Goal: Task Accomplishment & Management: Manage account settings

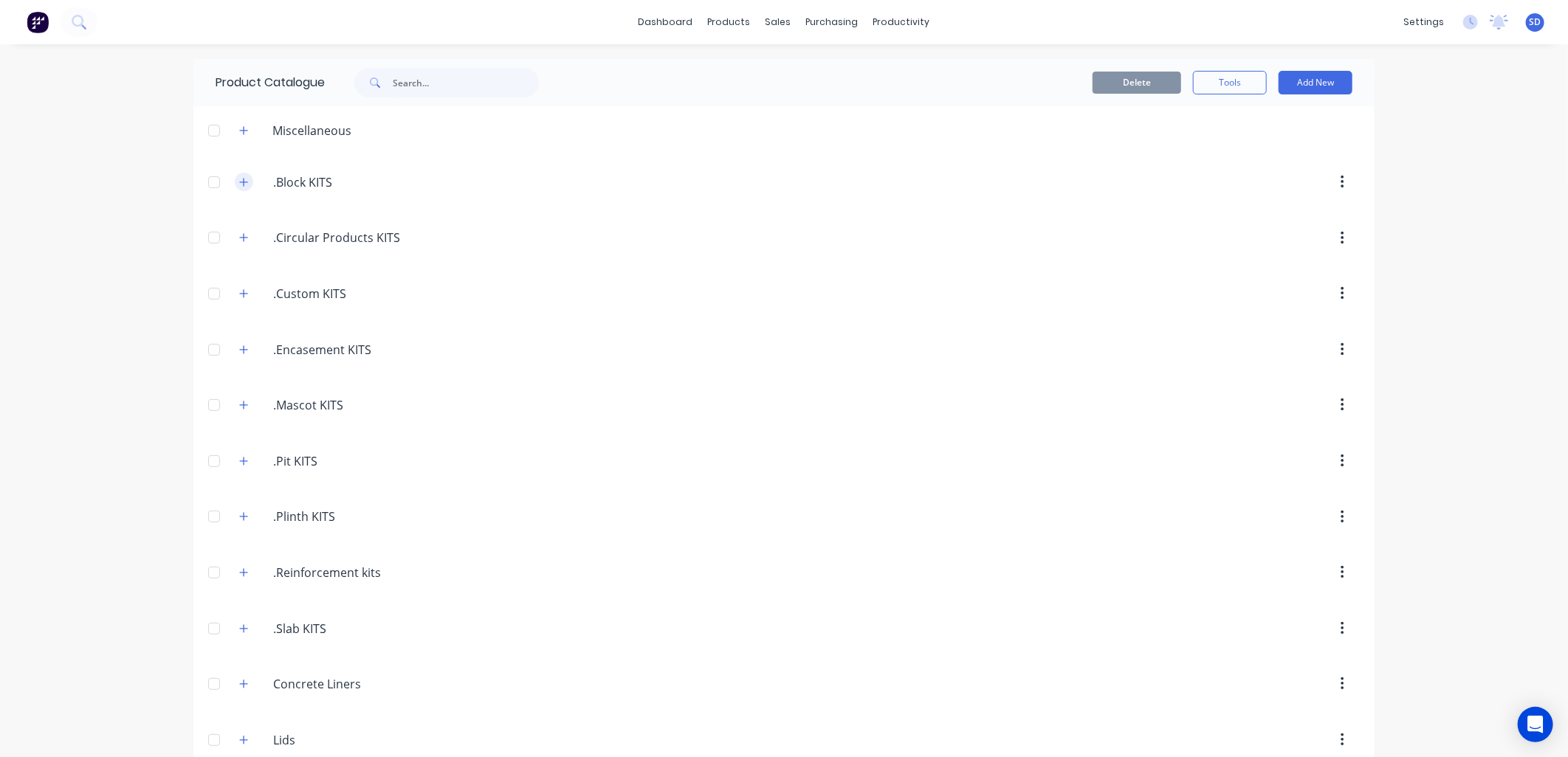
click at [239, 181] on icon "button" at bounding box center [243, 182] width 9 height 10
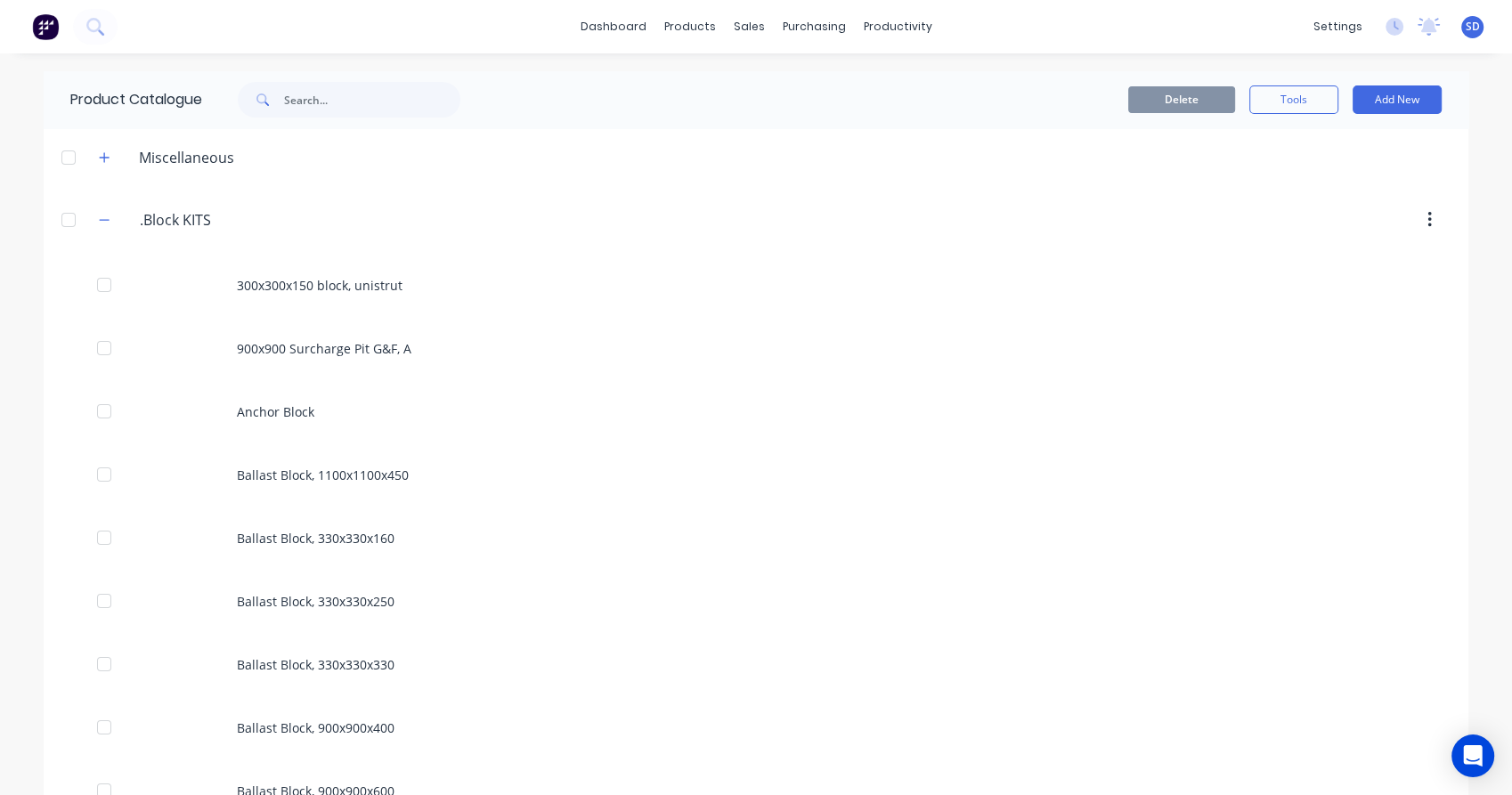
drag, startPoint x: 1015, startPoint y: 671, endPoint x: 990, endPoint y: 77, distance: 594.5
click at [990, 77] on div "Delete Tools Add New" at bounding box center [986, 99] width 963 height 57
click at [99, 222] on icon "button" at bounding box center [104, 219] width 11 height 12
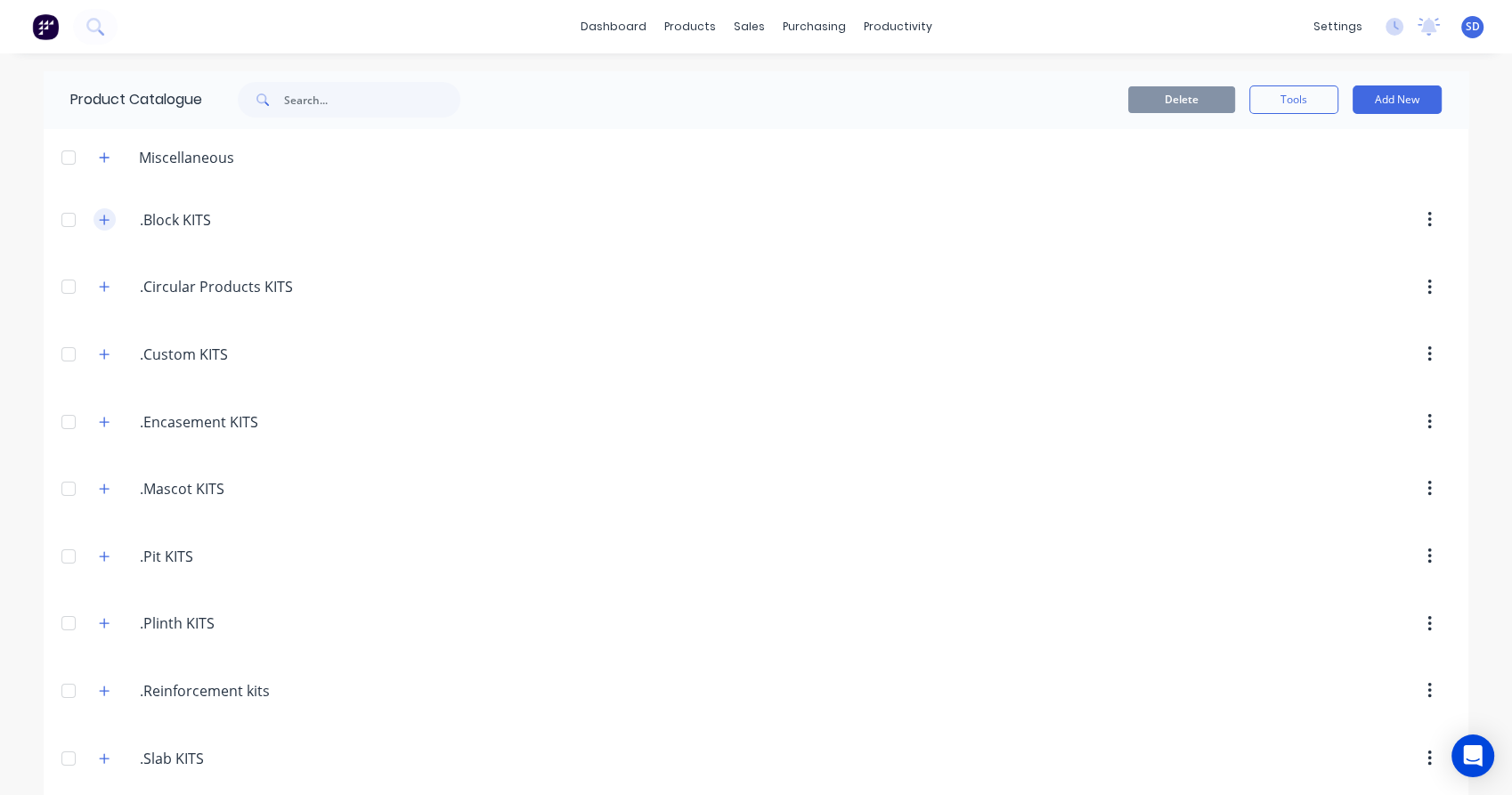
click at [99, 222] on icon "button" at bounding box center [104, 219] width 11 height 12
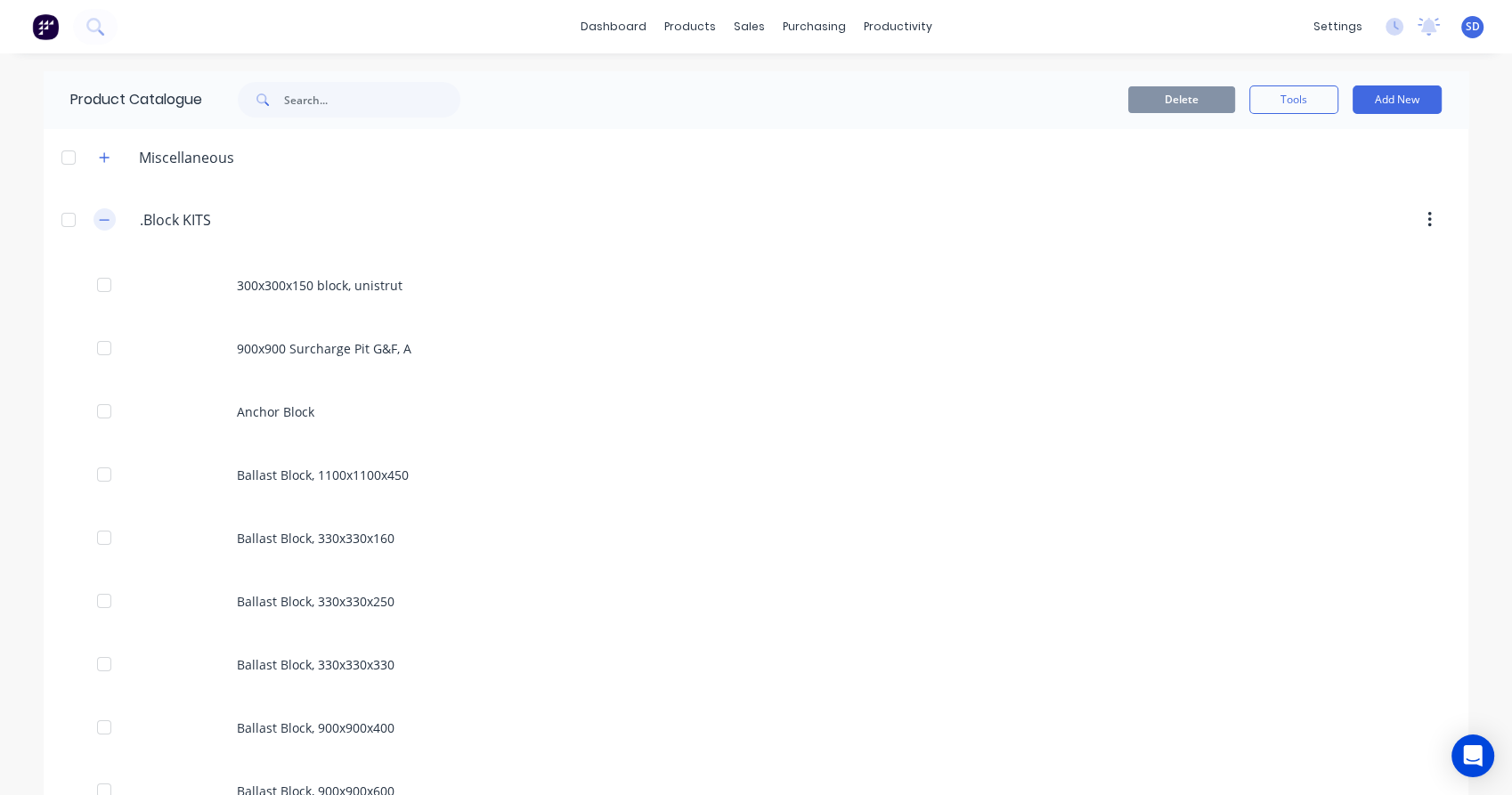
click at [94, 226] on button "button" at bounding box center [105, 219] width 22 height 22
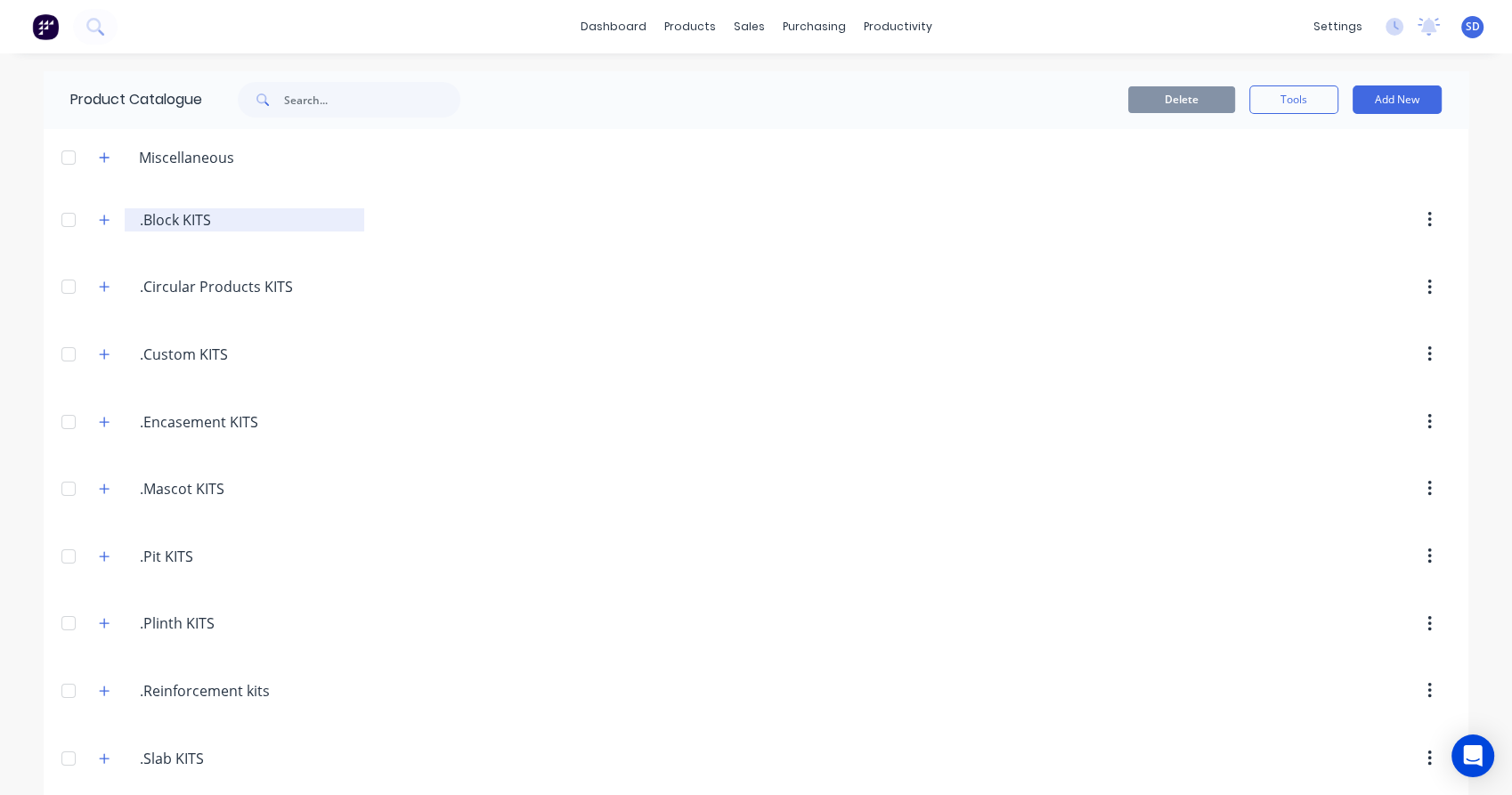
click at [174, 214] on input ".Block KITS" at bounding box center [245, 219] width 211 height 21
click at [99, 222] on icon "button" at bounding box center [104, 219] width 11 height 12
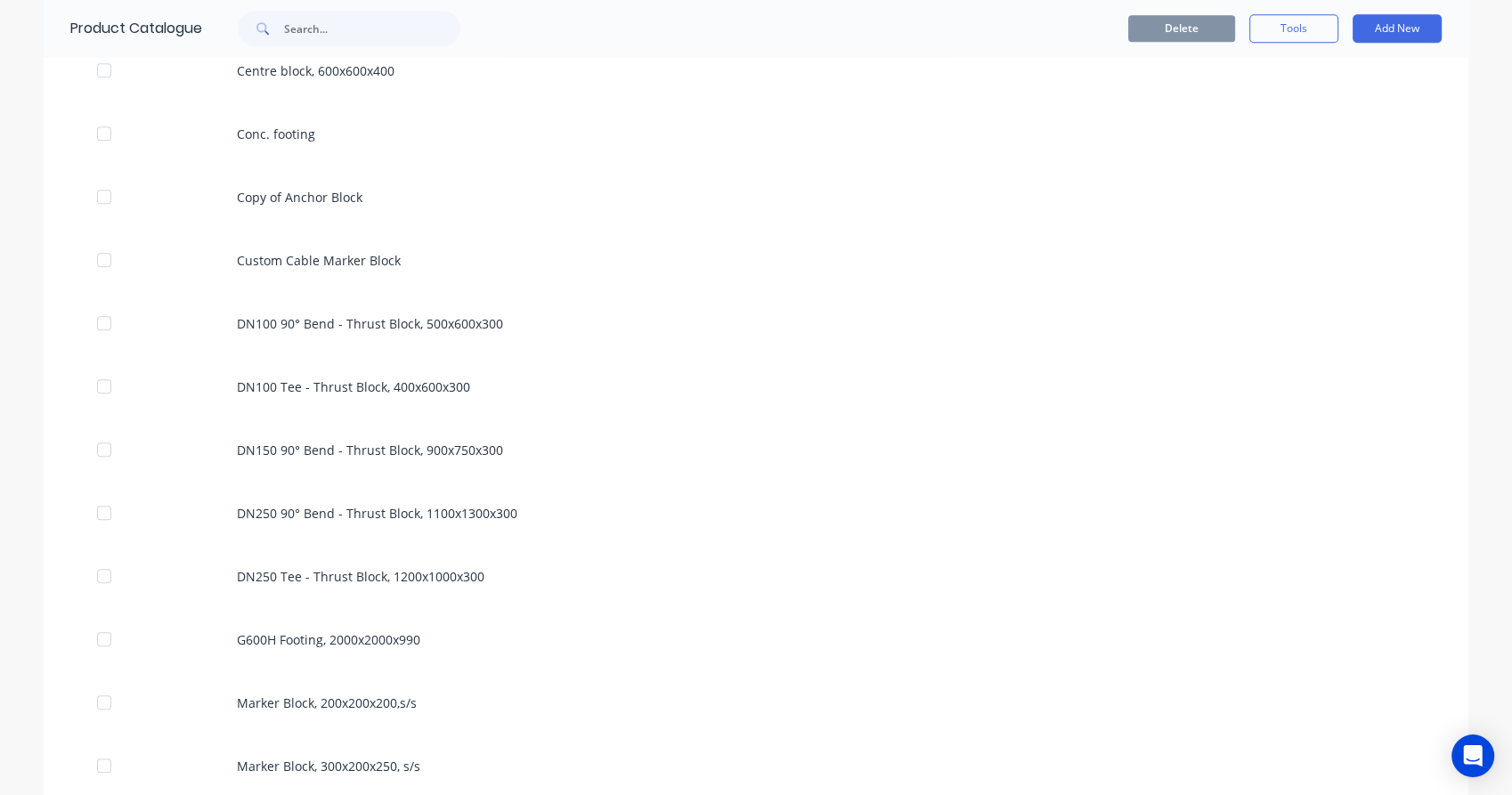
scroll to position [1285, 0]
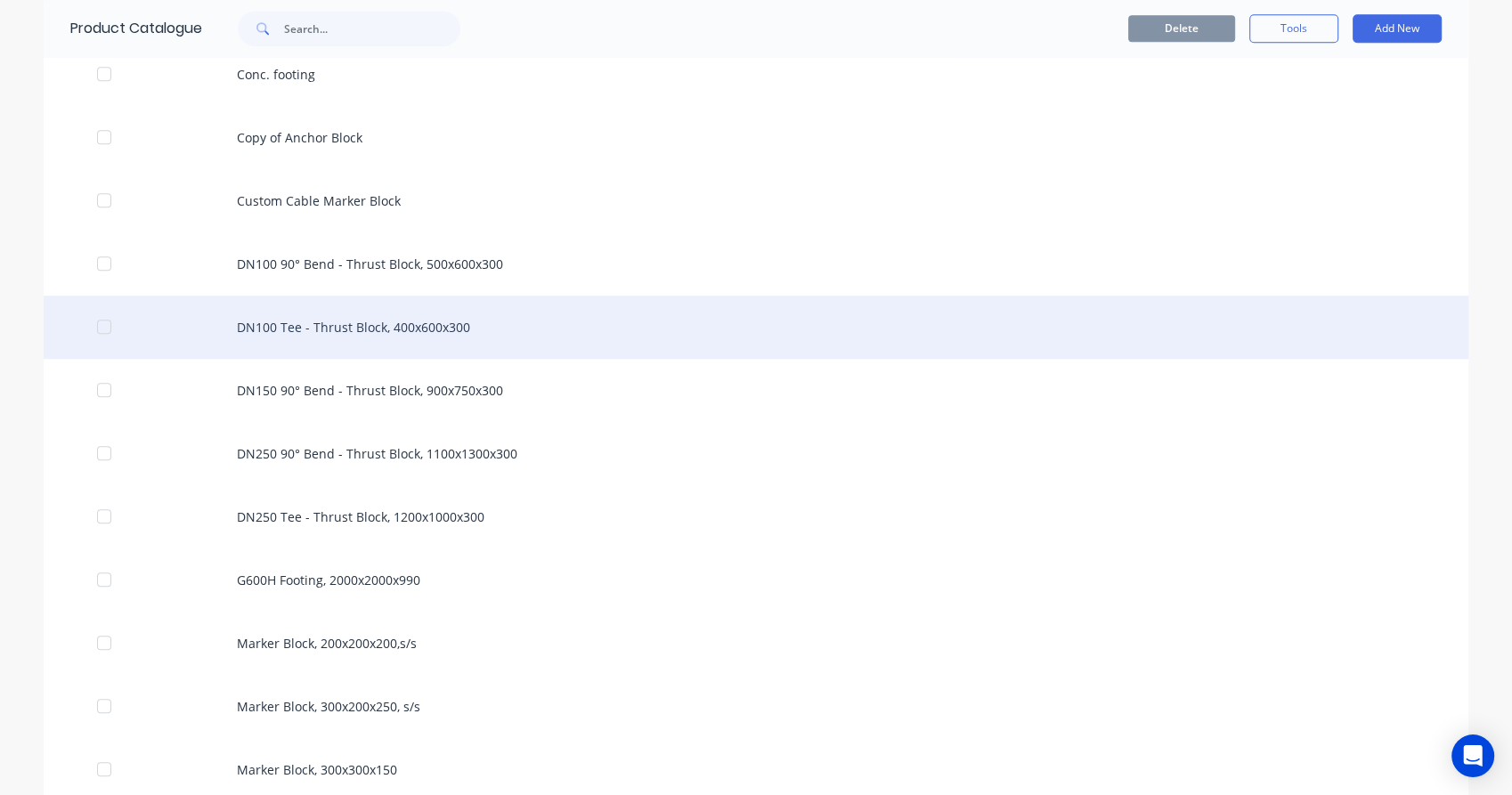
click at [358, 331] on div "DN100 Tee - Thrust Block, 400x600x300" at bounding box center [756, 326] width 1424 height 63
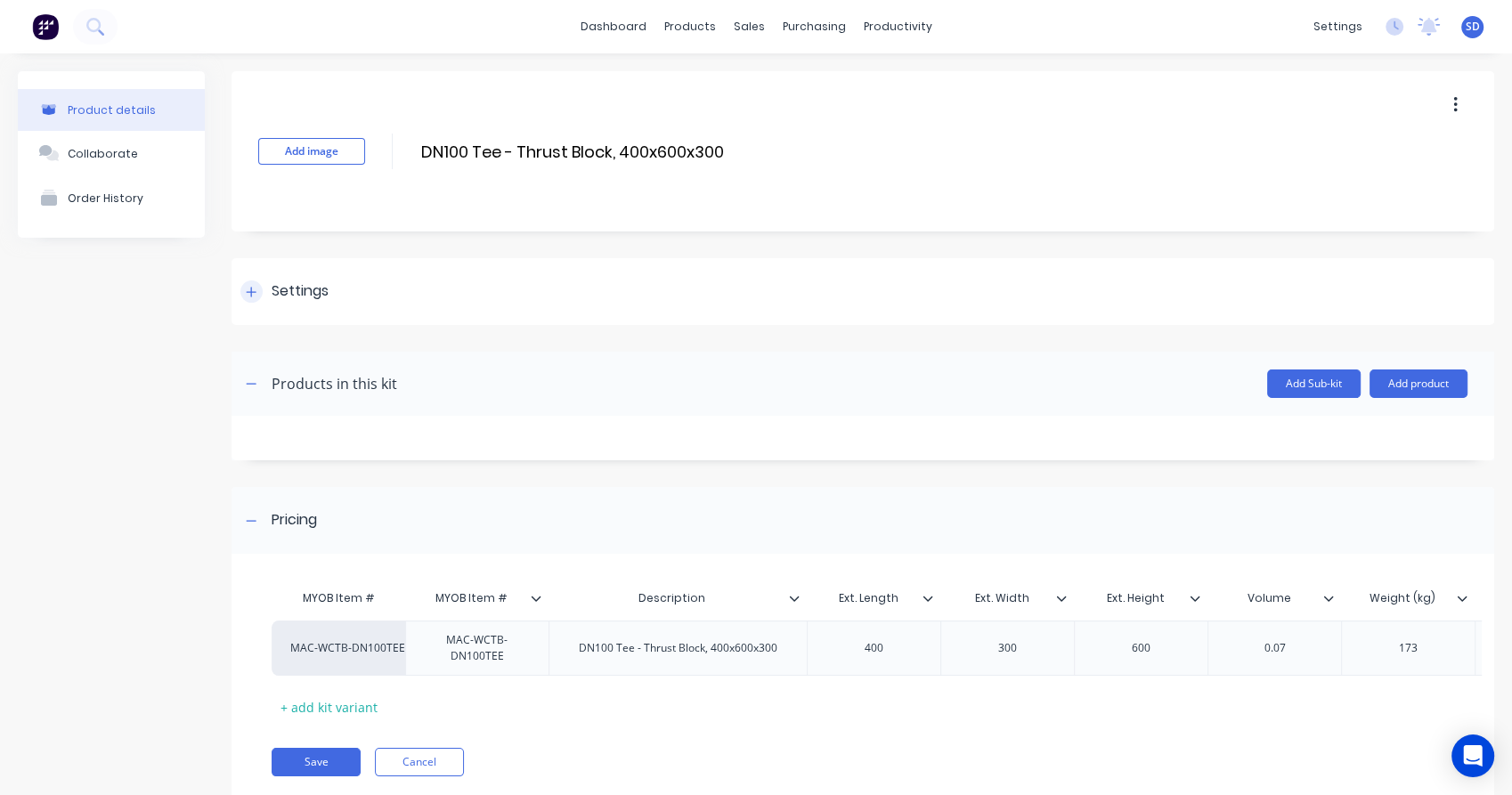
click at [252, 285] on icon at bounding box center [251, 291] width 11 height 12
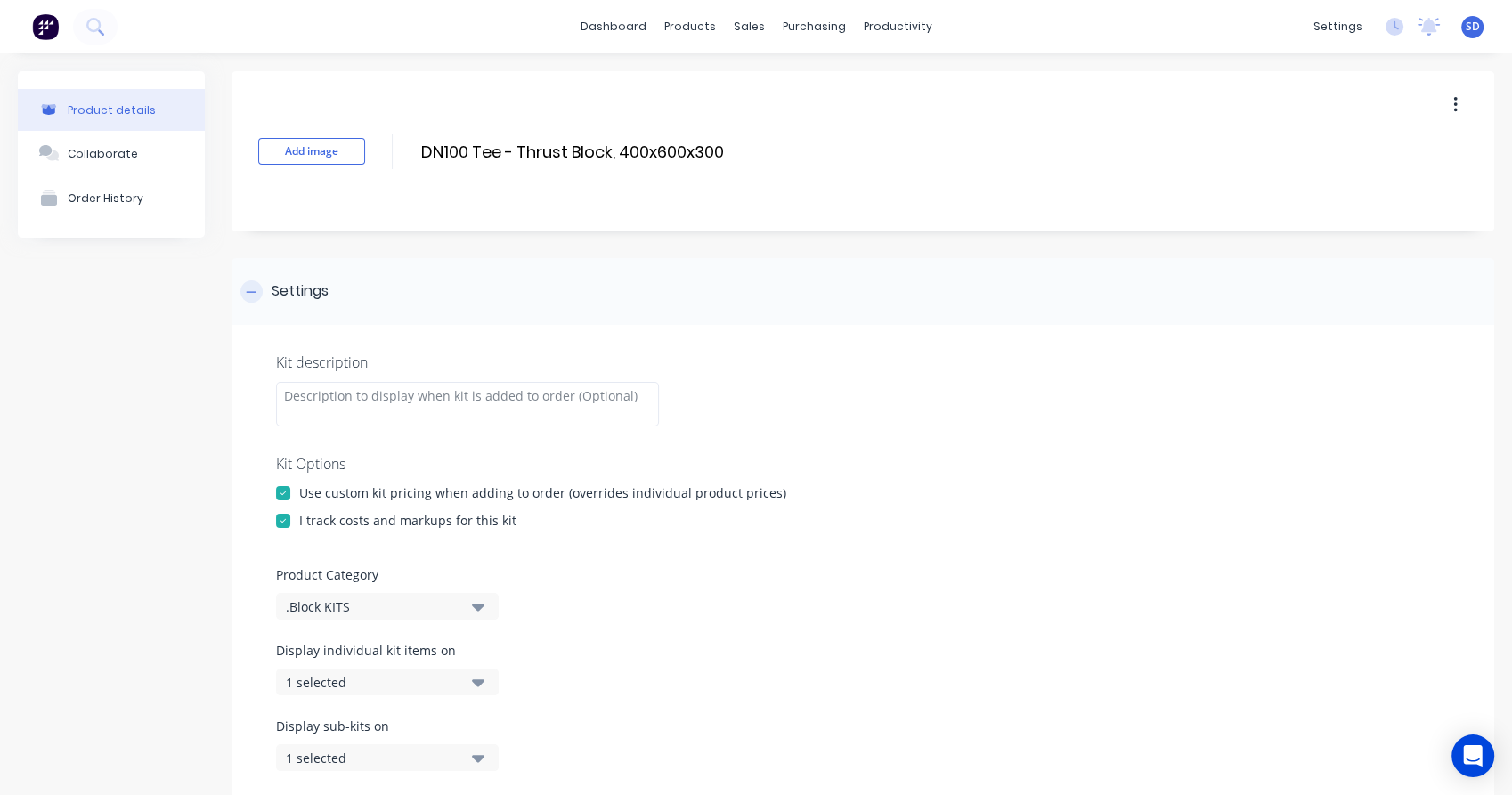
click at [255, 298] on div at bounding box center [252, 291] width 22 height 22
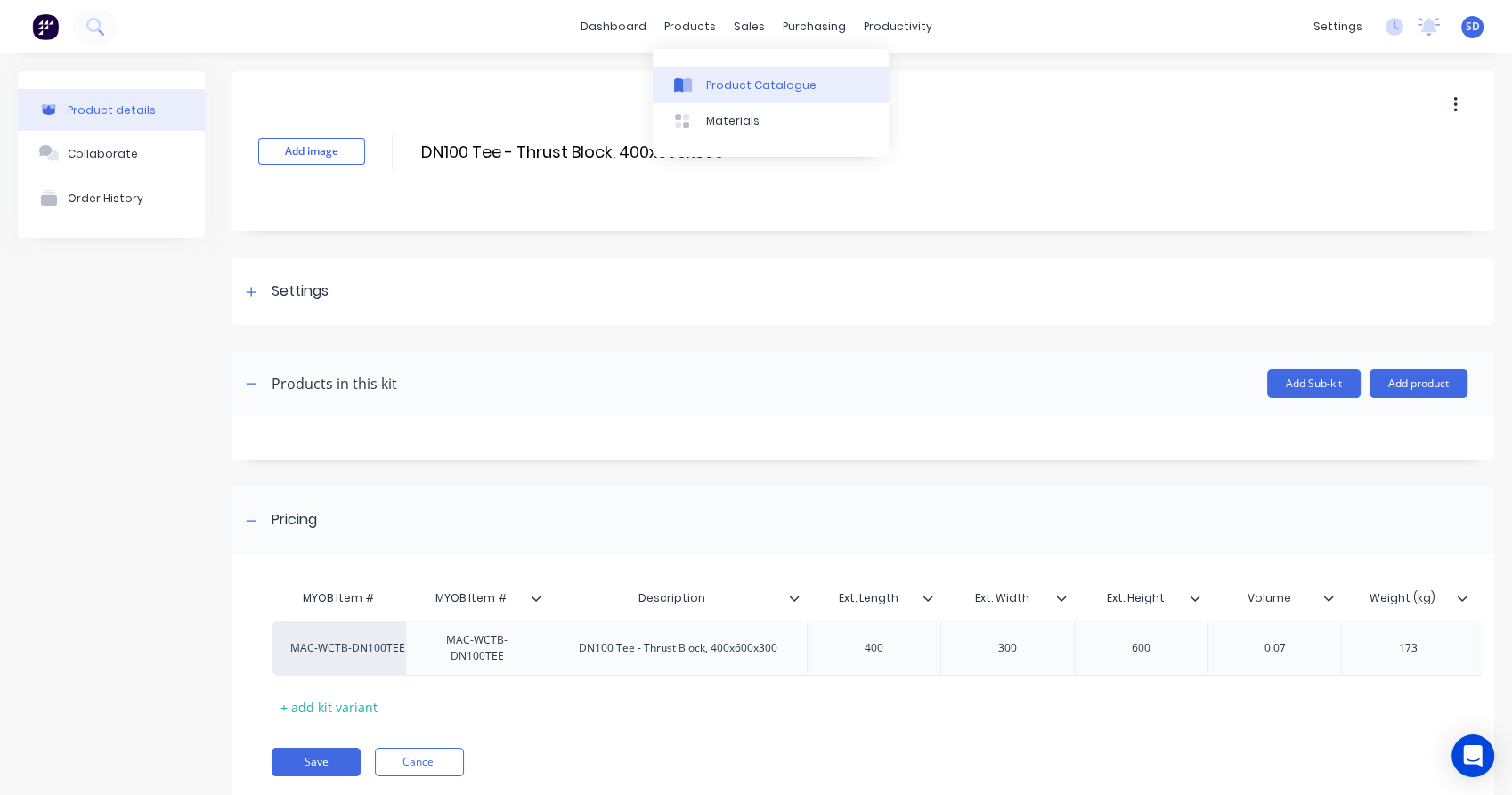
click at [706, 91] on div "Product Catalogue" at bounding box center [760, 86] width 111 height 16
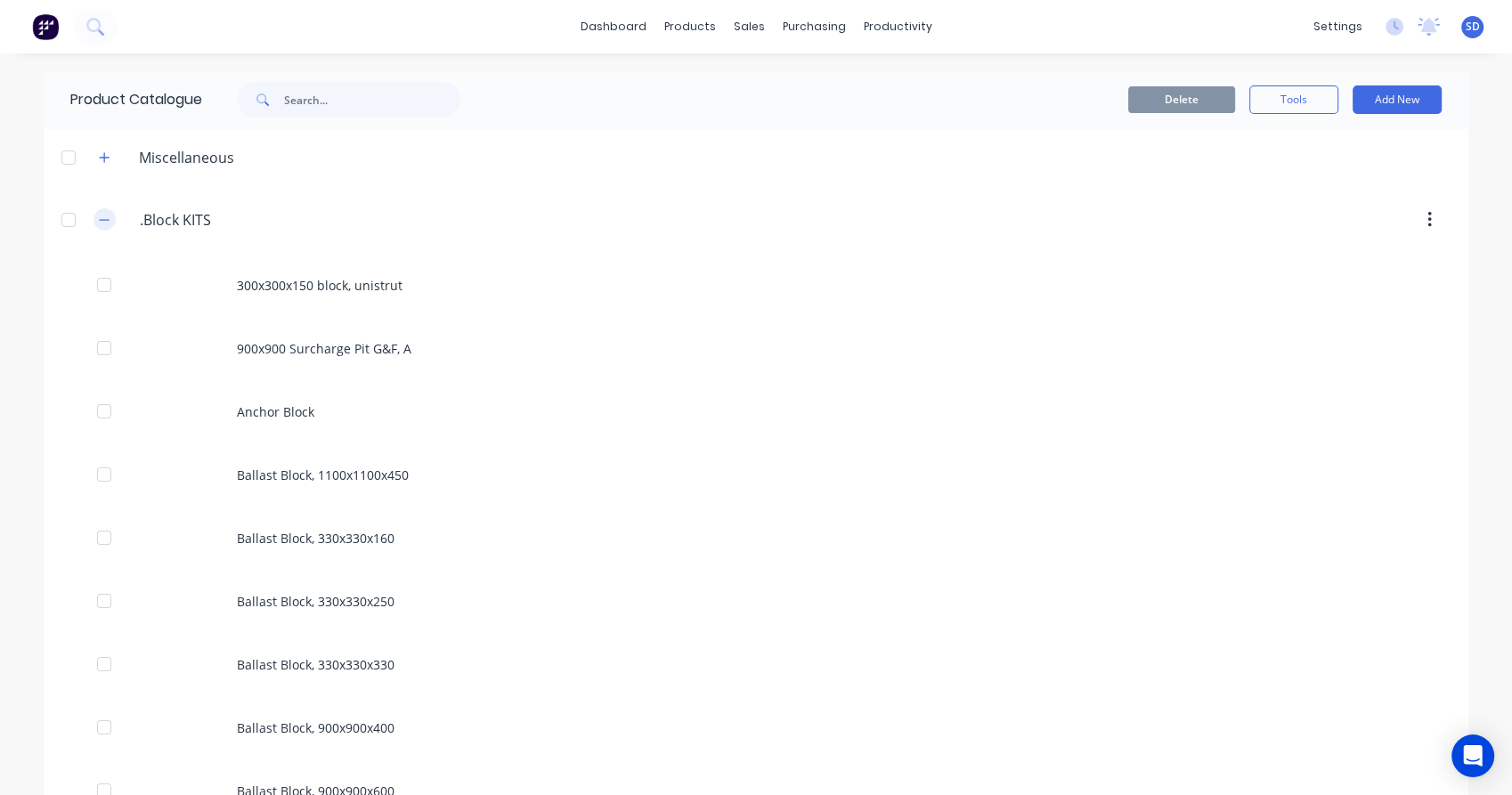
click at [100, 219] on icon "button" at bounding box center [105, 218] width 10 height 1
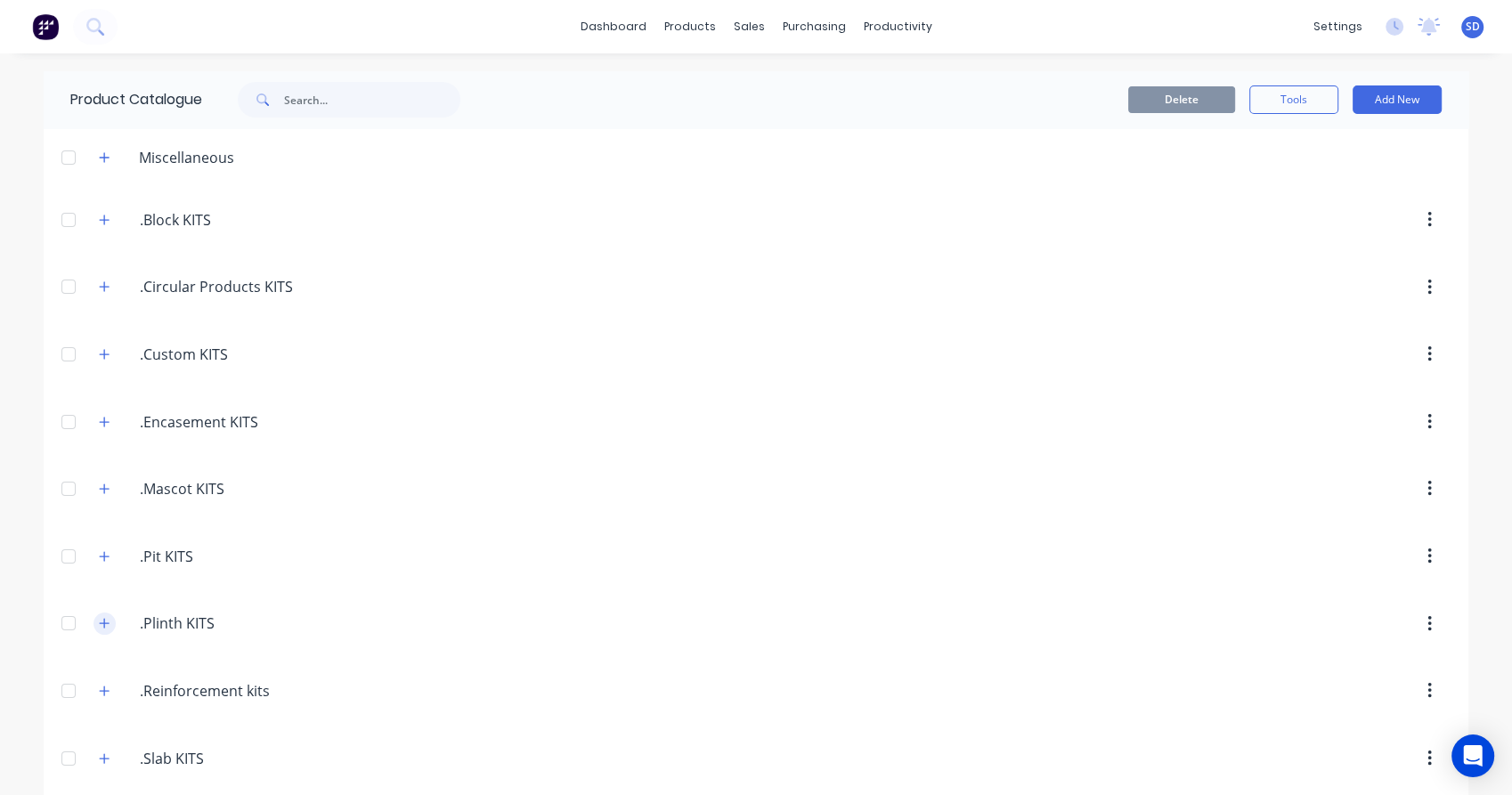
click at [100, 622] on icon "button" at bounding box center [105, 623] width 10 height 10
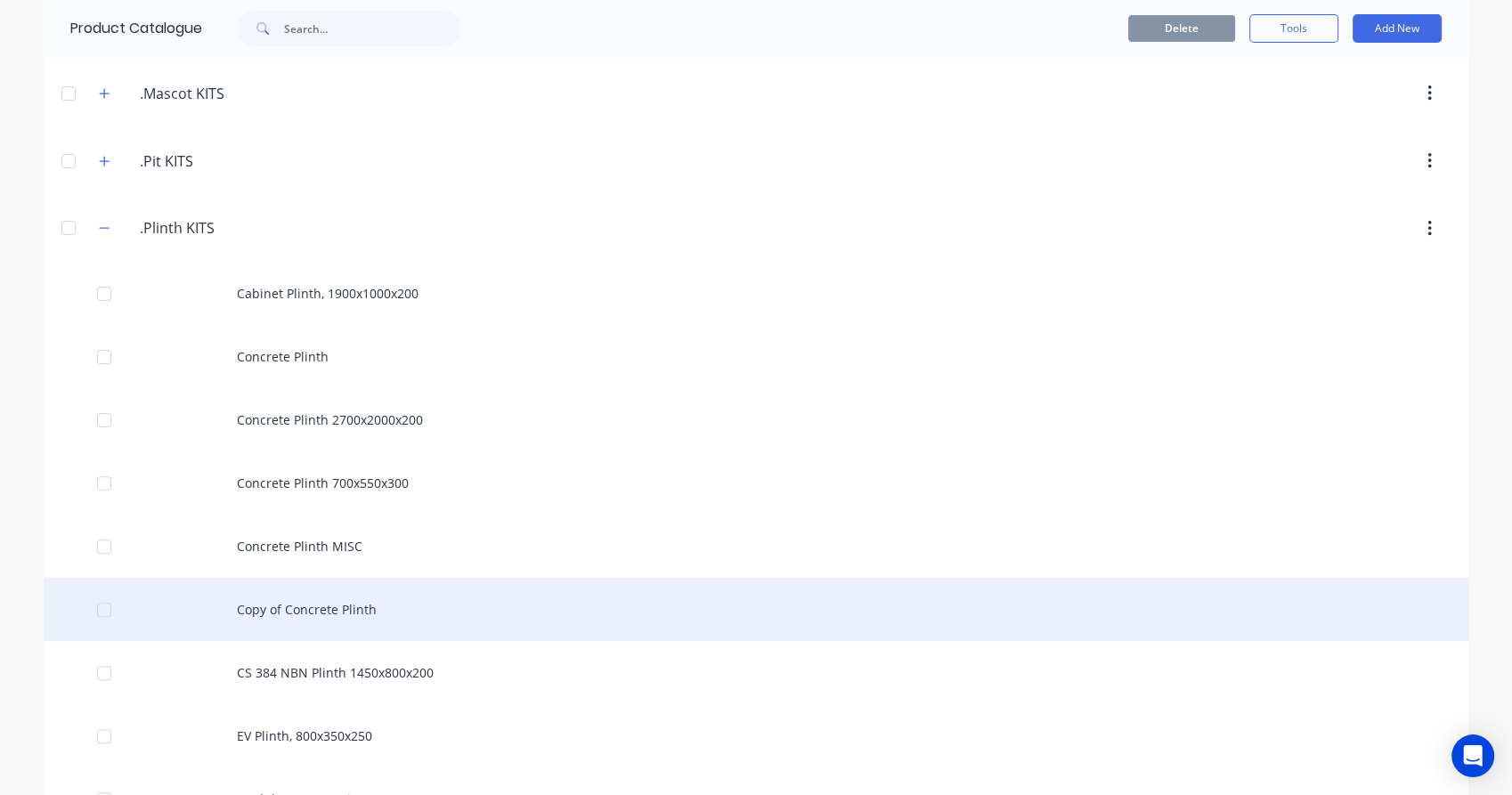
scroll to position [593, 0]
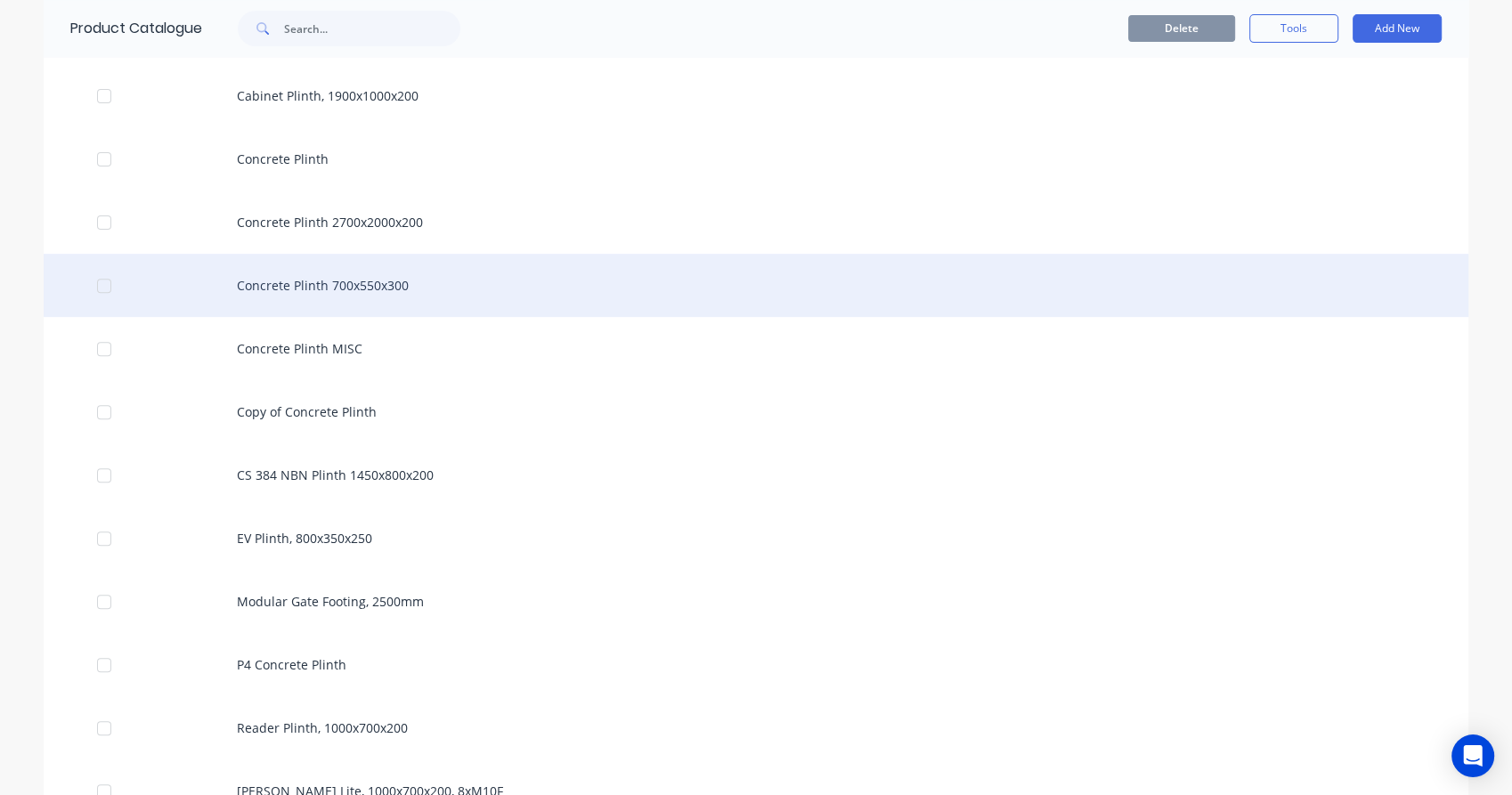
click at [338, 284] on div "Concrete Plinth 700x550x300" at bounding box center [756, 284] width 1424 height 63
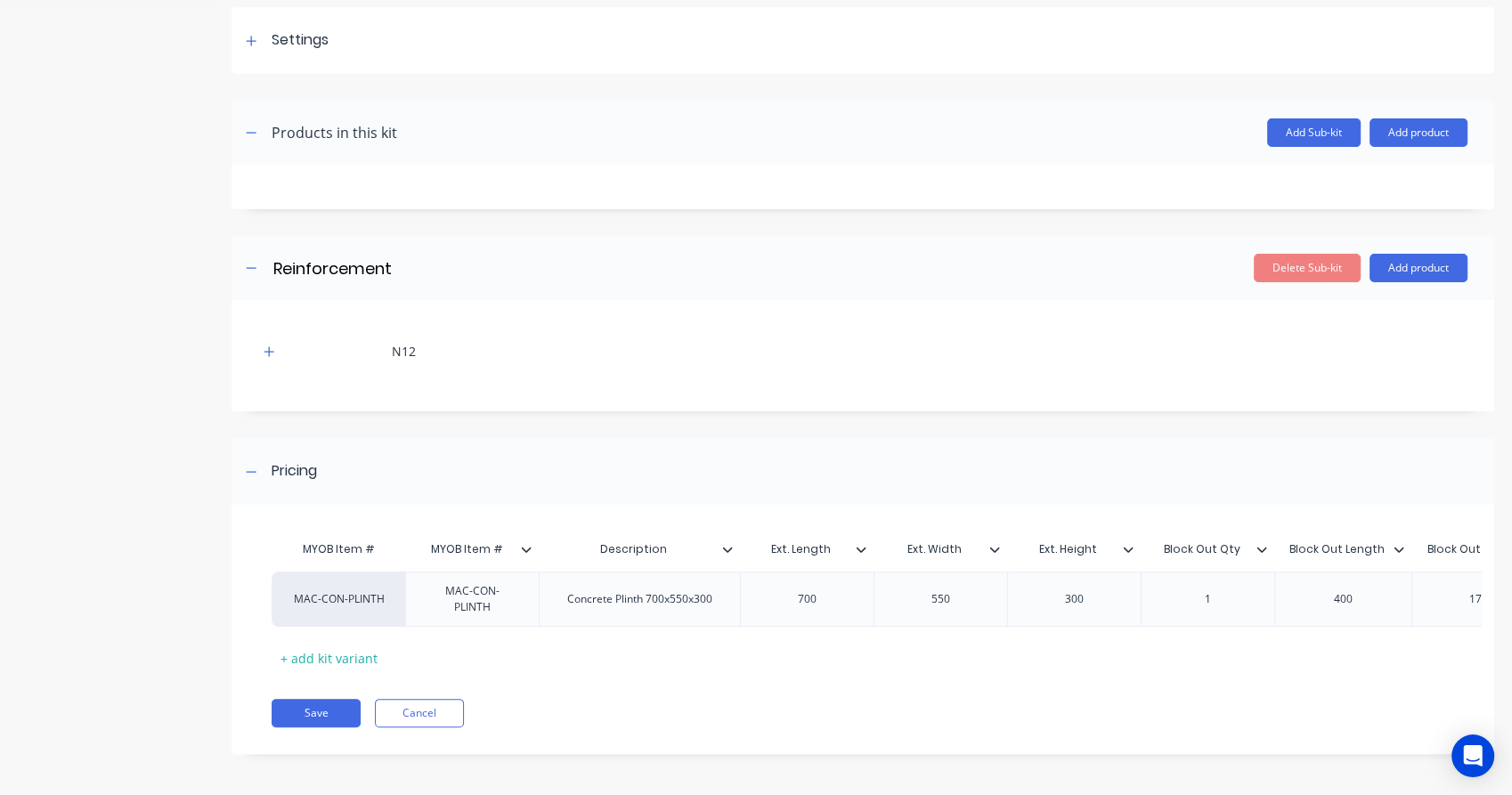
scroll to position [259, 0]
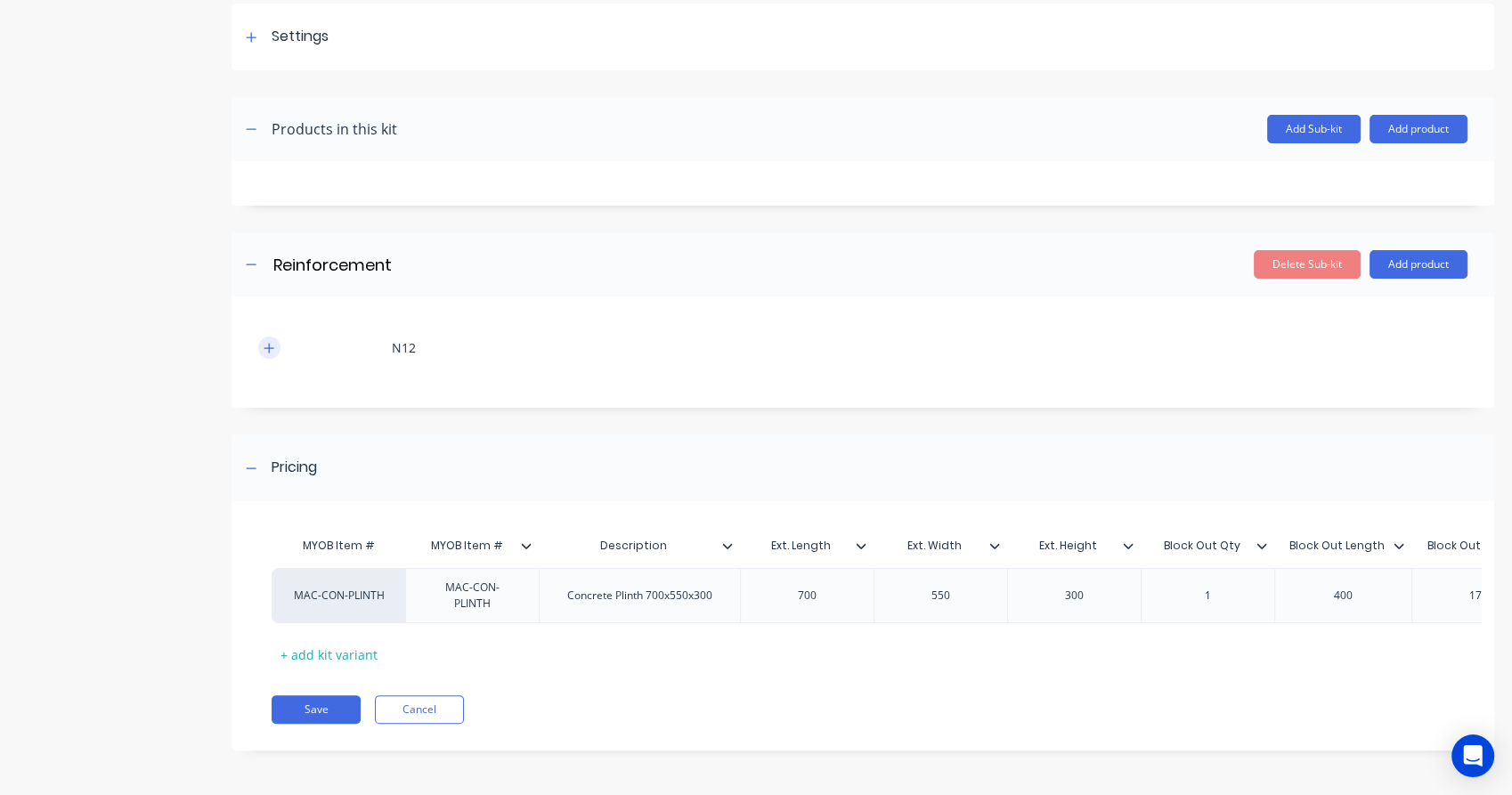
click at [269, 347] on icon "button" at bounding box center [268, 348] width 11 height 12
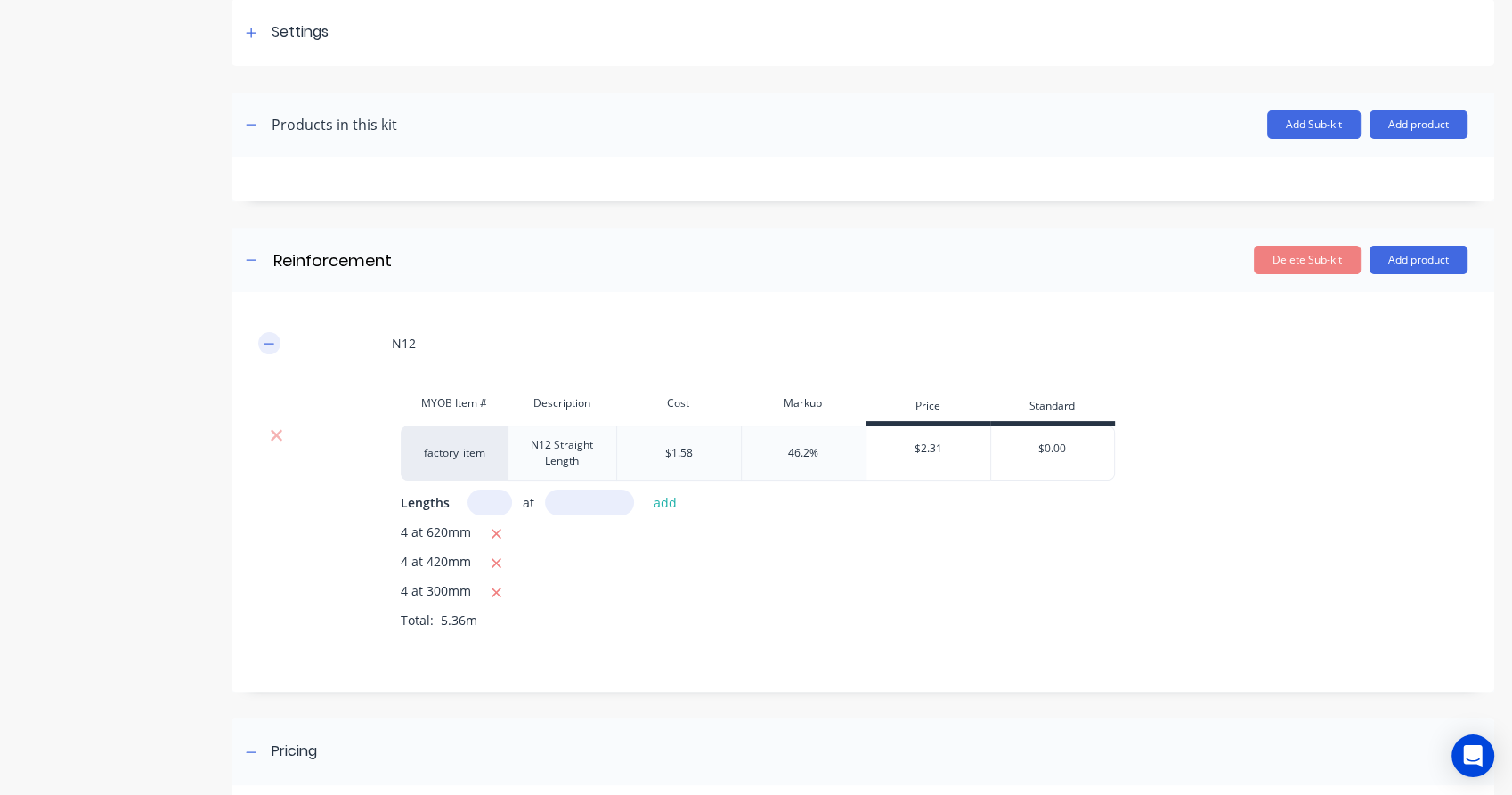
click at [268, 338] on icon "button" at bounding box center [268, 343] width 11 height 12
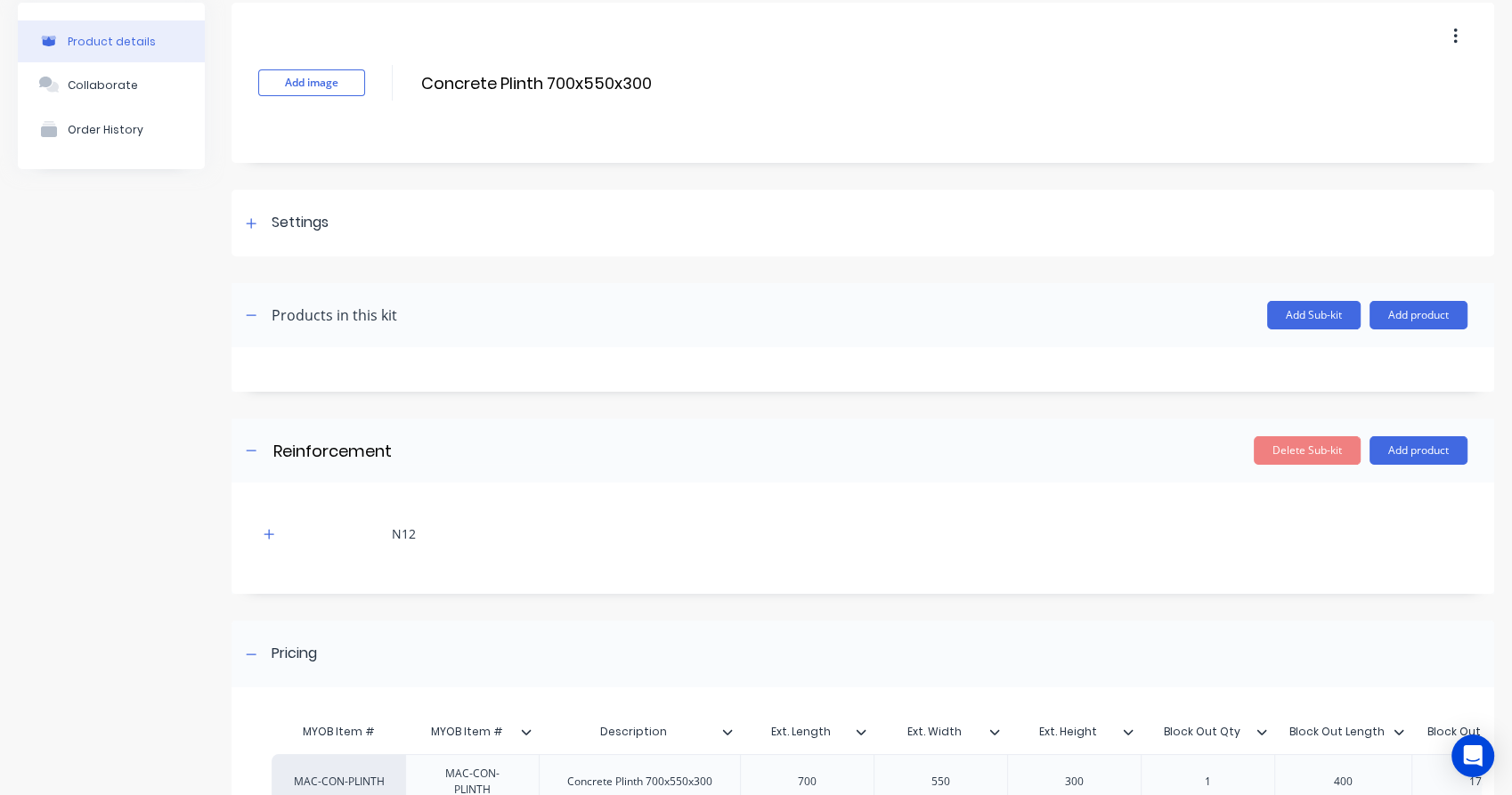
scroll to position [0, 0]
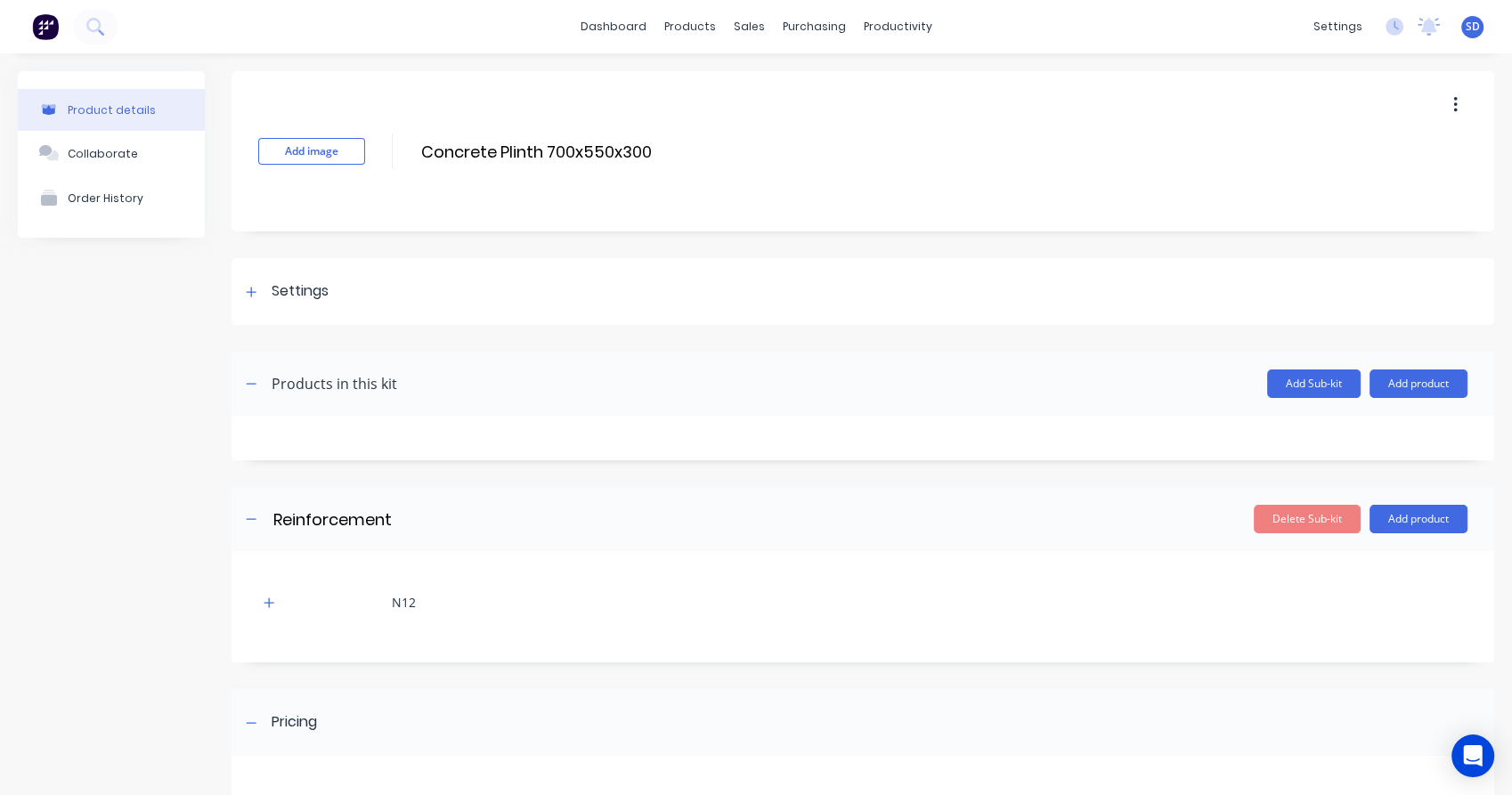
click at [1453, 102] on icon "button" at bounding box center [1455, 105] width 4 height 20
click at [1335, 148] on span "Duplicate" at bounding box center [1390, 152] width 134 height 19
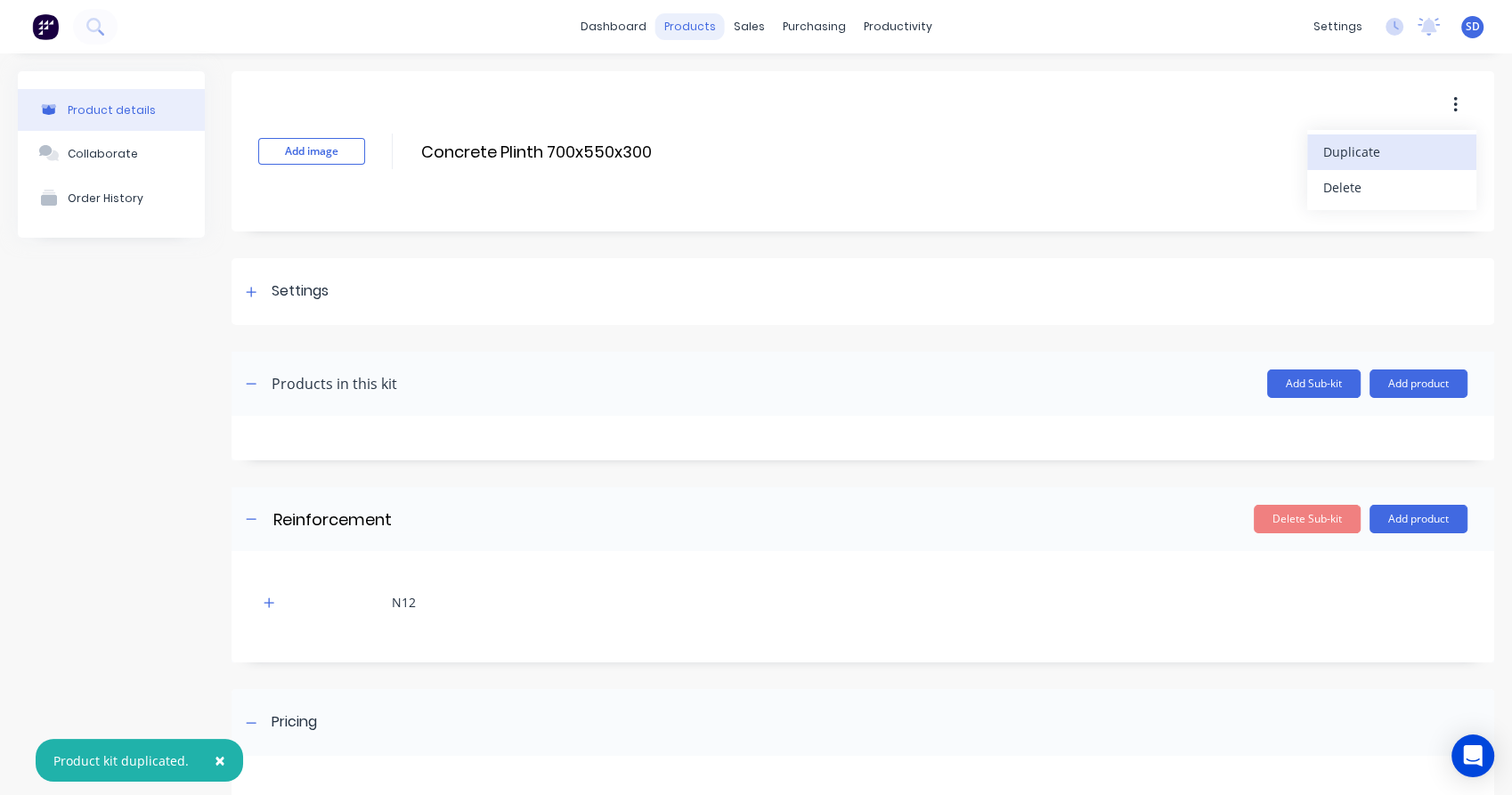
click at [684, 9] on div "dashboard products sales purchasing productivity dashboard products Product Cat…" at bounding box center [756, 27] width 1512 height 54
click at [684, 23] on div "products" at bounding box center [691, 26] width 70 height 27
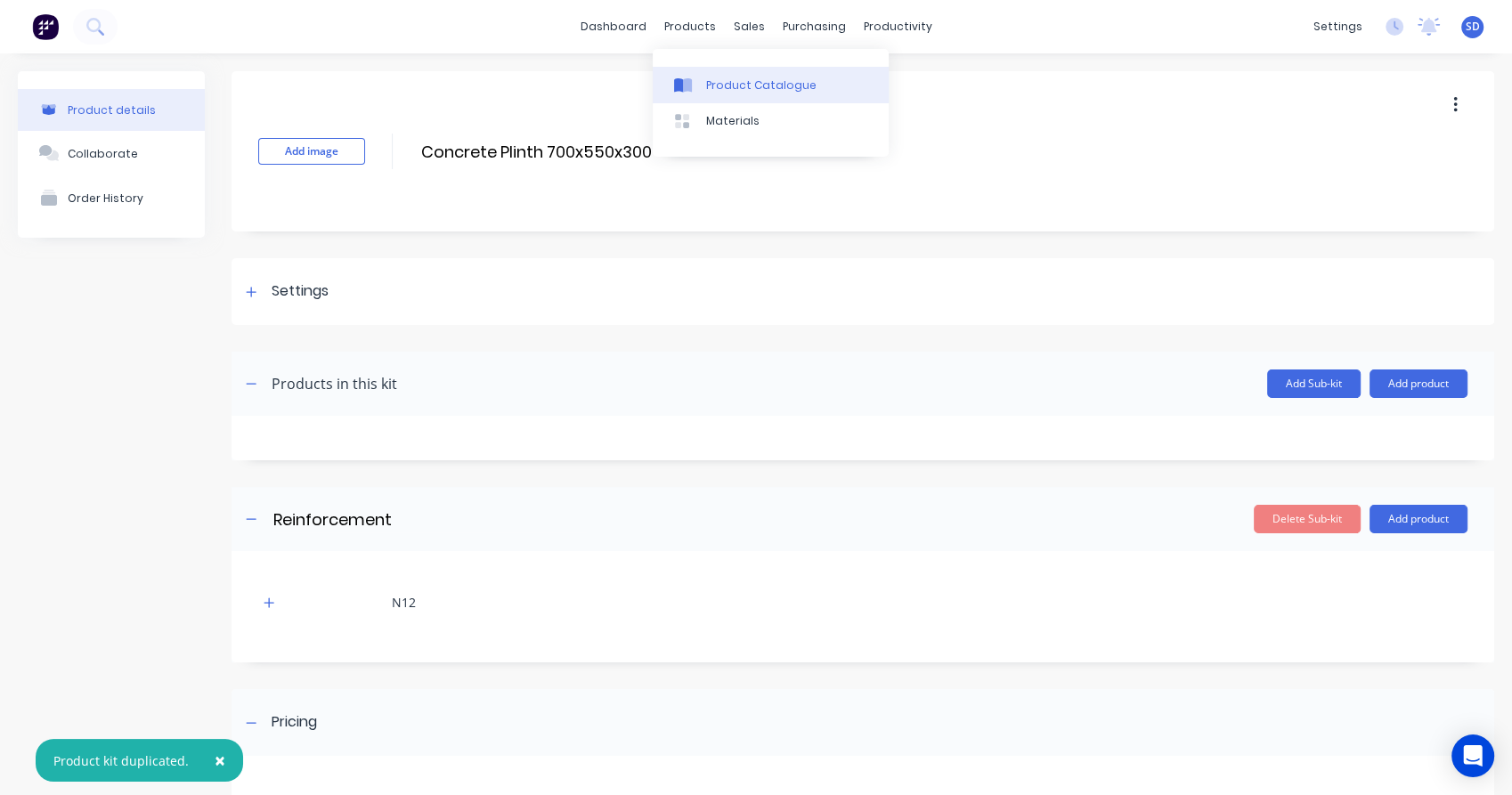
click at [708, 85] on div "Product Catalogue" at bounding box center [760, 86] width 111 height 16
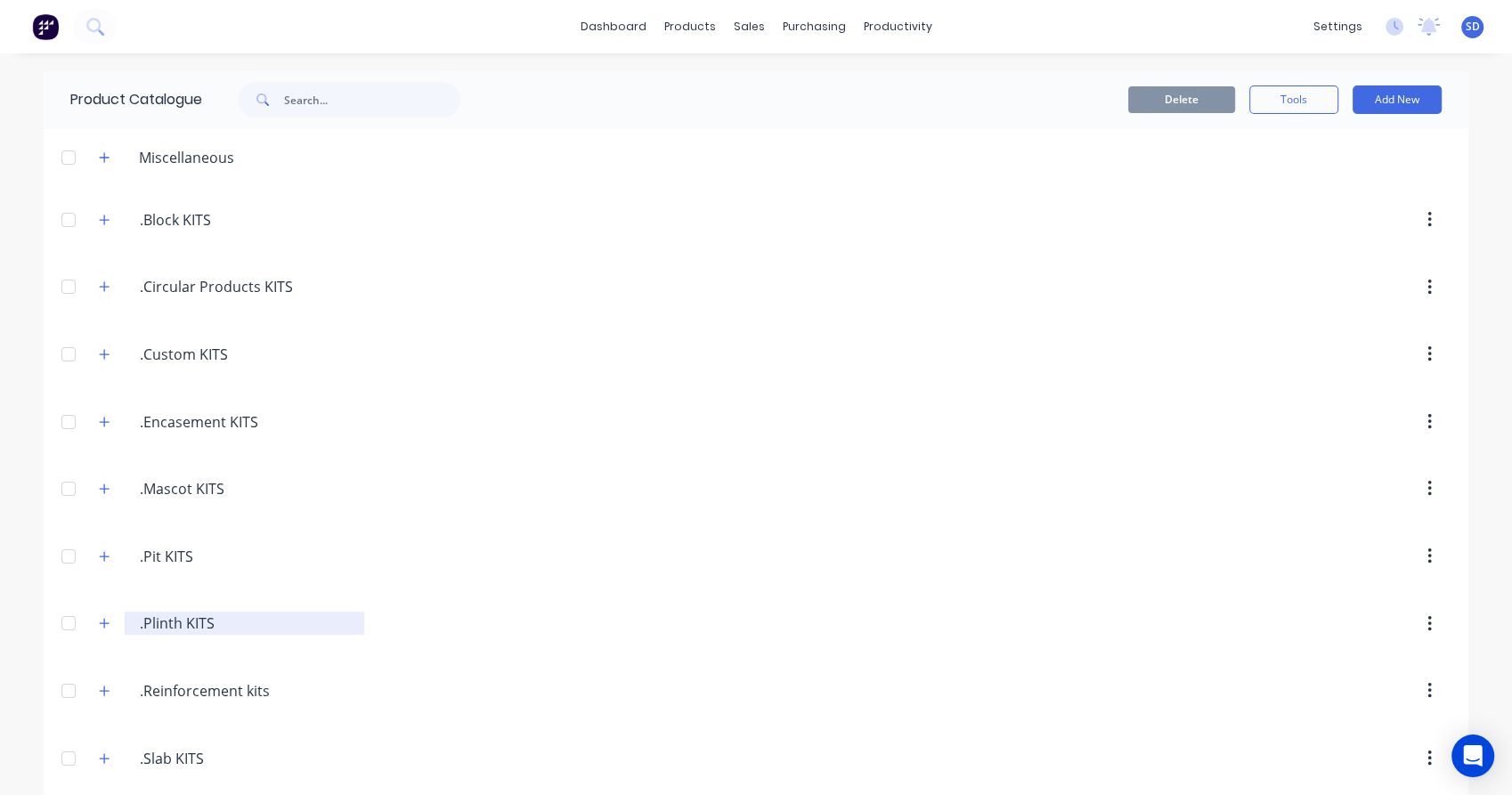
drag, startPoint x: 100, startPoint y: 627, endPoint x: 128, endPoint y: 614, distance: 30.9
click at [99, 626] on icon "button" at bounding box center [104, 622] width 11 height 12
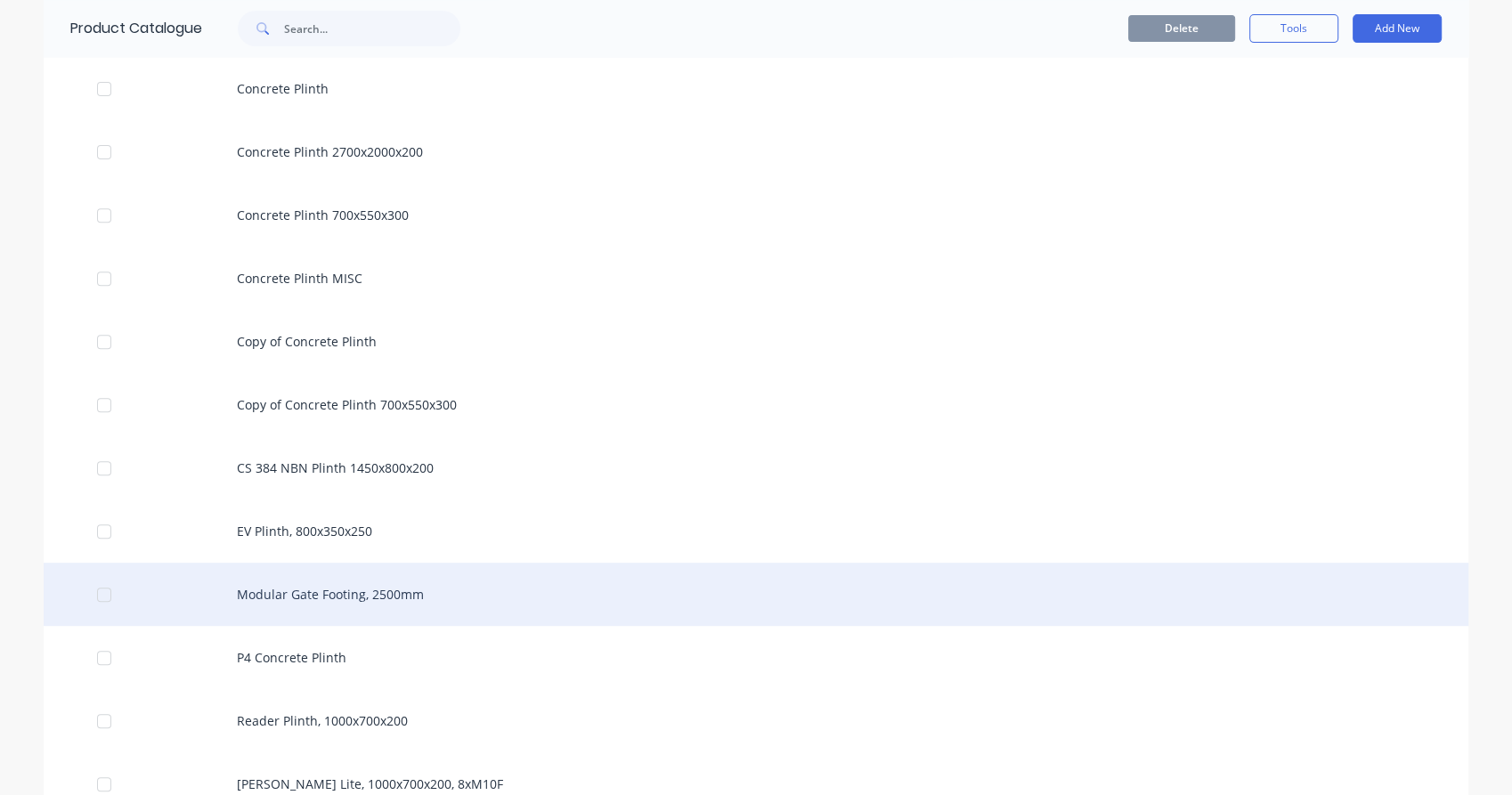
scroll to position [691, 0]
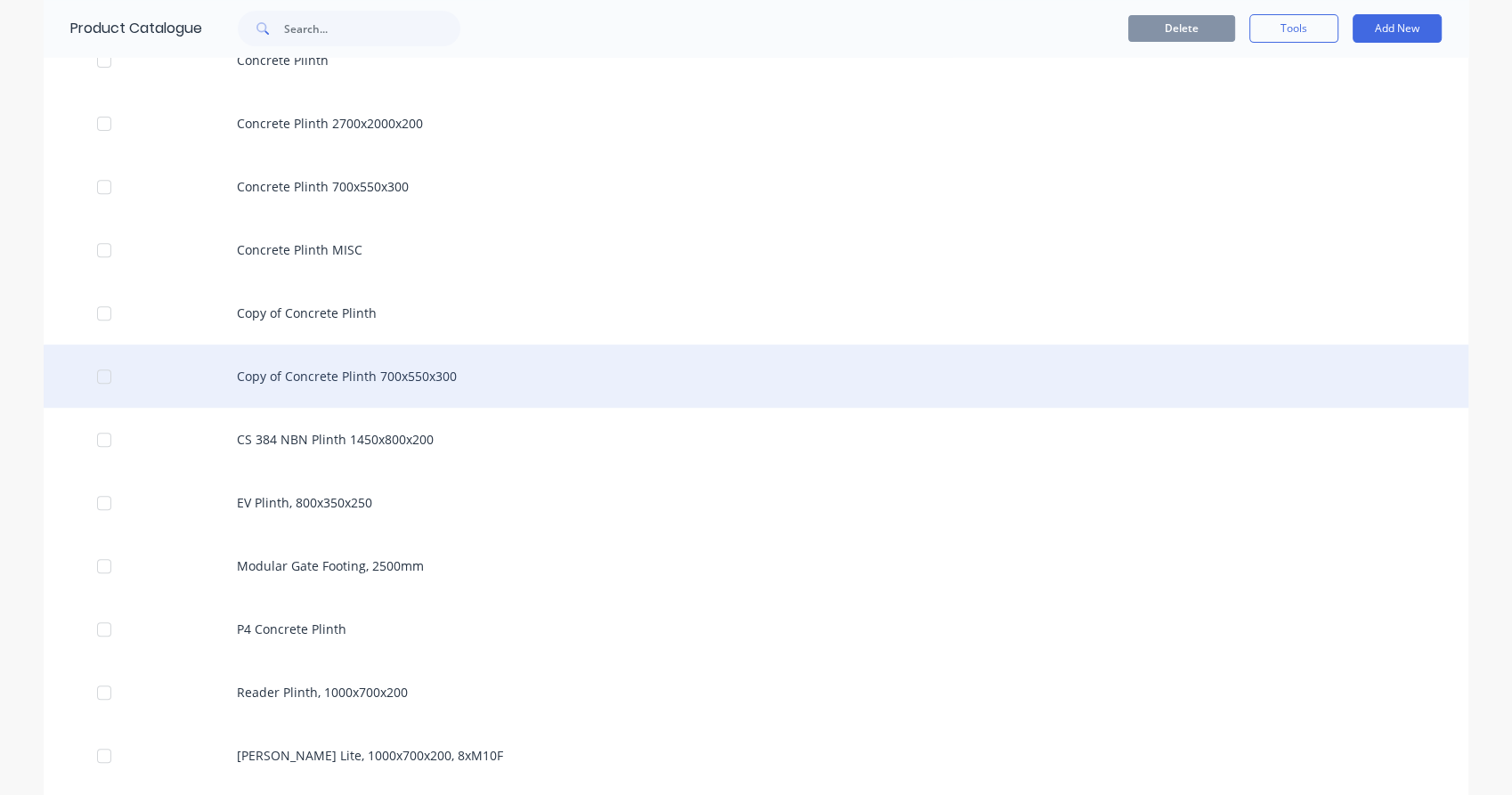
click at [337, 381] on div "Copy of Concrete Plinth 700x550x300" at bounding box center [756, 375] width 1424 height 63
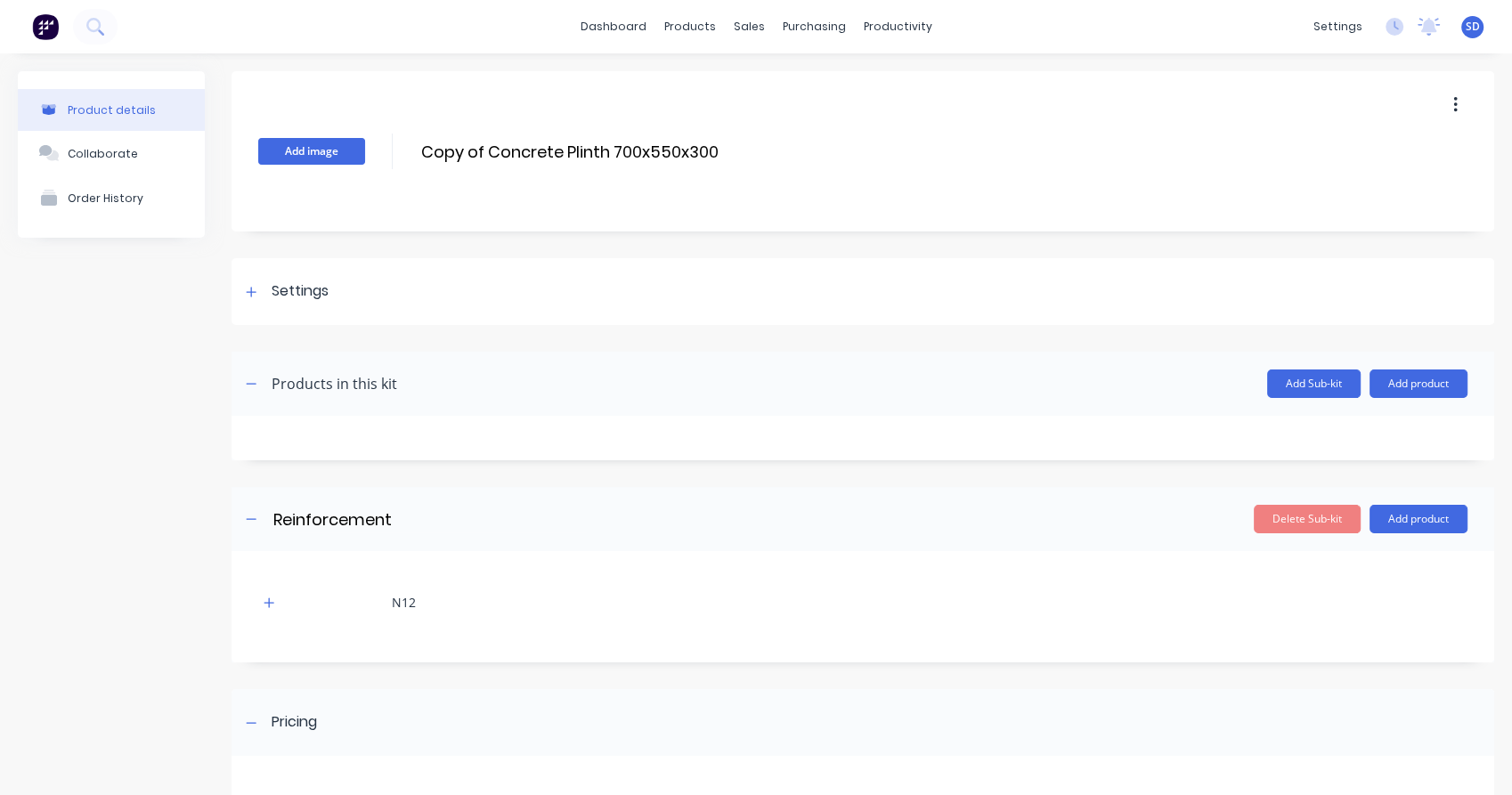
drag, startPoint x: 491, startPoint y: 153, endPoint x: 337, endPoint y: 156, distance: 154.0
click at [336, 155] on div "Add image Copy of Concrete Plinth 700x550x300 Copy of Concrete Plinth 700x550x3…" at bounding box center [862, 151] width 1262 height 161
click at [552, 150] on input "Concrete Plinth 700x550x300" at bounding box center [577, 152] width 315 height 26
click at [549, 149] on input "Concrete Plinth 700x550x300" at bounding box center [577, 152] width 315 height 26
drag, startPoint x: 607, startPoint y: 150, endPoint x: 590, endPoint y: 148, distance: 17.1
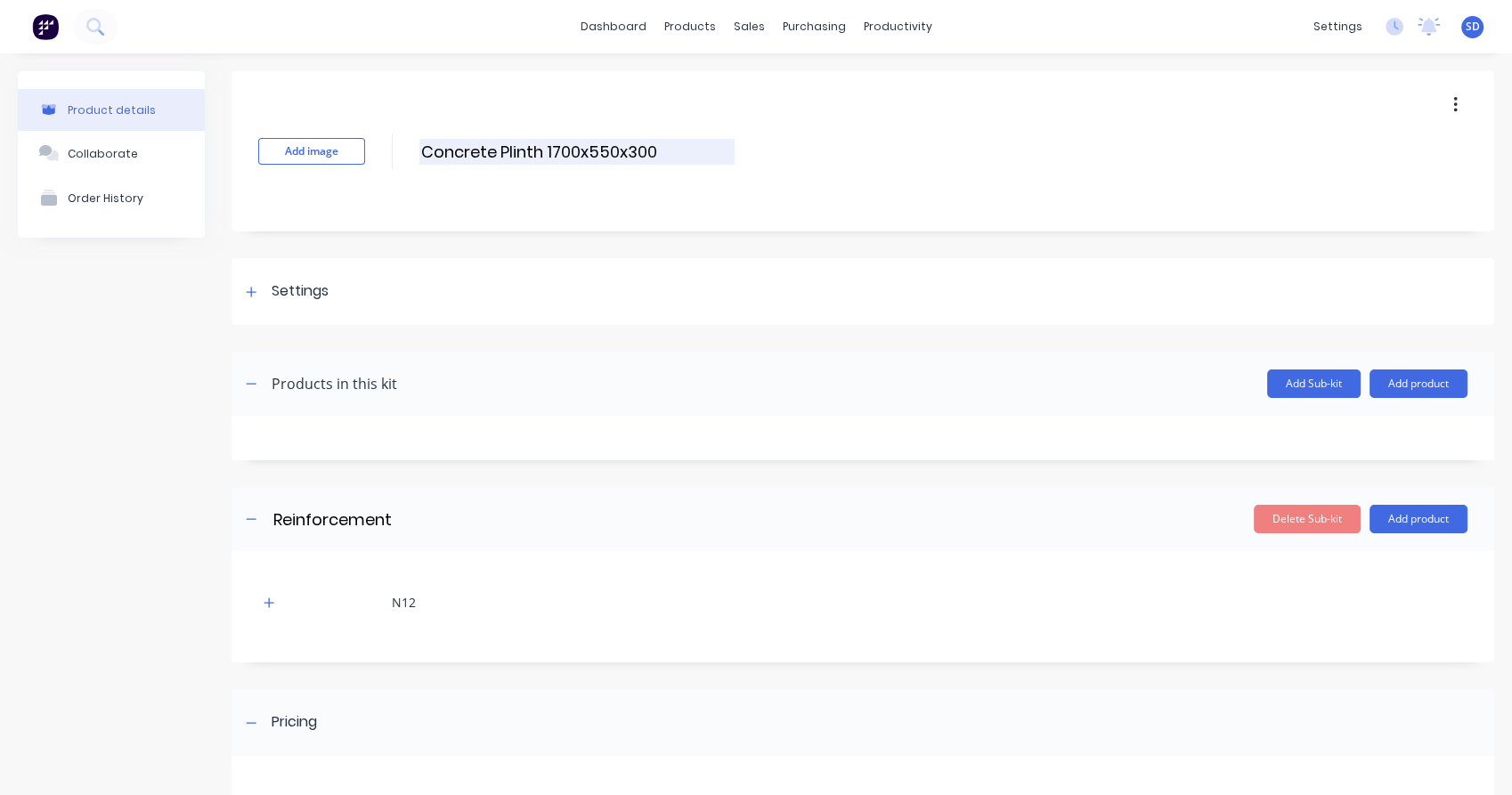
click at [590, 148] on input "Concrete Plinth 1700x550x300" at bounding box center [577, 152] width 315 height 26
type input "Concrete Plinth 1700x600x300"
click at [268, 602] on icon "button" at bounding box center [269, 602] width 10 height 10
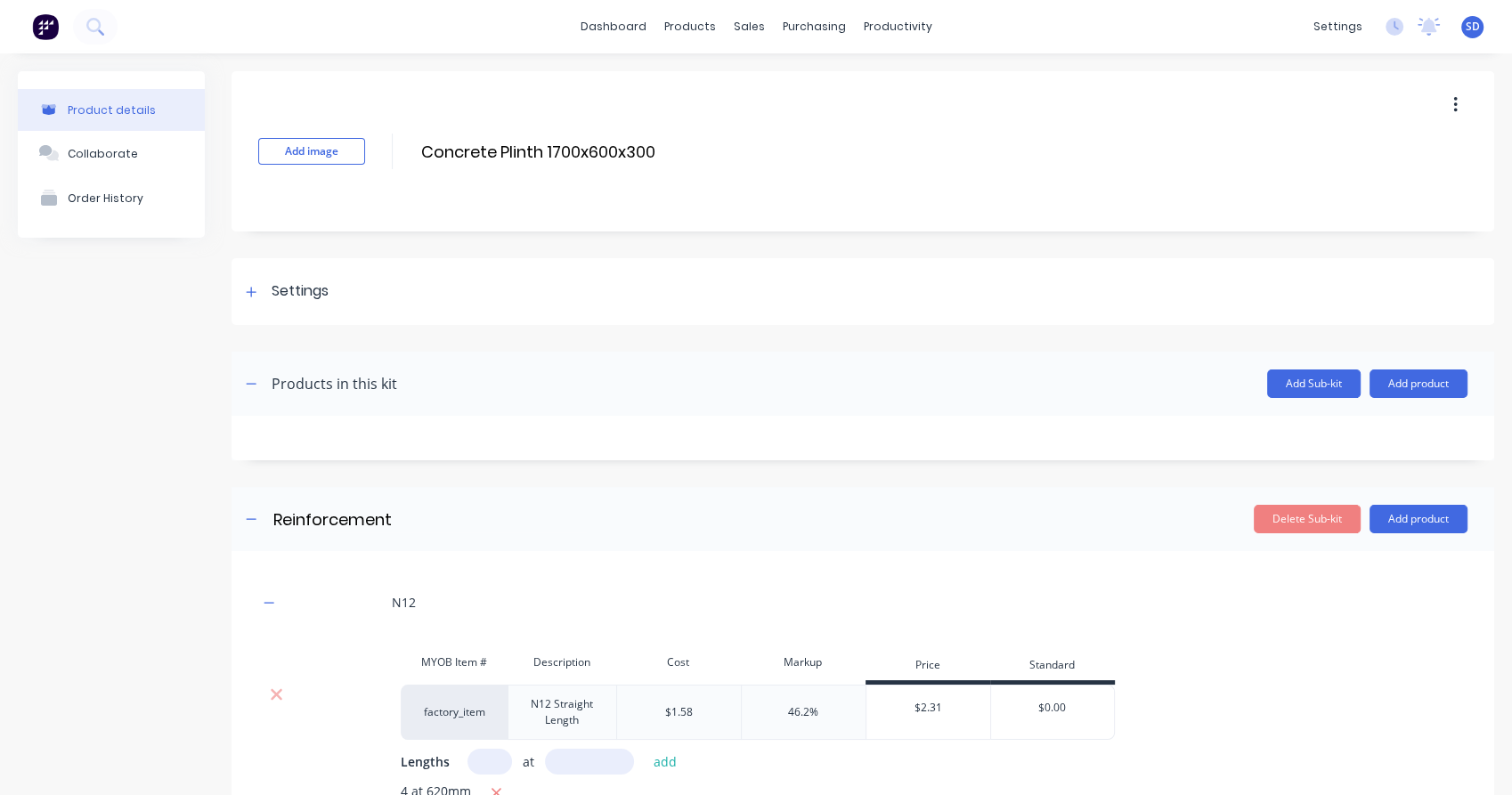
scroll to position [296, 0]
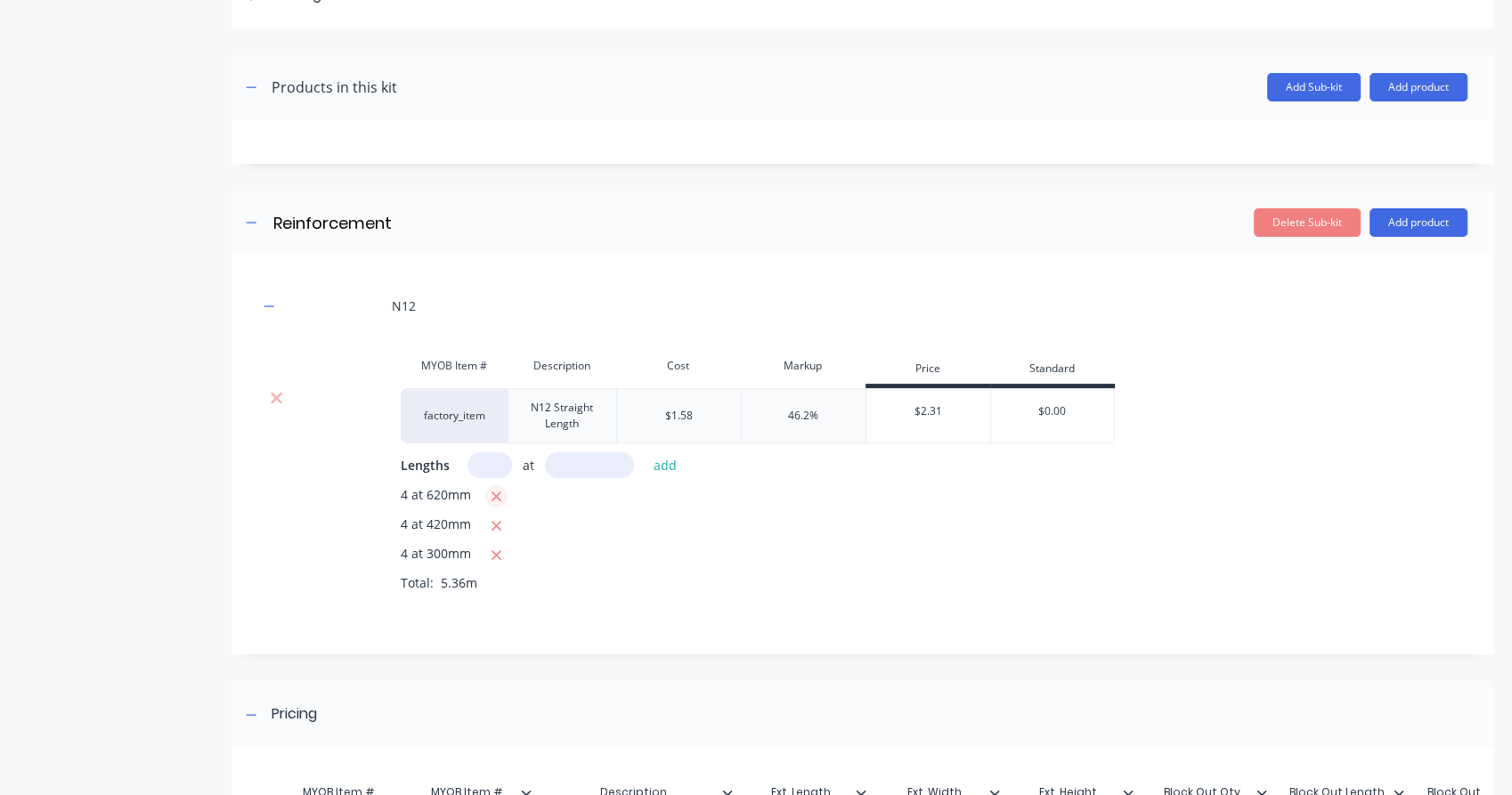
click at [497, 500] on icon "button" at bounding box center [497, 497] width 12 height 16
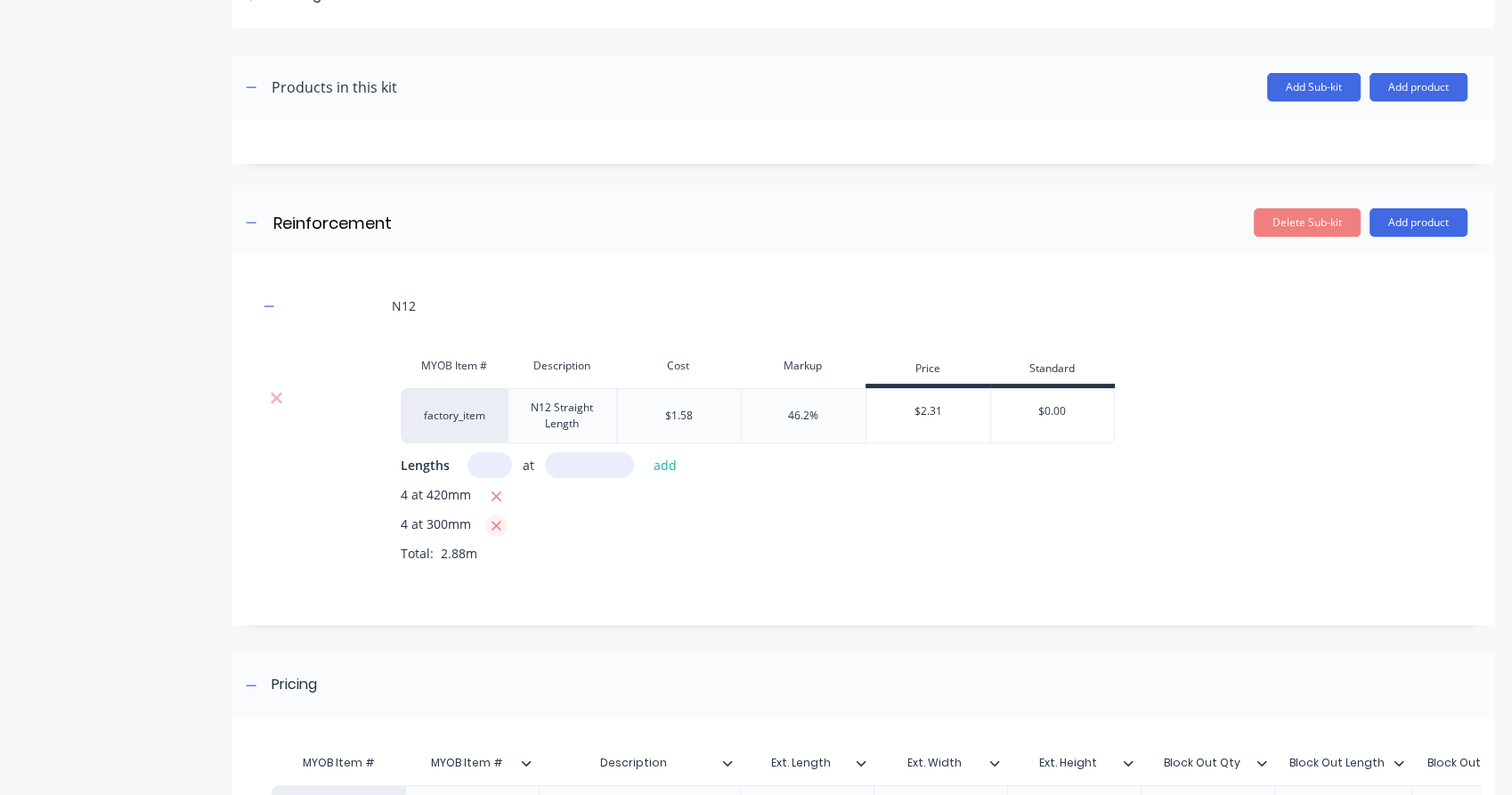
click at [497, 515] on button "button" at bounding box center [496, 526] width 22 height 22
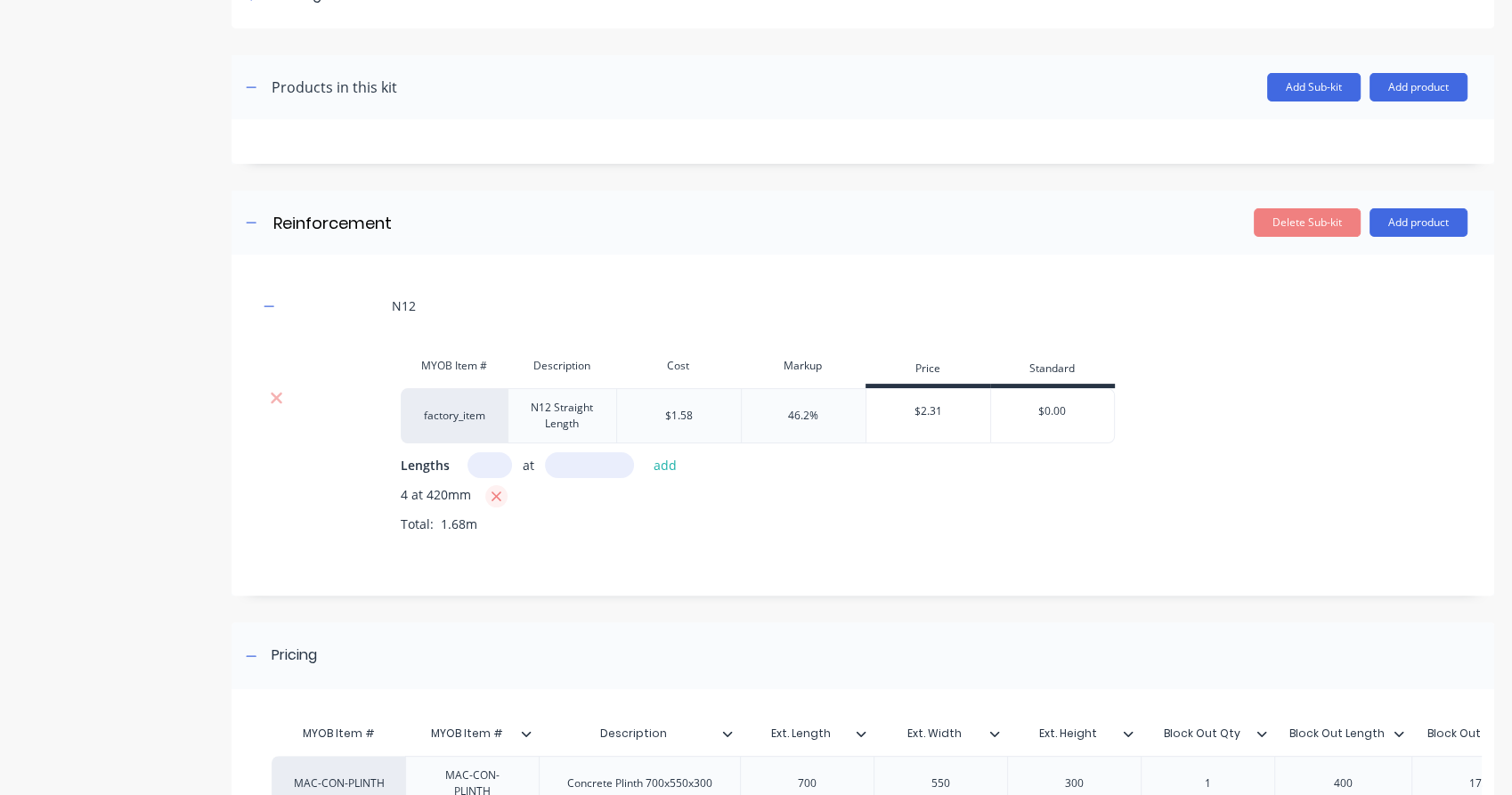
click at [496, 497] on icon "button" at bounding box center [496, 496] width 10 height 10
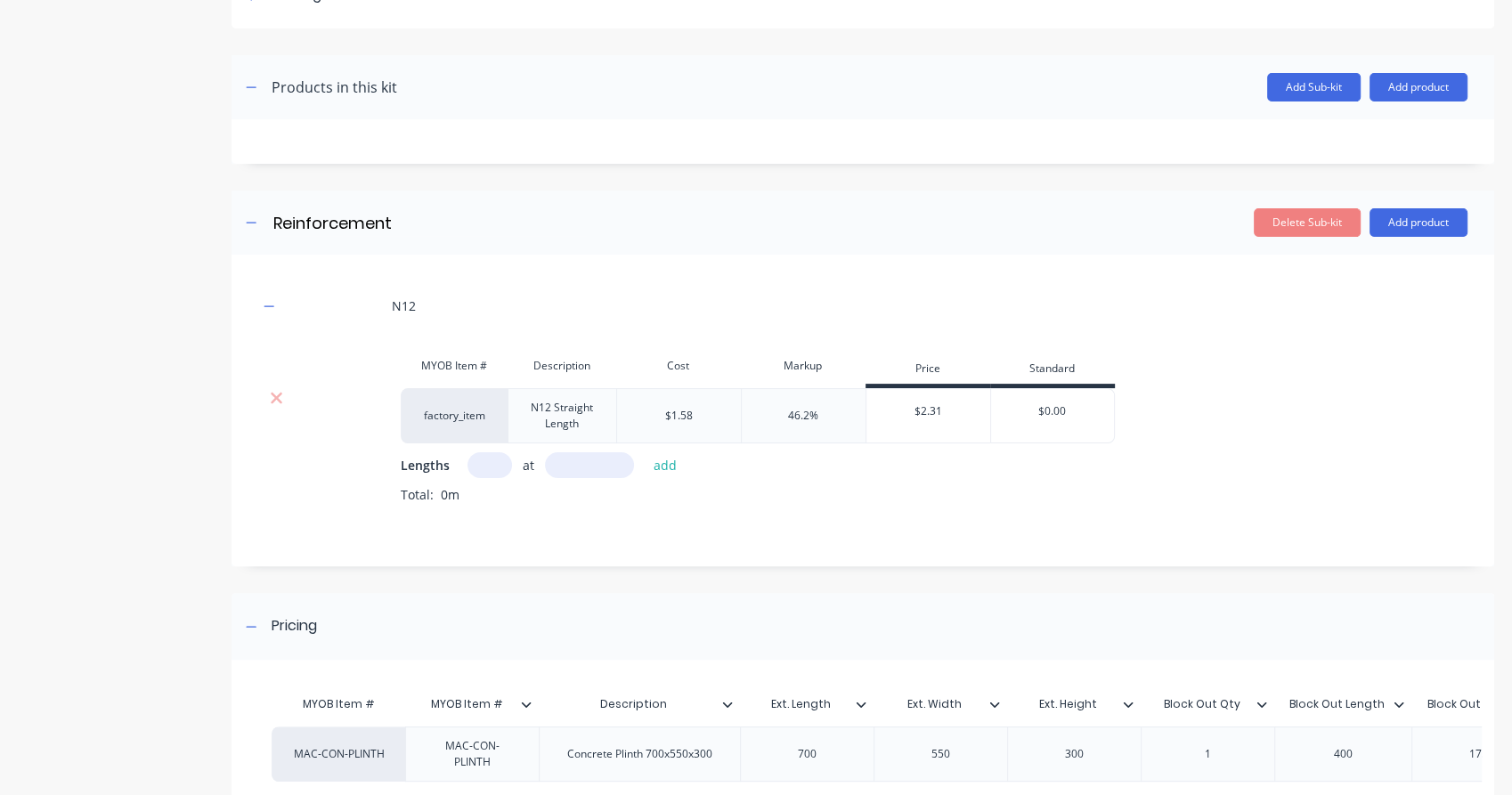
click at [485, 466] on input "text" at bounding box center [489, 465] width 45 height 26
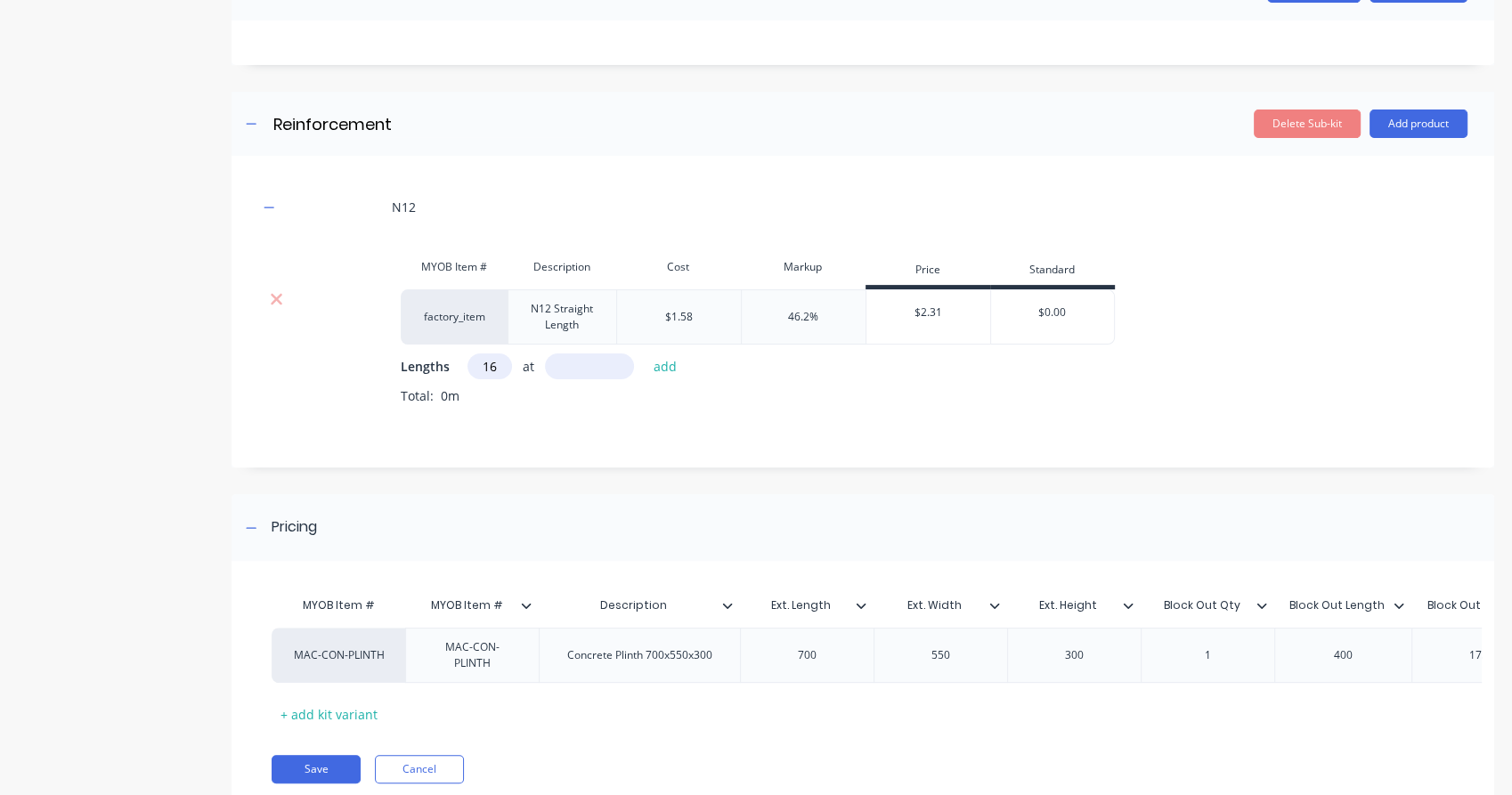
scroll to position [0, 0]
type input "1"
type input "4"
click at [579, 373] on input "text" at bounding box center [589, 366] width 89 height 26
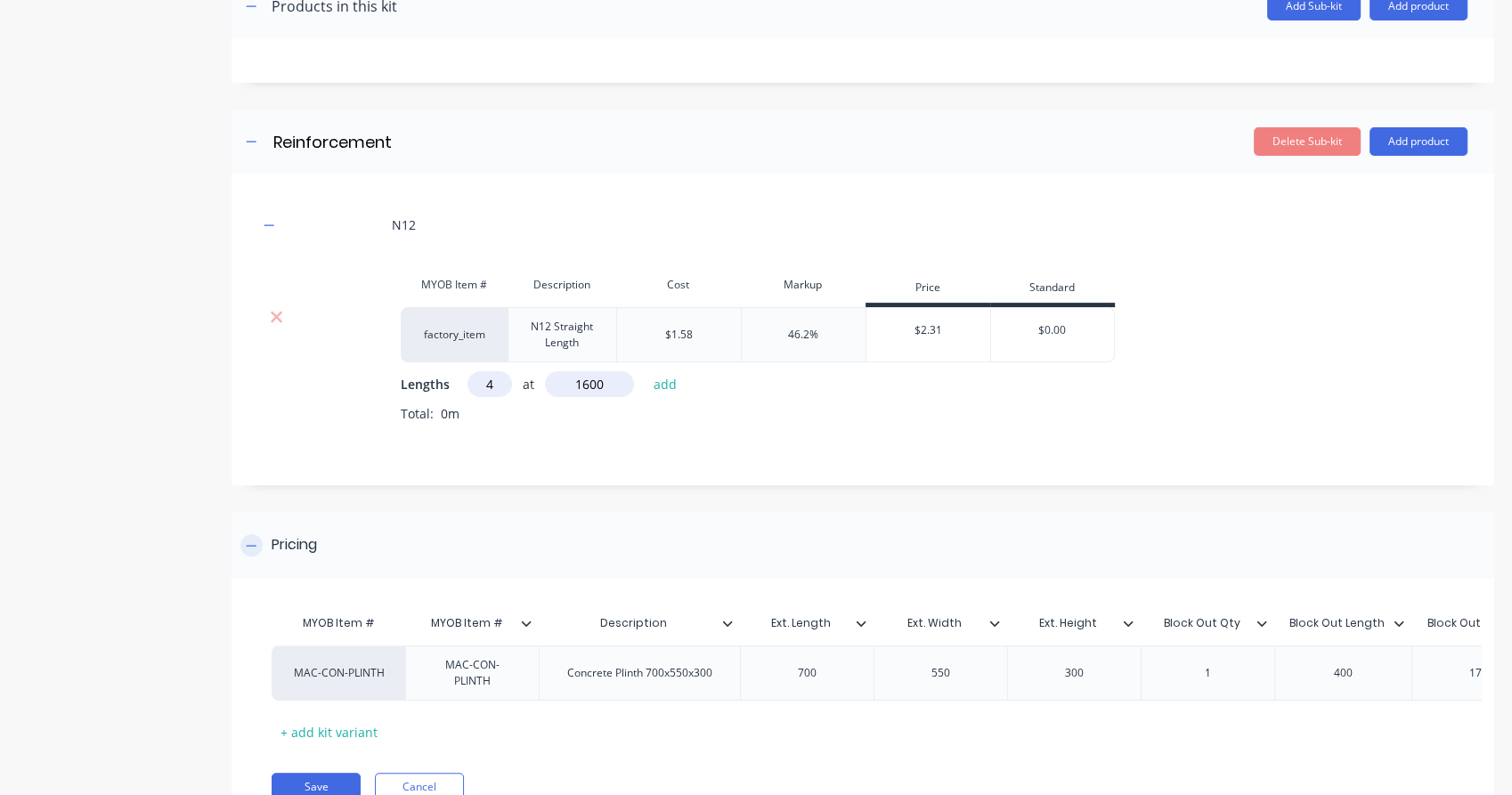
scroll to position [261, 0]
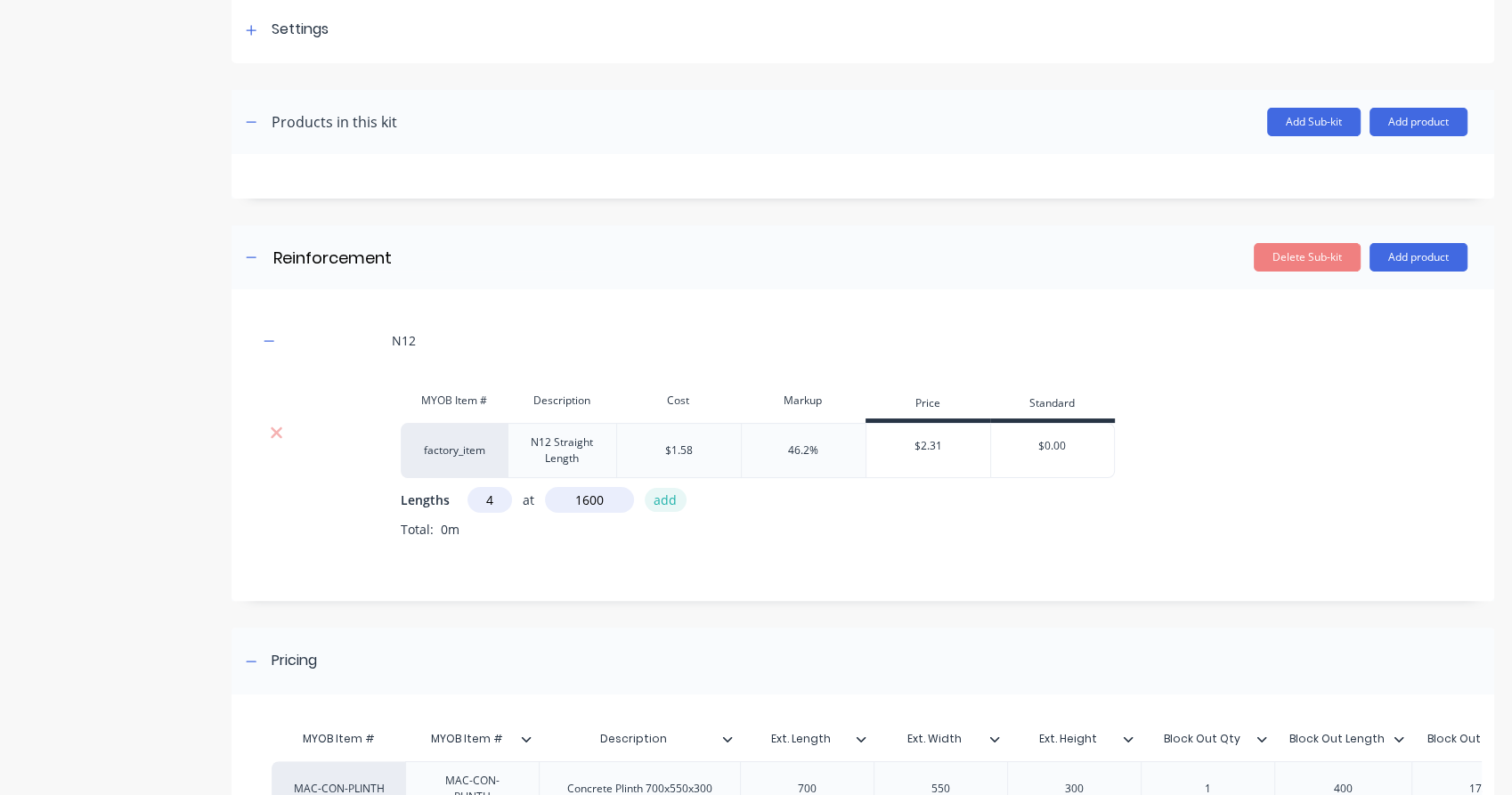
type input "1600"
click at [662, 499] on button "add" at bounding box center [666, 500] width 42 height 24
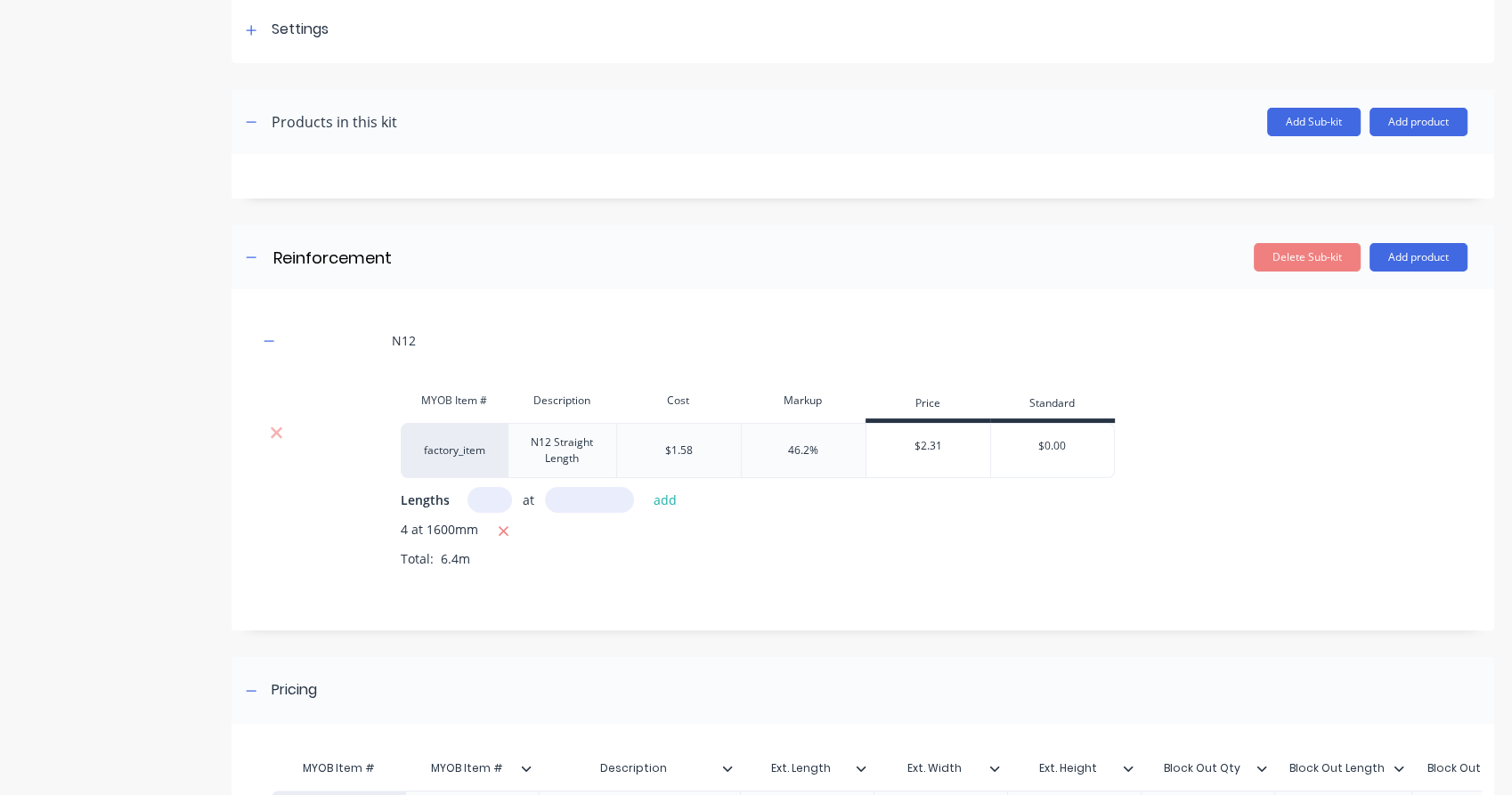
click at [491, 498] on input "text" at bounding box center [489, 500] width 45 height 26
type input "6"
type input "500"
click at [661, 502] on button "add" at bounding box center [666, 500] width 42 height 24
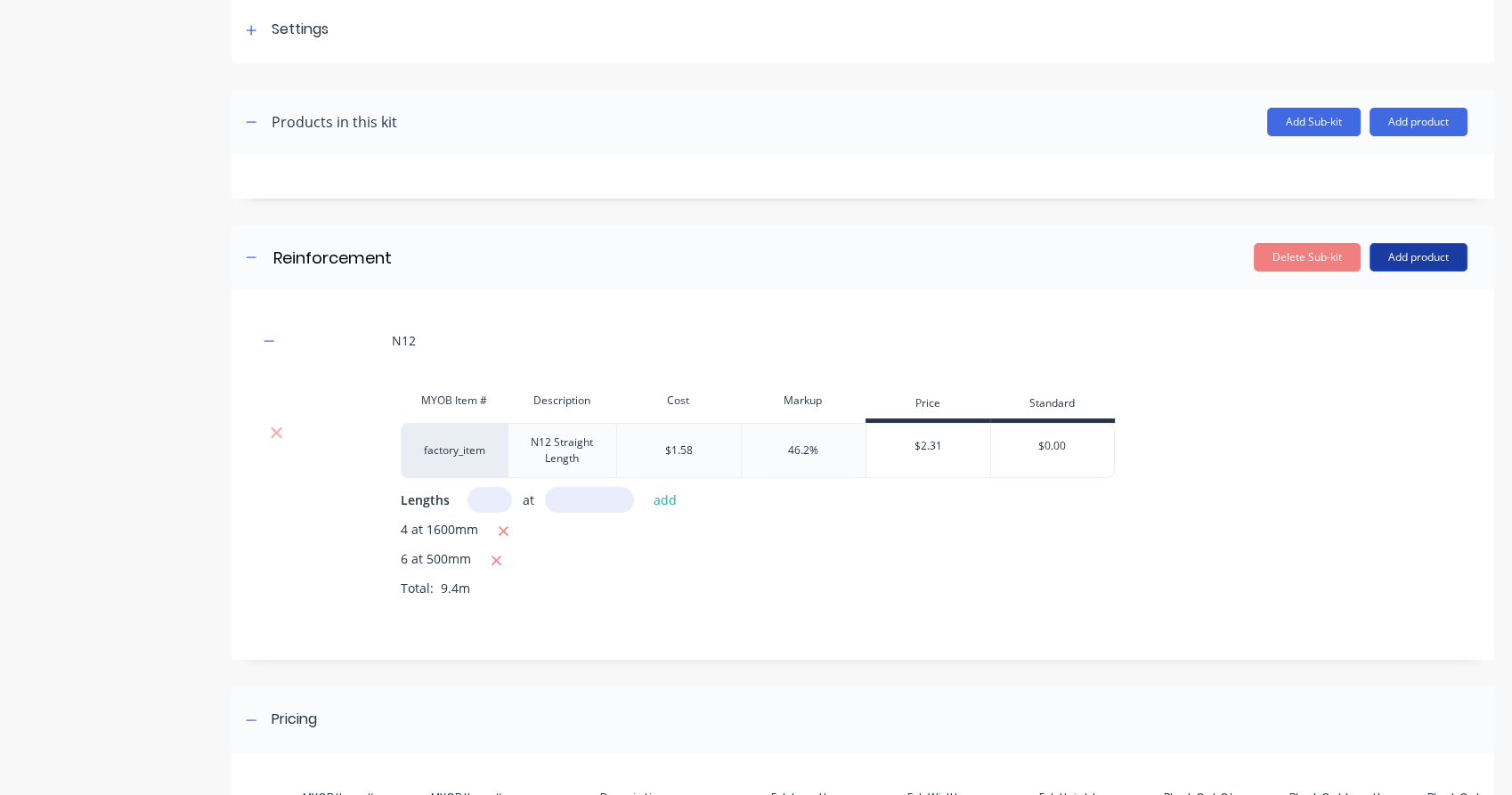
drag, startPoint x: 1423, startPoint y: 250, endPoint x: 1391, endPoint y: 263, distance: 34.5
click at [1423, 249] on button "Add product" at bounding box center [1418, 257] width 98 height 29
click at [1348, 306] on div "Product catalogue" at bounding box center [1382, 303] width 137 height 26
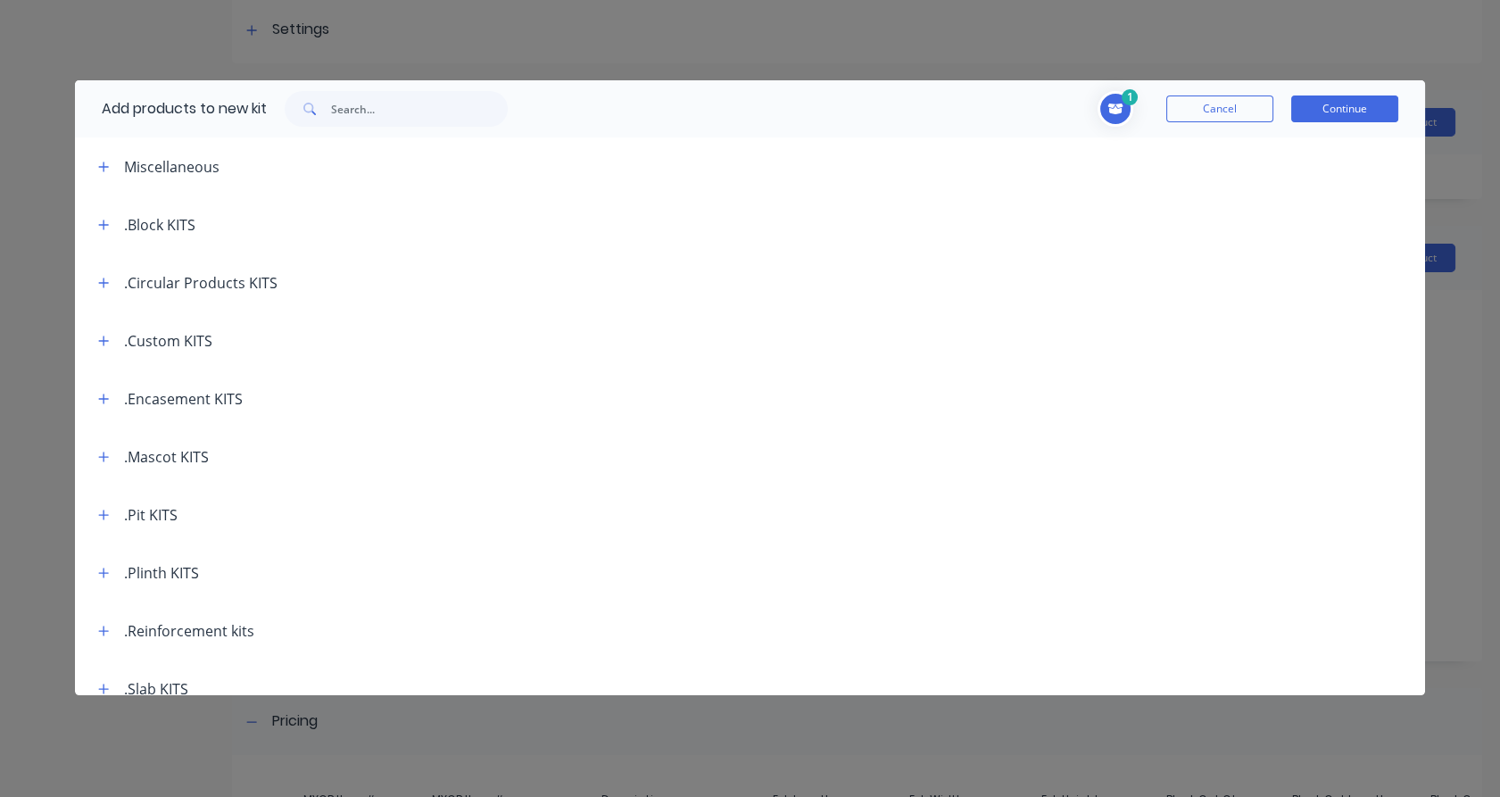
drag, startPoint x: 1206, startPoint y: 95, endPoint x: 1198, endPoint y: 105, distance: 12.7
click at [1206, 95] on button "Cancel" at bounding box center [1219, 108] width 107 height 27
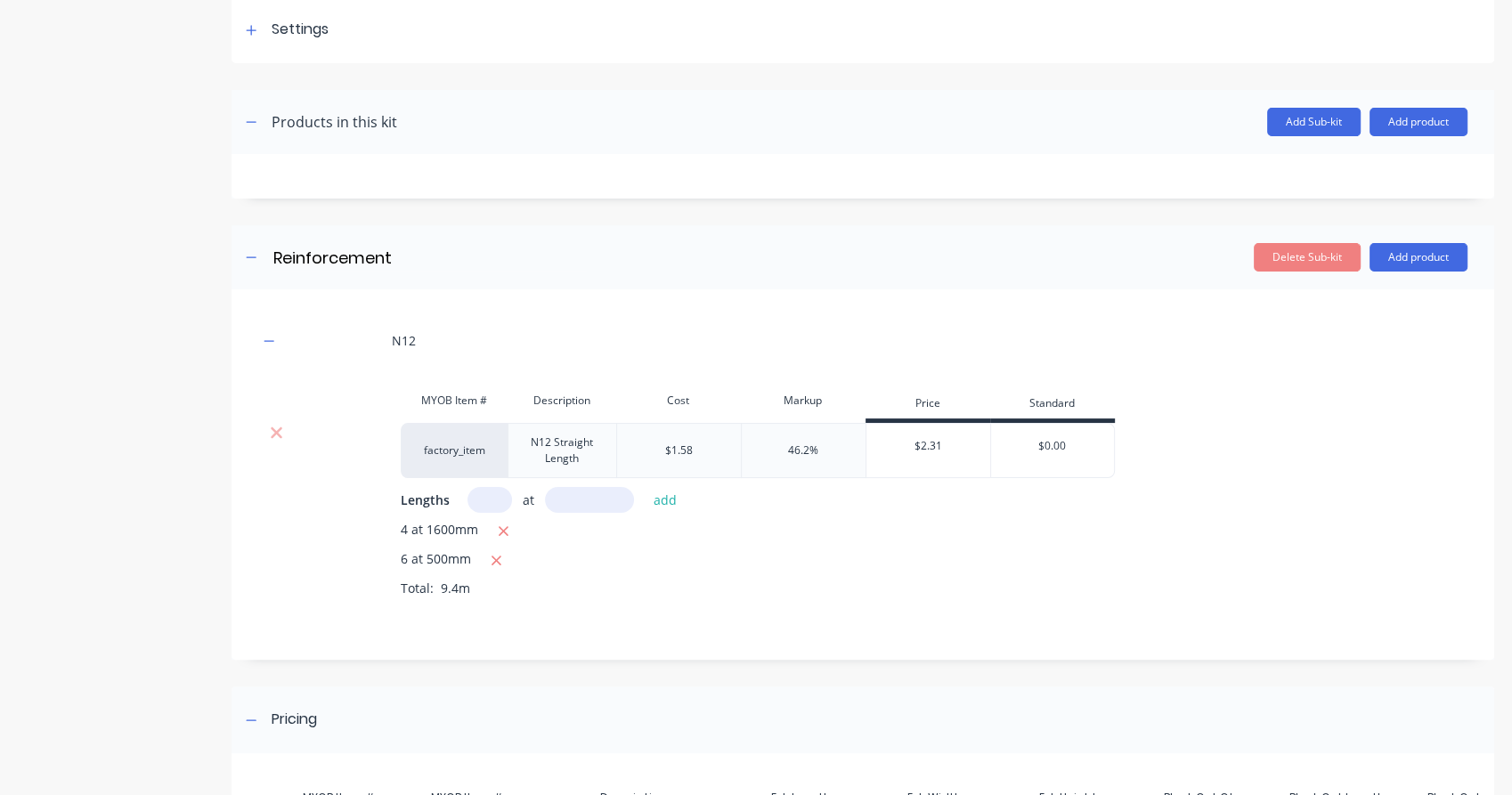
click at [495, 495] on input "text" at bounding box center [489, 500] width 45 height 26
type input "12"
type input "400"
click at [664, 501] on button "add" at bounding box center [666, 500] width 42 height 24
click at [849, 527] on div "4 at 1600mm" at bounding box center [933, 531] width 1067 height 22
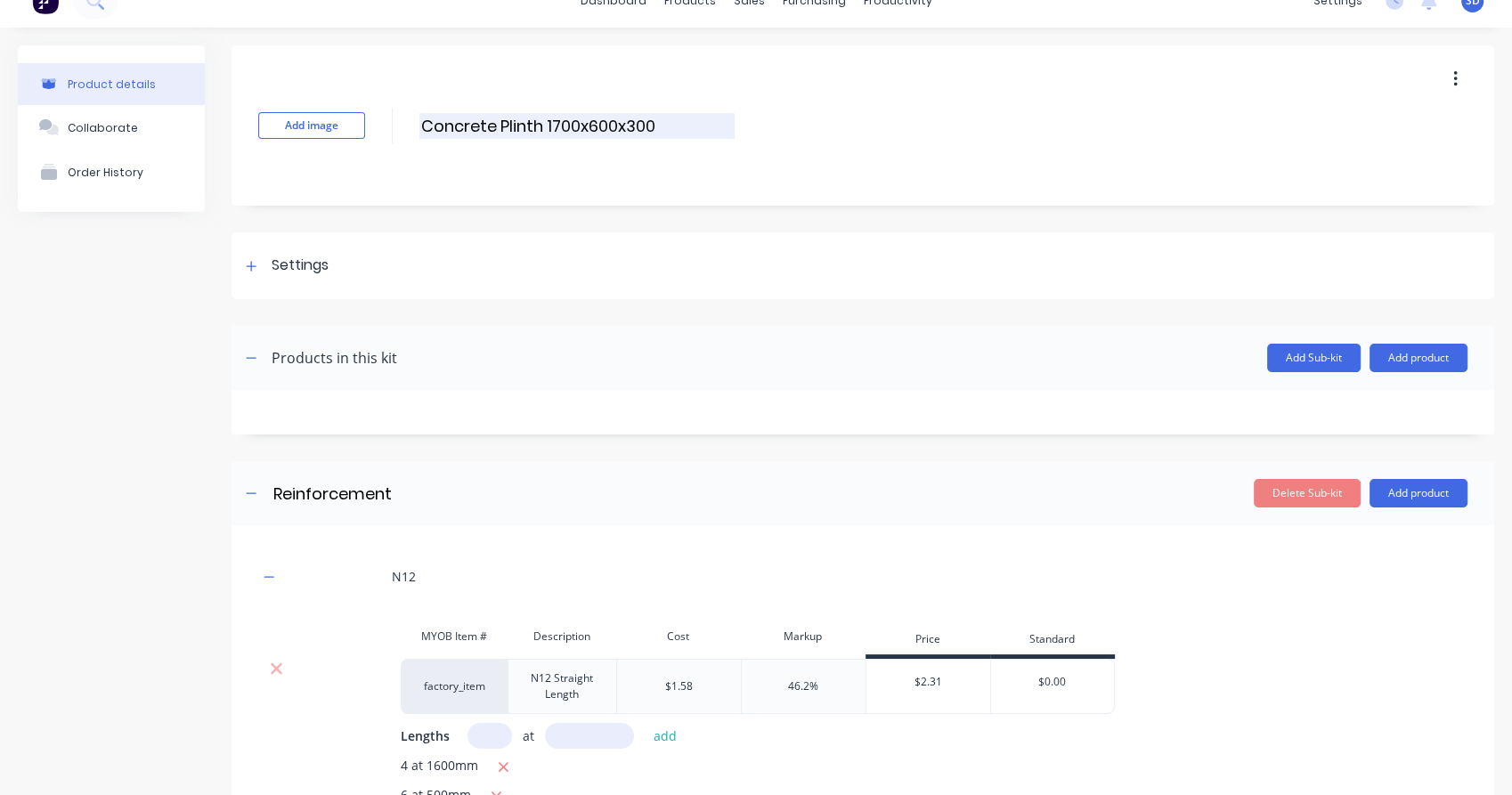
scroll to position [0, 0]
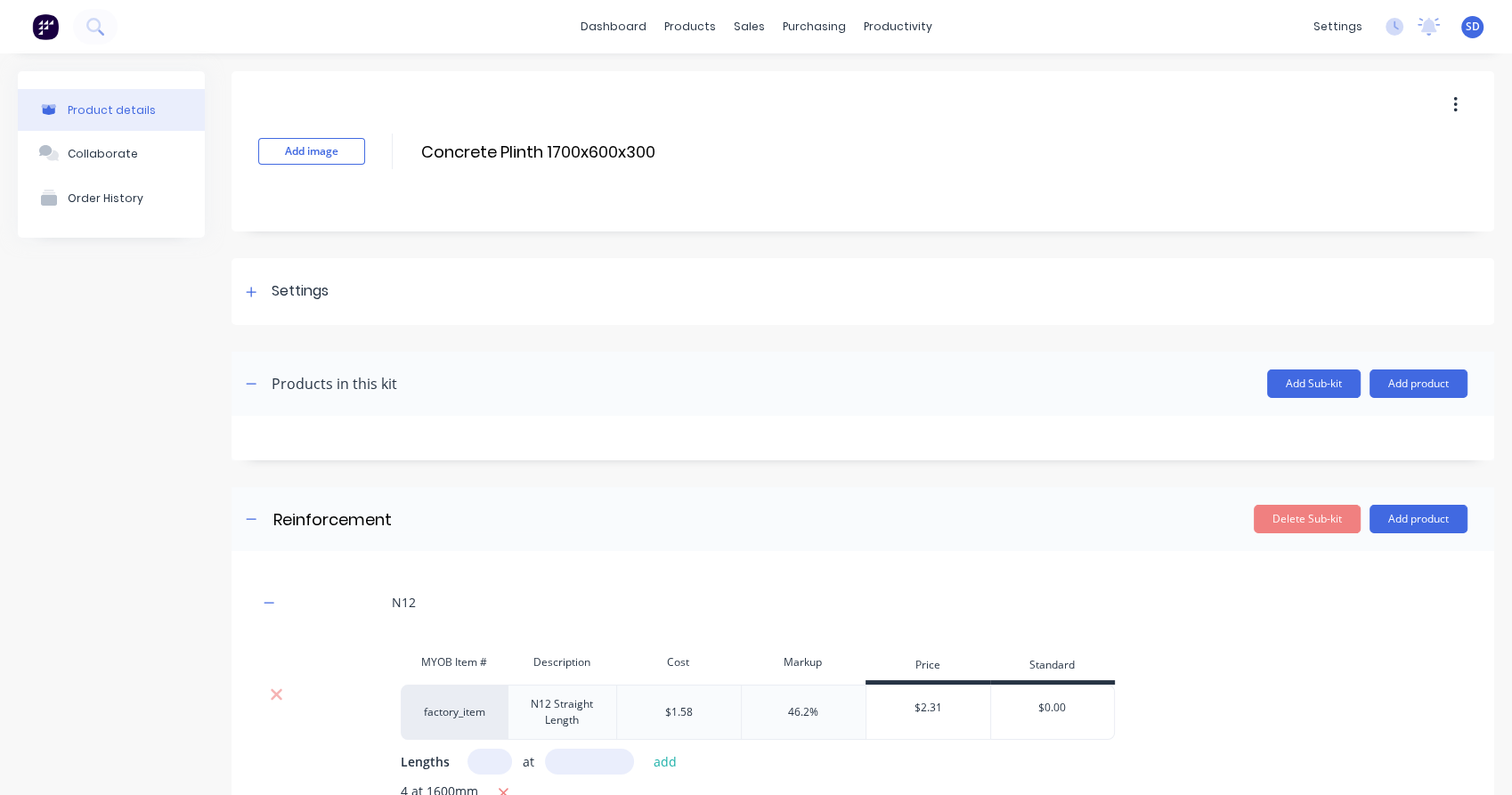
drag, startPoint x: 664, startPoint y: 148, endPoint x: 383, endPoint y: 168, distance: 281.7
click at [383, 168] on div "Add image Concrete Plinth 1700x600x300 Concrete Plinth 1700x600x300 Enter kit n…" at bounding box center [862, 151] width 1262 height 161
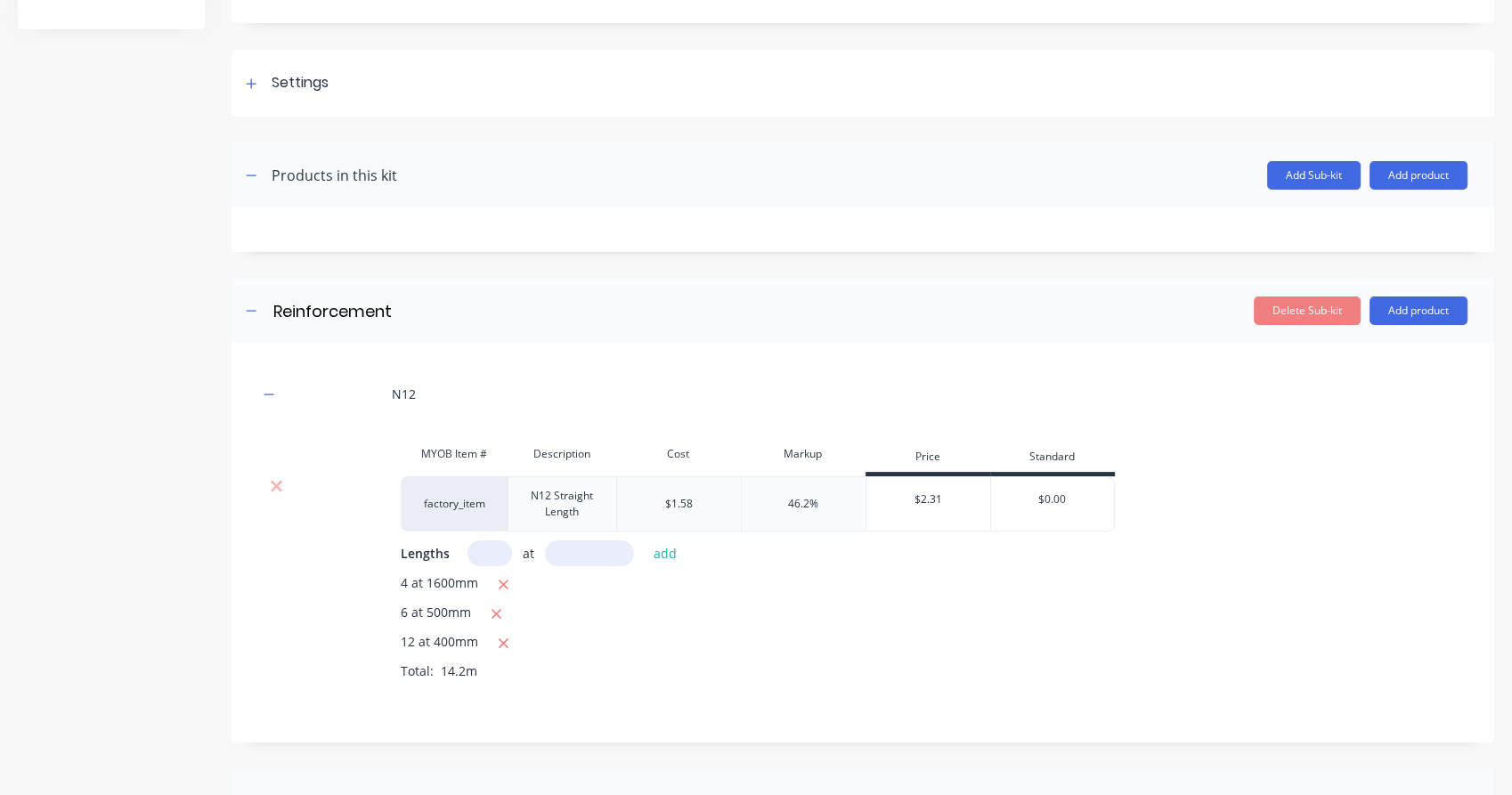
scroll to position [548, 0]
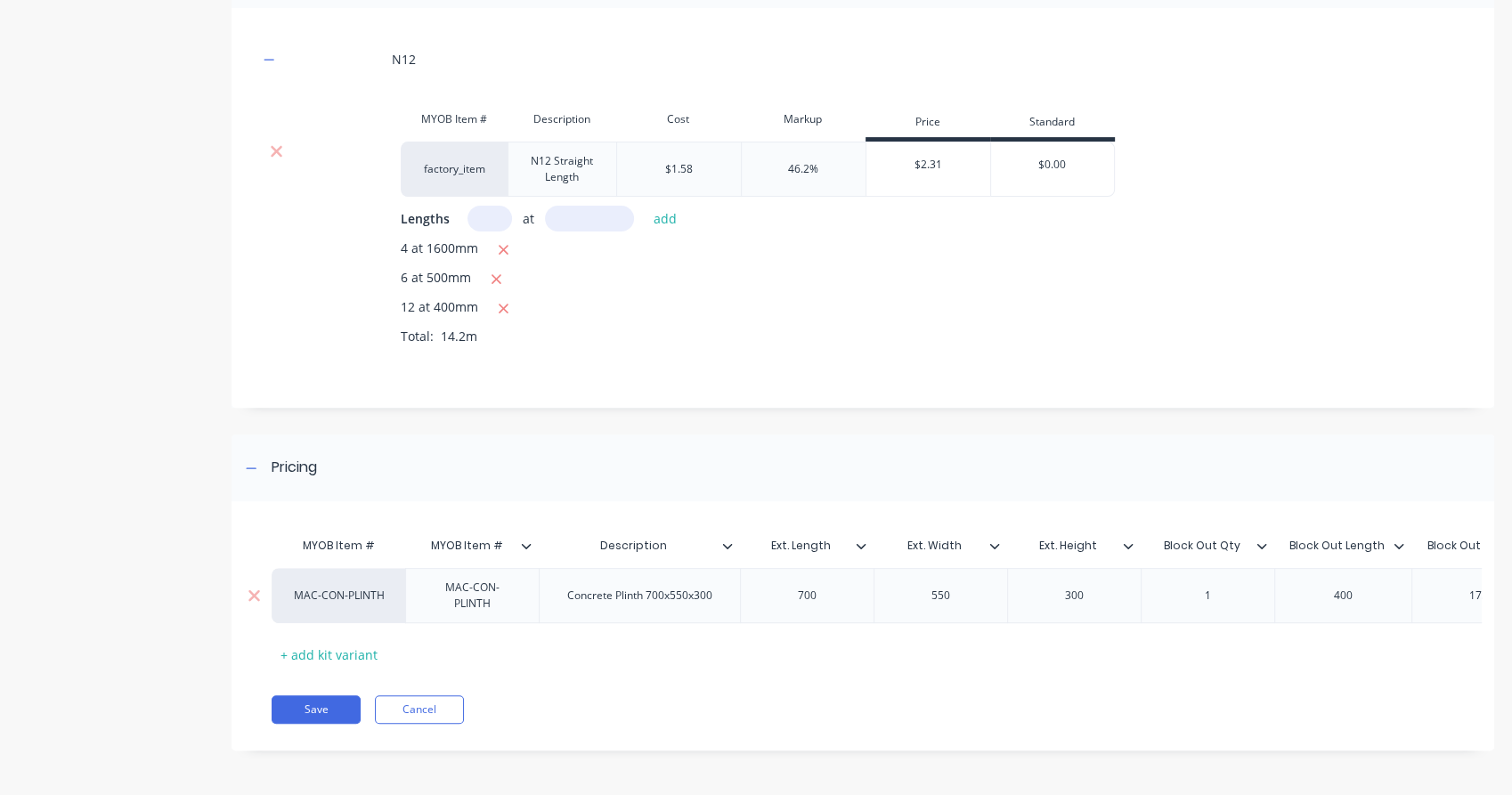
click at [716, 586] on div "Concrete Plinth 700x550x300" at bounding box center [640, 595] width 174 height 23
drag, startPoint x: 658, startPoint y: 596, endPoint x: 546, endPoint y: 605, distance: 112.4
click at [546, 605] on div "Concrete Plinth 700x550x300" at bounding box center [640, 595] width 202 height 55
paste div
click at [792, 587] on div "700" at bounding box center [812, 595] width 89 height 23
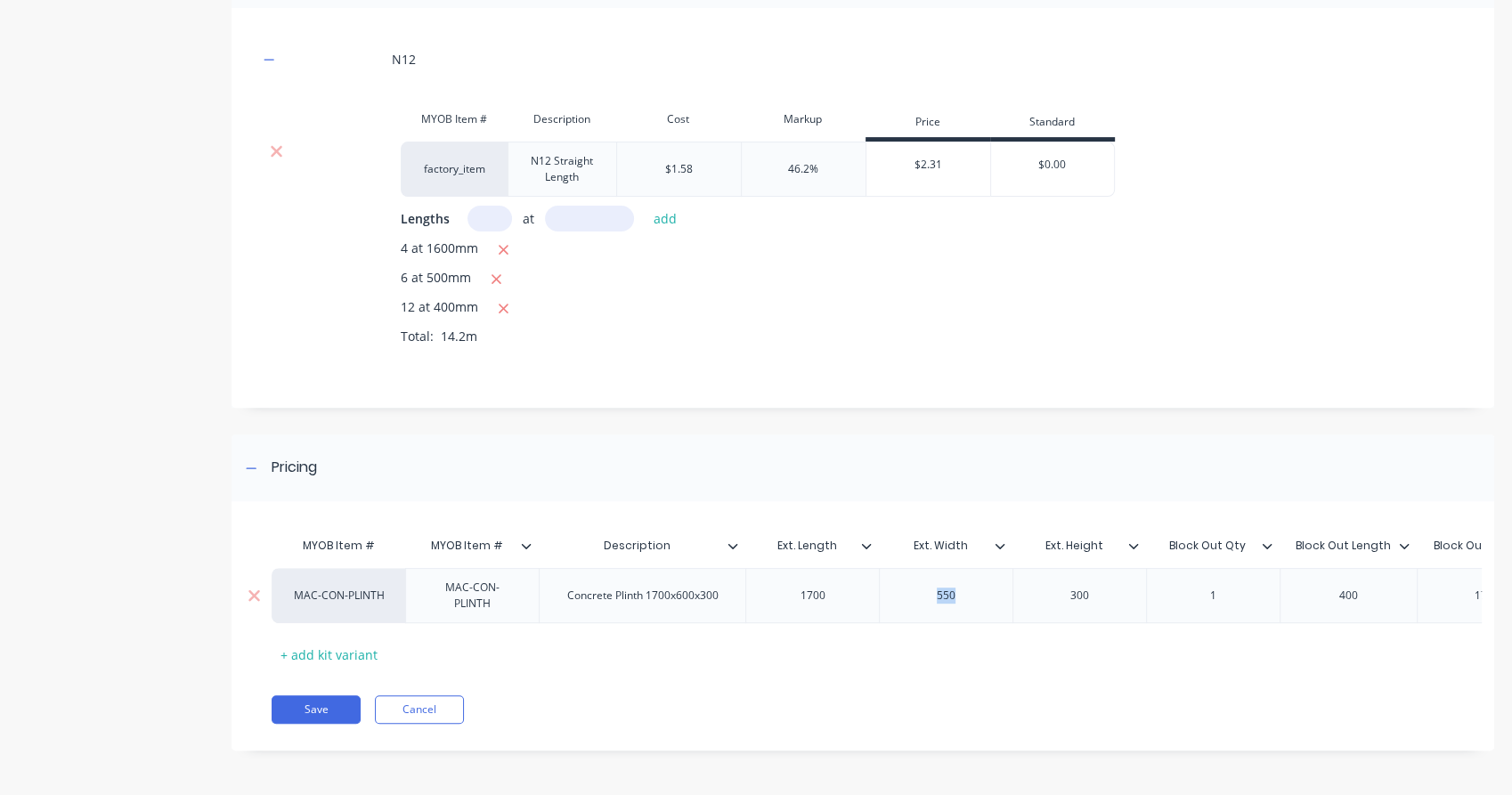
drag, startPoint x: 959, startPoint y: 590, endPoint x: 900, endPoint y: 590, distance: 59.0
click at [900, 590] on div "550" at bounding box center [945, 595] width 134 height 55
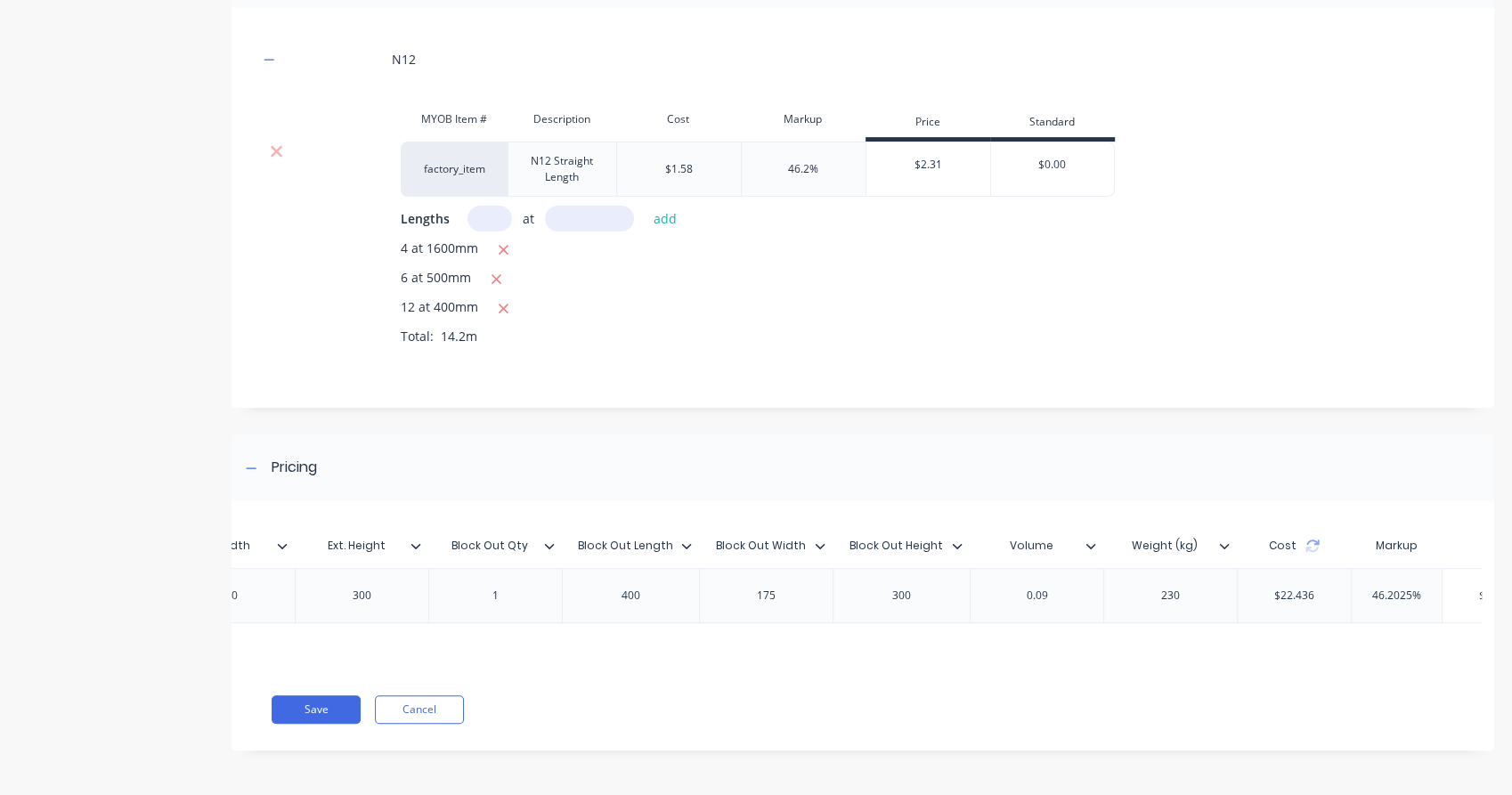
scroll to position [0, 677]
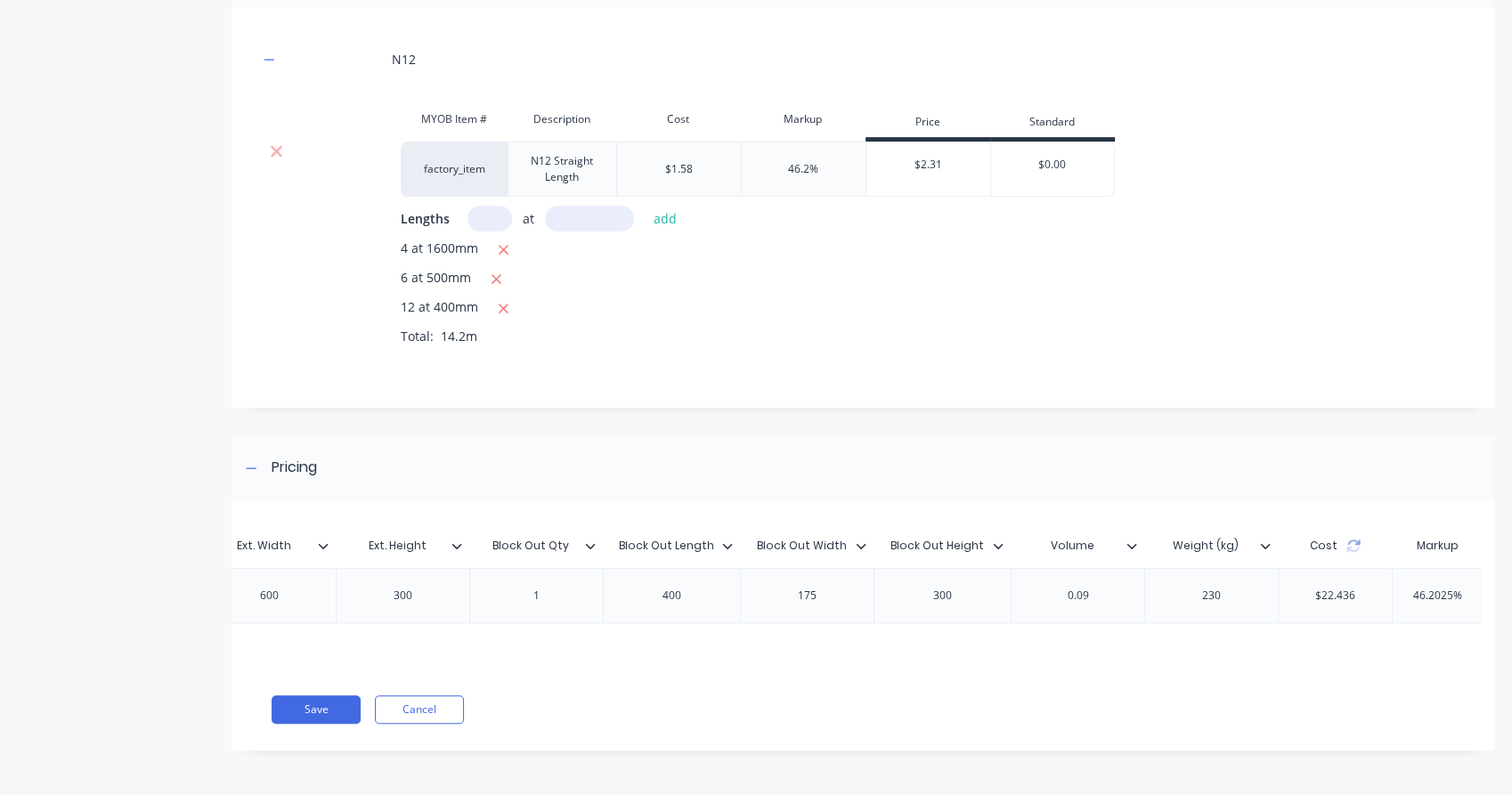
click at [568, 584] on div "1" at bounding box center [536, 595] width 89 height 23
click at [728, 540] on icon at bounding box center [727, 545] width 11 height 11
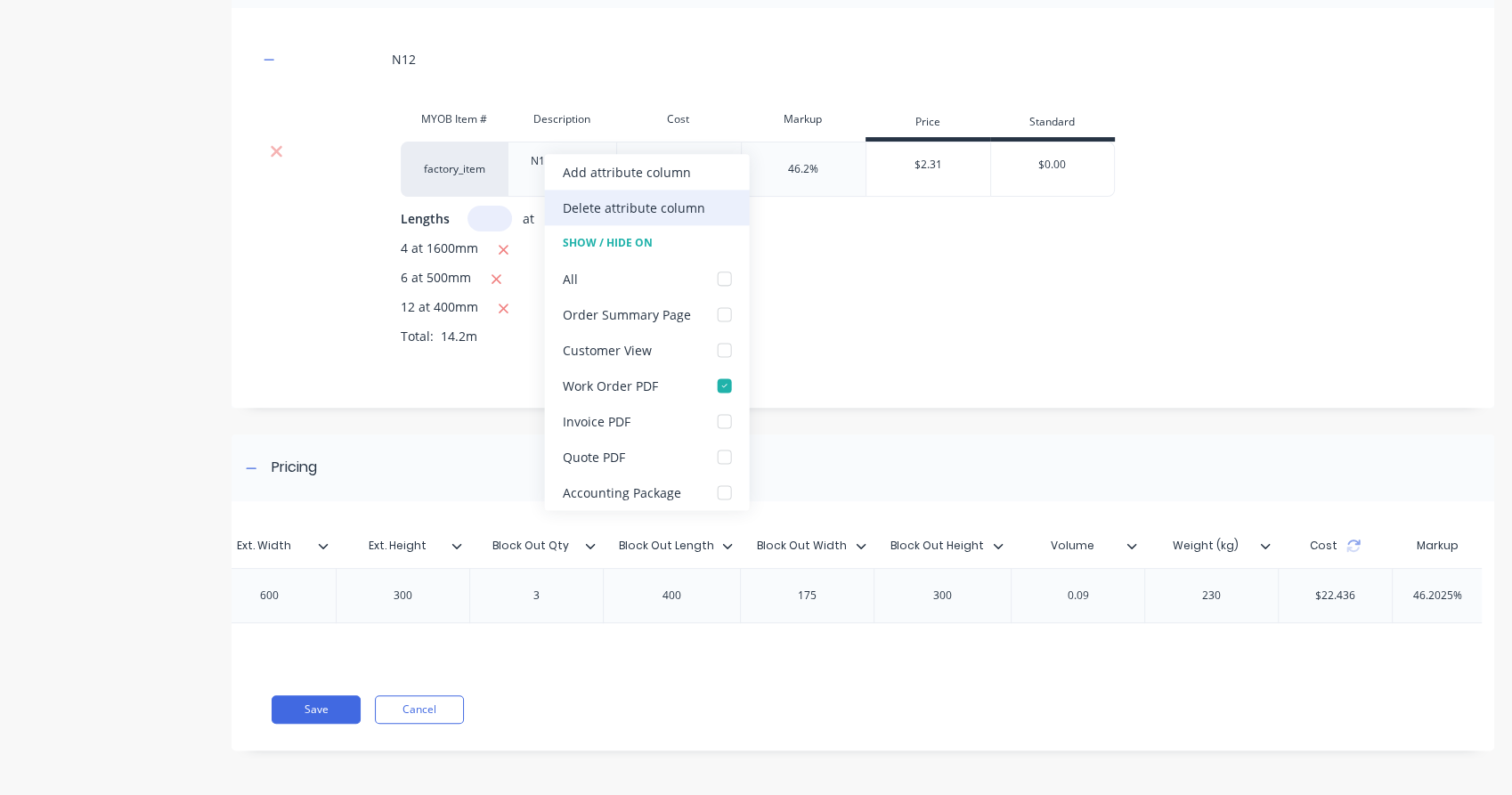
click at [616, 199] on div "Delete attribute column" at bounding box center [634, 207] width 143 height 19
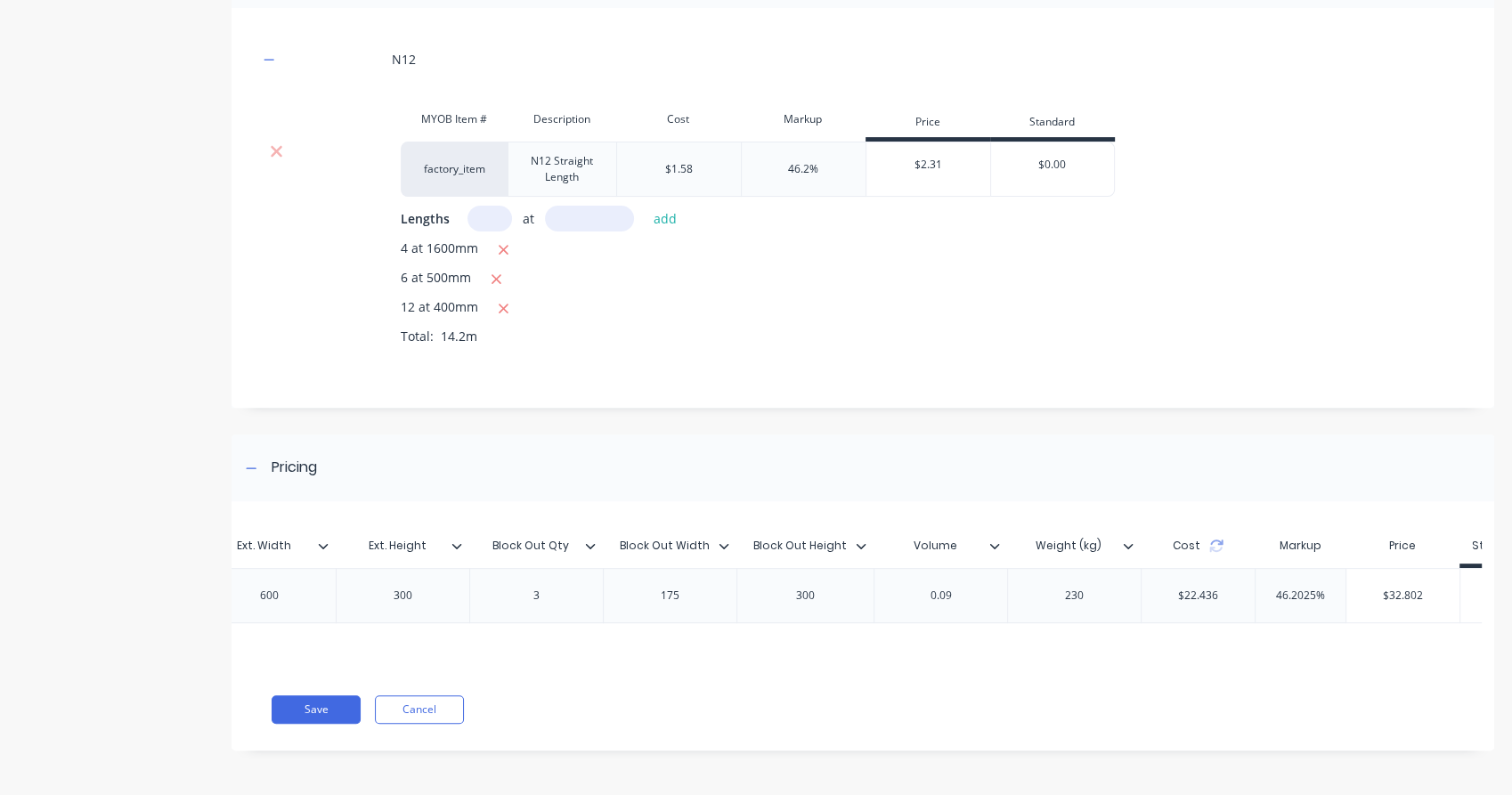
click at [721, 540] on icon at bounding box center [724, 545] width 11 height 11
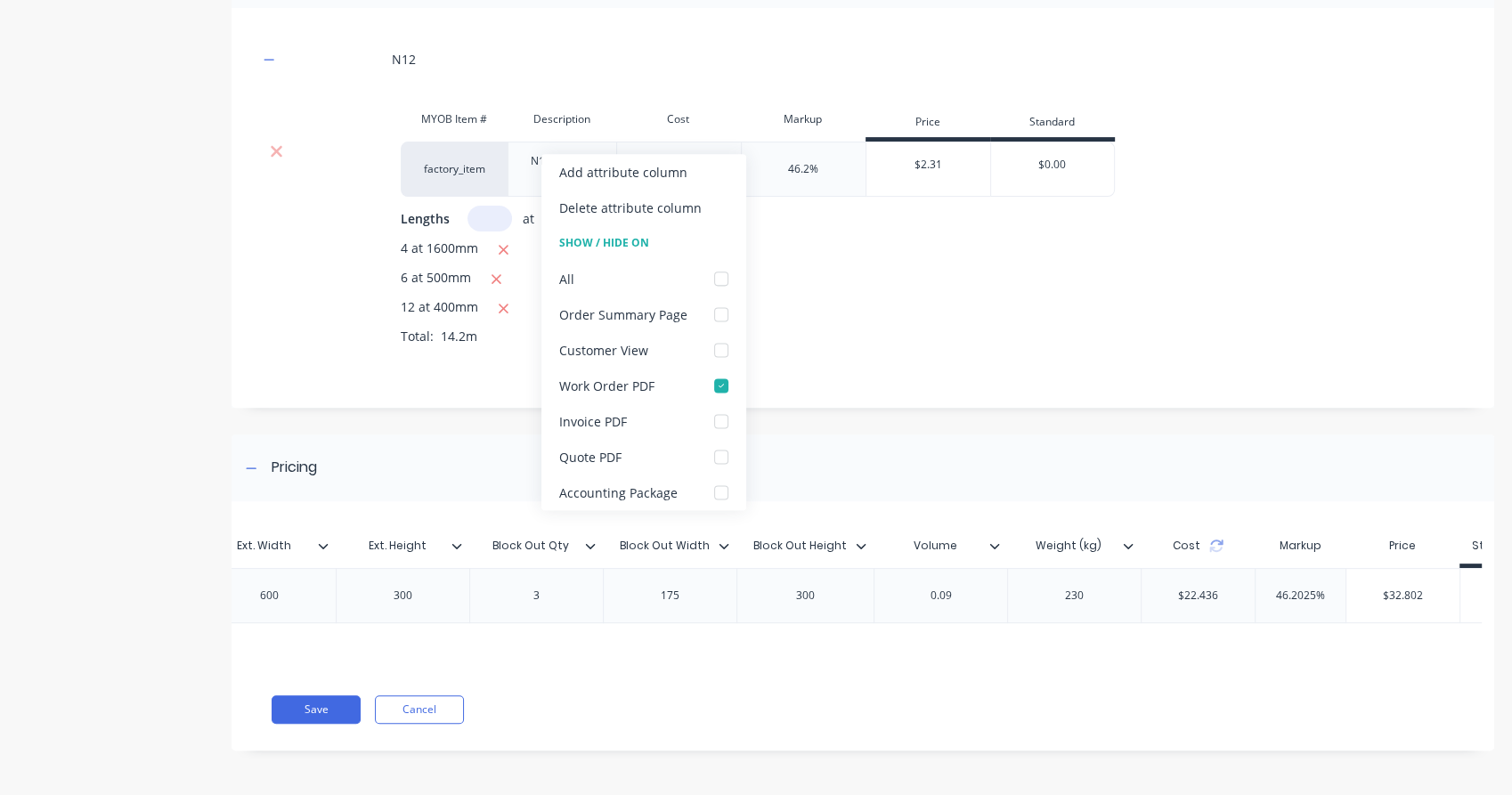
click at [656, 210] on div "Delete attribute column" at bounding box center [630, 207] width 143 height 19
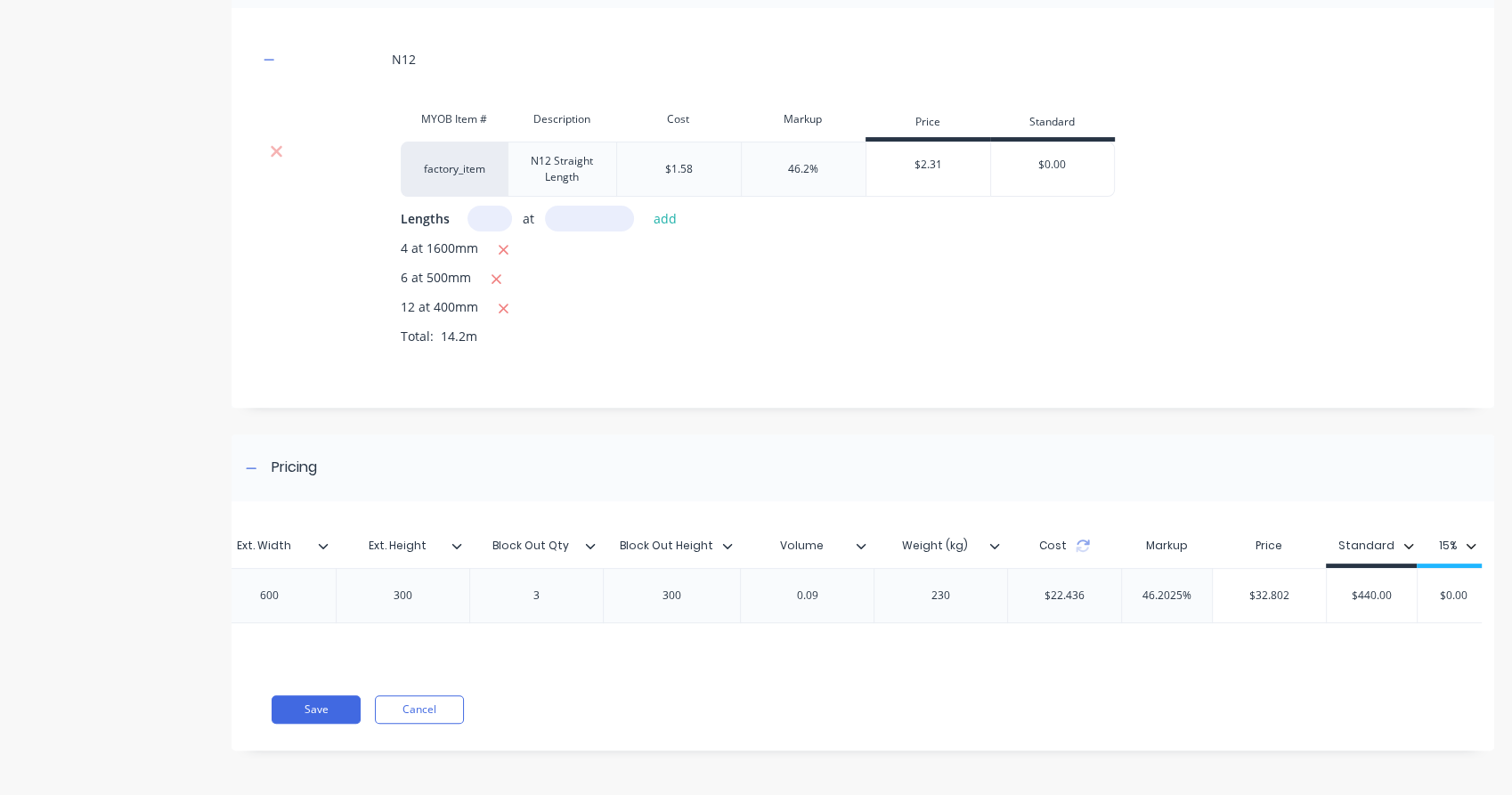
click at [727, 543] on icon at bounding box center [728, 545] width 10 height 5
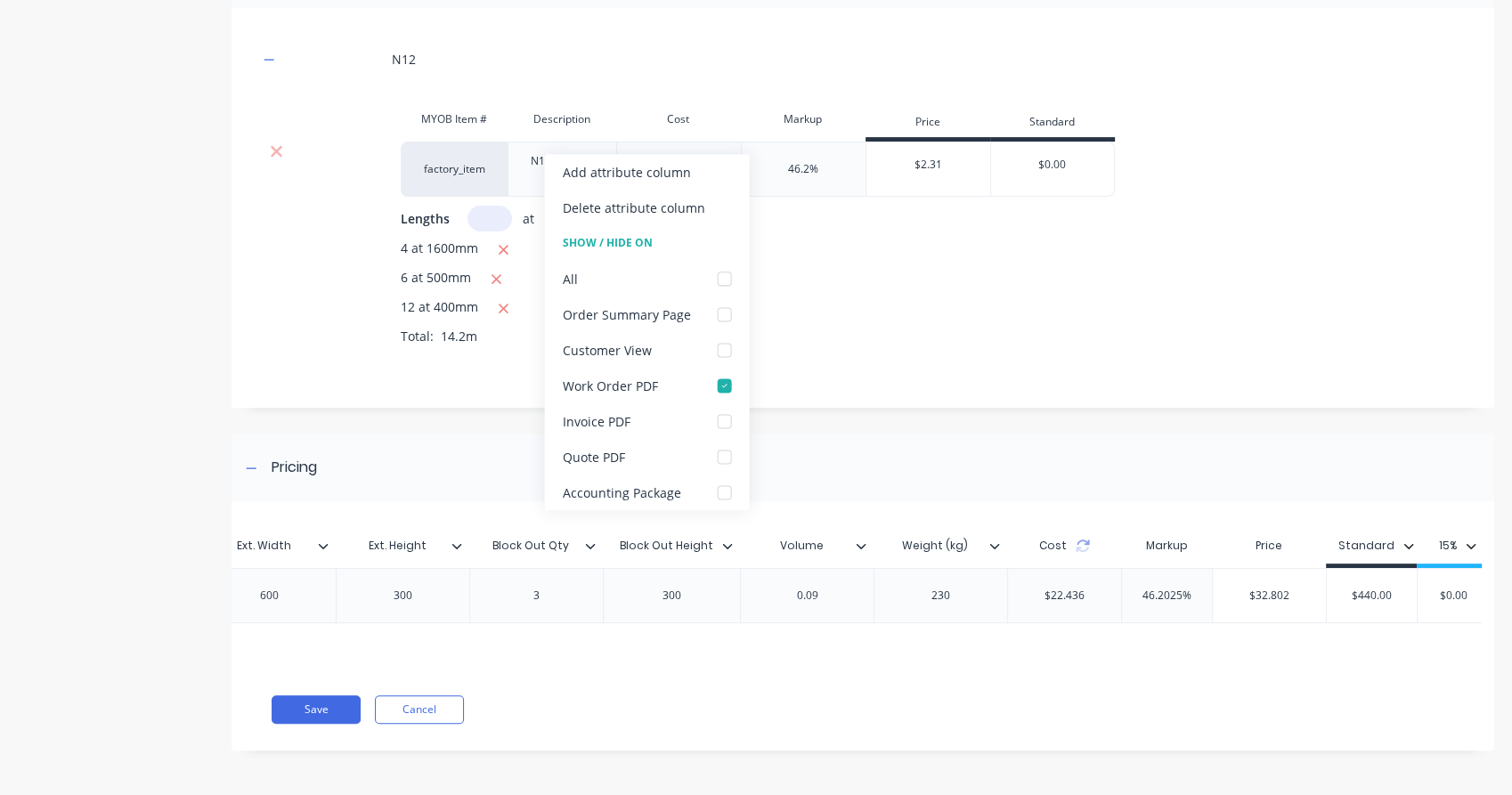
click at [648, 205] on div "Delete attribute column" at bounding box center [634, 207] width 143 height 19
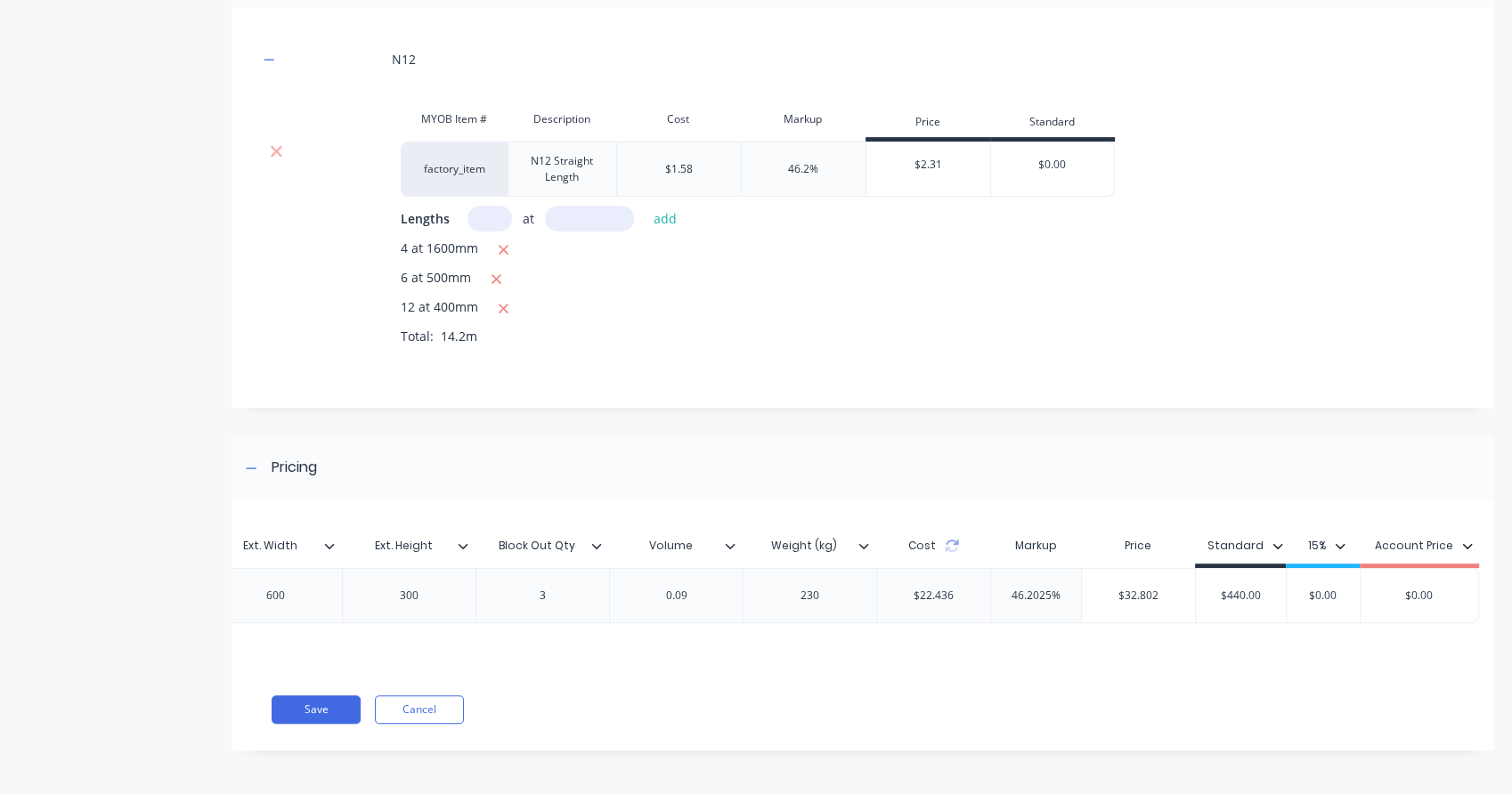
click at [711, 585] on div "0.09" at bounding box center [676, 595] width 89 height 23
click at [823, 588] on div "230" at bounding box center [809, 595] width 89 height 23
click at [694, 584] on div "0.09" at bounding box center [676, 595] width 89 height 23
click at [810, 587] on div "230" at bounding box center [809, 595] width 89 height 23
click at [955, 694] on div "MYOB Item # MYOB Item # Description Ext. Length Ext. Width Ext. Height Block Ou…" at bounding box center [862, 634] width 1262 height 231
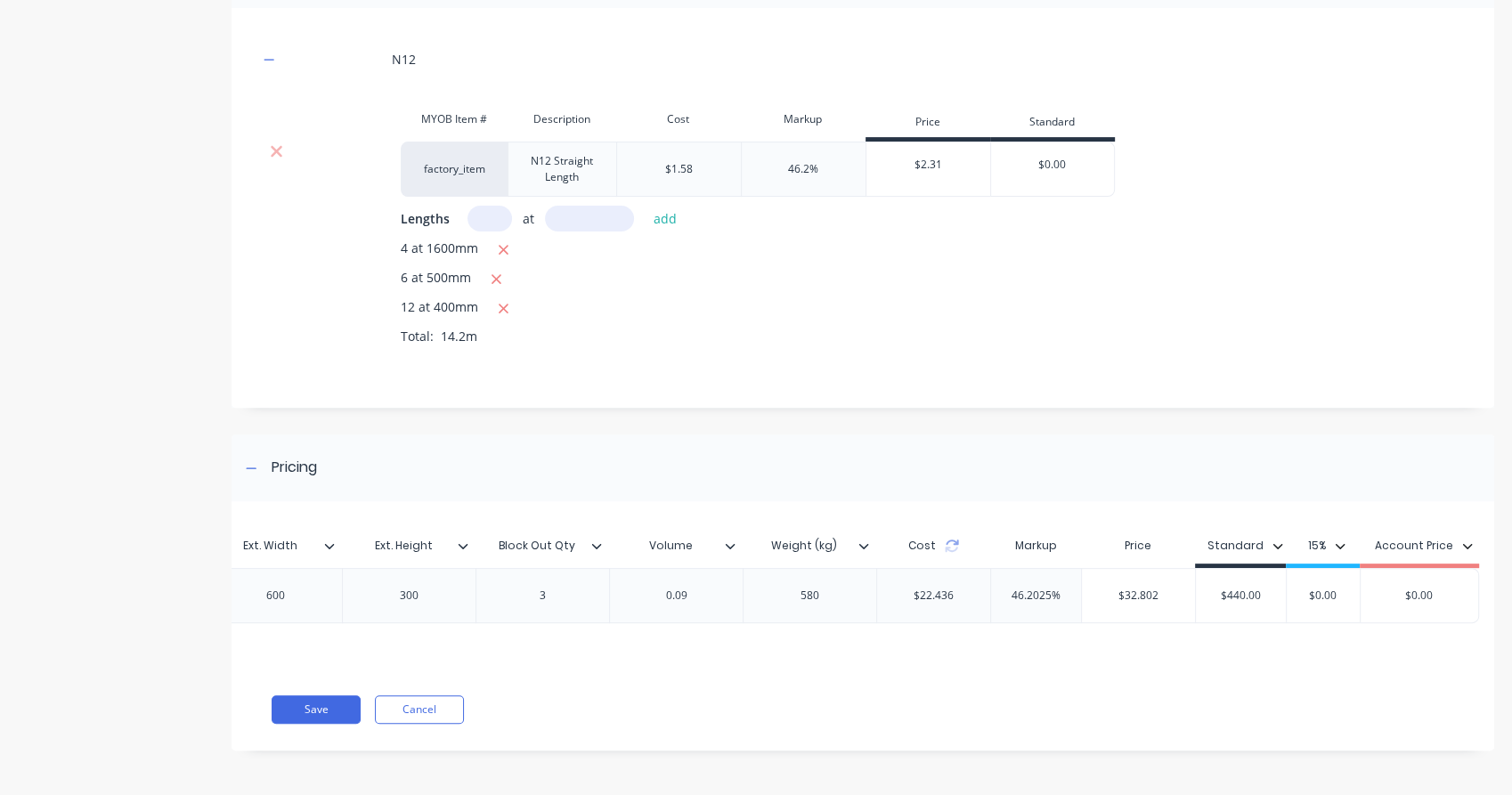
click at [700, 586] on div "0.09" at bounding box center [676, 595] width 89 height 23
click at [903, 741] on div "MYOB Item # MYOB Item # Description Ext. Length Ext. Width Ext. Height Block Ou…" at bounding box center [862, 634] width 1262 height 231
drag, startPoint x: 1261, startPoint y: 589, endPoint x: 1219, endPoint y: 590, distance: 42.0
click at [1219, 590] on input "$440.00" at bounding box center [1241, 596] width 90 height 16
type input "$880"
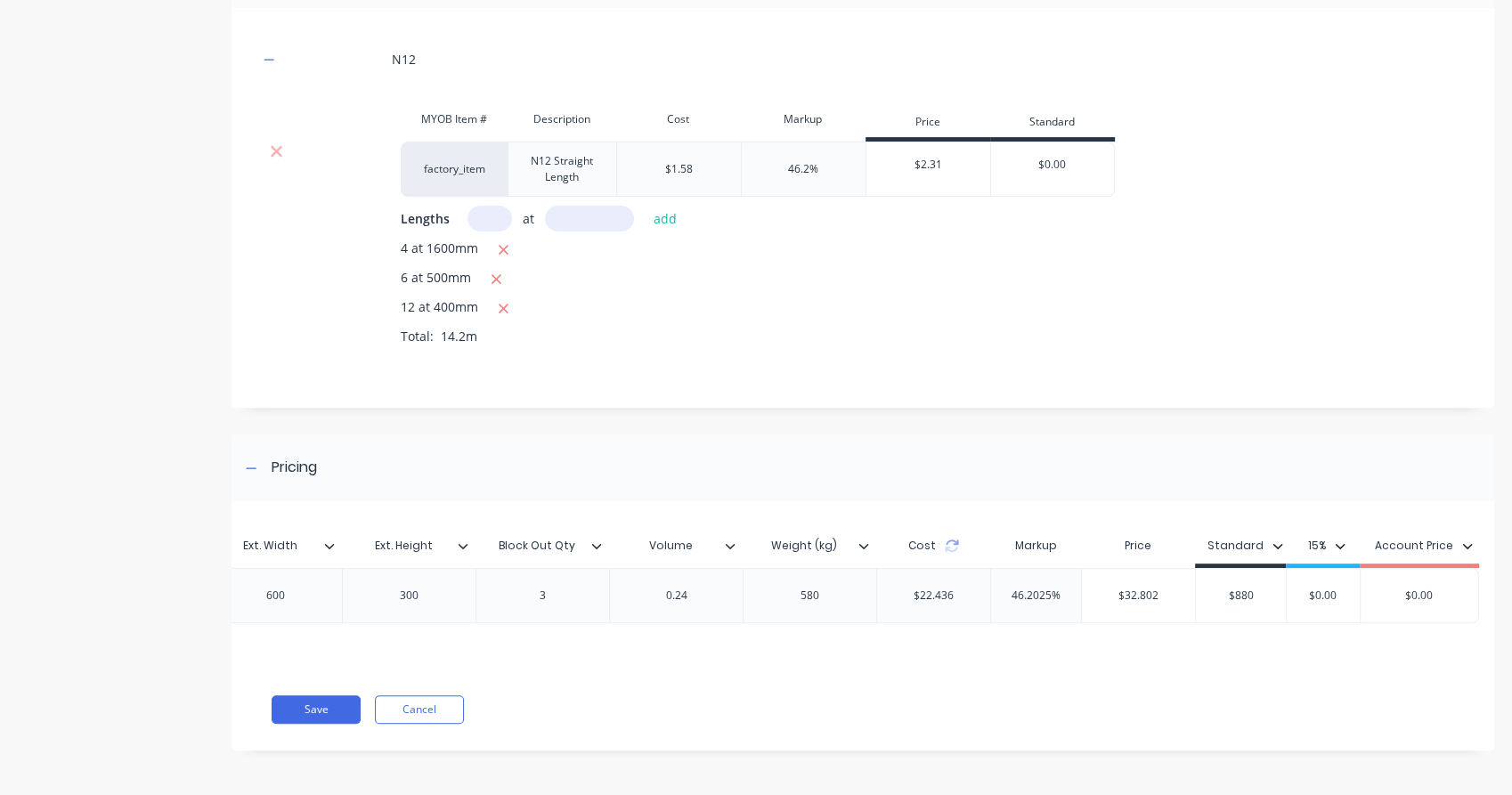
click at [1311, 720] on div "Save Cancel" at bounding box center [882, 709] width 1223 height 29
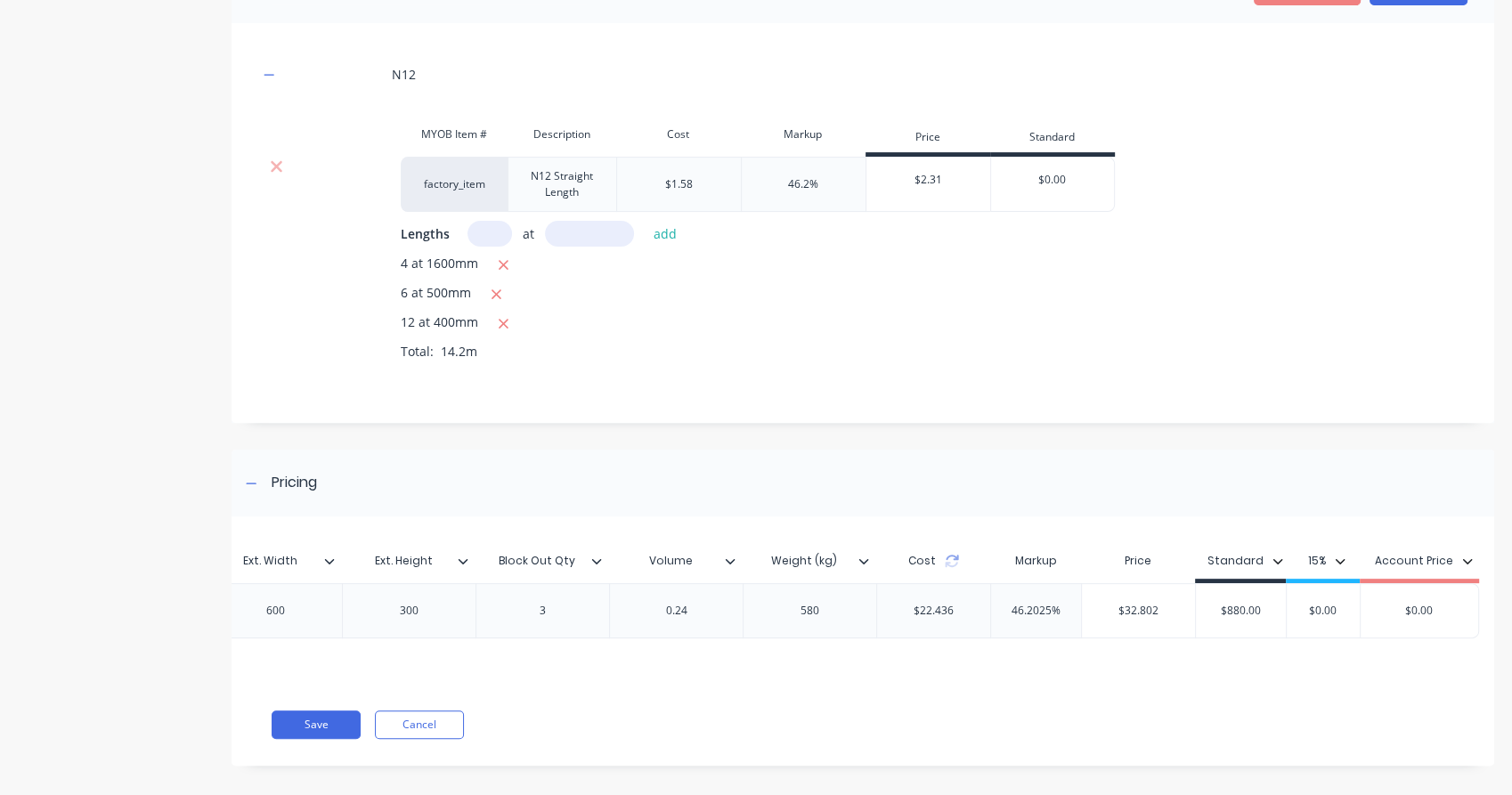
scroll to position [548, 0]
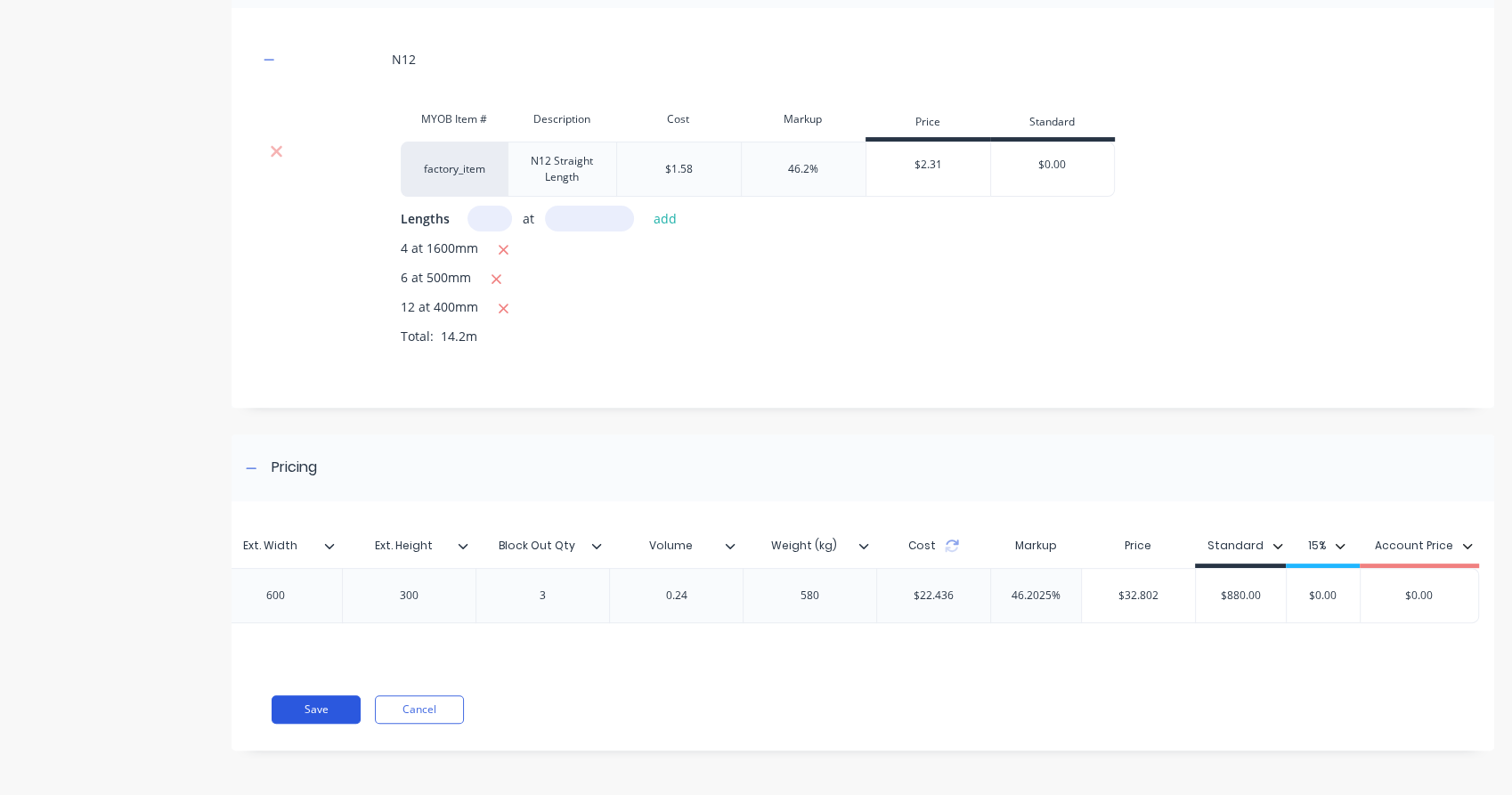
click at [327, 706] on button "Save" at bounding box center [315, 709] width 89 height 29
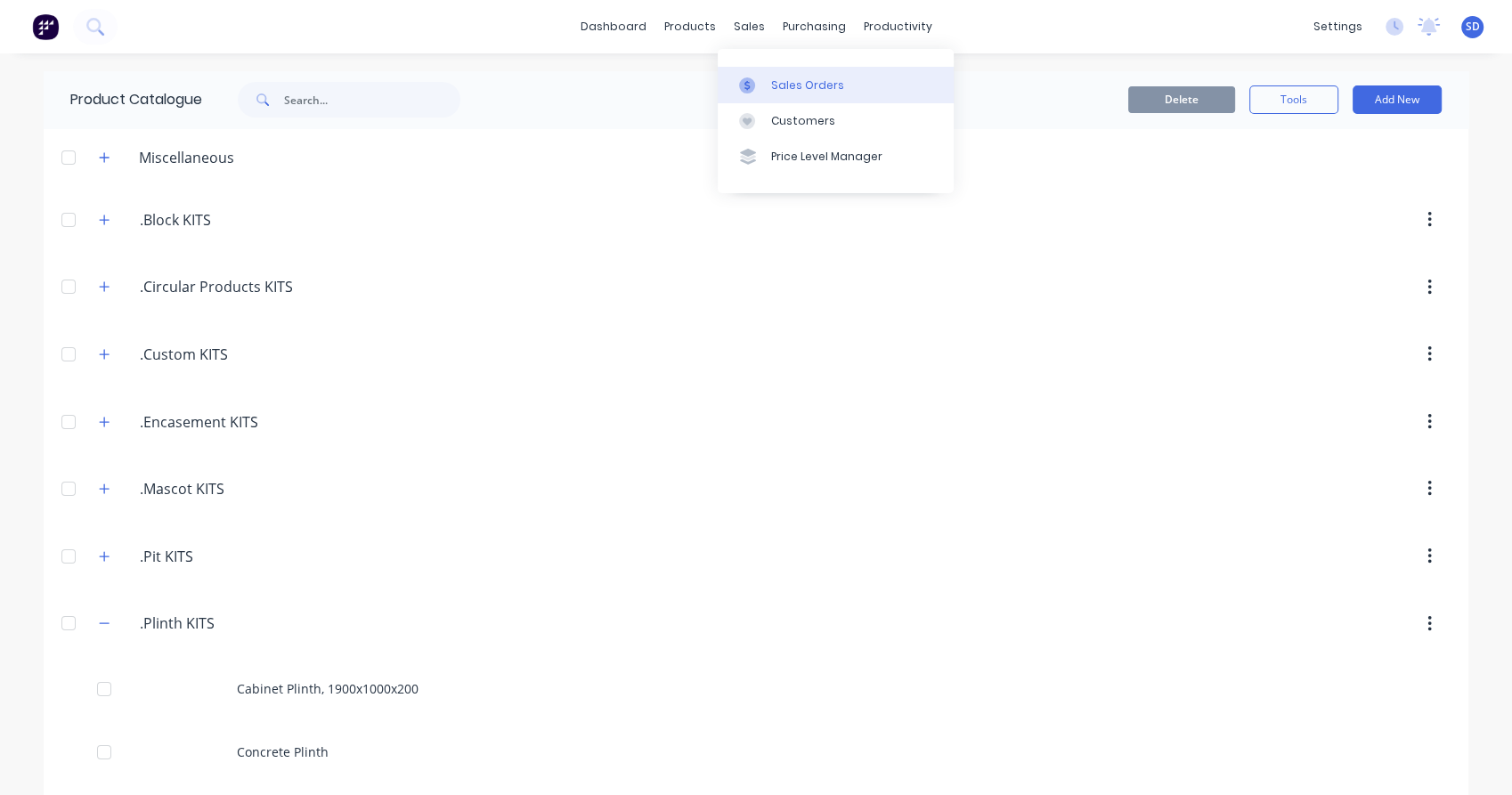
click at [774, 90] on div "Sales Orders" at bounding box center [807, 86] width 73 height 16
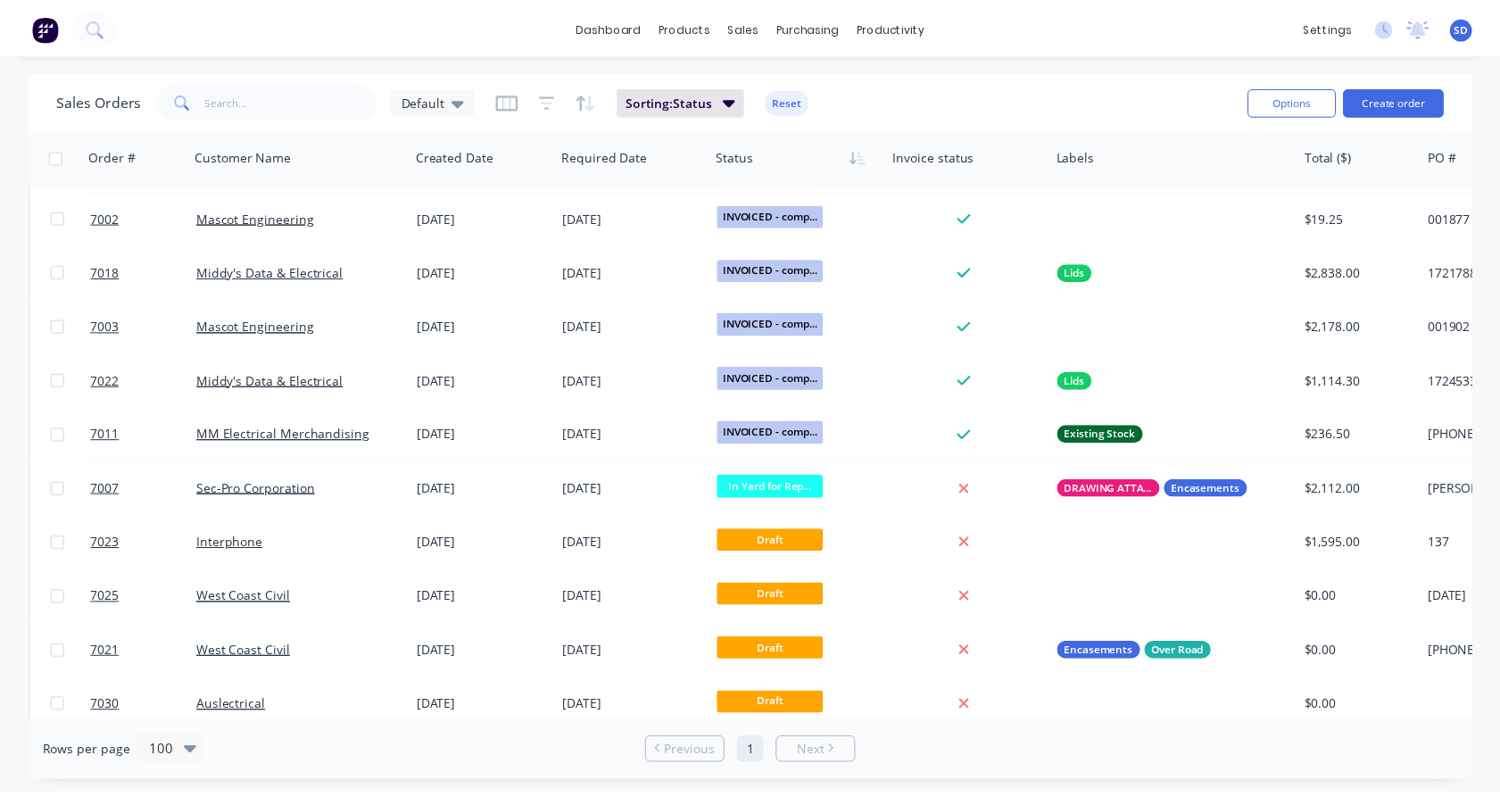
scroll to position [1045, 0]
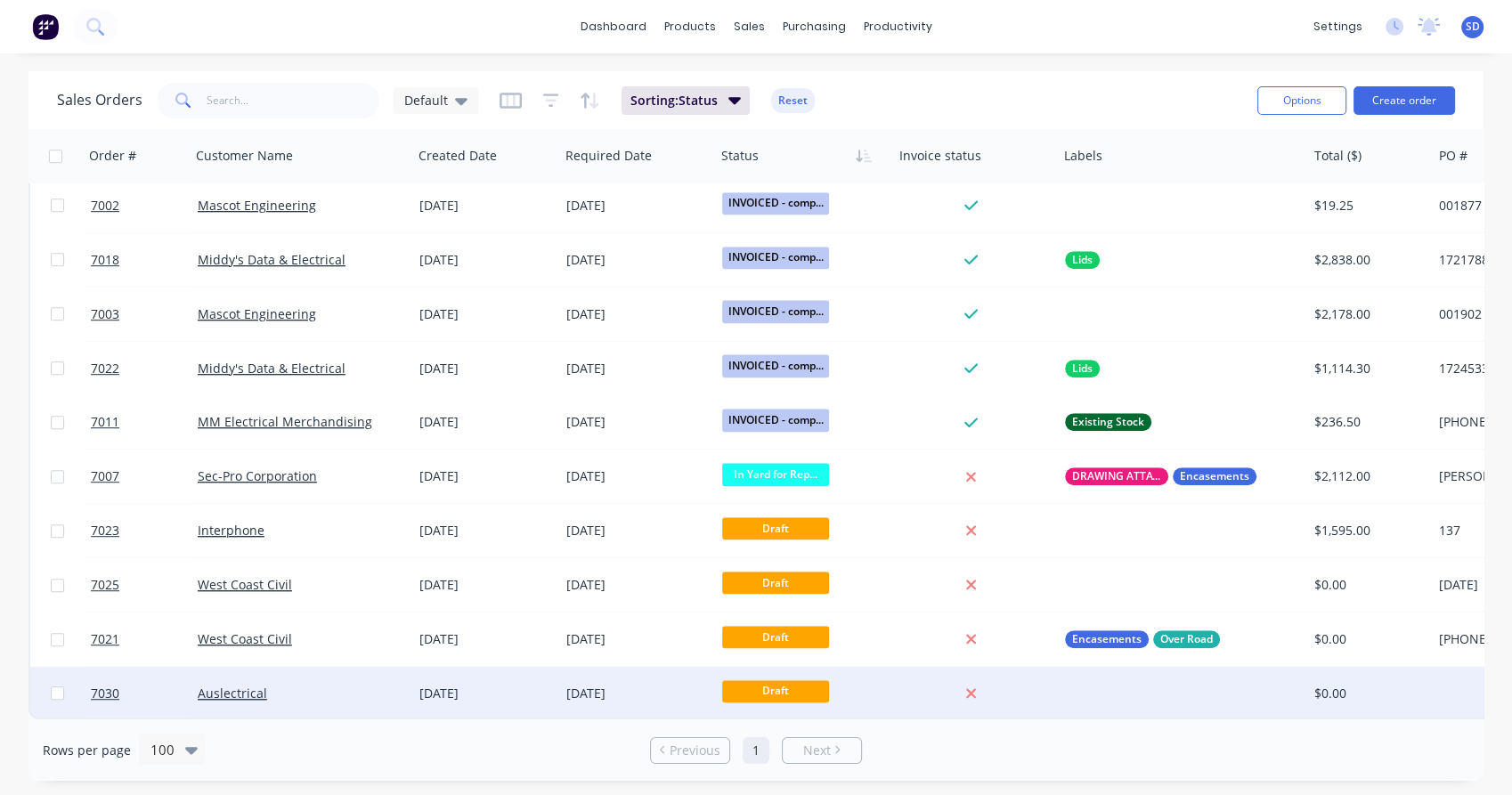
click at [289, 684] on div "Auslectrical" at bounding box center [296, 693] width 198 height 18
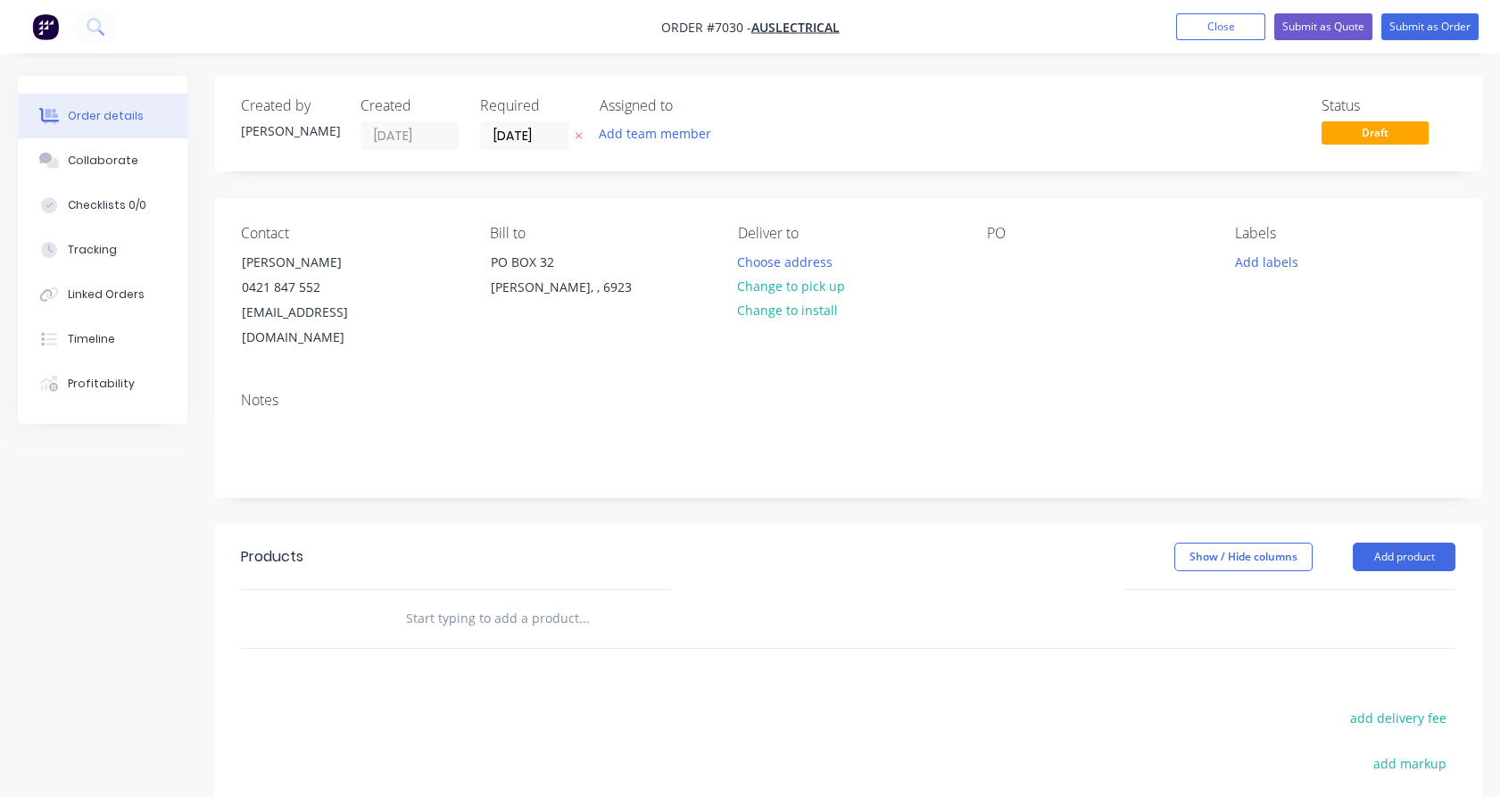
click at [434, 600] on input "text" at bounding box center [583, 618] width 357 height 36
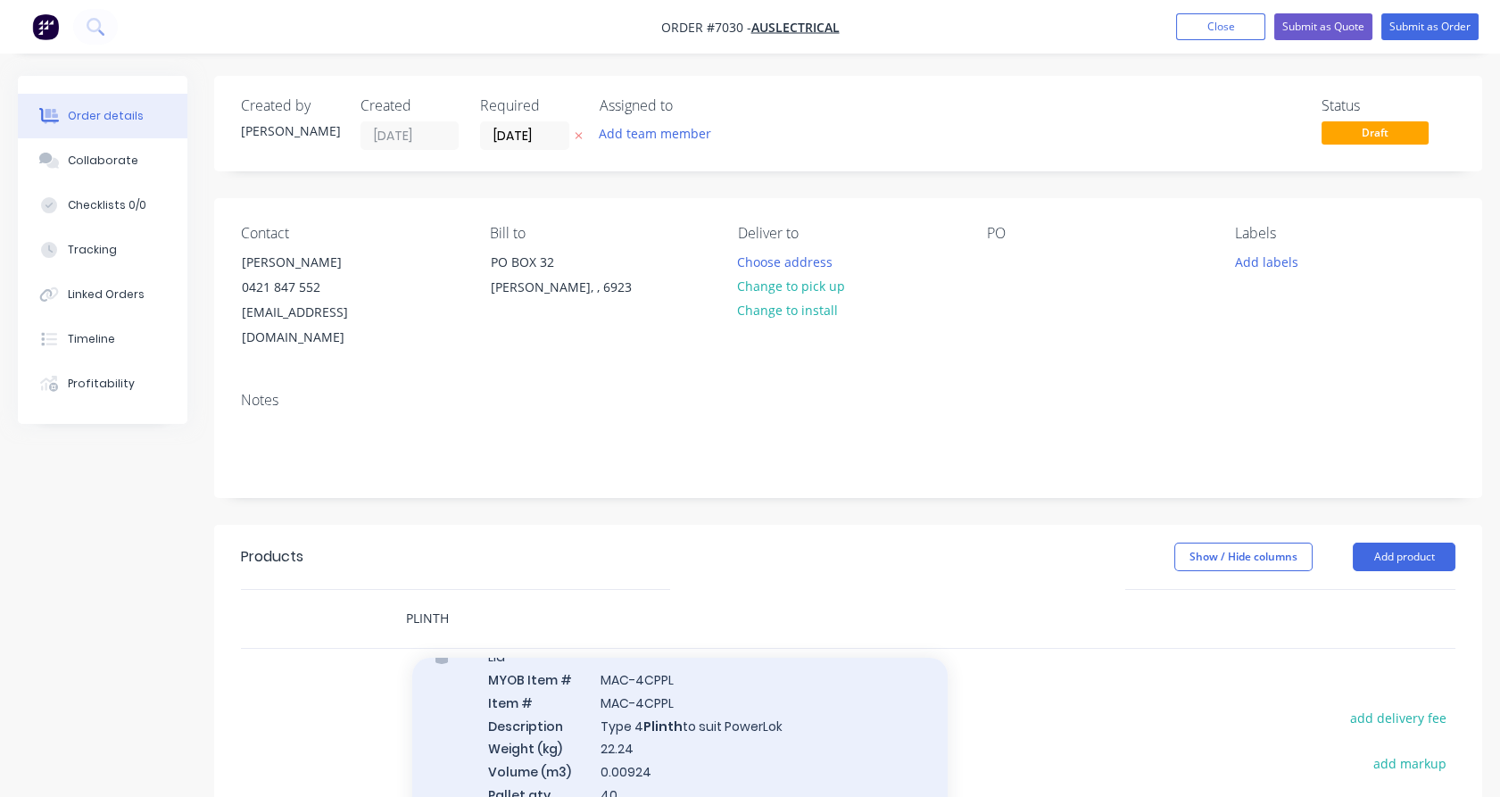
scroll to position [495, 0]
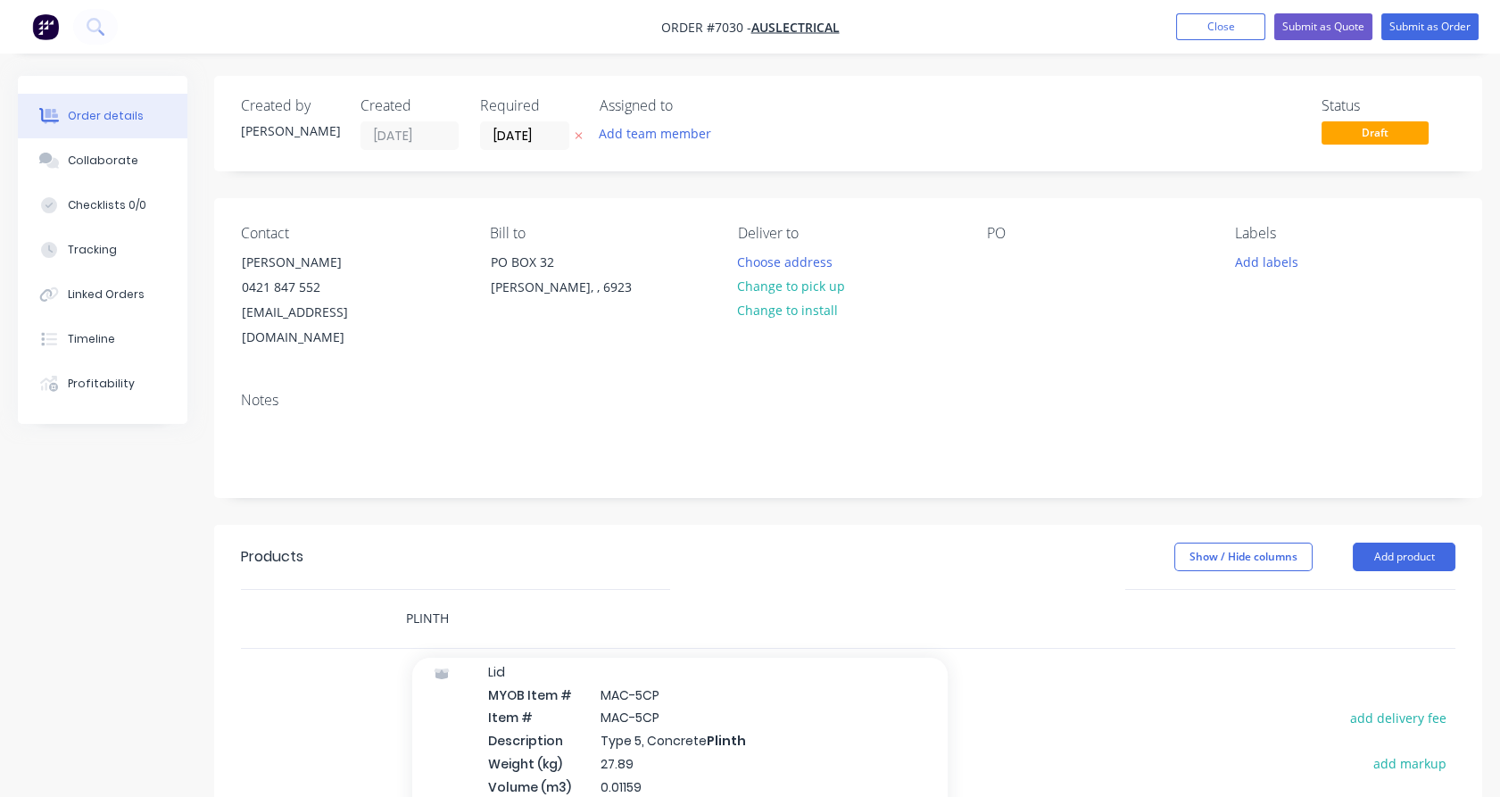
drag, startPoint x: 472, startPoint y: 589, endPoint x: 285, endPoint y: 610, distance: 187.7
click at [285, 610] on div "PLINTH Add PLINTH to order Lid MYOB Item # MAC-2CP Item # MAC-2CP Description T…" at bounding box center [848, 619] width 1214 height 58
type input "MAC-CON-PLINTH"
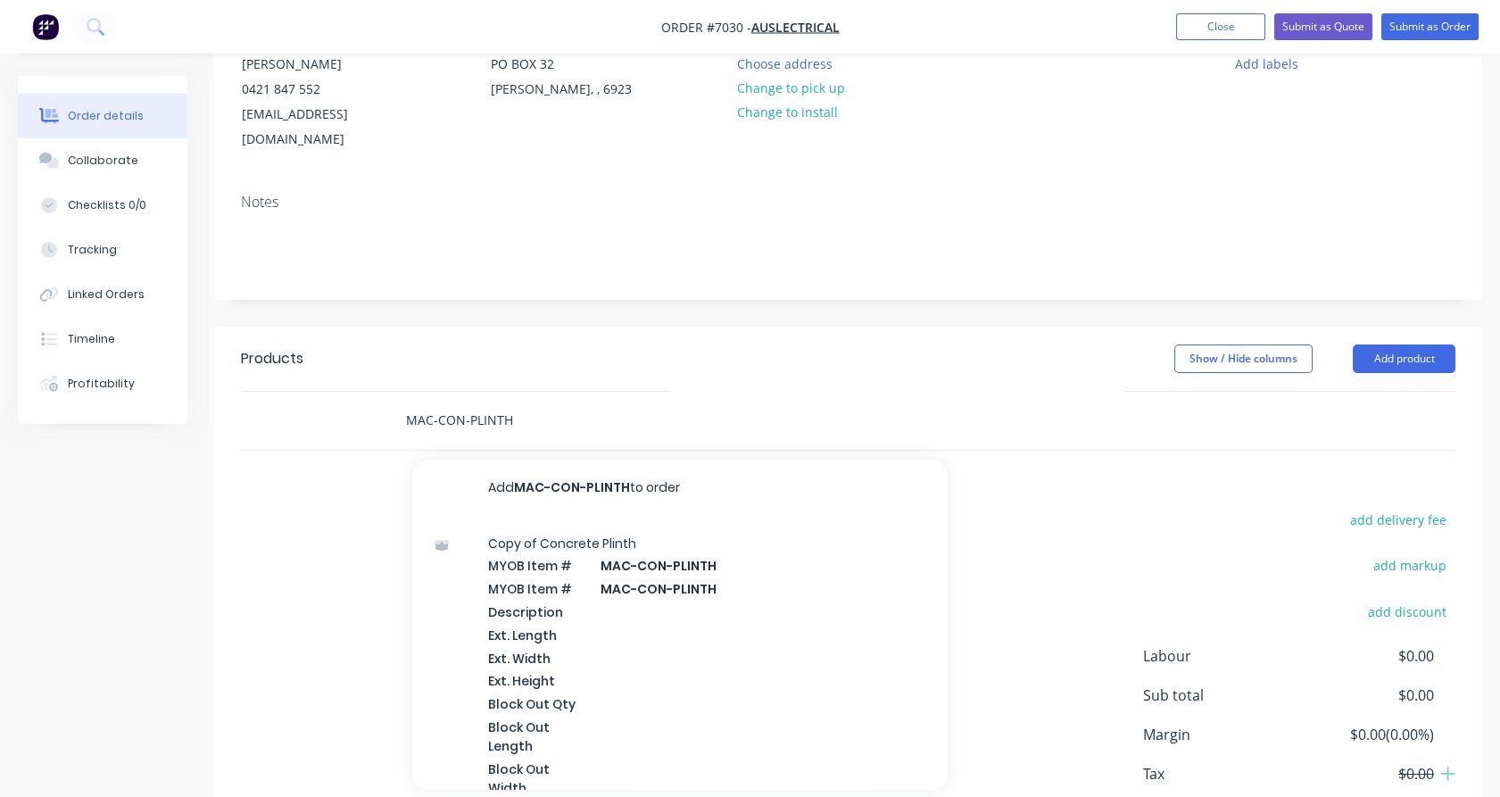
scroll to position [280, 0]
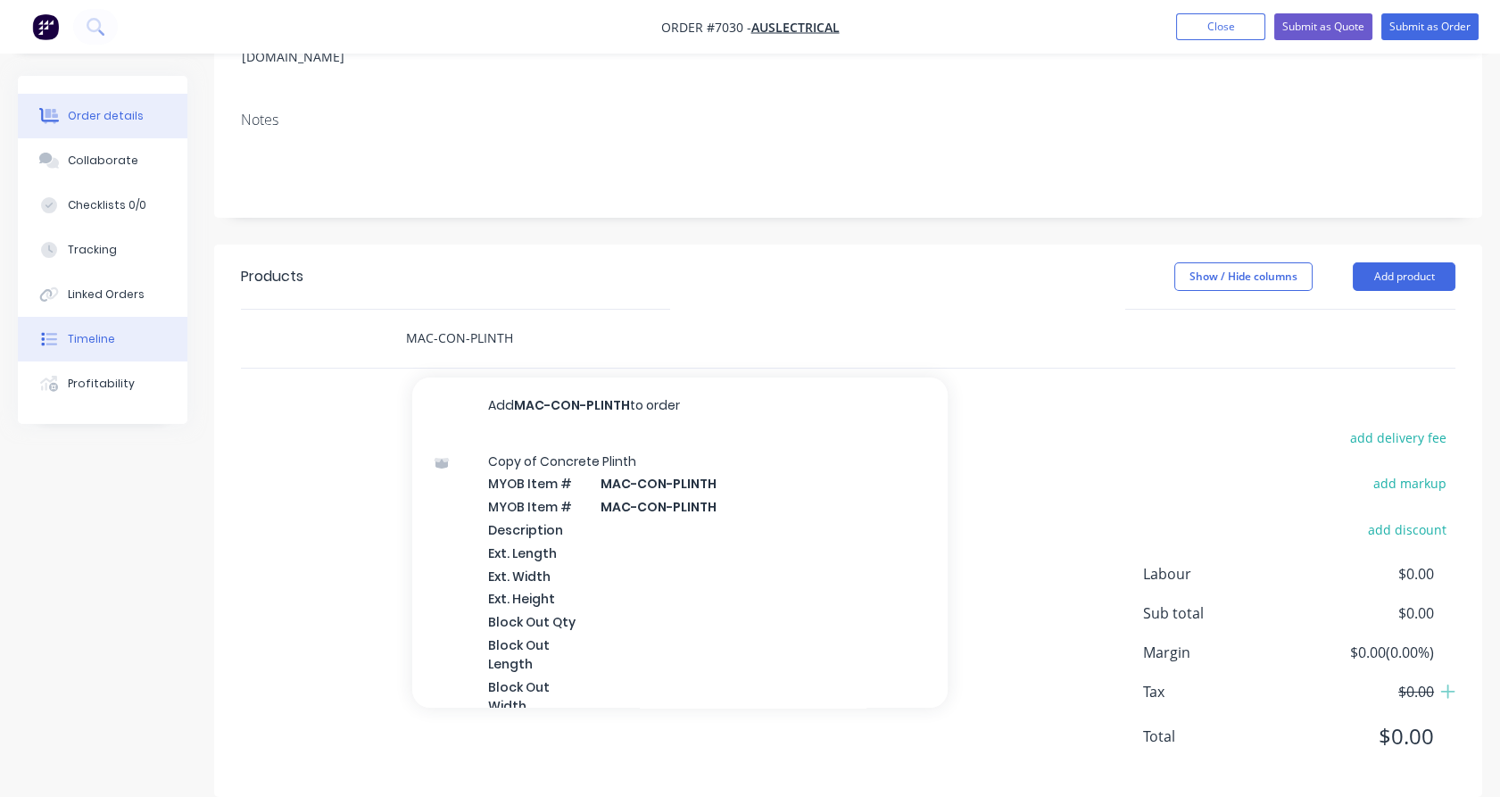
drag, startPoint x: 519, startPoint y: 307, endPoint x: 157, endPoint y: 317, distance: 362.3
click at [157, 317] on div "Order details Collaborate Checklists 0/0 Tracking Linked Orders Timeline Profit…" at bounding box center [750, 310] width 1500 height 1028
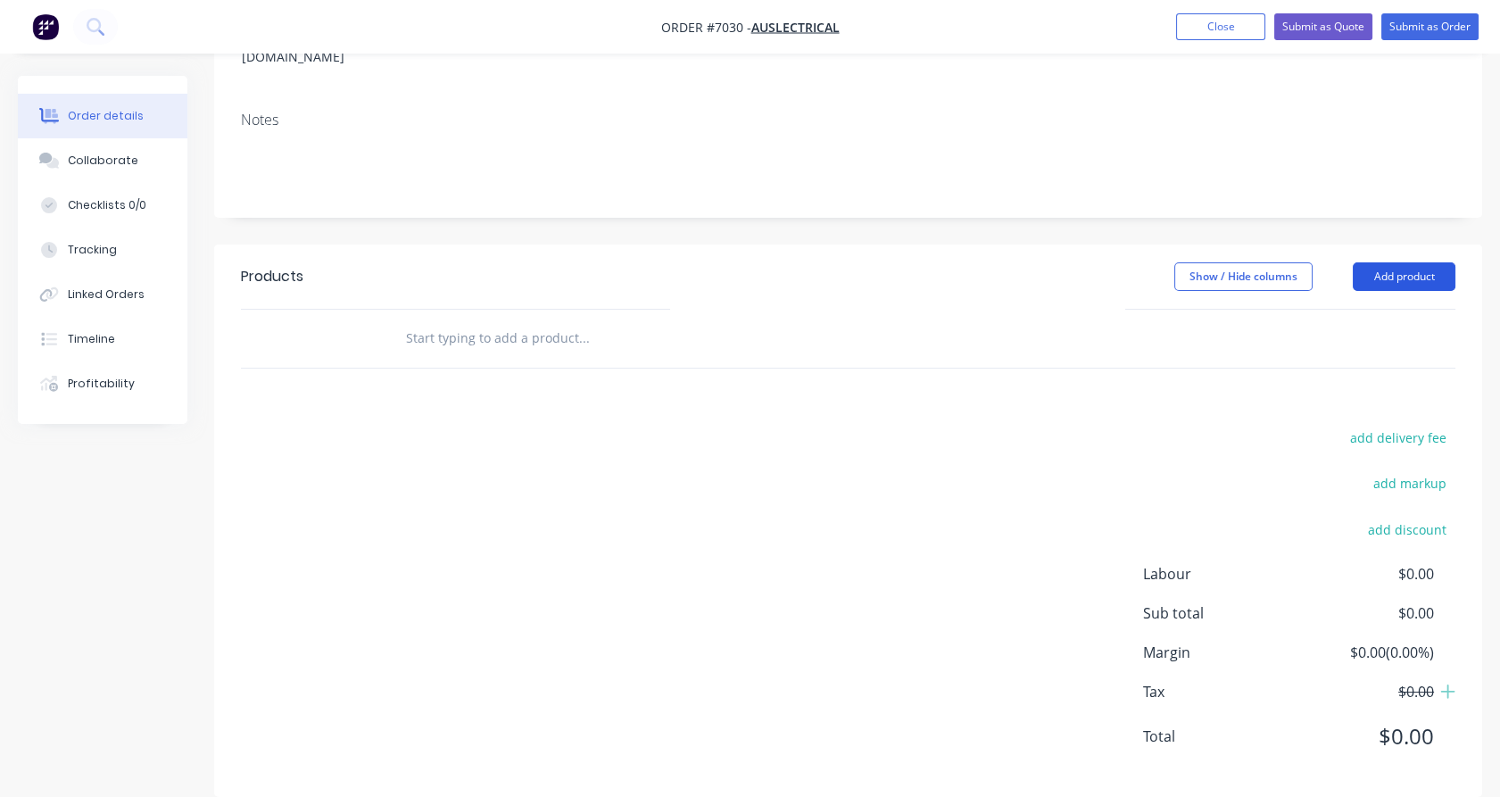
click at [1402, 262] on button "Add product" at bounding box center [1403, 276] width 103 height 29
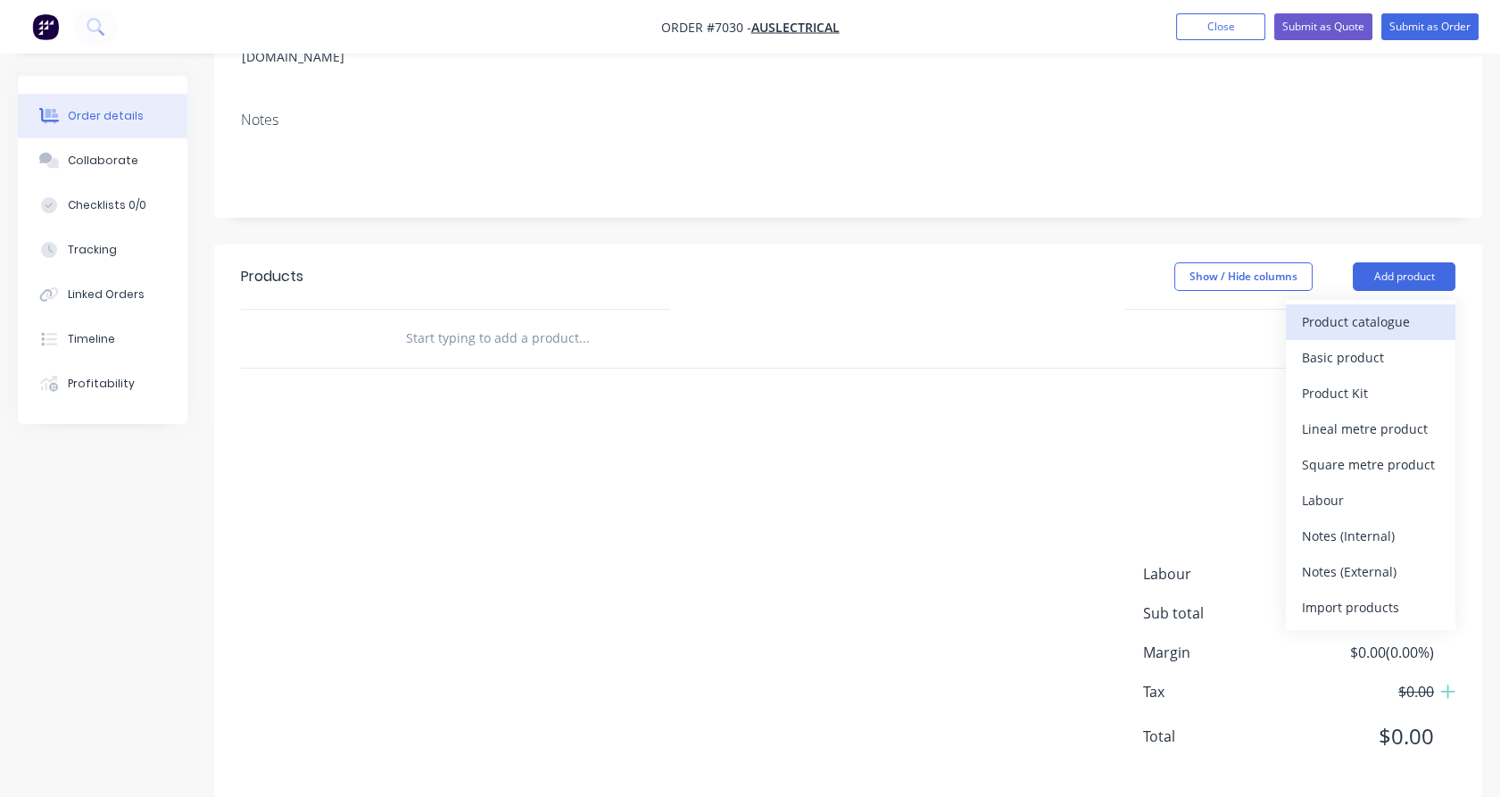
click at [1314, 309] on div "Product catalogue" at bounding box center [1370, 322] width 137 height 26
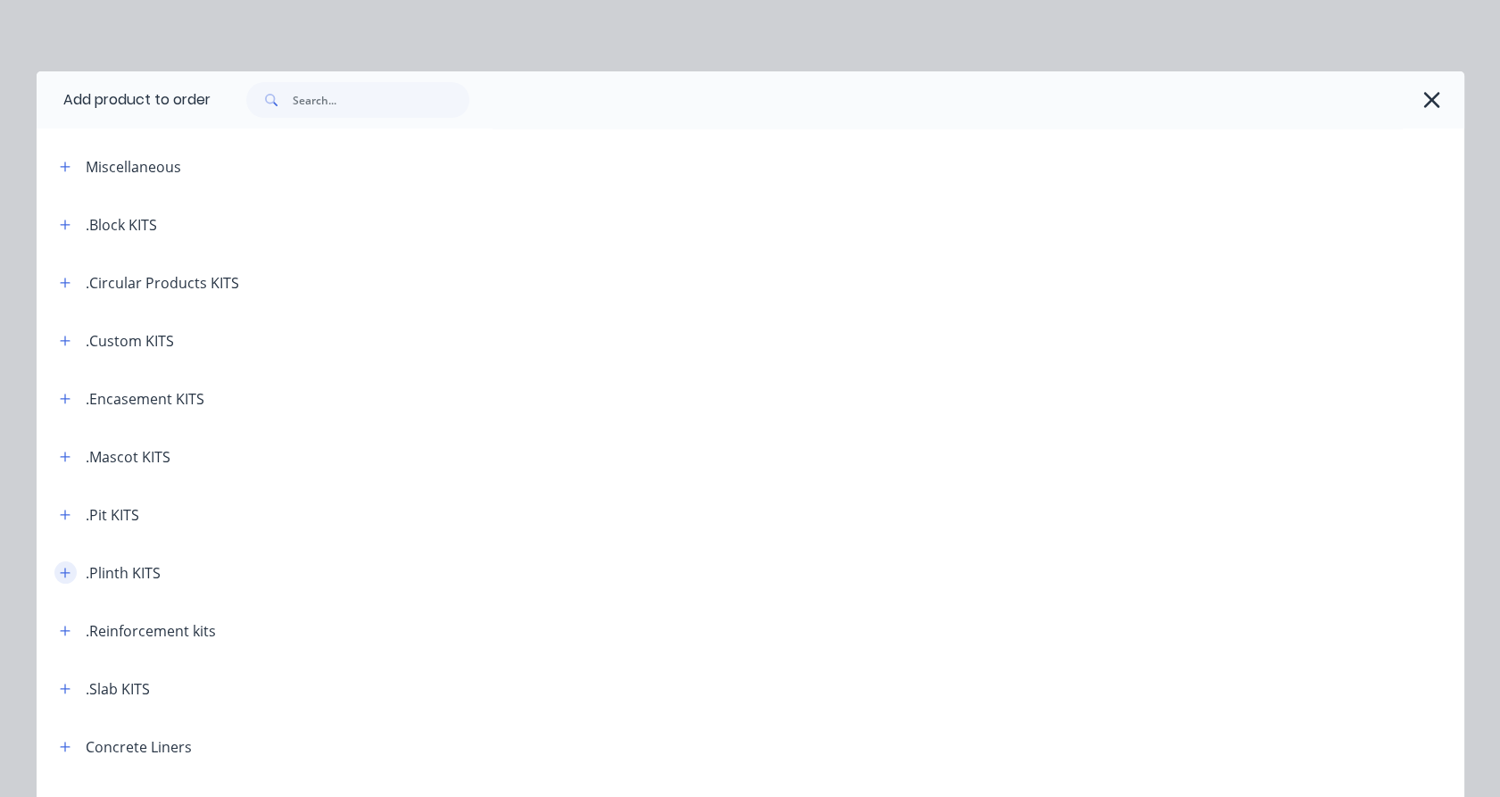
click at [60, 577] on icon "button" at bounding box center [65, 572] width 11 height 12
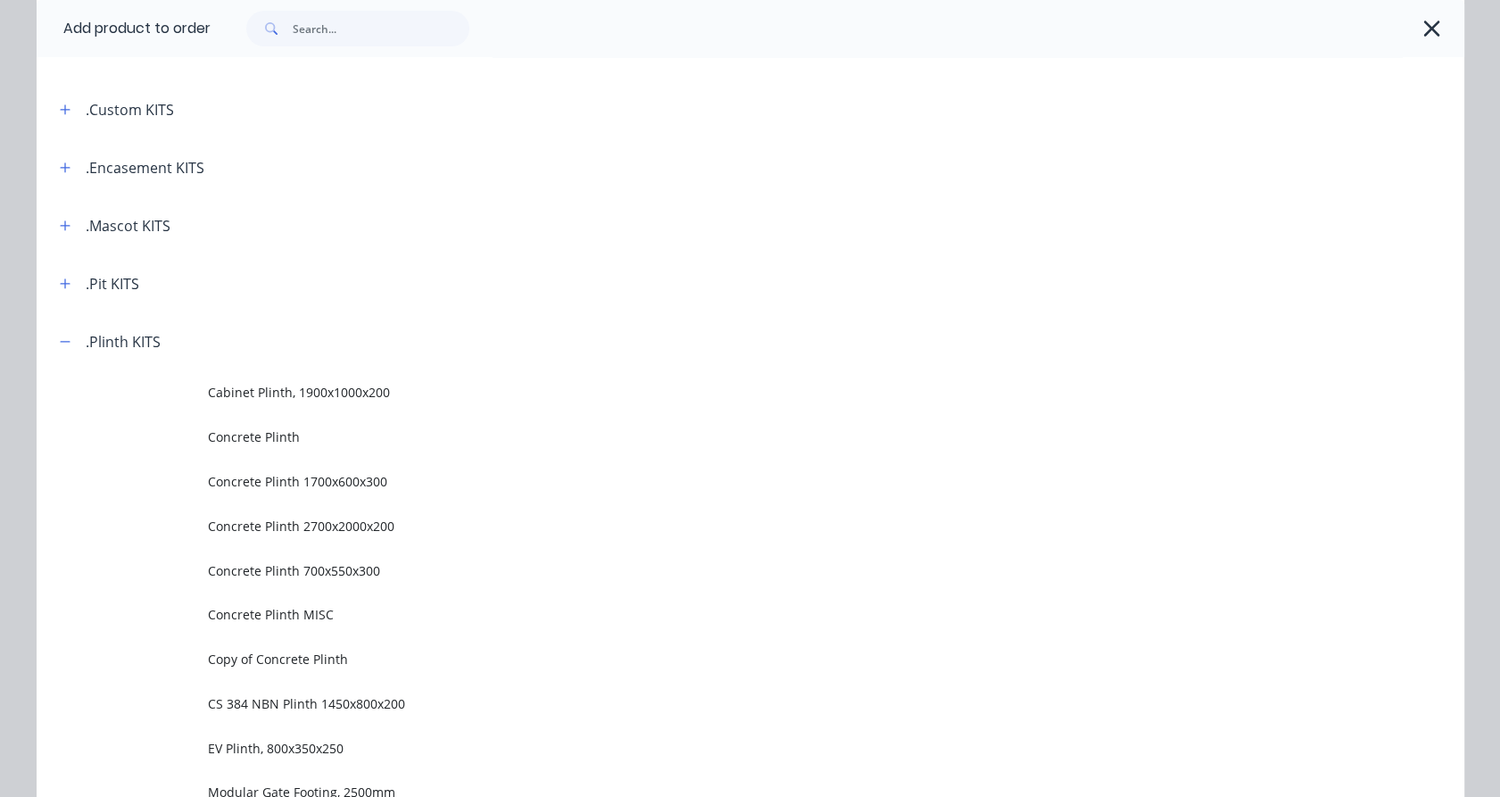
scroll to position [495, 0]
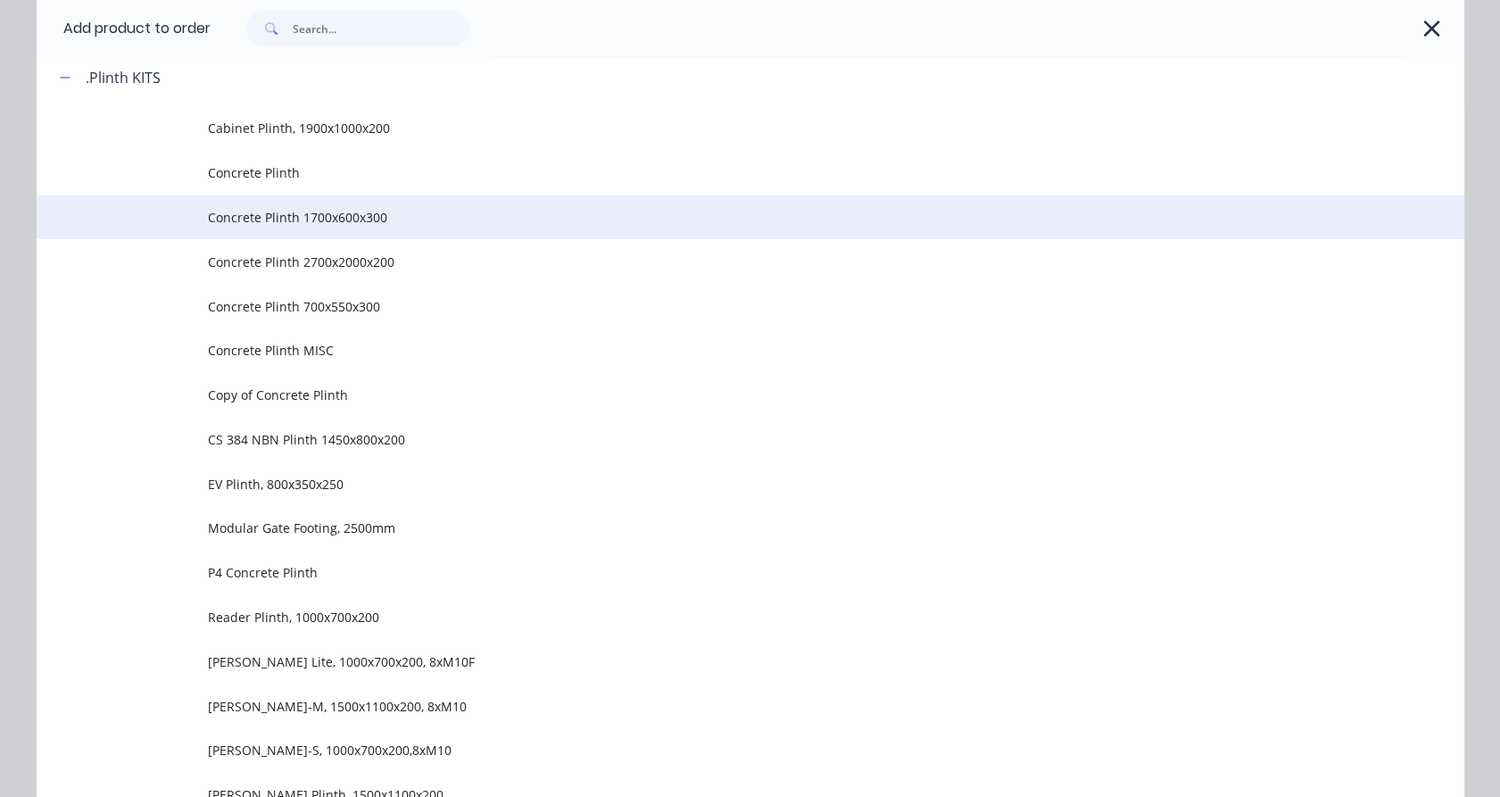
click at [326, 221] on span "Concrete Plinth 1700x600x300" at bounding box center [710, 217] width 1004 height 19
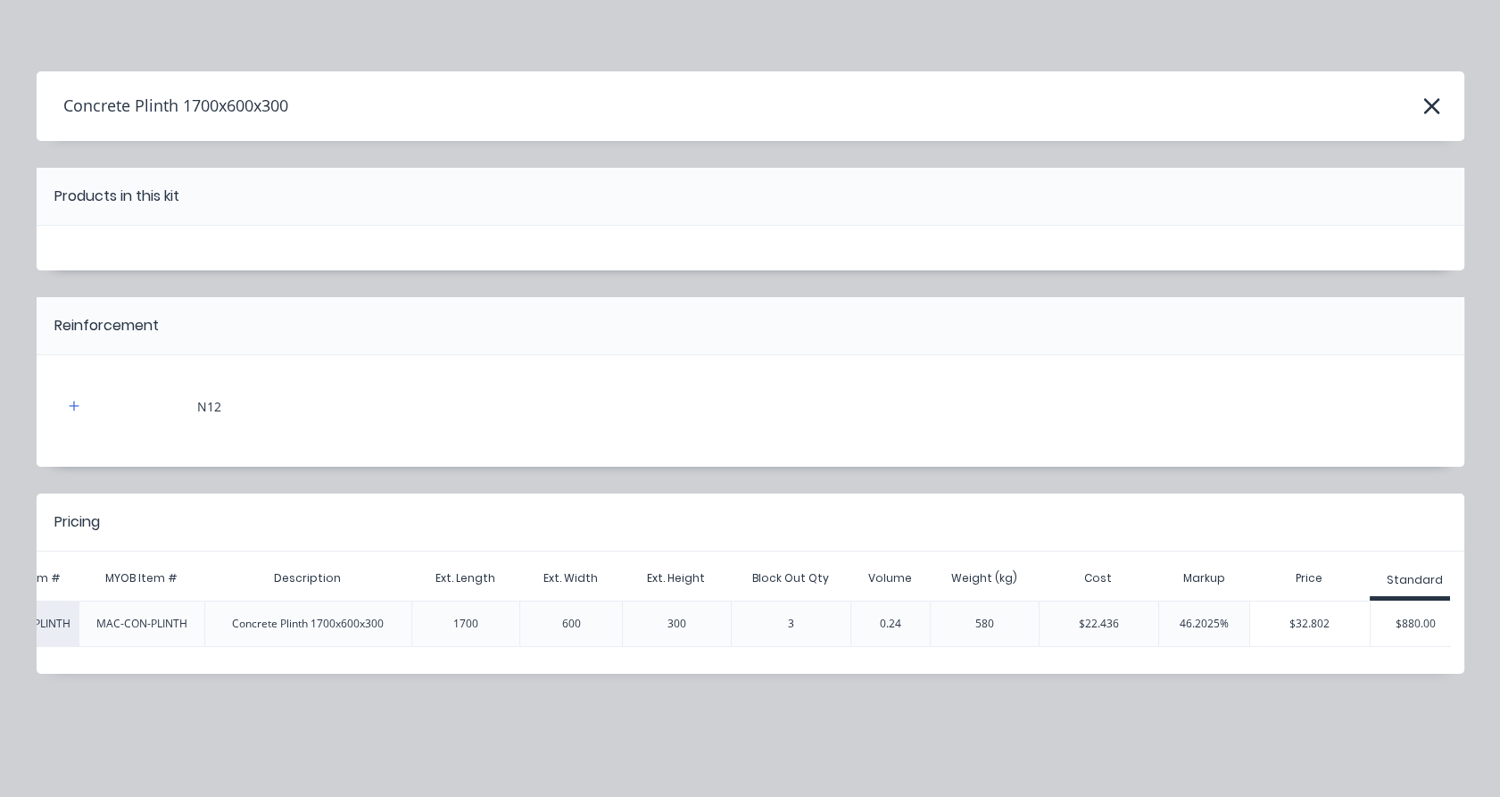
scroll to position [0, 309]
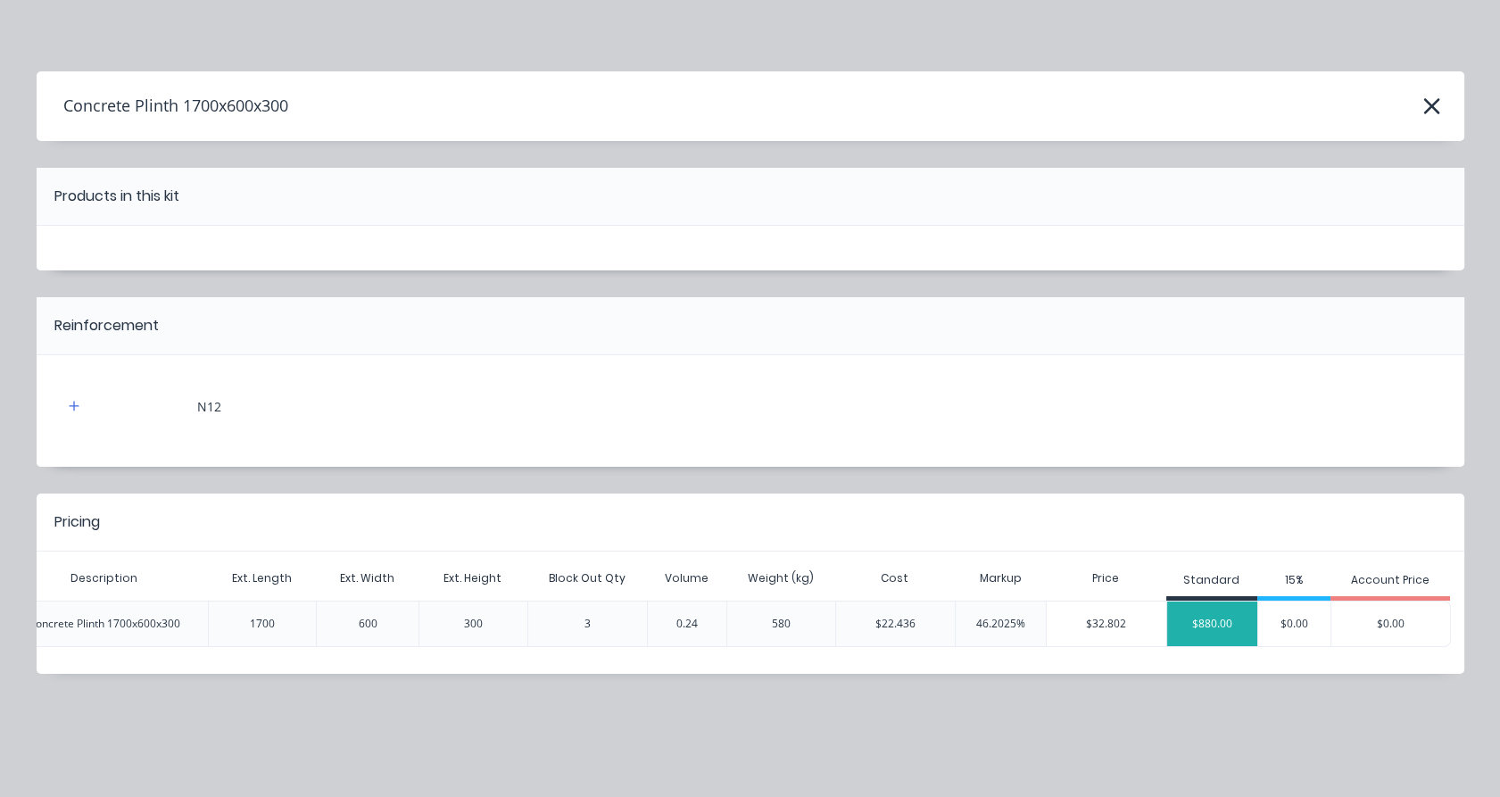
click at [1221, 614] on div "$880.00" at bounding box center [1212, 623] width 90 height 45
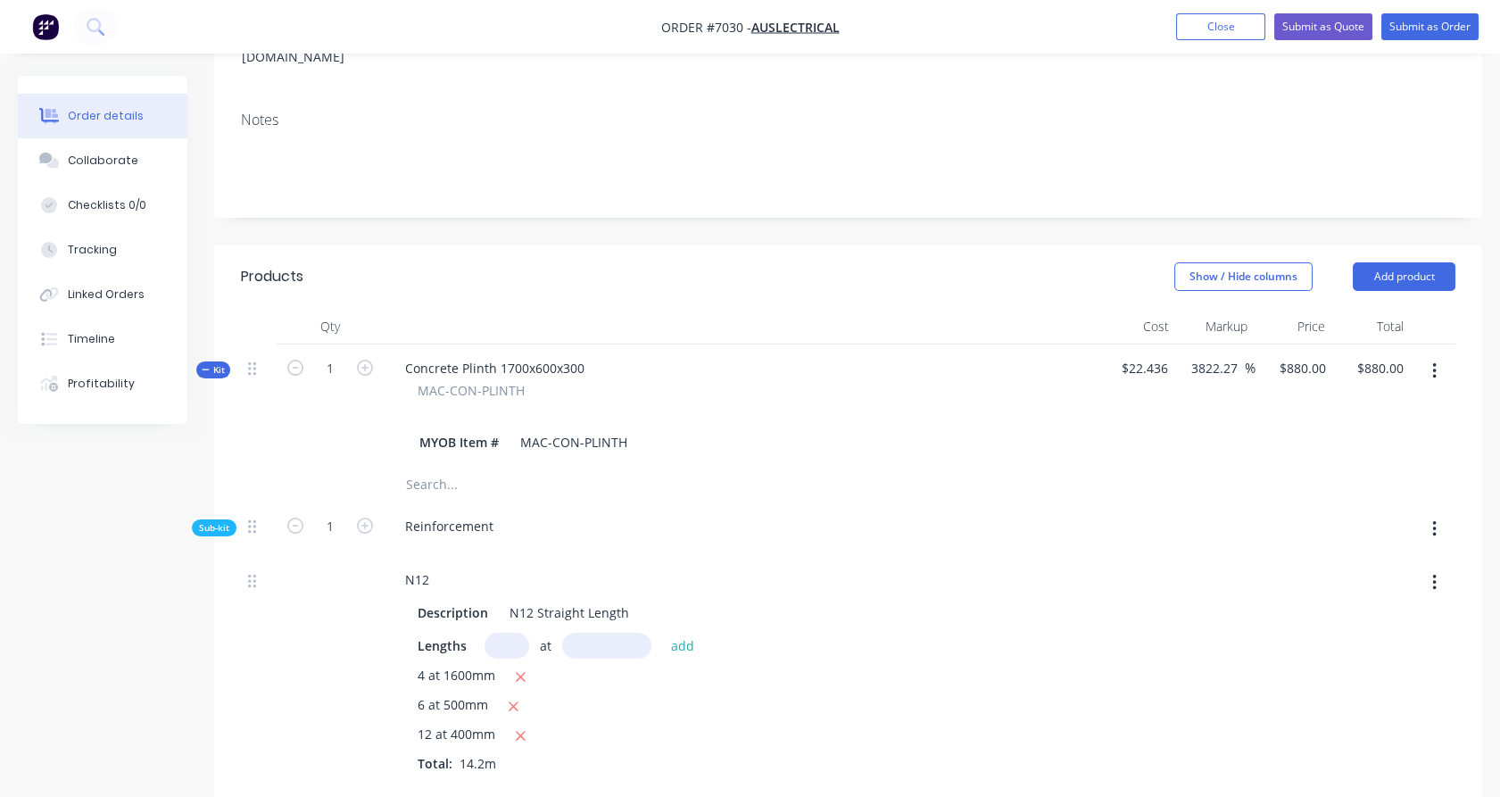
click at [206, 365] on icon at bounding box center [206, 369] width 8 height 9
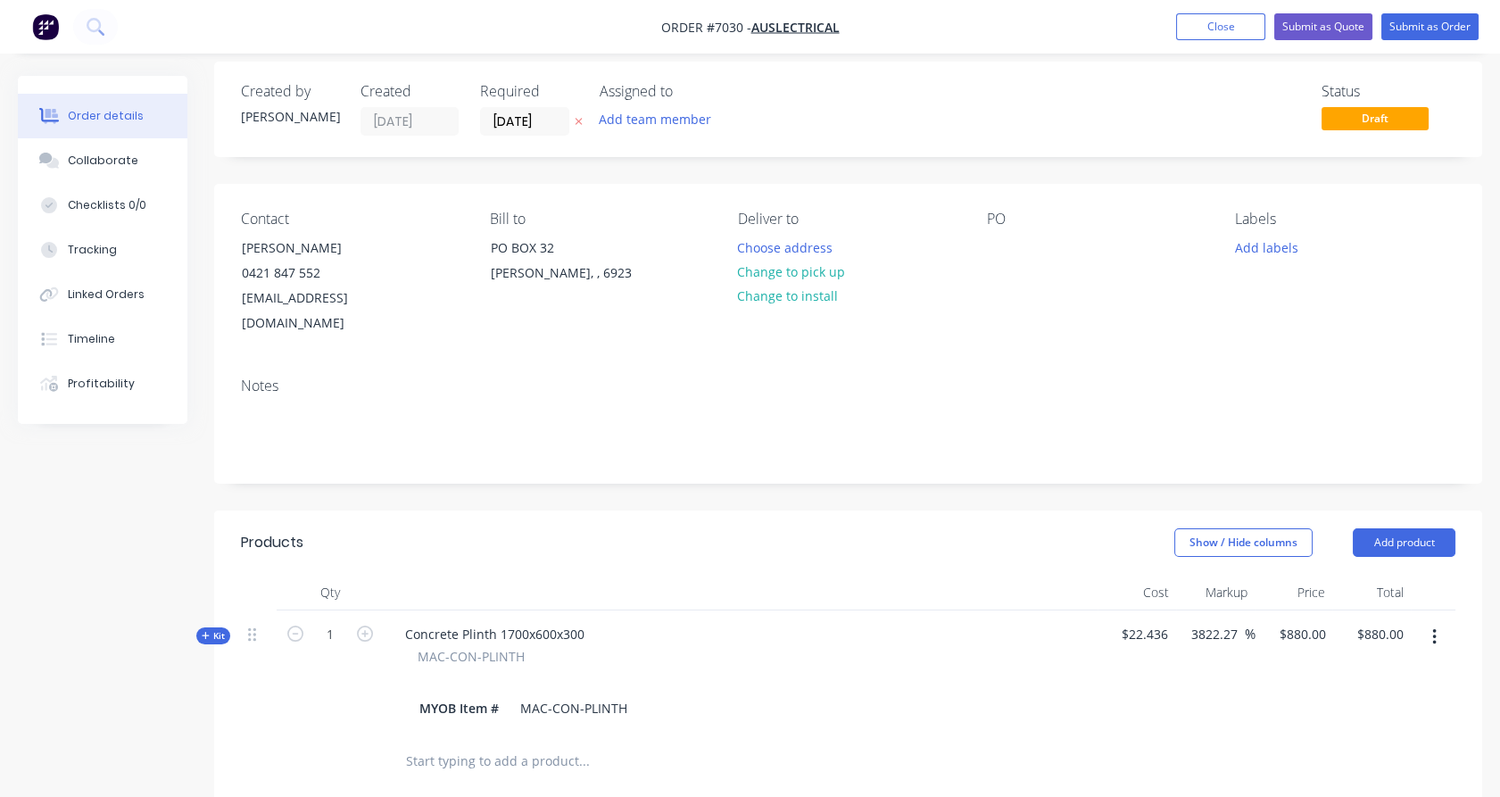
scroll to position [0, 0]
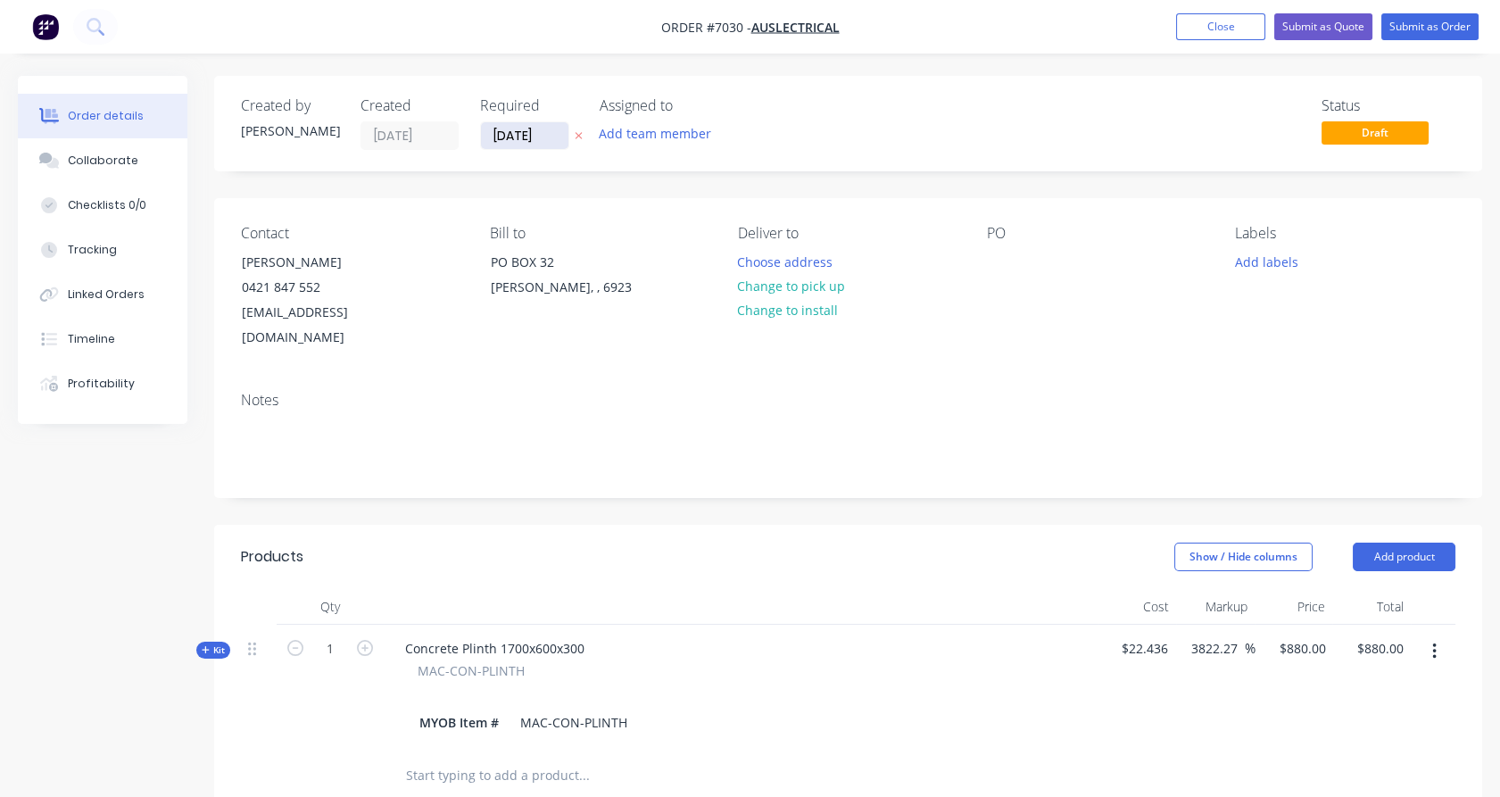
click at [517, 132] on input "[DATE]" at bounding box center [524, 135] width 87 height 27
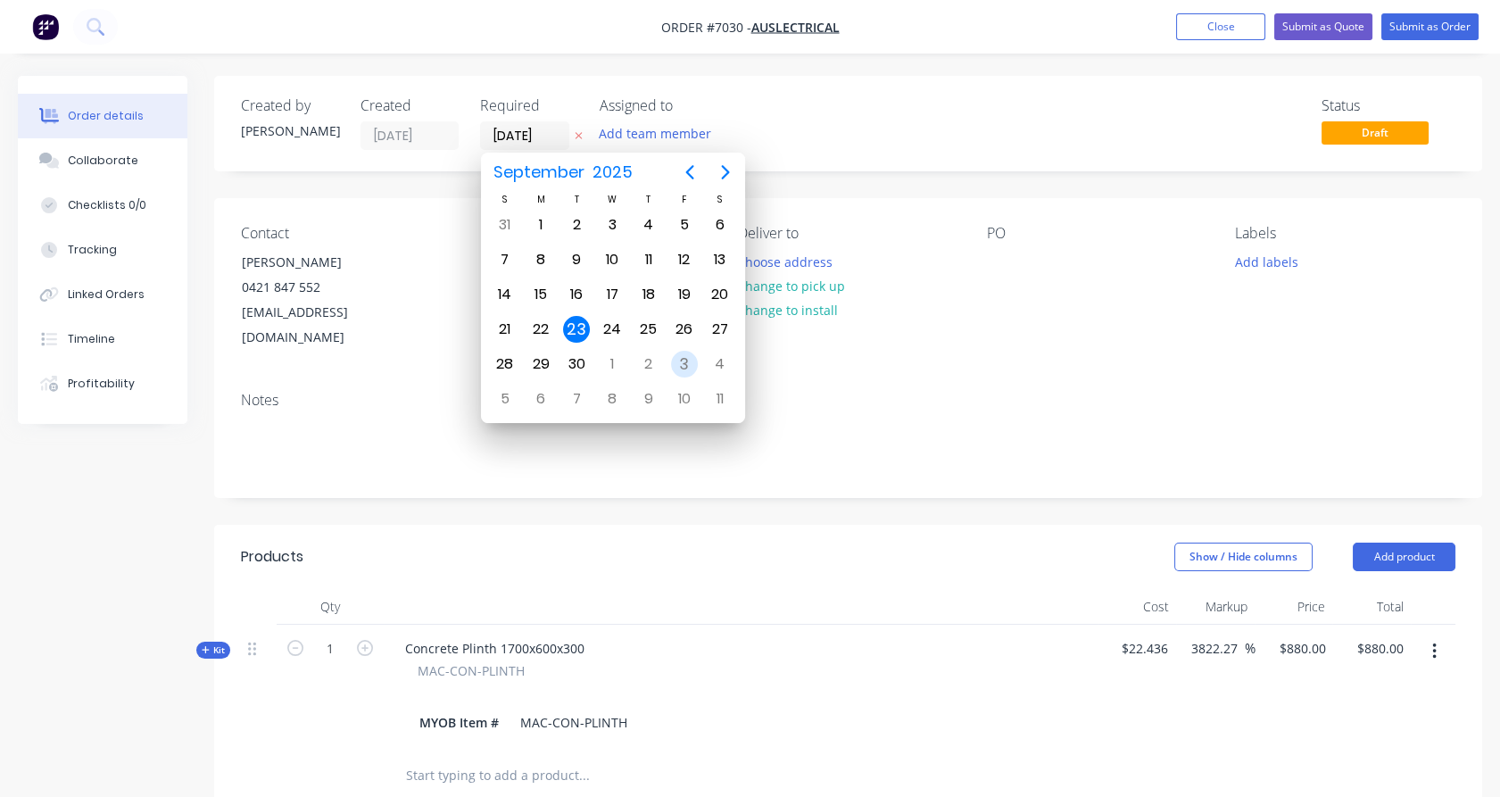
click at [690, 363] on div "3" at bounding box center [684, 364] width 27 height 27
type input "[DATE]"
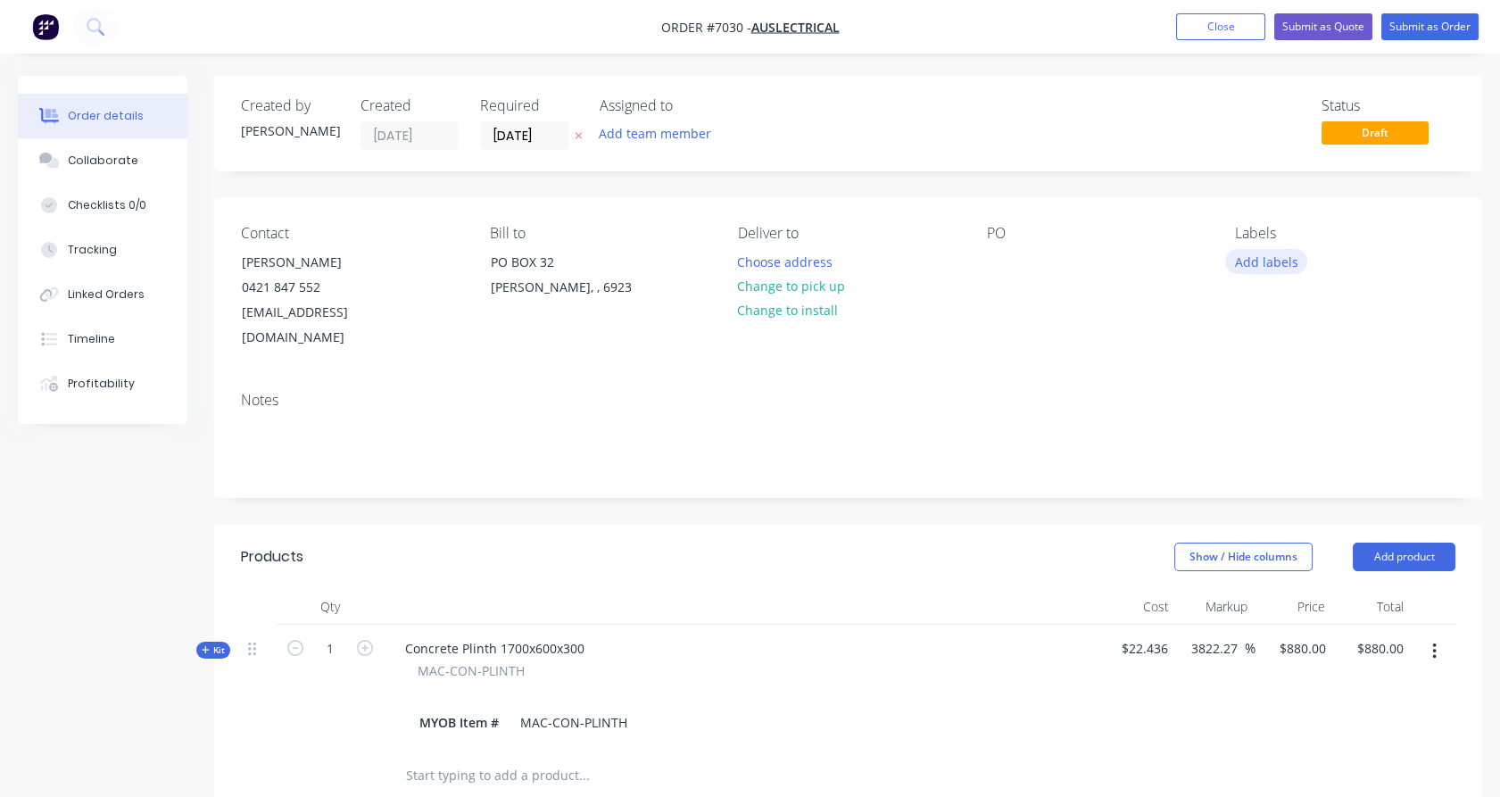
click at [1264, 258] on button "Add labels" at bounding box center [1266, 261] width 82 height 24
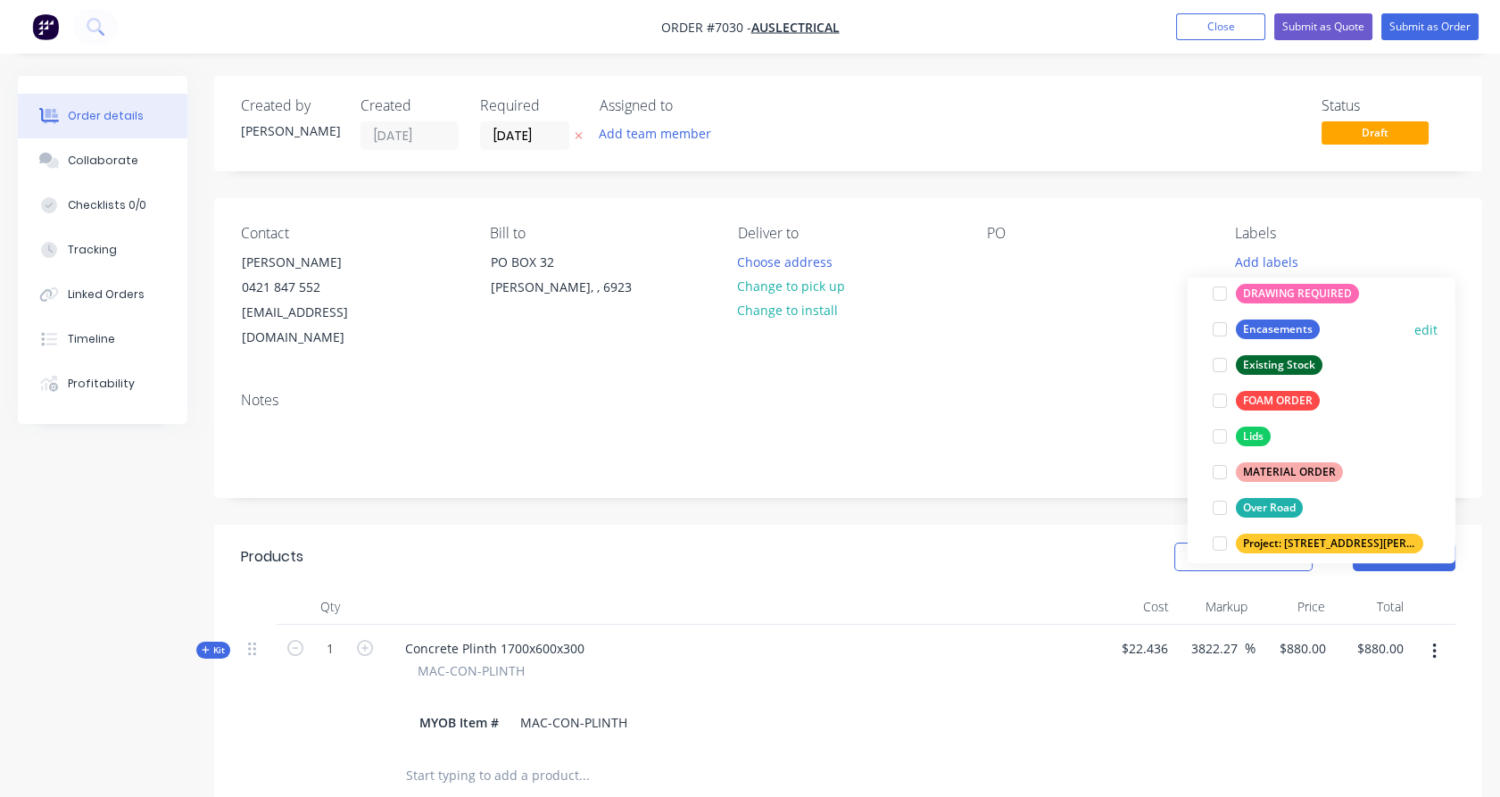
click at [1220, 330] on div at bounding box center [1220, 329] width 36 height 36
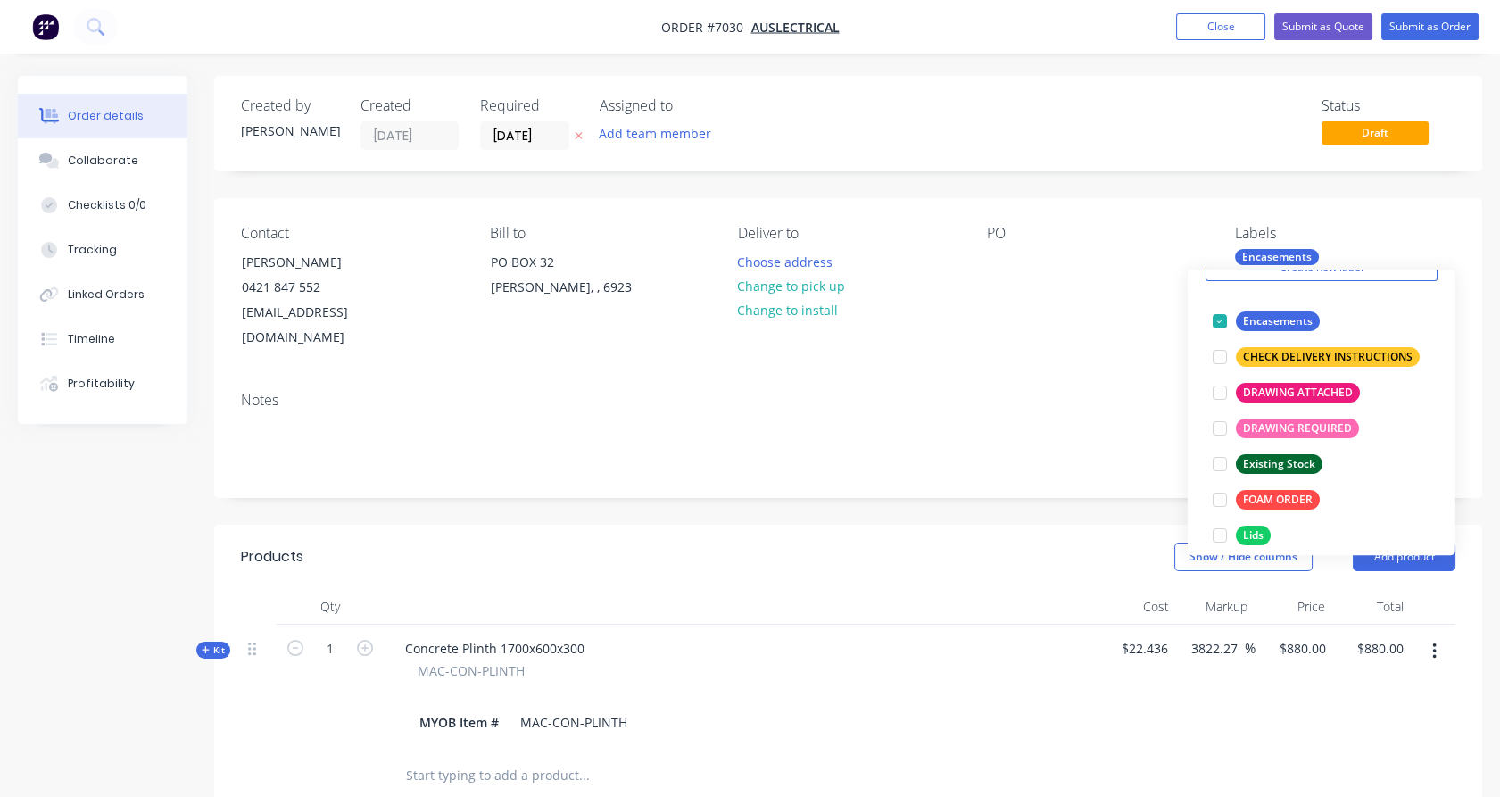
click at [1413, 207] on div "Contact Mourad Ishak 0421 847 552 Mourad@auslectrical.com.au Bill to PO BOX 32 …" at bounding box center [848, 287] width 1268 height 179
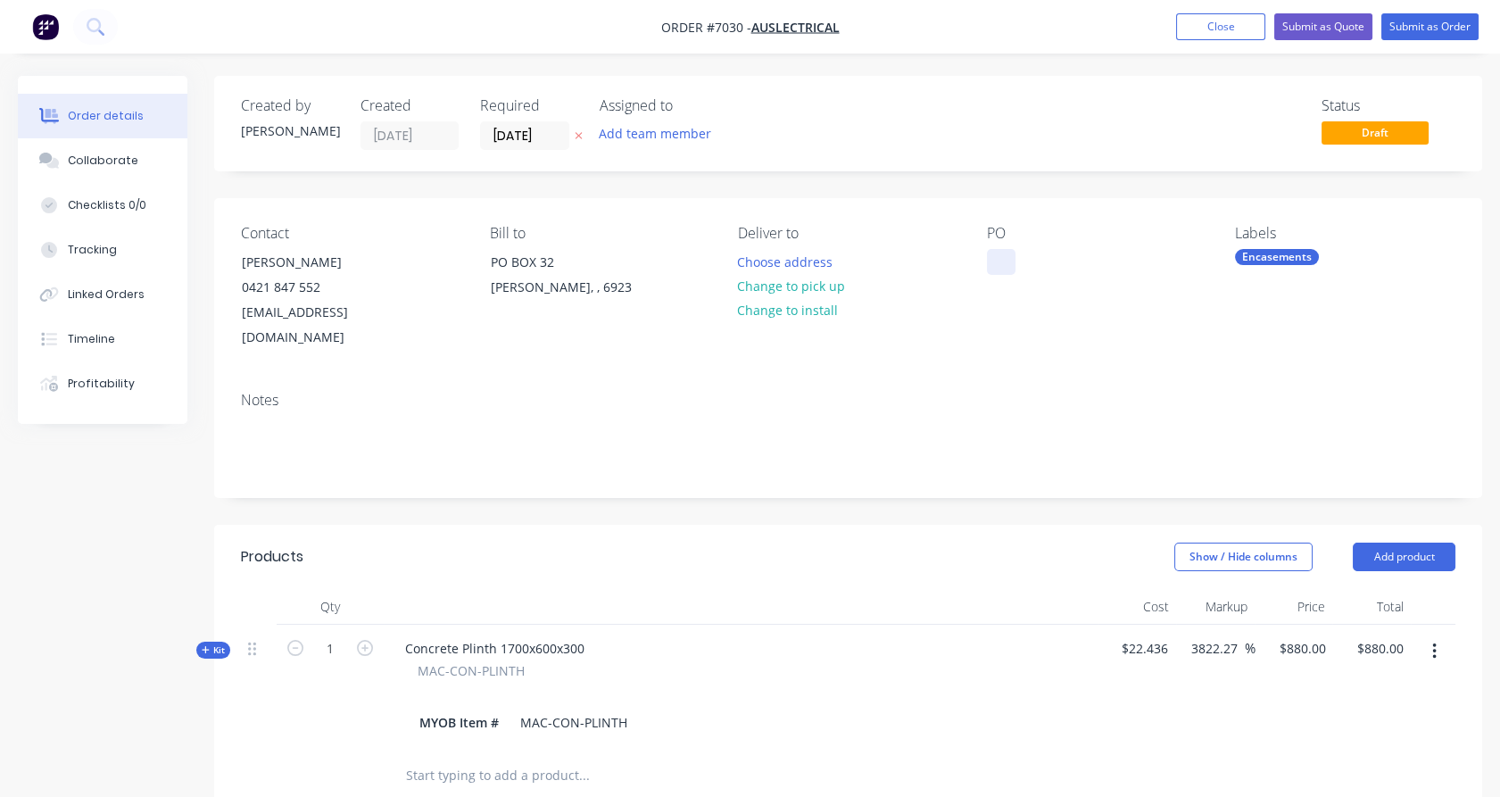
click at [1001, 258] on div at bounding box center [1001, 262] width 29 height 26
click at [1079, 321] on div "PO SMSB Plinth" at bounding box center [1097, 288] width 220 height 126
click at [803, 280] on button "Change to pick up" at bounding box center [791, 286] width 127 height 24
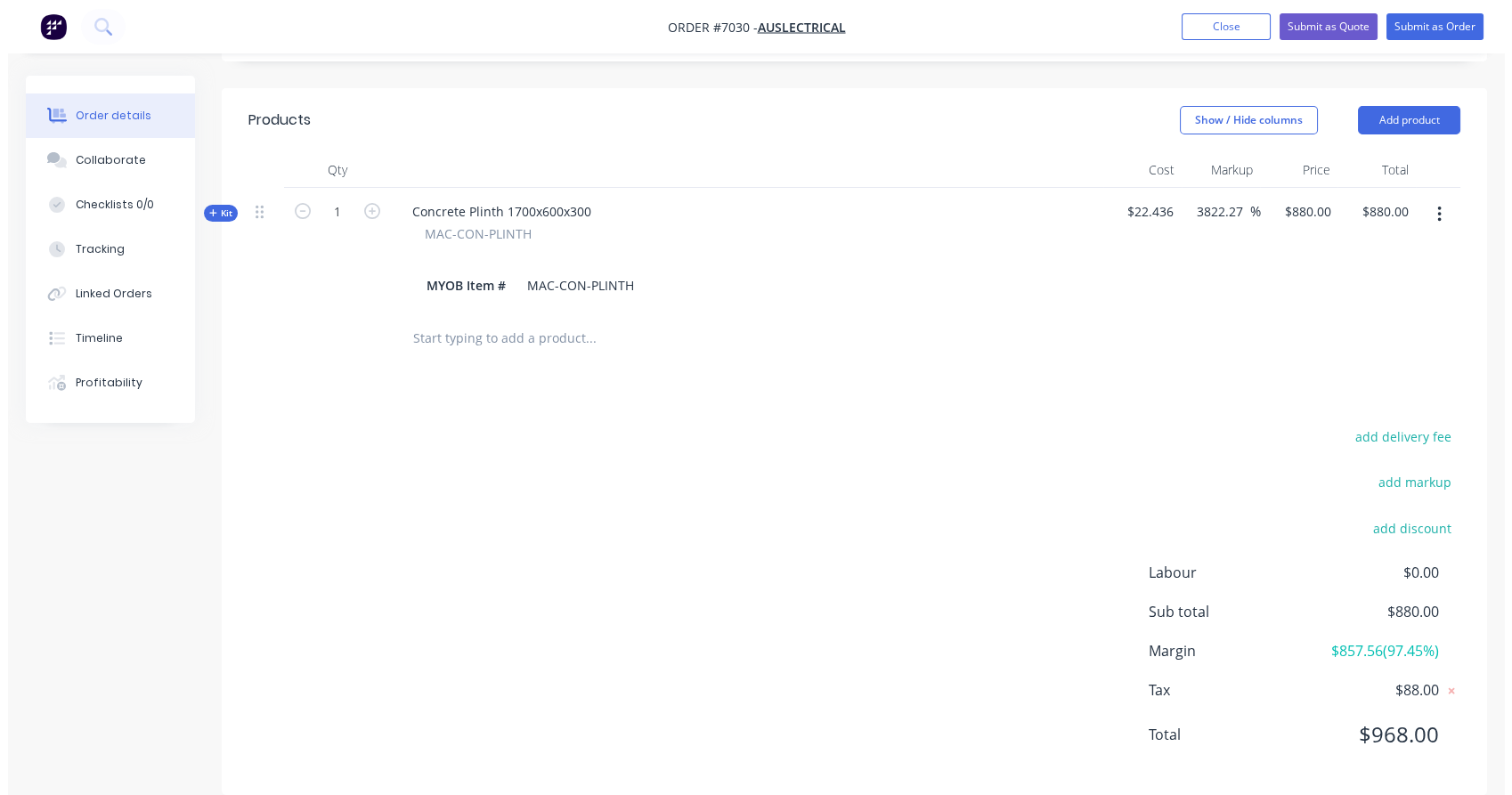
scroll to position [0, 0]
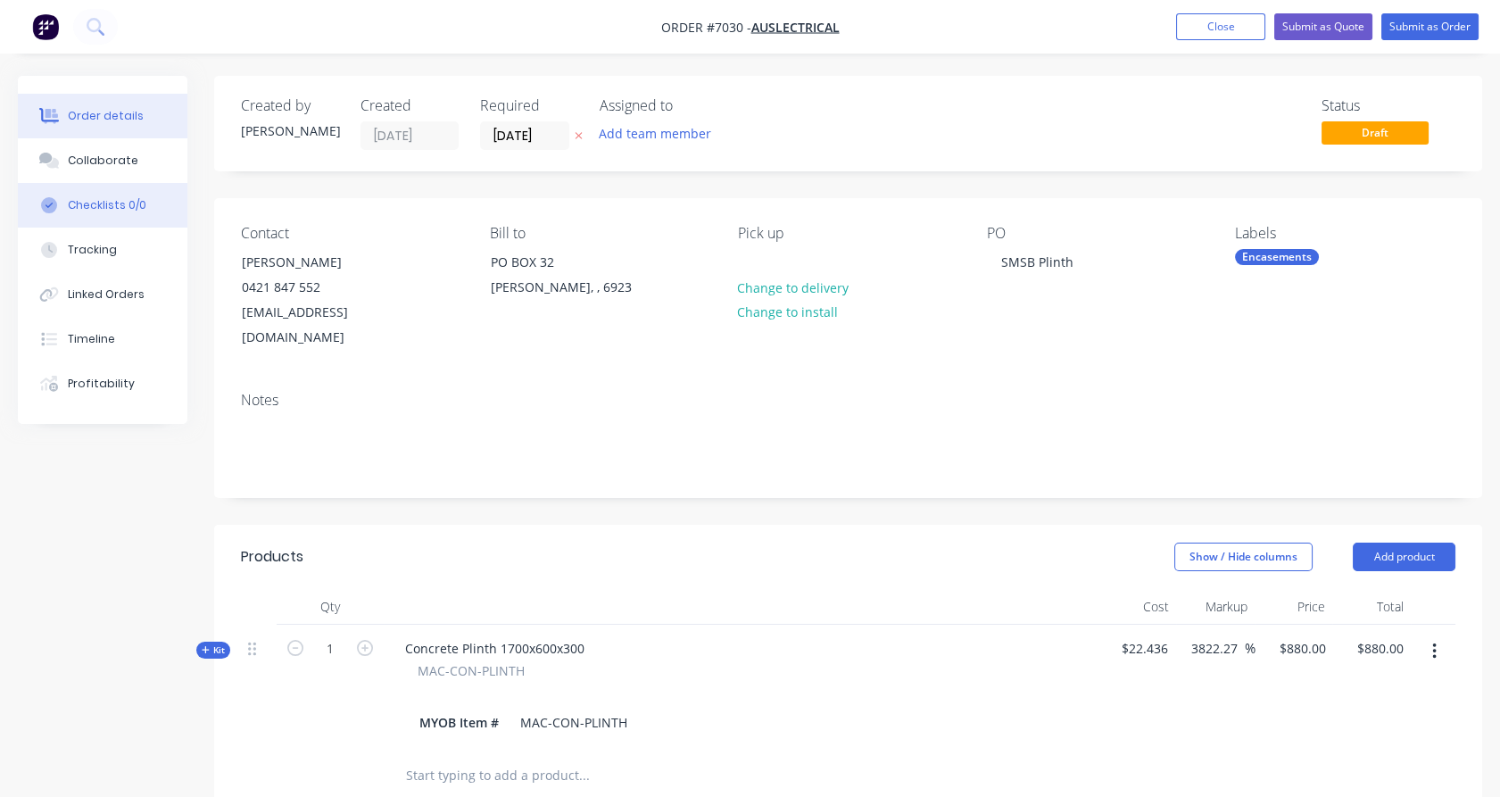
click at [97, 202] on div "Checklists 0/0" at bounding box center [107, 205] width 79 height 16
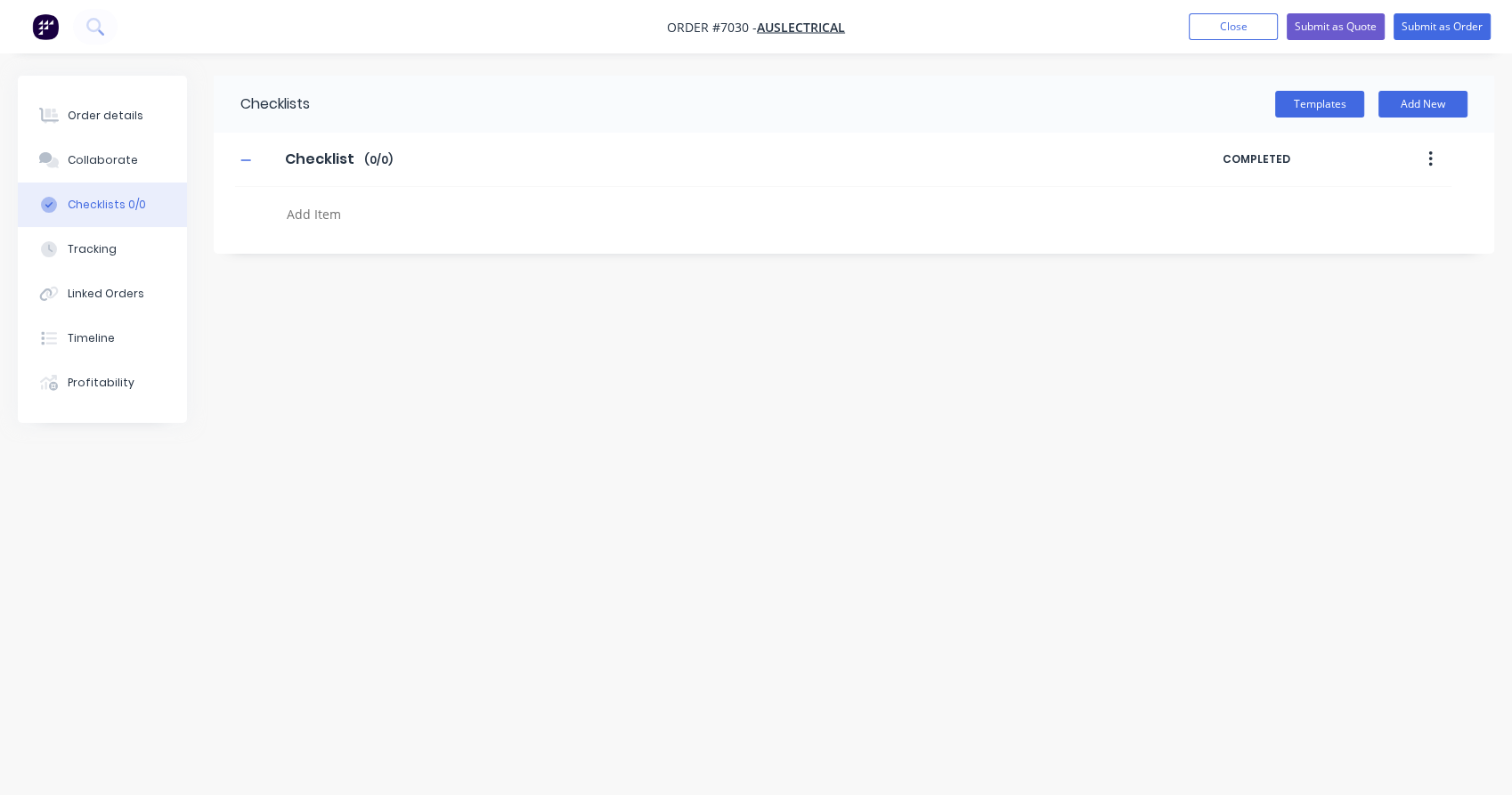
click at [1422, 161] on button "button" at bounding box center [1430, 160] width 42 height 32
click at [1320, 106] on button "Templates" at bounding box center [1318, 104] width 89 height 27
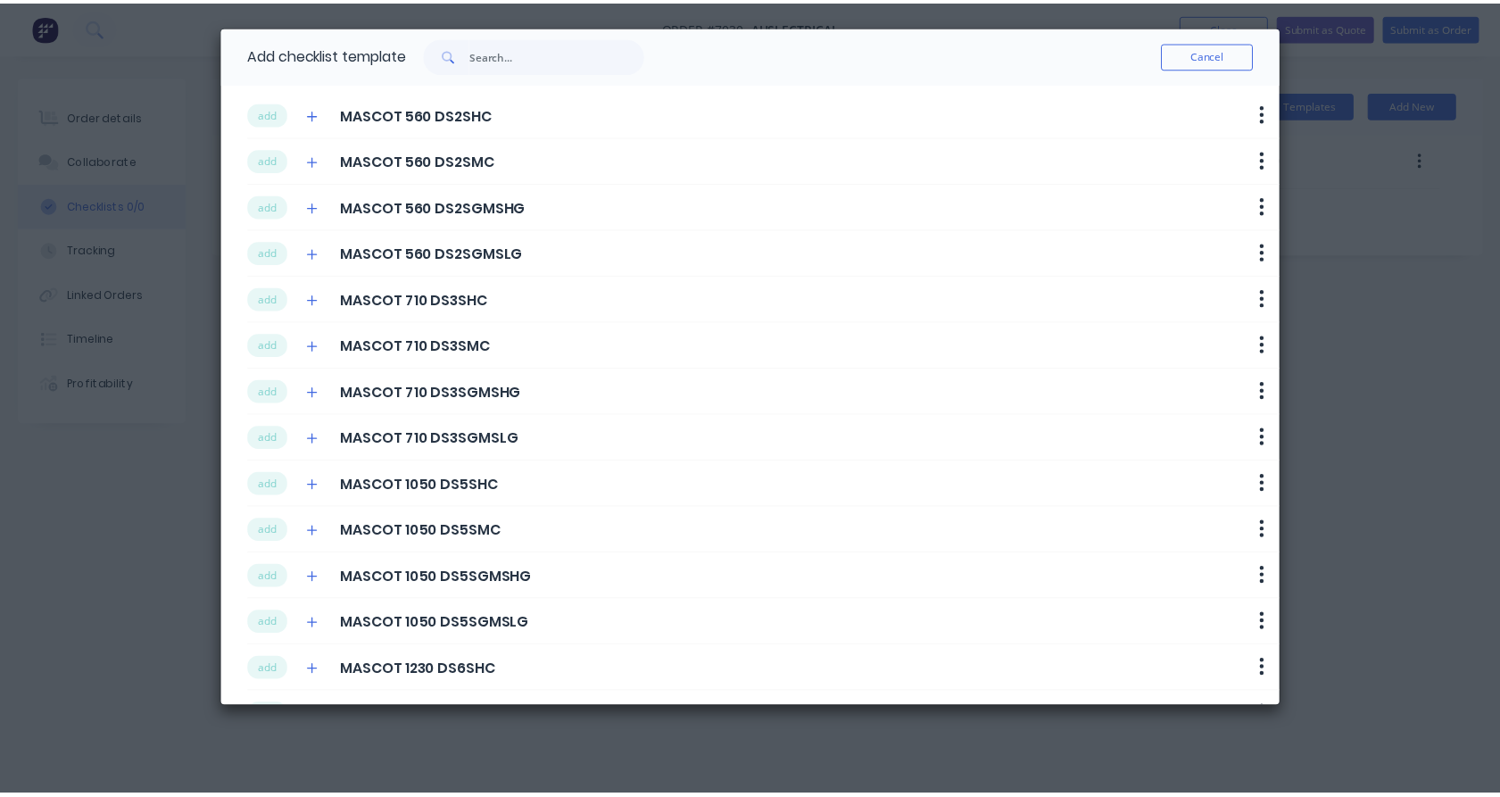
scroll to position [325, 0]
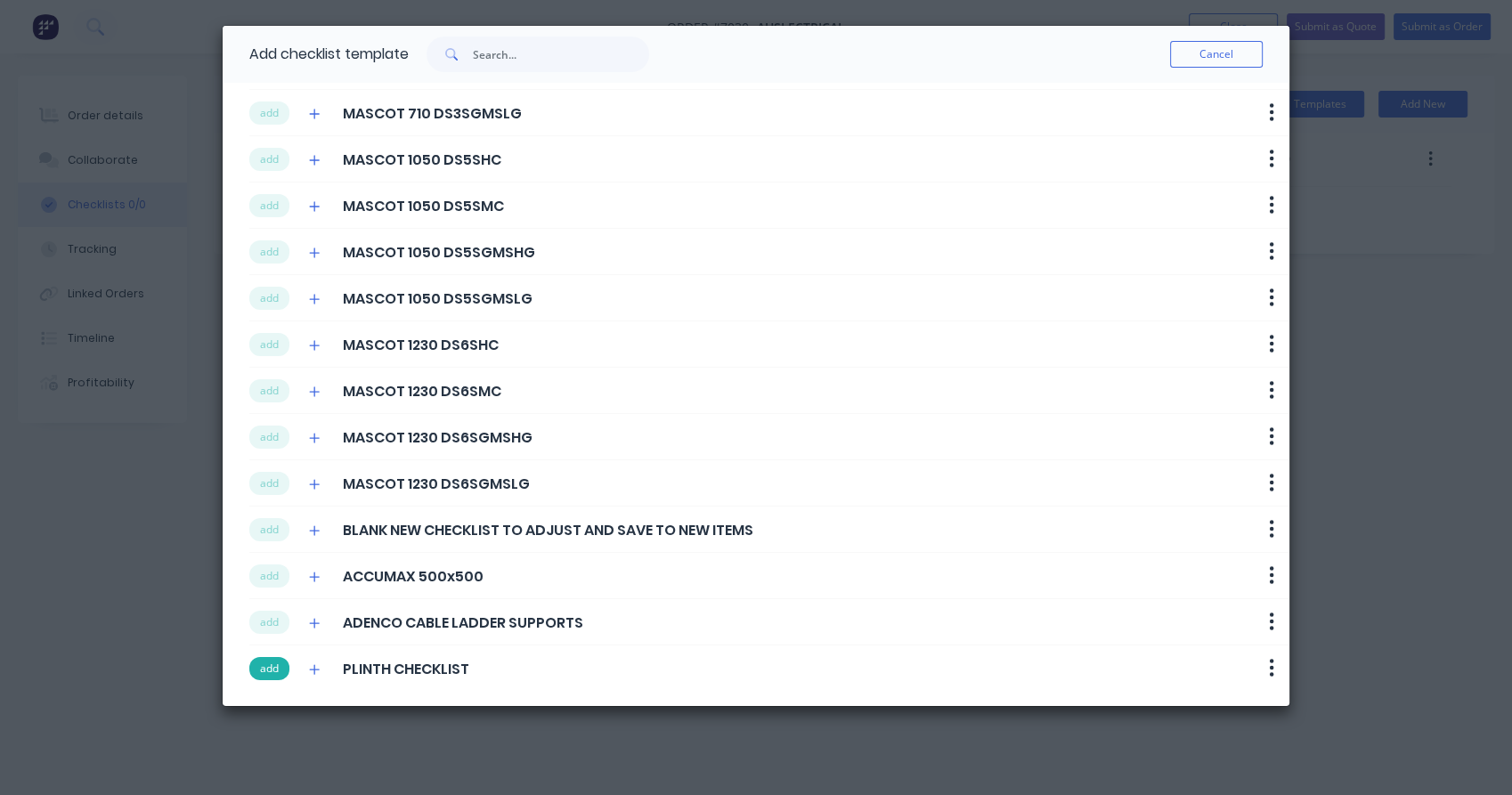
click at [261, 667] on button "add" at bounding box center [269, 667] width 40 height 23
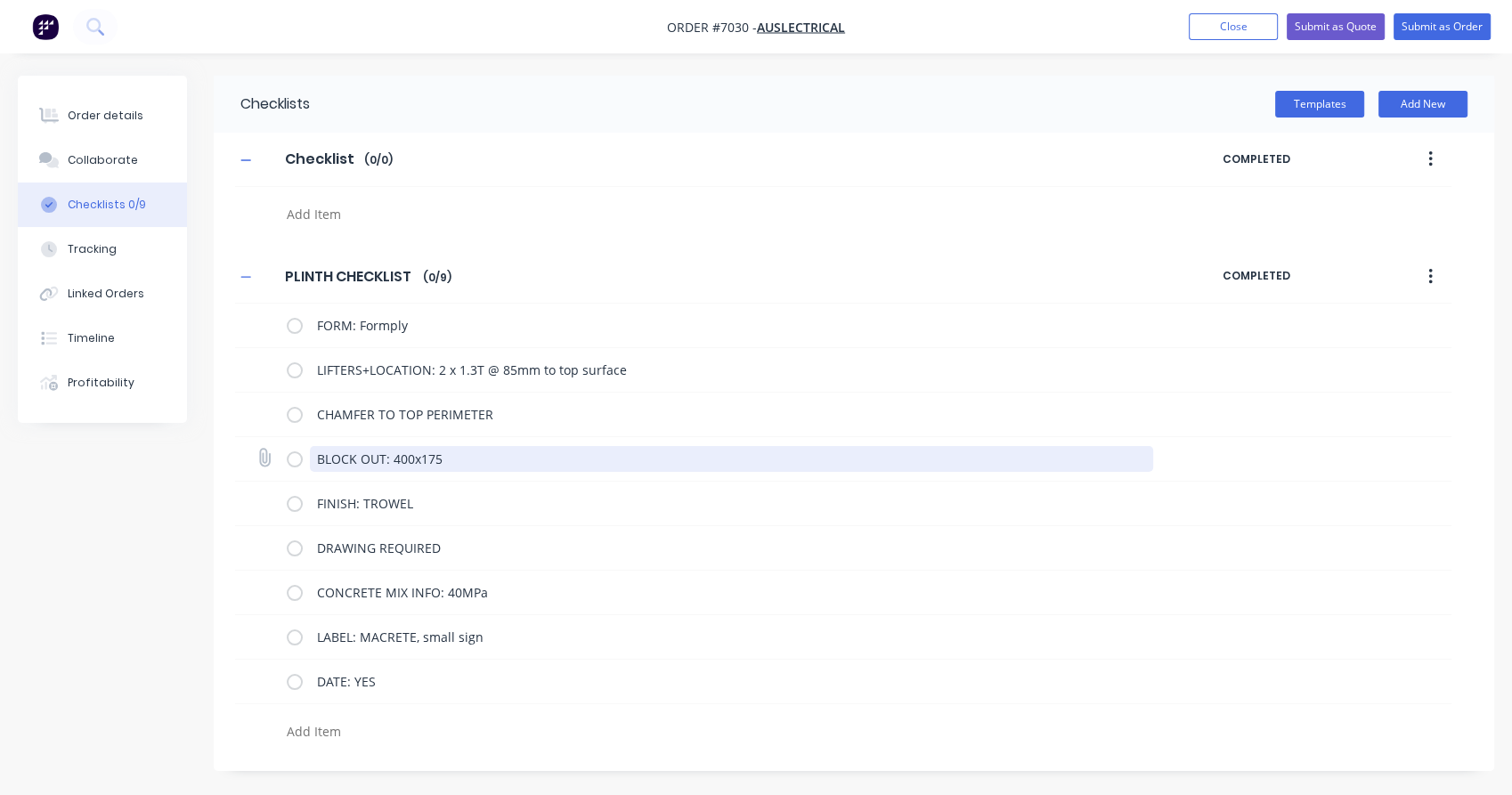
click at [467, 451] on textarea "BLOCK OUT: 400x175" at bounding box center [731, 459] width 843 height 26
click at [393, 457] on textarea "BLOCK OUT: 400x175" at bounding box center [731, 459] width 843 height 26
drag, startPoint x: 463, startPoint y: 458, endPoint x: 392, endPoint y: 463, distance: 71.2
click at [392, 463] on textarea "BLOCK OUT: 400x175" at bounding box center [731, 459] width 843 height 26
type textarea "x"
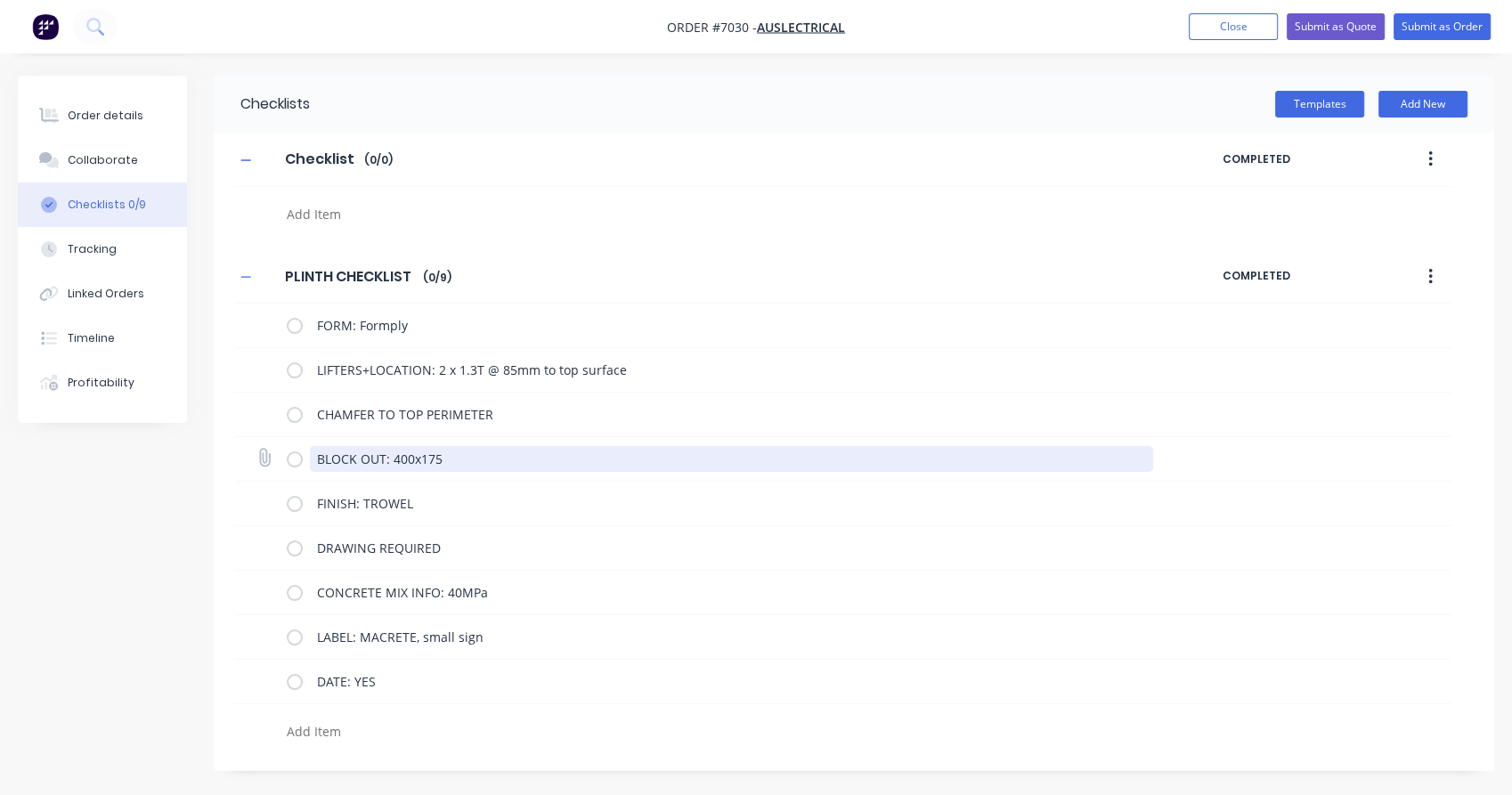
type textarea "BLOCK OUT: 1"
type textarea "x"
type textarea "BLOCK OUT: 1"
type textarea "x"
type textarea "BLOCK OUT: 1 x"
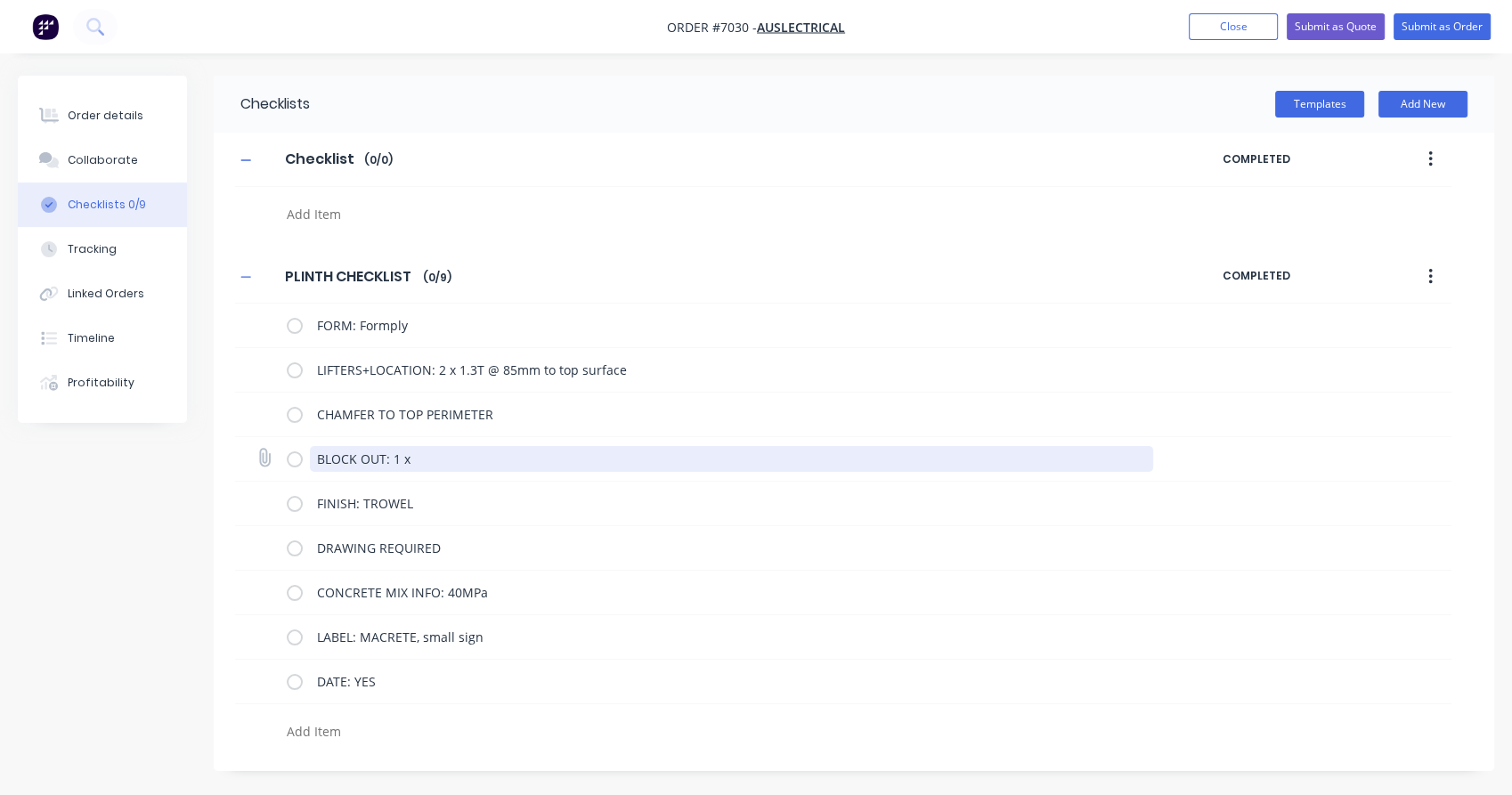
type textarea "x"
type textarea "BLOCK OUT: 1 x"
type textarea "x"
type textarea "BLOCK OUT: 1 x 6"
type textarea "x"
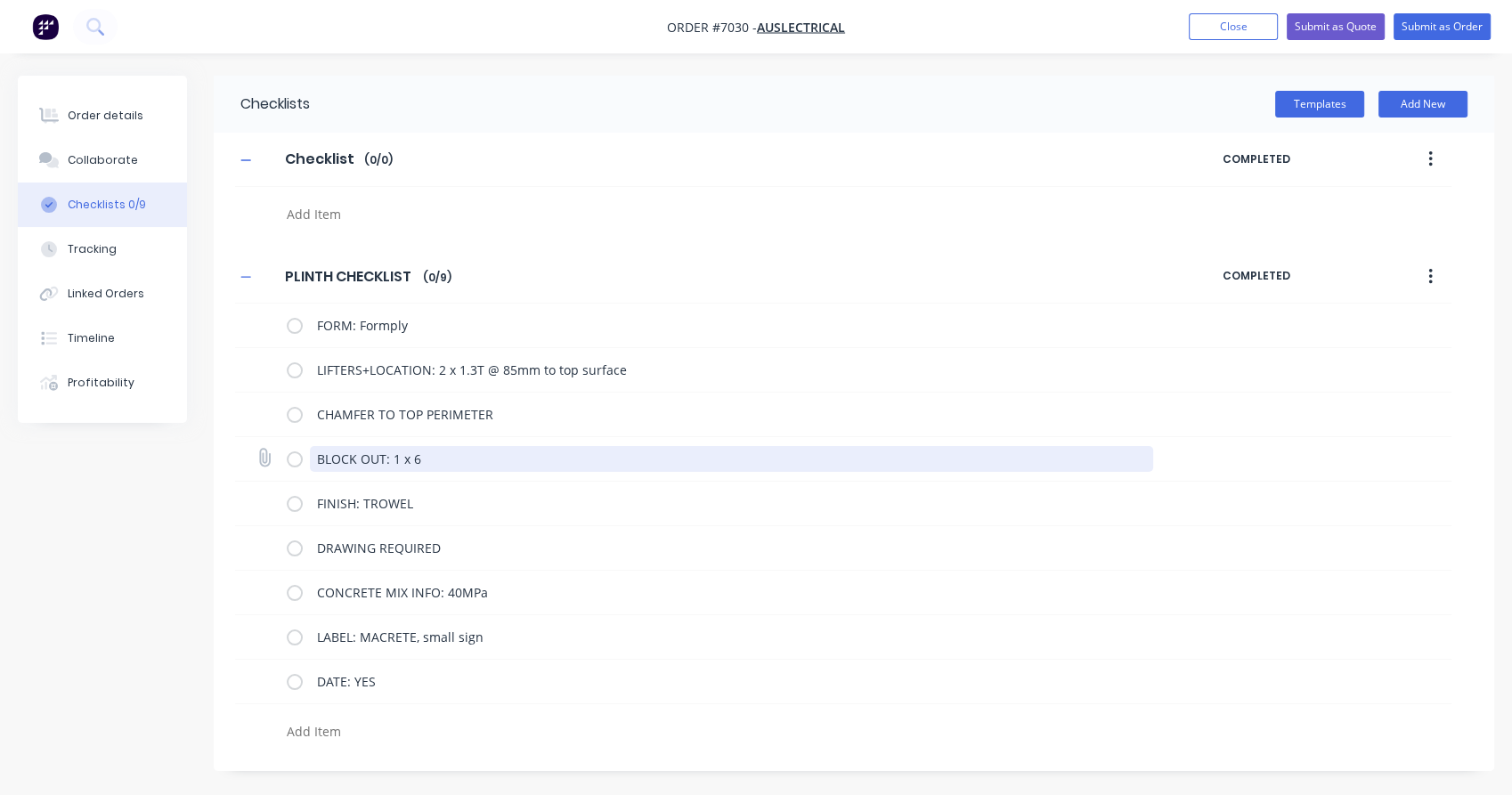
type textarea "BLOCK OUT: 1 x 63"
type textarea "x"
type textarea "BLOCK OUT: 1 x 63-"
type textarea "x"
type textarea "BLOCK OUT: 1 x 63"
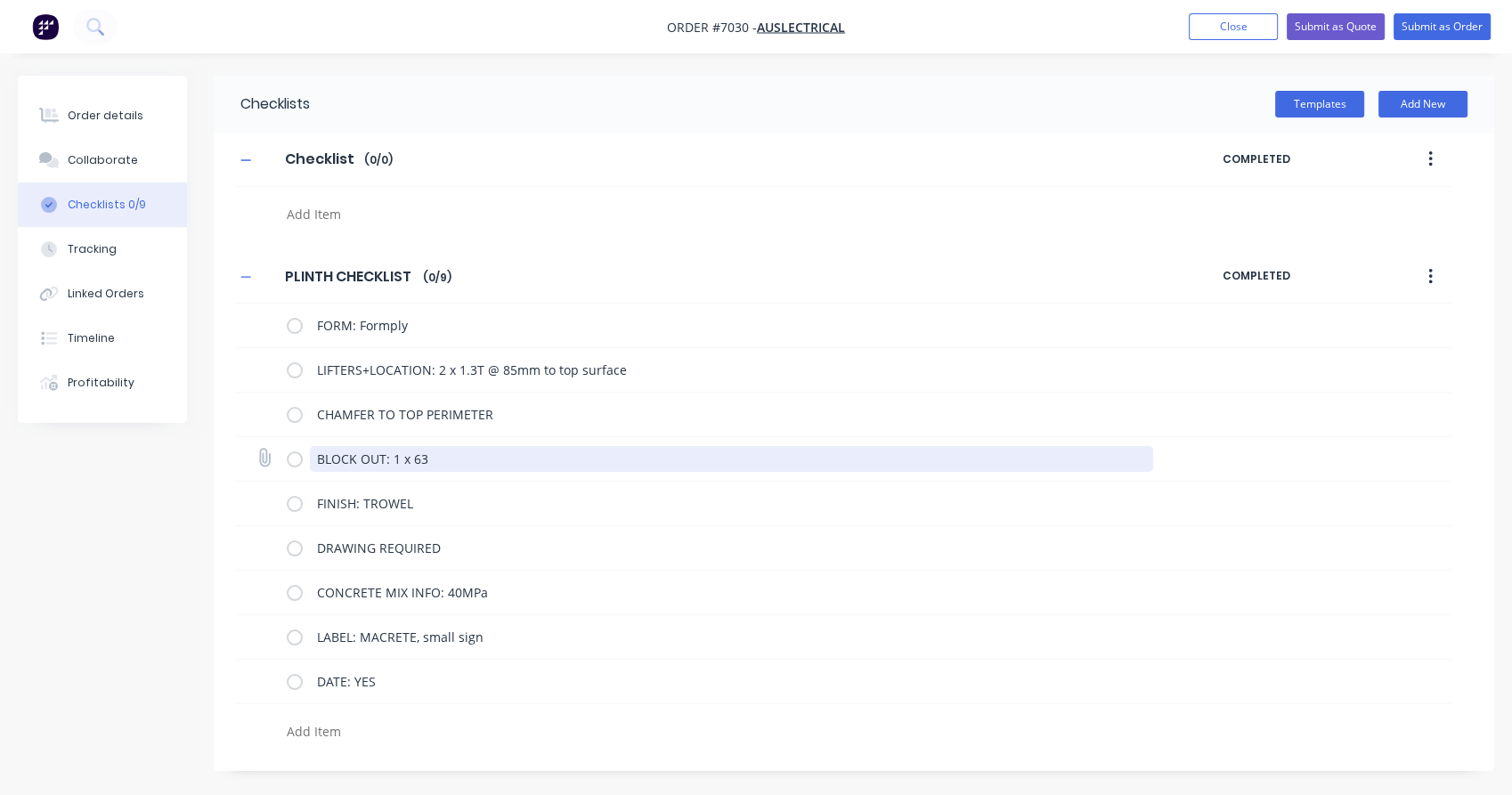
type textarea "x"
type textarea "BLOCK OUT: 1 x 630"
type textarea "x"
type textarea "BLOCK OUT: 1 x 630x"
type textarea "x"
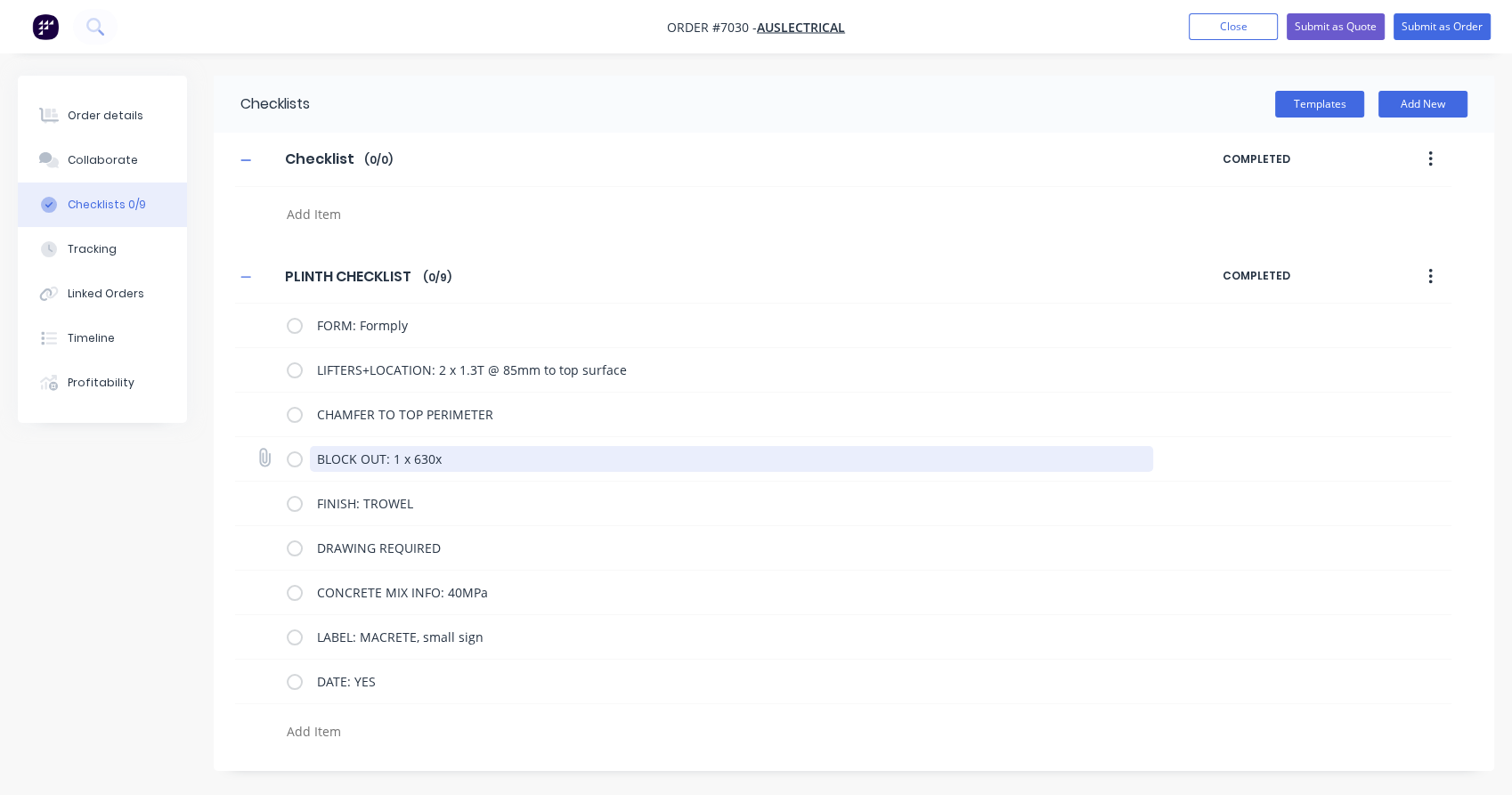
type textarea "BLOCK OUT: 1 x 630x2"
type textarea "x"
type textarea "BLOCK OUT: 1 x 630x23"
type textarea "x"
type textarea "BLOCK OUT: 1 x 630x230"
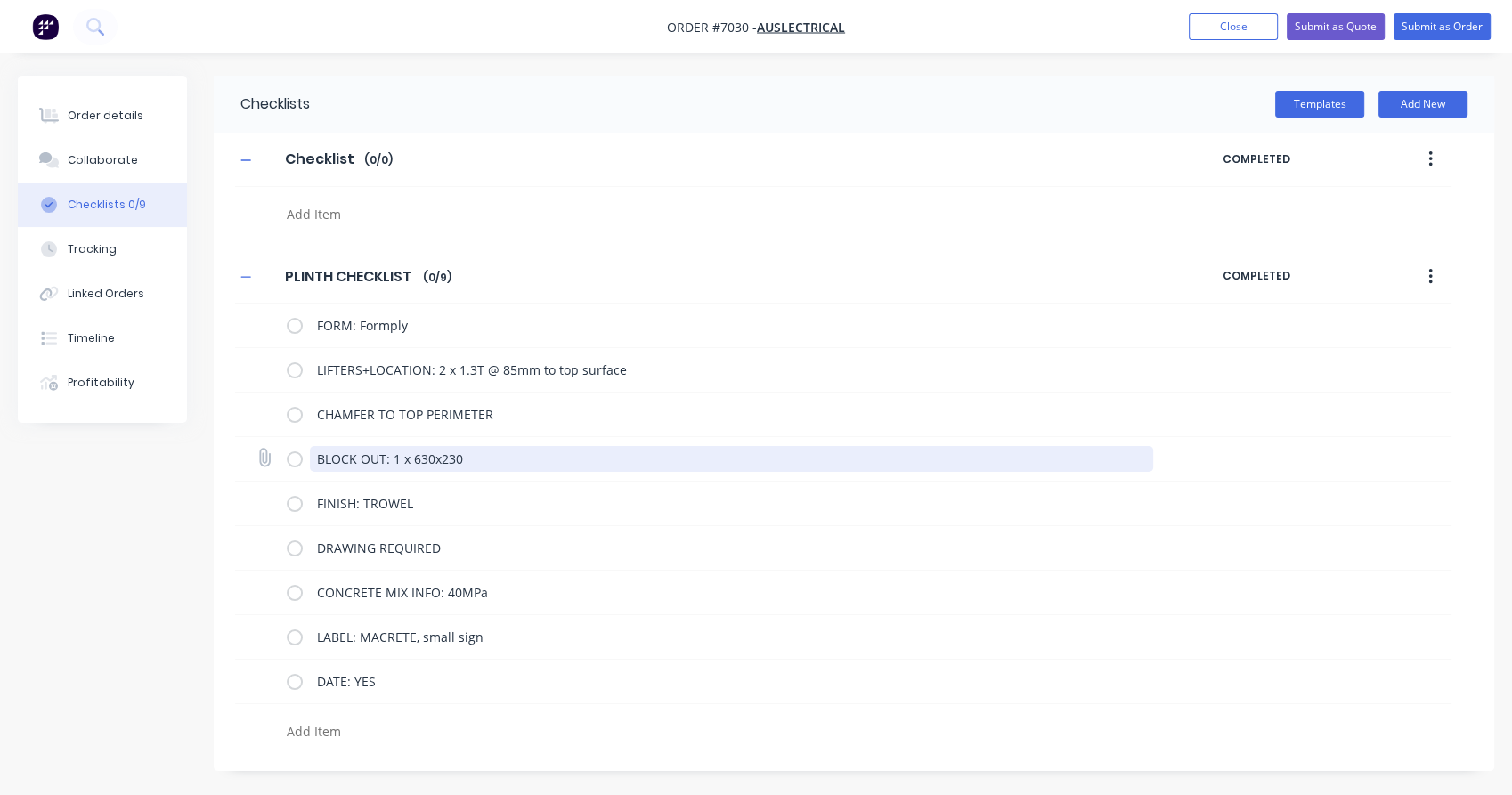
type textarea "x"
type textarea "BLOCK OUT: 1 x 630x230"
type textarea "x"
type textarea "BLOCK OUT: 1 x 630x230 /"
type textarea "x"
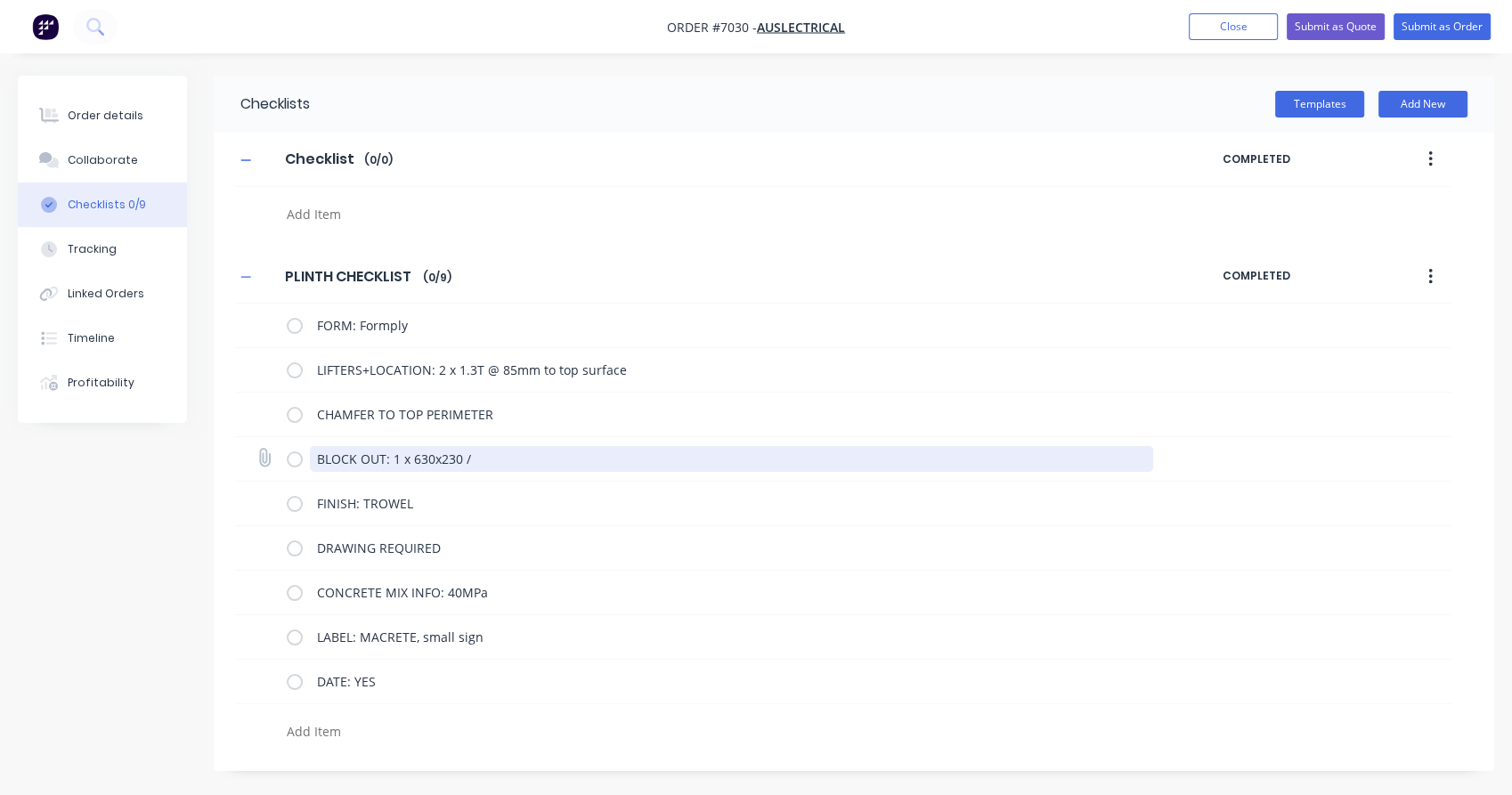
type textarea "BLOCK OUT: 1 x 630x230 /"
type textarea "x"
type textarea "BLOCK OUT: 1 x 630x230 / 2"
type textarea "x"
type textarea "BLOCK OUT: 1 x 630x230 / 2"
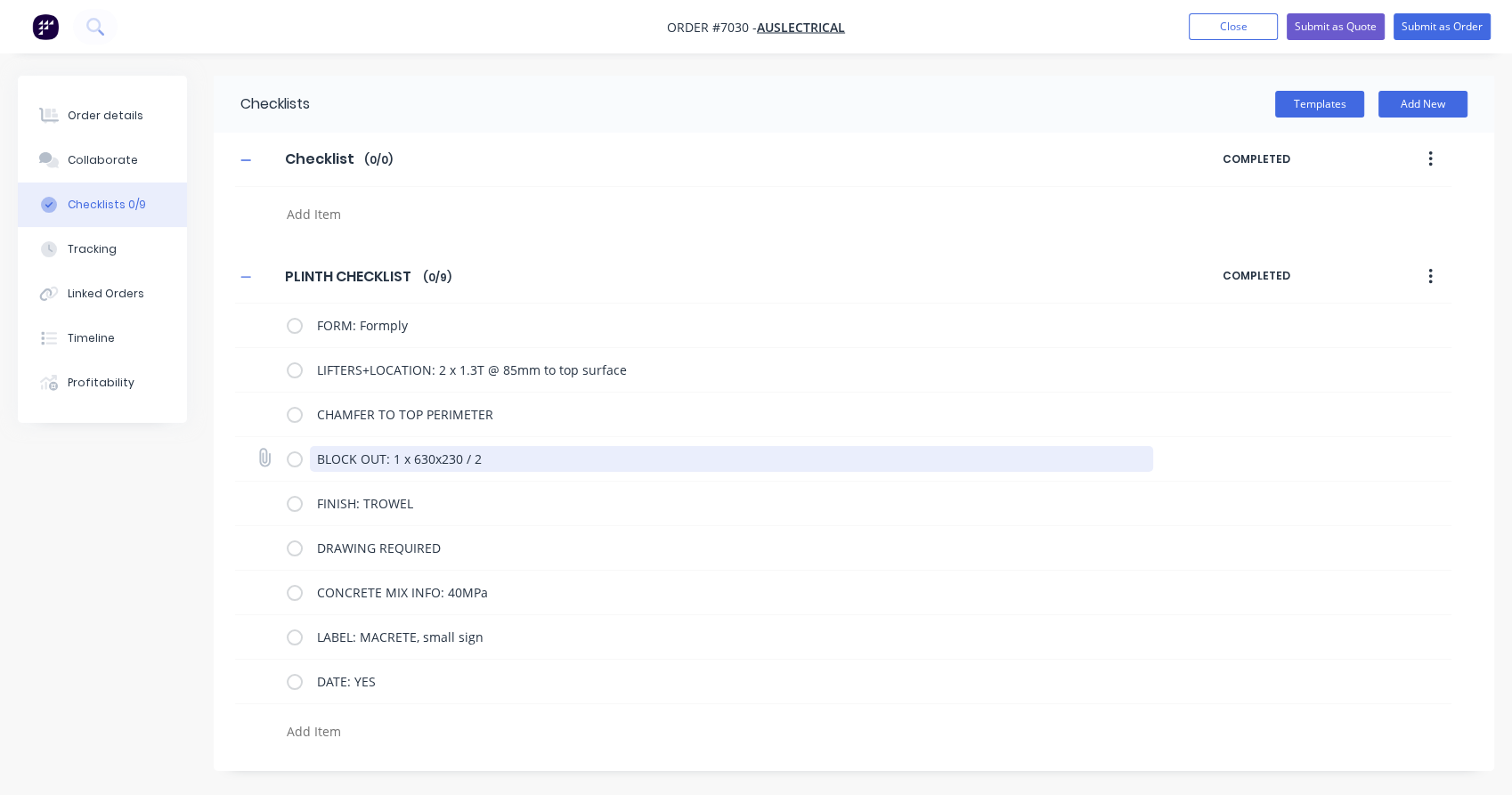
type textarea "x"
type textarea "BLOCK OUT: 1 x 630x230 / 2 x"
type textarea "x"
type textarea "BLOCK OUT: 1 x 630x230 / 2 x"
type textarea "x"
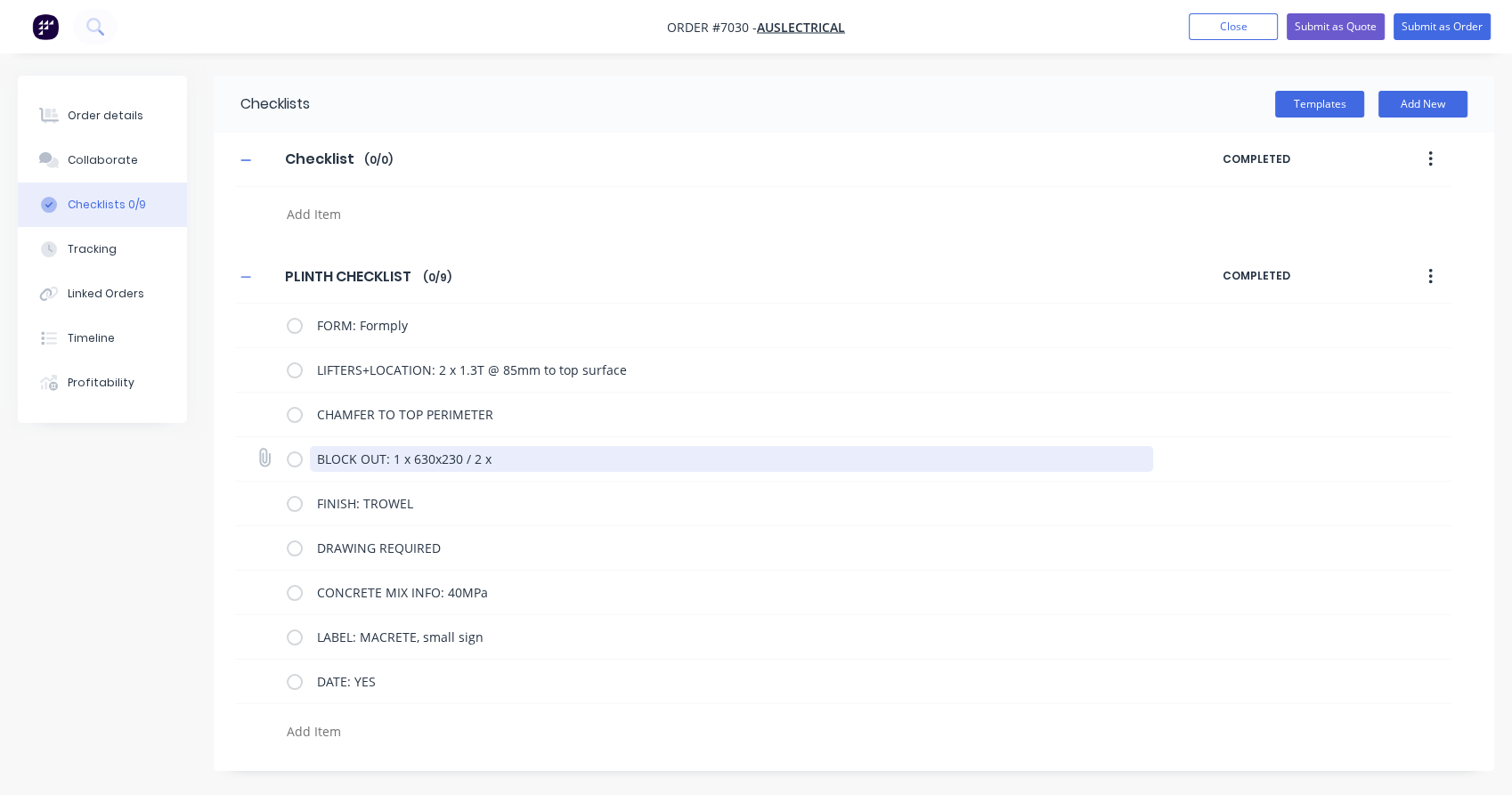
type textarea "BLOCK OUT: 1 x 630x230 / 2 x"
type textarea "x"
type textarea "BLOCK OUT: 1 x 630x230 / 2"
type textarea "x"
type textarea "BLOCK OUT: 1 x 630x230 / 2"
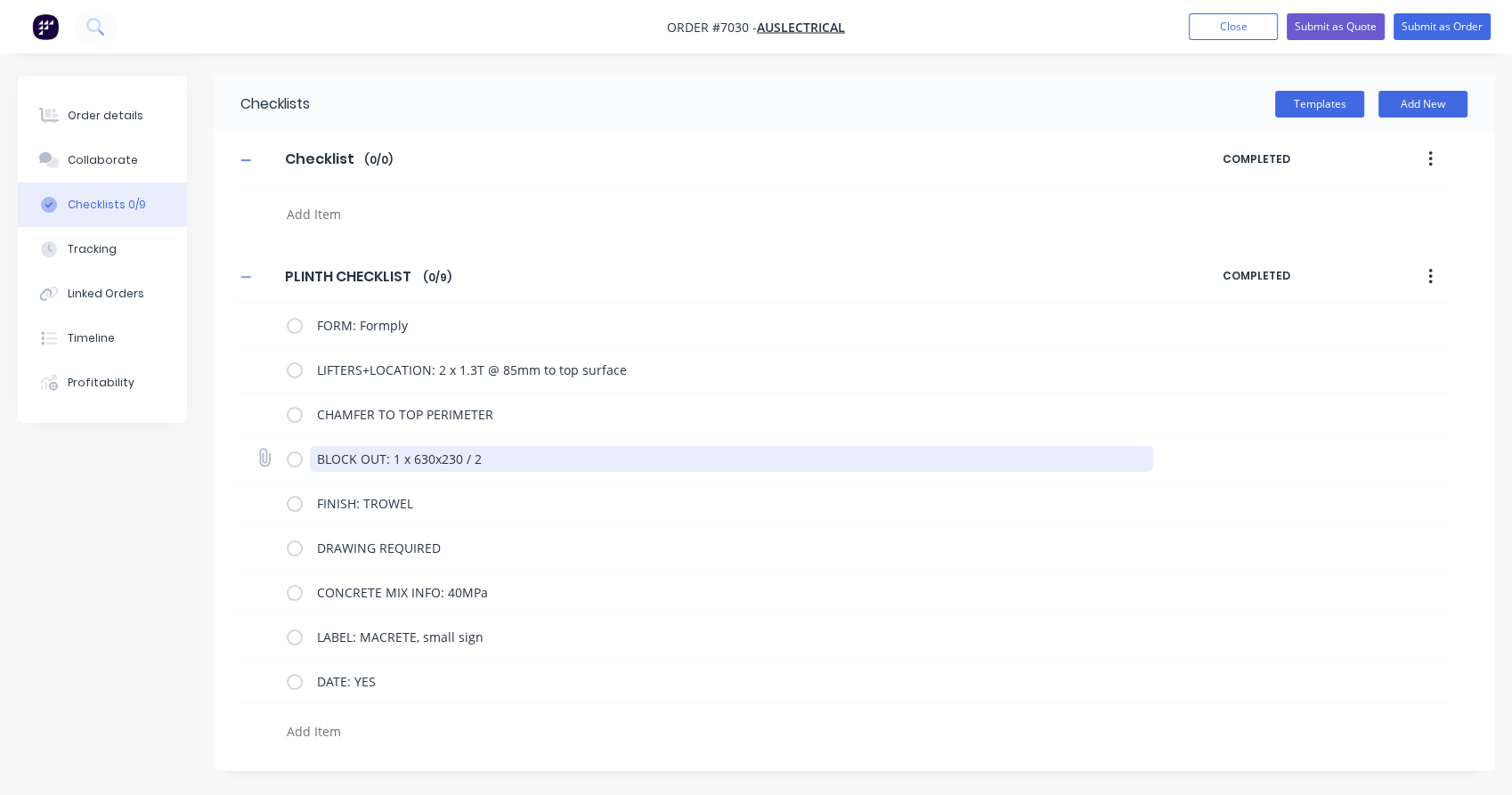
type textarea "x"
type textarea "BLOCK OUT: 1 x 630x230 /"
type textarea "x"
type textarea "BLOCK OUT: 1 x 630x230 / 1"
type textarea "x"
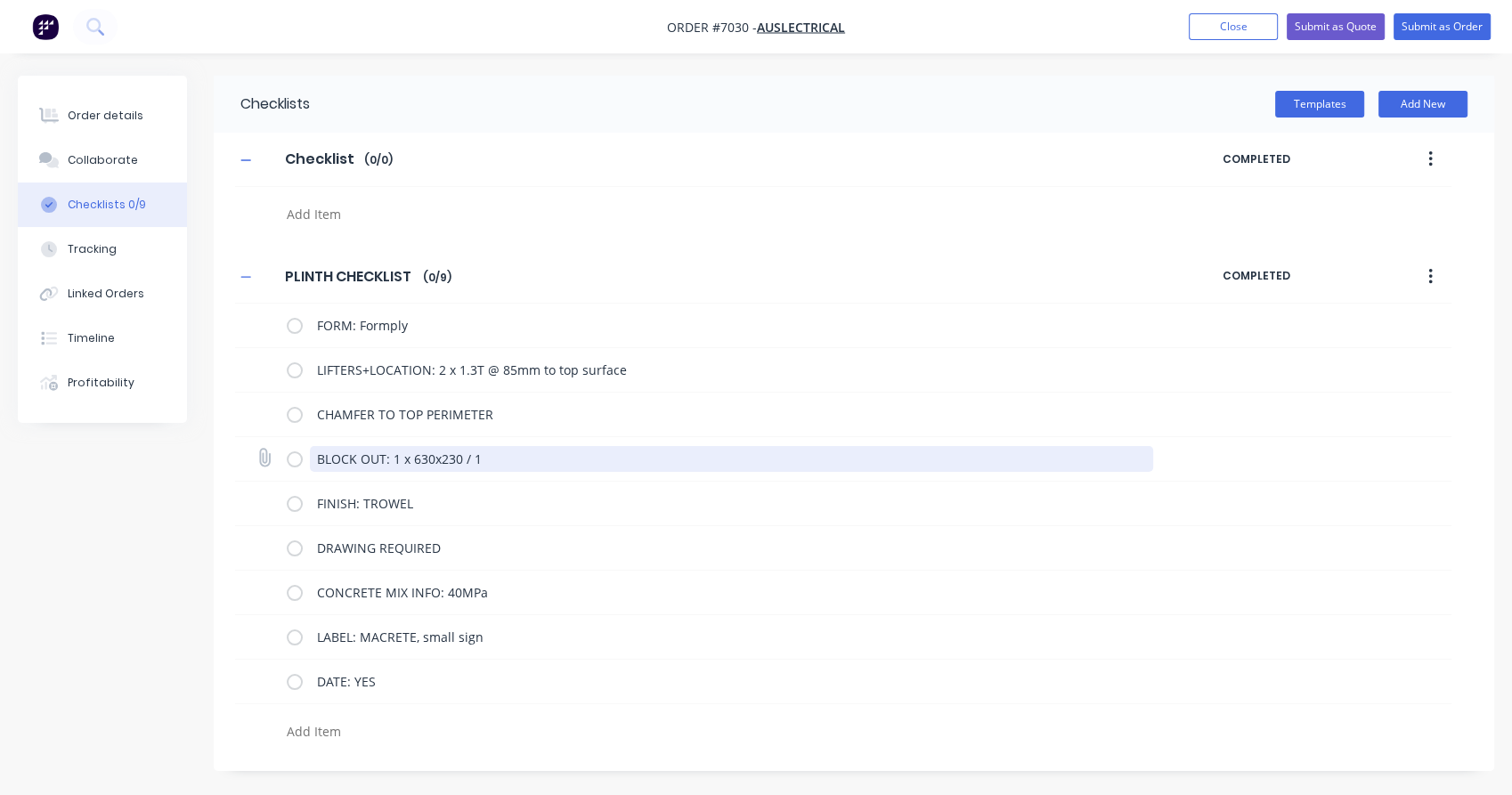
type textarea "BLOCK OUT: 1 x 630x230 / 1"
type textarea "x"
type textarea "BLOCK OUT: 1 x 630x230 / 1 x"
type textarea "x"
type textarea "BLOCK OUT: 1 x 630x230 / 1 x"
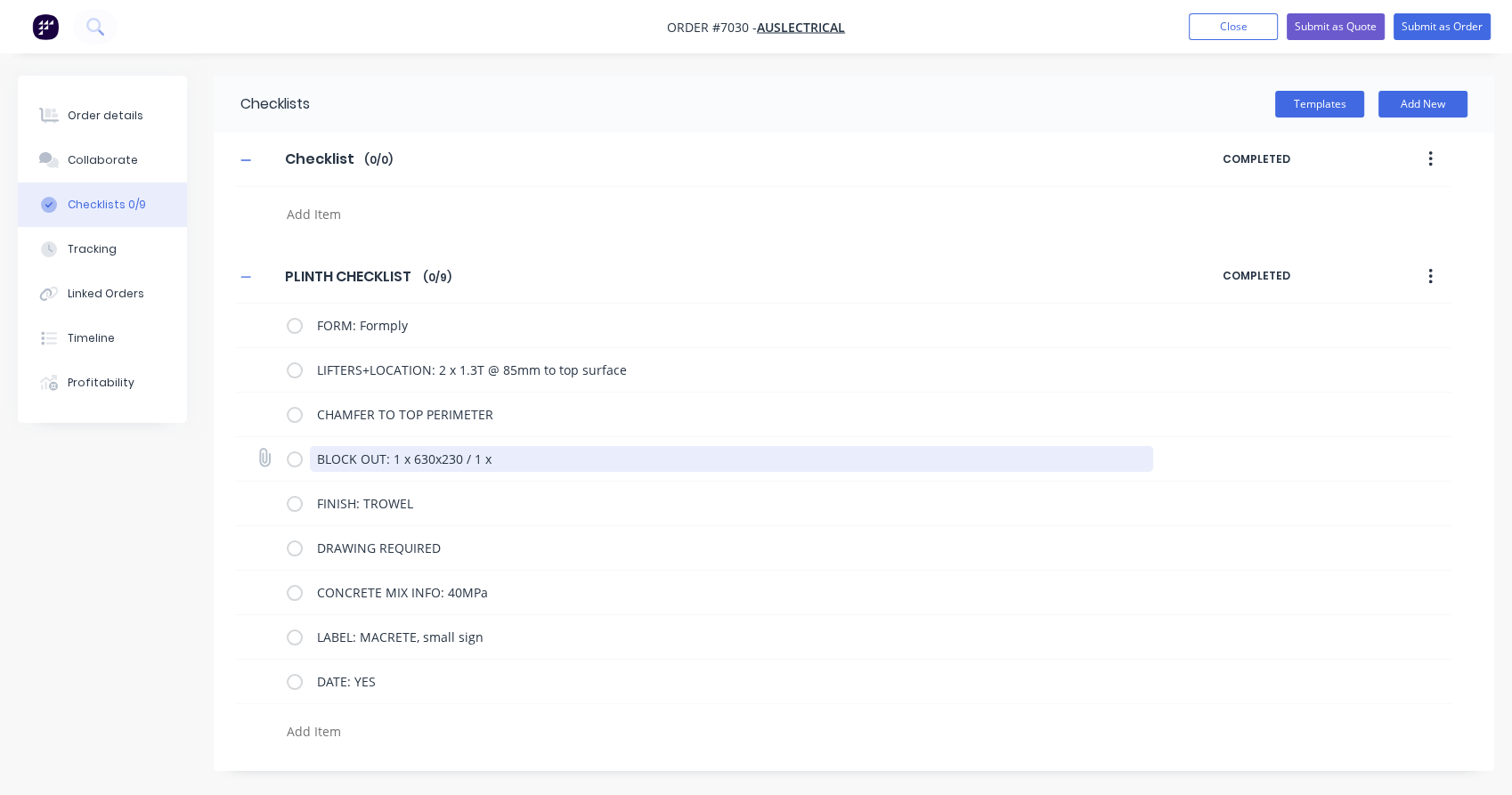
type textarea "x"
type textarea "BLOCK OUT: 1 x 630x230 / 1 x 3"
type textarea "x"
type textarea "BLOCK OUT: 1 x 630x230 / 1 x 30"
type textarea "x"
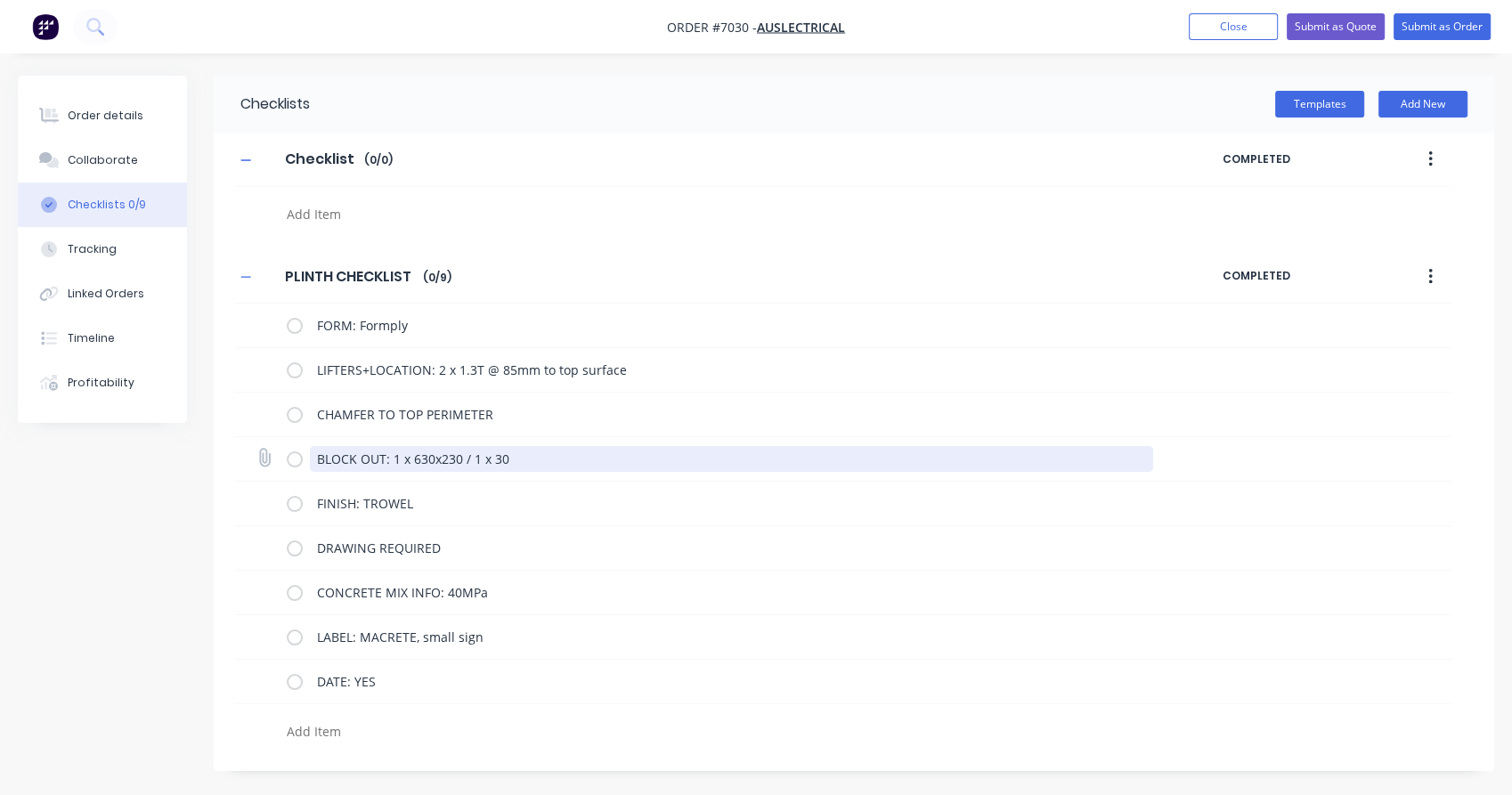
type textarea "BLOCK OUT: 1 x 630x230 / 1 x 305"
type textarea "x"
type textarea "BLOCK OUT: 1 x 630x230 / 1 x 305/"
type textarea "x"
type textarea "BLOCK OUT: 1 x 630x230 / 1 x 305/2"
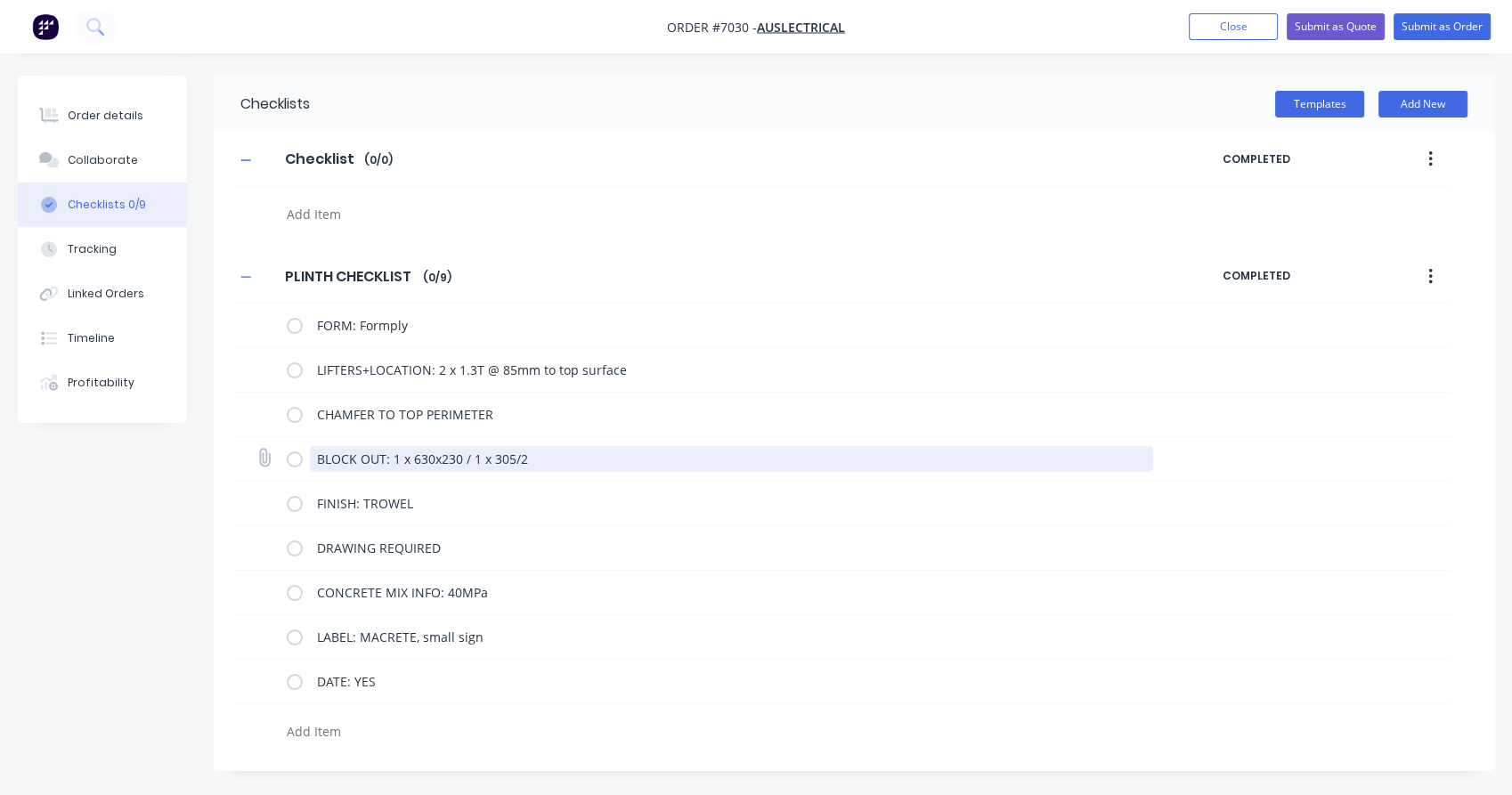
type textarea "x"
type textarea "BLOCK OUT: 1 x 630x230 / 1 x 305/23"
type textarea "x"
type textarea "BLOCK OUT: 1 x 630x230 / 1 x 305/230"
type textarea "x"
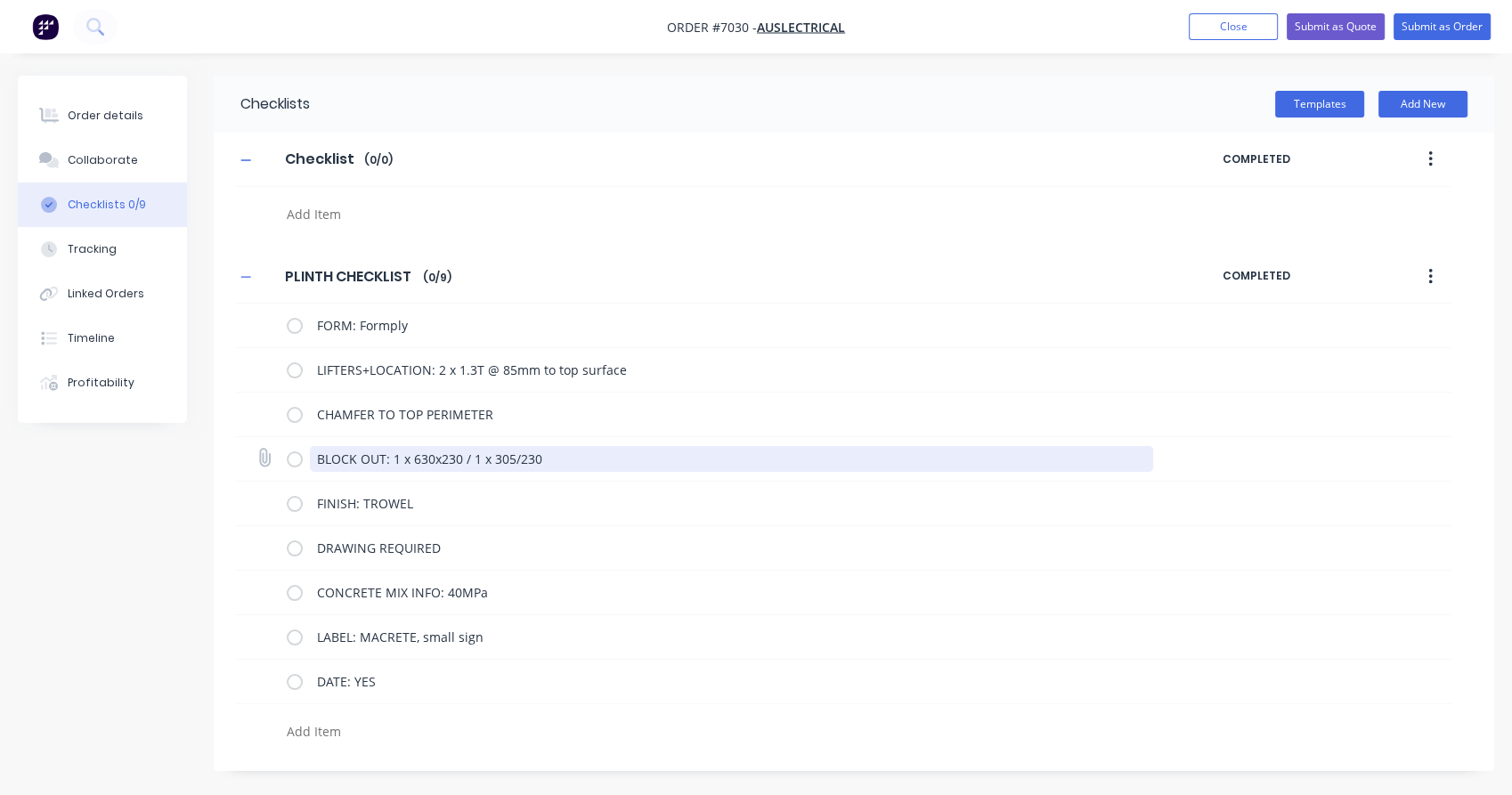
type textarea "BLOCK OUT: 1 x 630x230 / 1 x 305/230"
click at [520, 458] on textarea "BLOCK OUT: 1 x 630x230 / 1 x 305/230" at bounding box center [731, 459] width 843 height 26
type textarea "x"
type textarea "BLOCK OUT: 1 x 630x230 / 1 x 305x230"
click at [565, 455] on textarea "BLOCK OUT: 1 x 630x230 / 1 x 305x230" at bounding box center [731, 459] width 843 height 26
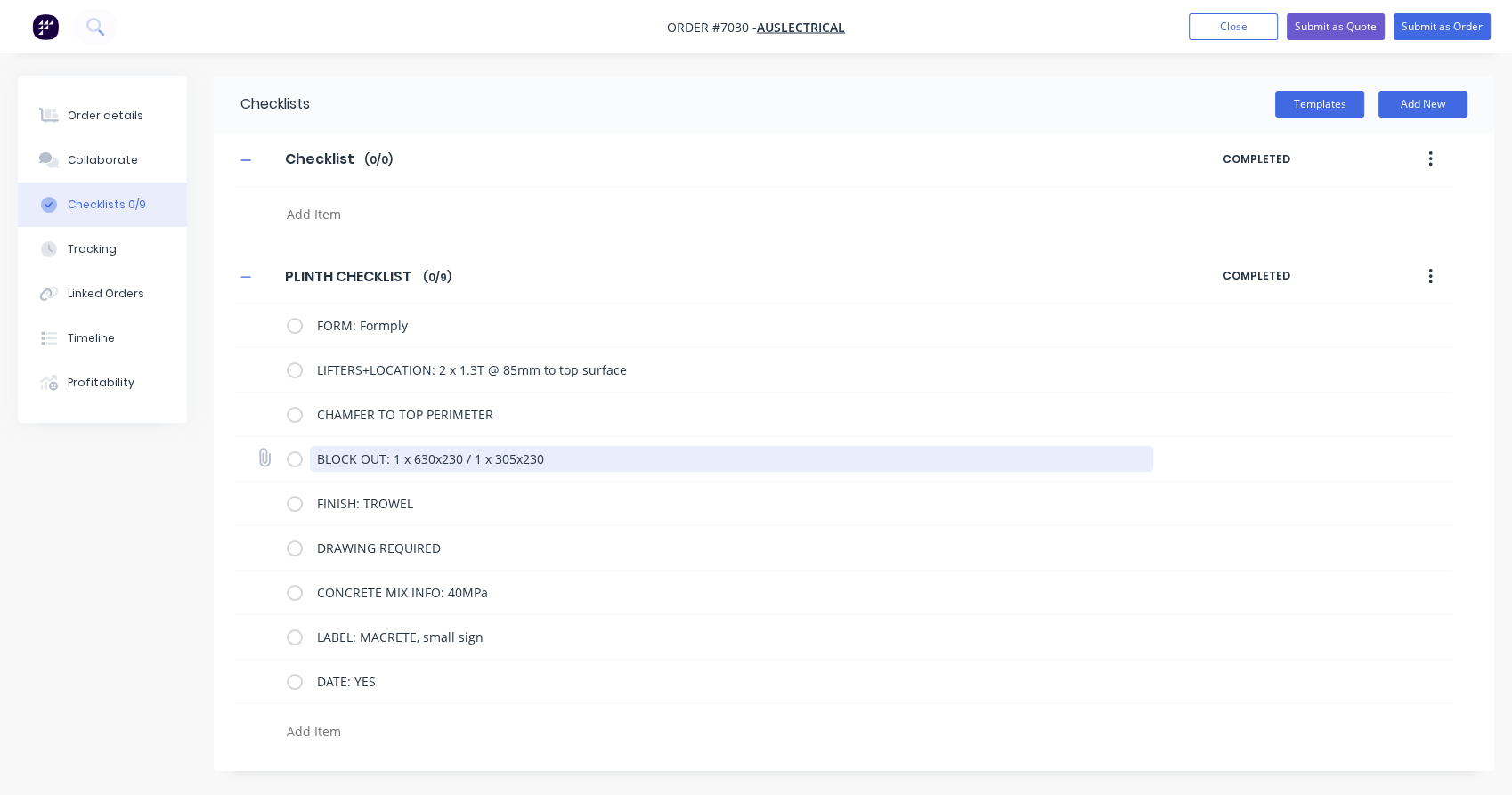
type textarea "x"
type textarea "BLOCK OUT: 1 x 630x230 / 1 x 305x230"
type textarea "x"
type textarea "BLOCK OUT: 1 x 630x230 / 1 x 305x230"
type textarea "x"
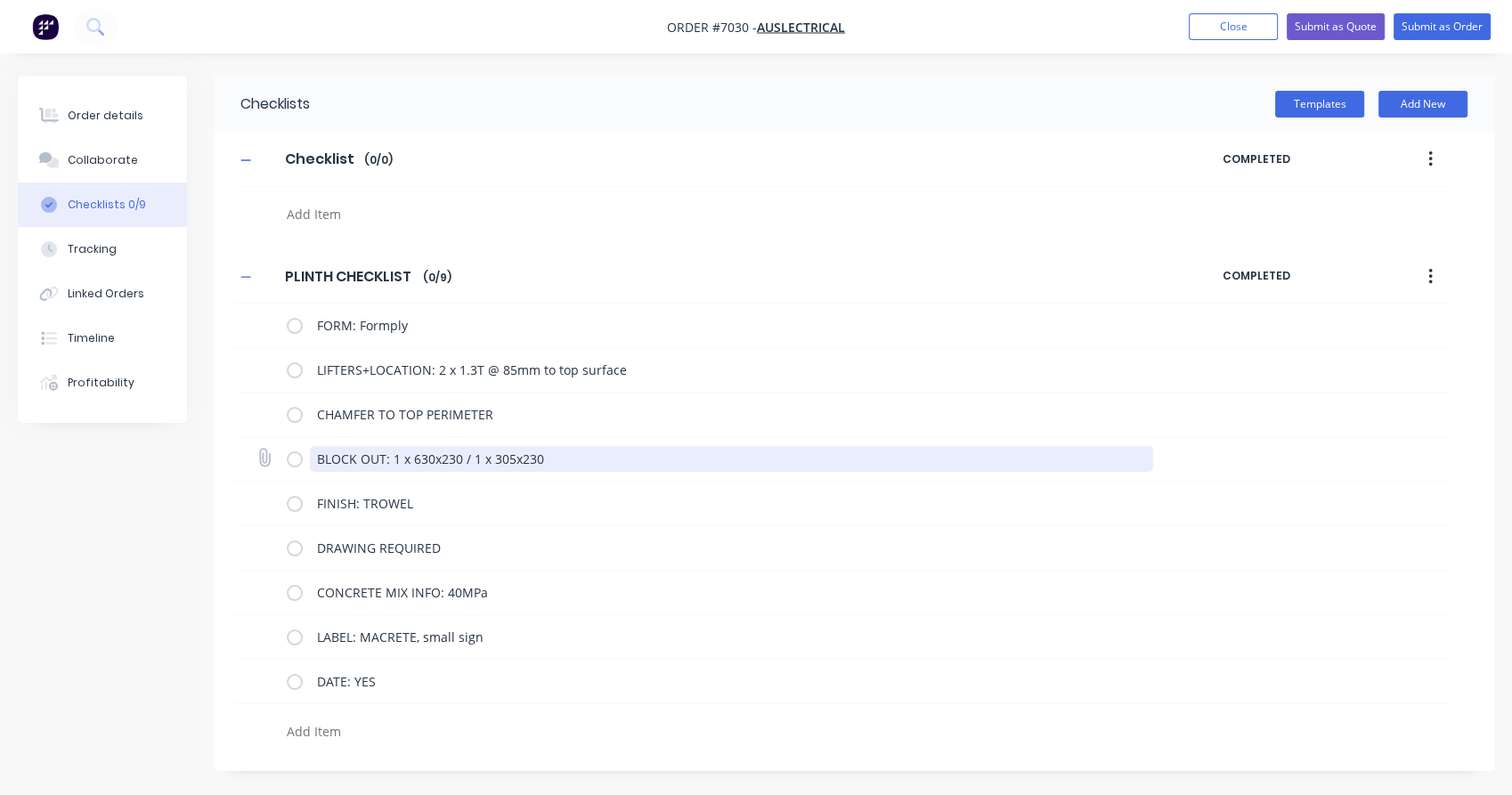
type textarea "BLOCK OUT: 1 x 630x230 / 1 x 305x230 /"
type textarea "x"
type textarea "BLOCK OUT: 1 x 630x230 / 1 x 305x230 /"
type textarea "x"
type textarea "BLOCK OUT: 1 x 630x230 / 1 x 305x230 / 1"
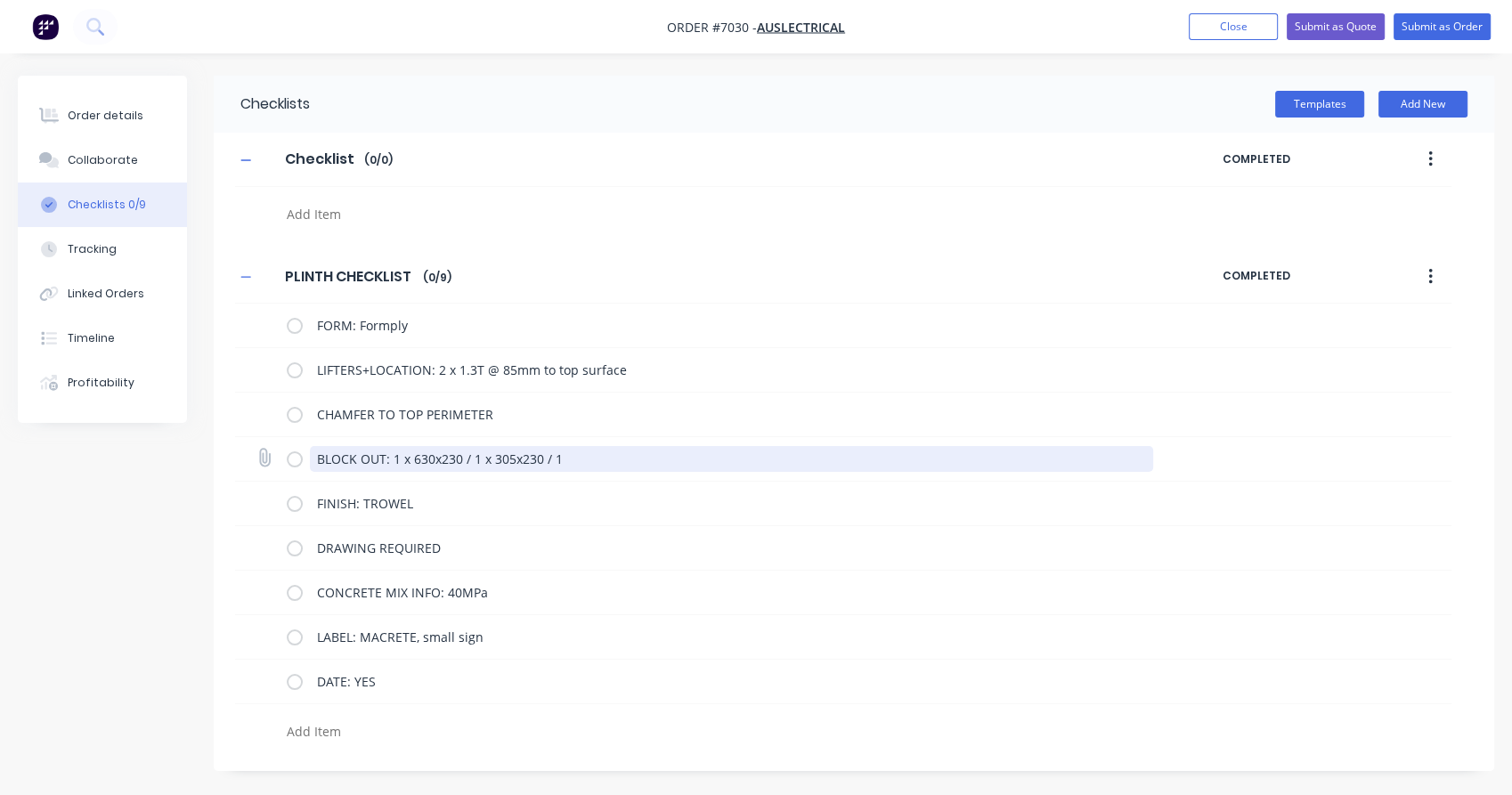
type textarea "x"
type textarea "BLOCK OUT: 1 x 630x230 / 1 x 305x230 / 1"
type textarea "x"
type textarea "BLOCK OUT: 1 x 630x230 / 1 x 305x230 / 1 x"
type textarea "x"
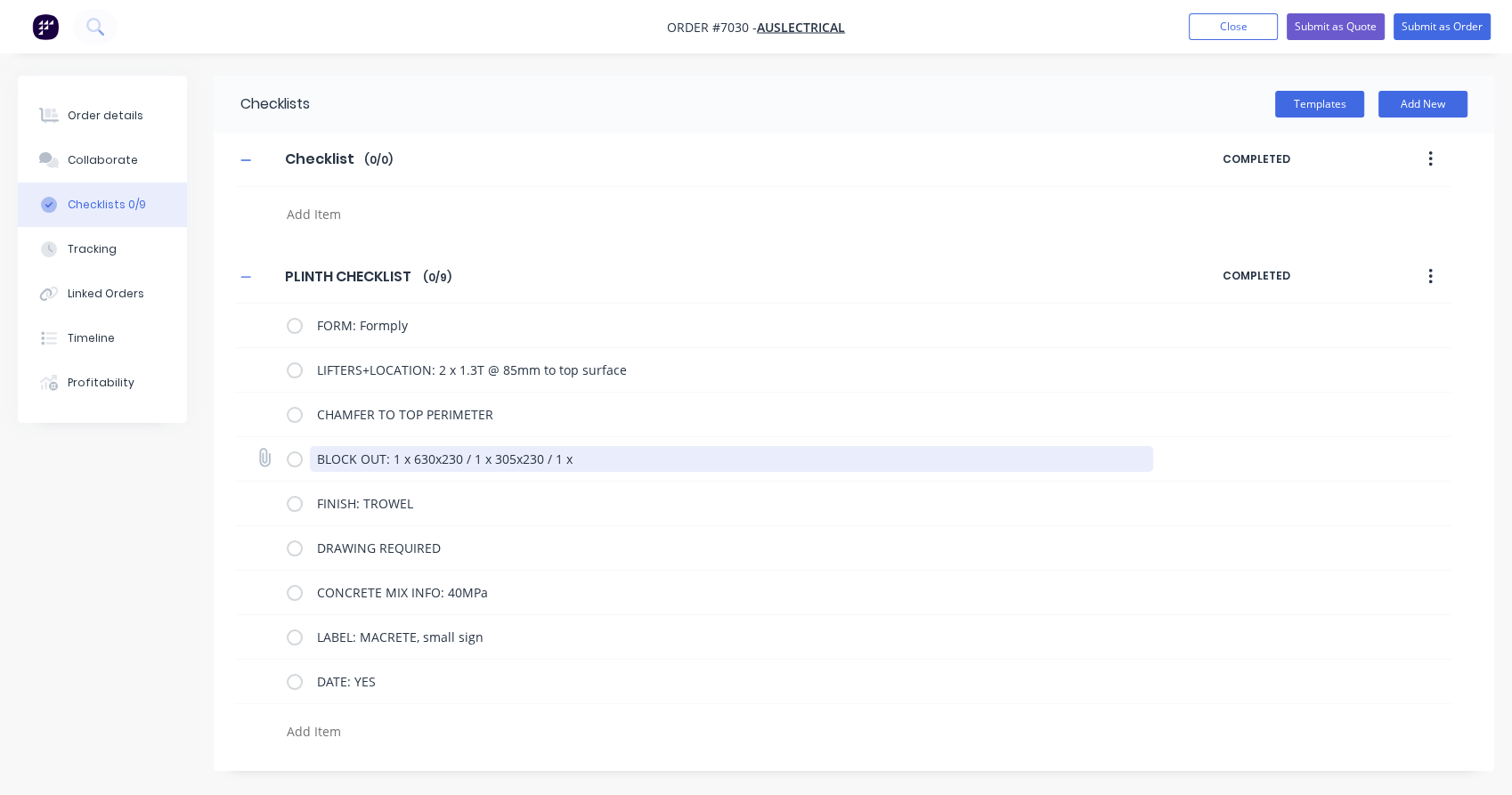
type textarea "BLOCK OUT: 1 x 630x230 / 1 x 305x230 / 1 x"
type textarea "x"
type textarea "BLOCK OUT: 1 x 630x230 / 1 x 305x230 / 1 x 20"
type textarea "x"
type textarea "BLOCK OUT: 1 x 630x230 / 1 x 305x230 / 1 x 204"
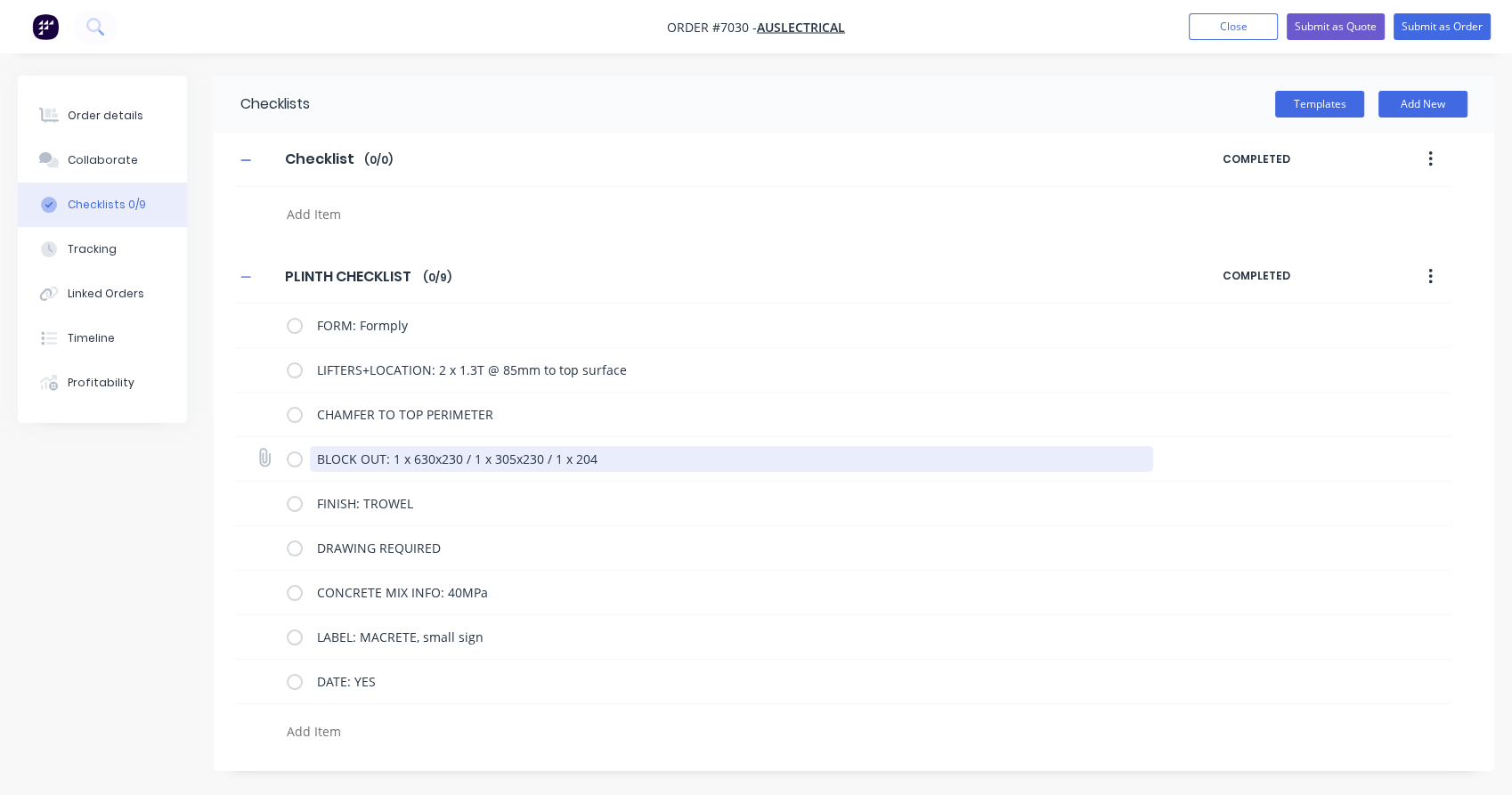
type textarea "x"
type textarea "BLOCK OUT: 1 x 630x230 / 1 x 305x230 / 1 x 20"
type textarea "x"
type textarea "BLOCK OUT: 1 x 630x230 / 1 x 305x230 / 1 x 205"
type textarea "x"
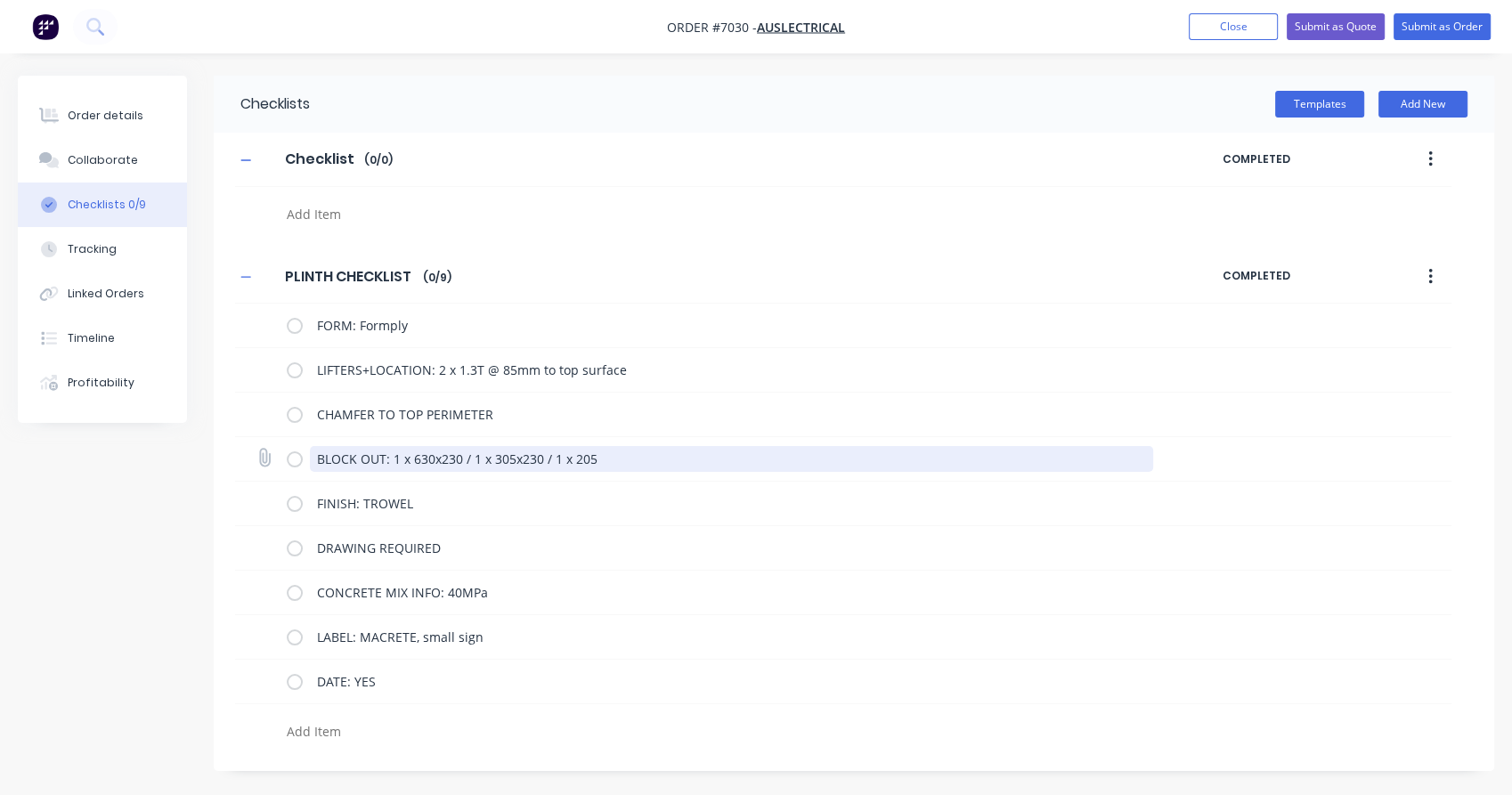
type textarea "BLOCK OUT: 1 x 630x230 / 1 x 305x230 / 1 x 205x"
type textarea "x"
type textarea "BLOCK OUT: 1 x 630x230 / 1 x 305x230 / 1 x 205x2"
type textarea "x"
type textarea "BLOCK OUT: 1 x 630x230 / 1 x 305x230 / 1 x 205x23"
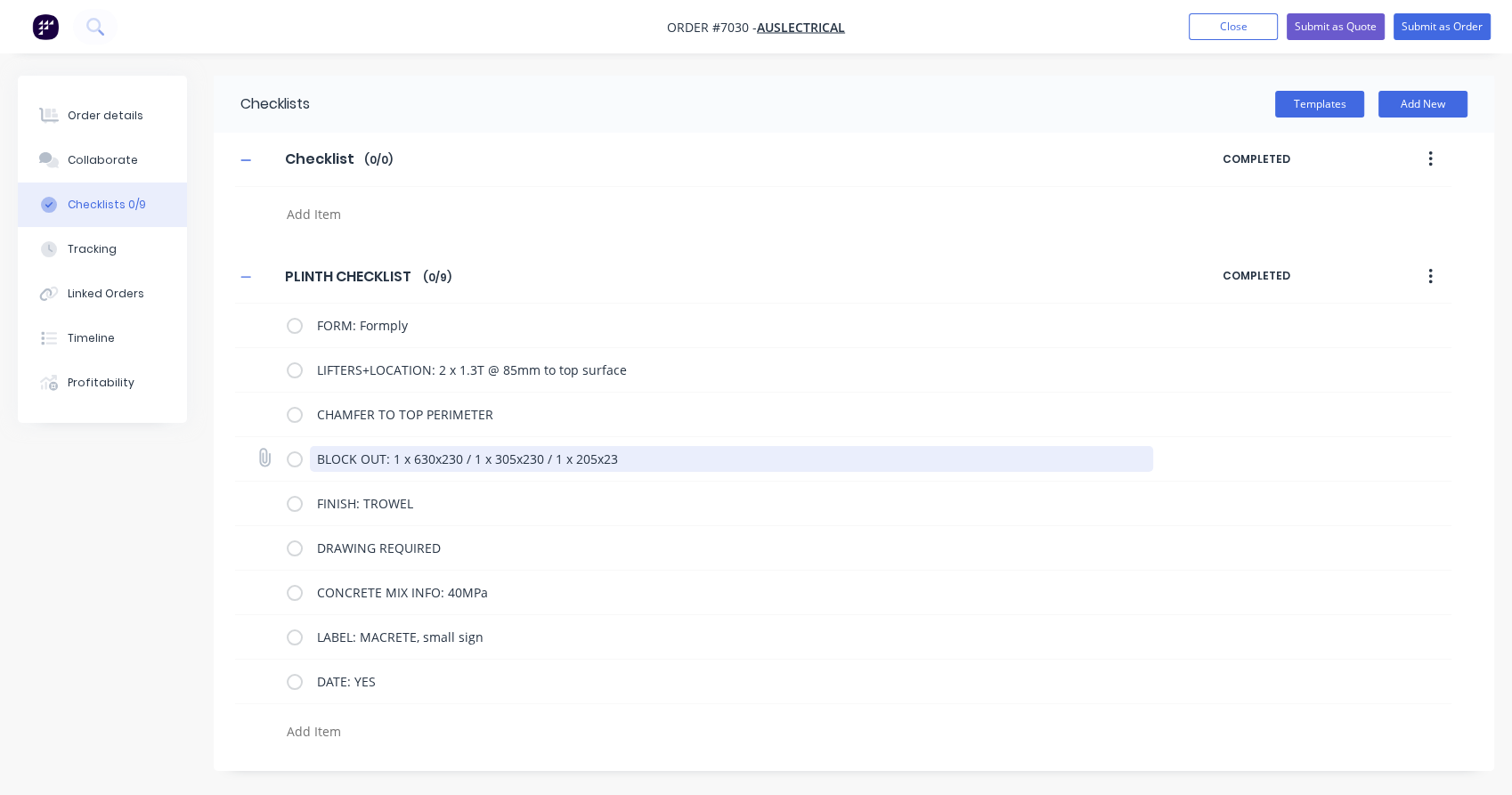
type textarea "x"
type textarea "BLOCK OUT: 1 x 630x230 / 1 x 305x230 / 1 x 205x230"
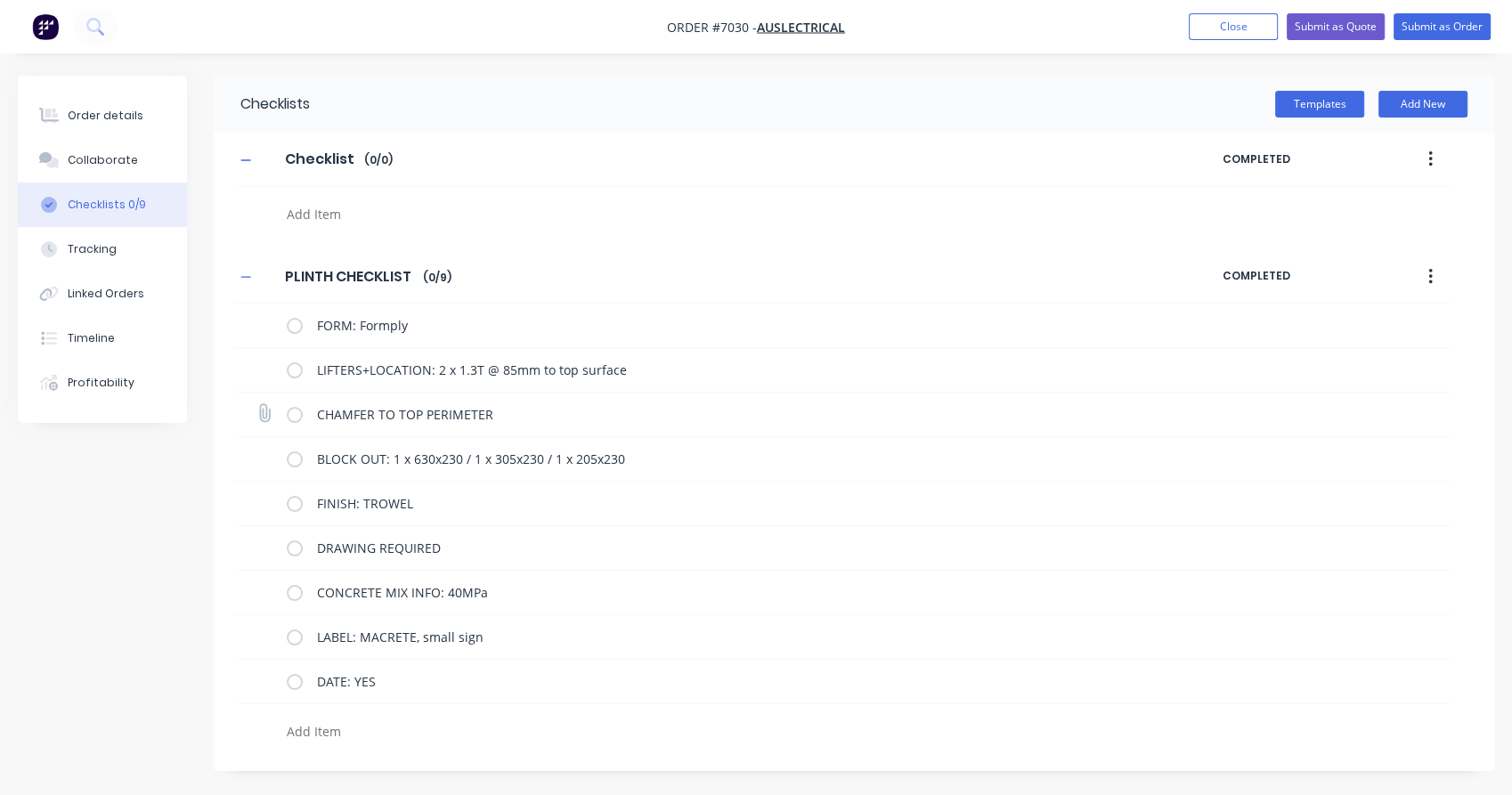
click at [1251, 432] on div "CHAMFER TO TOP PERIMETER" at bounding box center [843, 414] width 1217 height 45
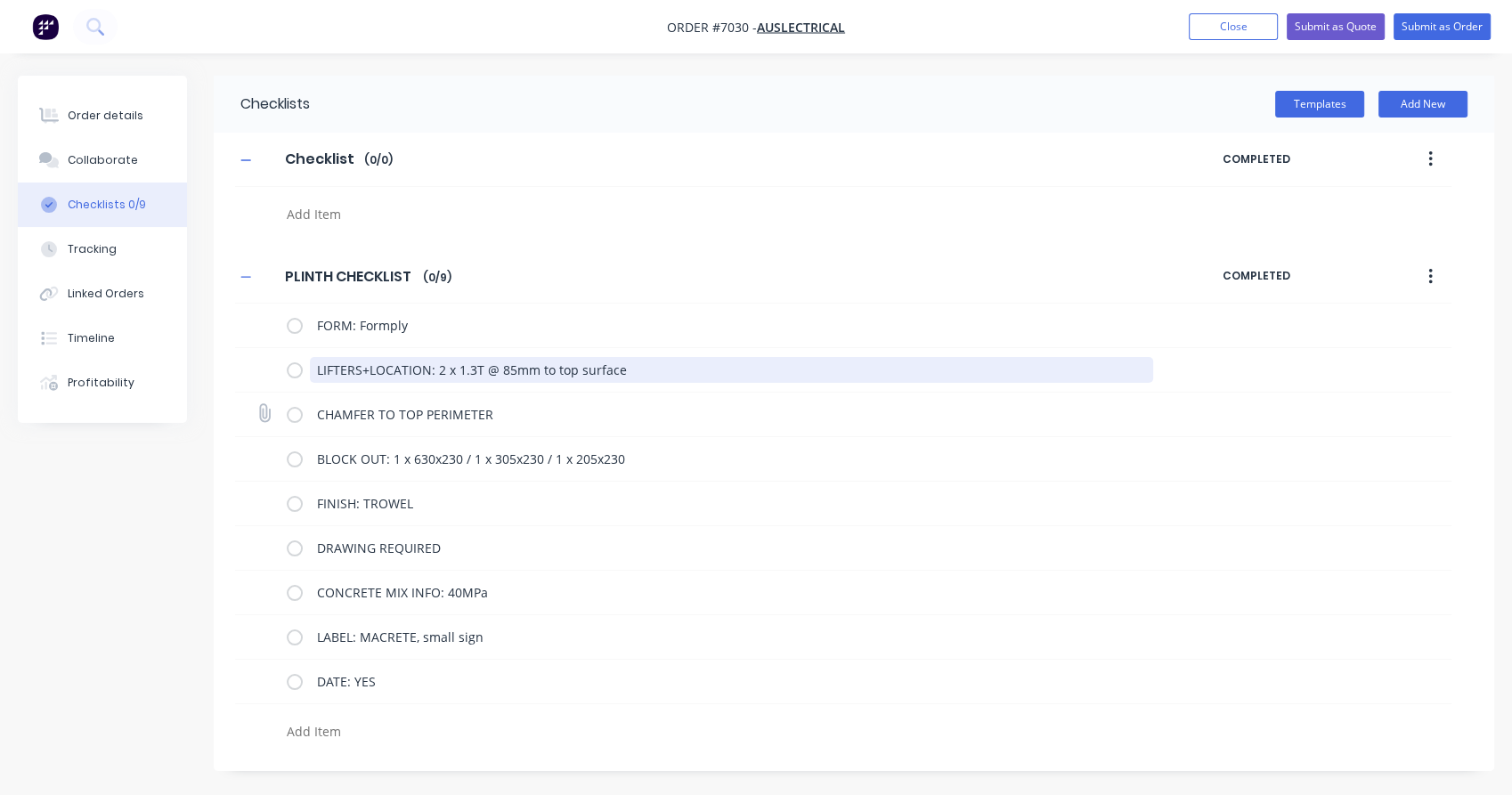
drag, startPoint x: 433, startPoint y: 370, endPoint x: 465, endPoint y: 392, distance: 38.8
click at [436, 371] on textarea "LIFTERS+LOCATION: 2 x 1.3T @ 85mm to top surface" at bounding box center [731, 370] width 843 height 26
type textarea "x"
type textarea "LIFTERS+LOCATION: x 1.3T @ 85mm to top surface"
type textarea "x"
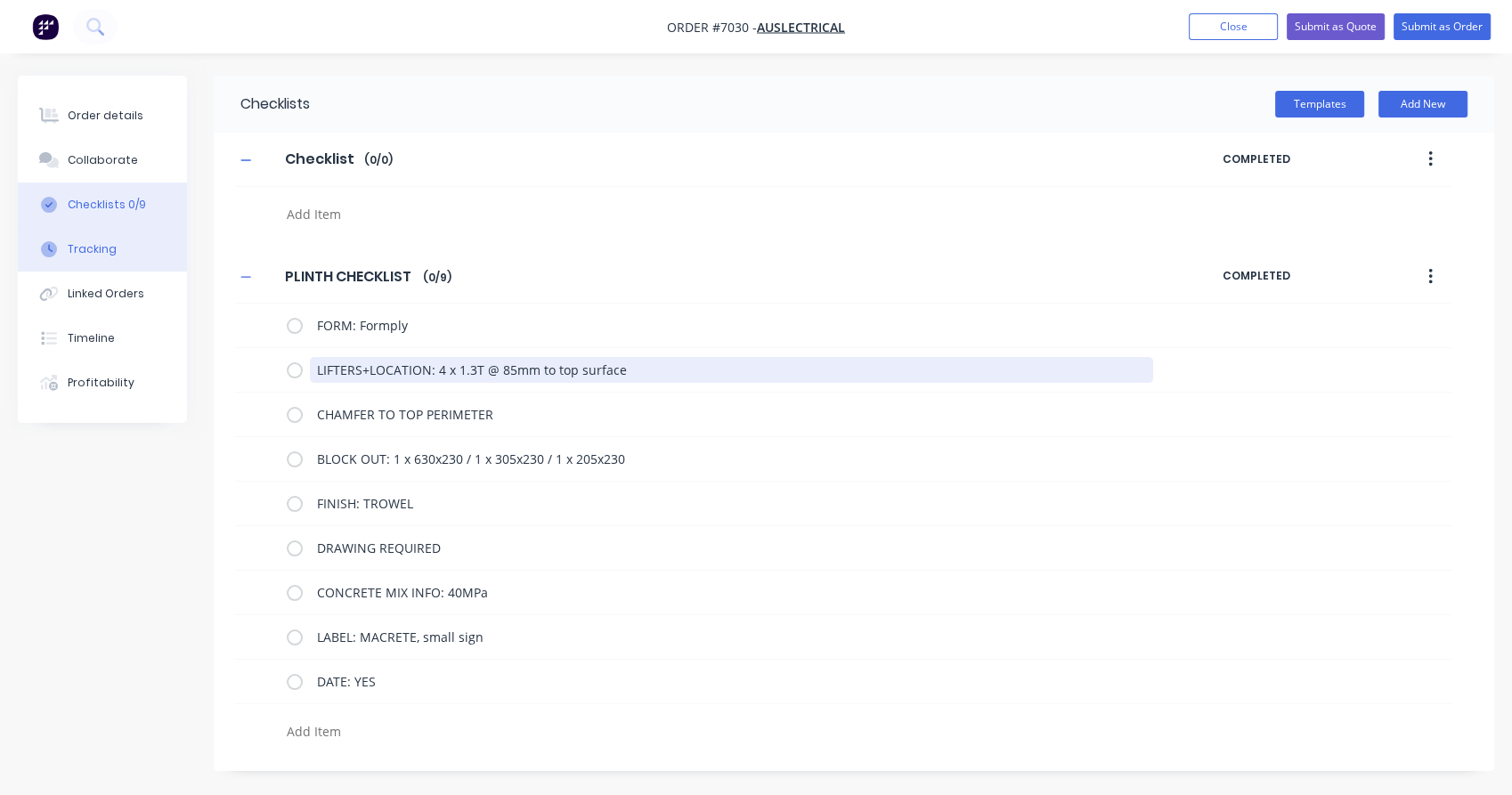
type textarea "LIFTERS+LOCATION: 4 x 1.3T @ 85mm to top surface"
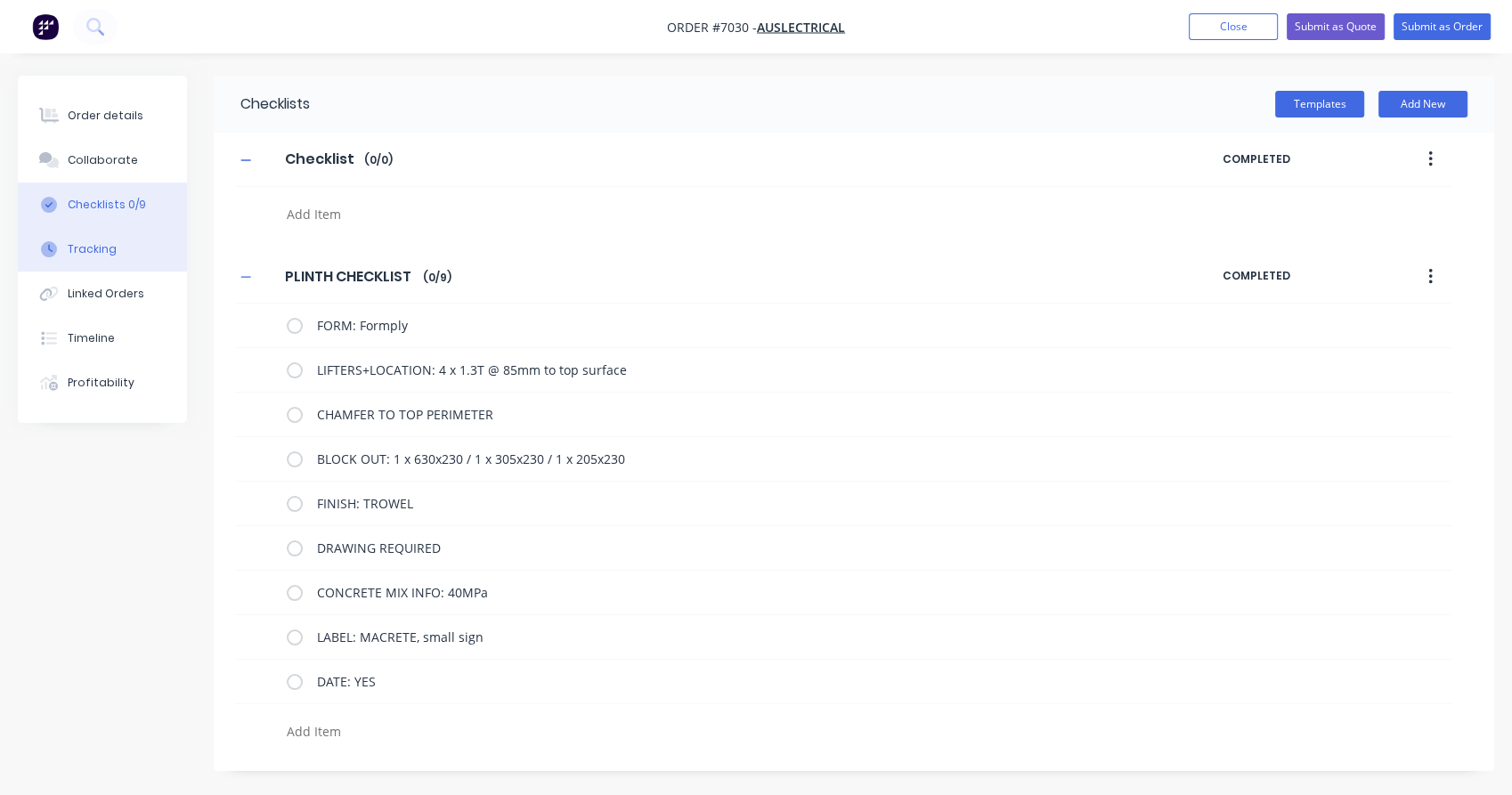
type textarea "x"
click at [93, 256] on div "Tracking" at bounding box center [92, 249] width 49 height 16
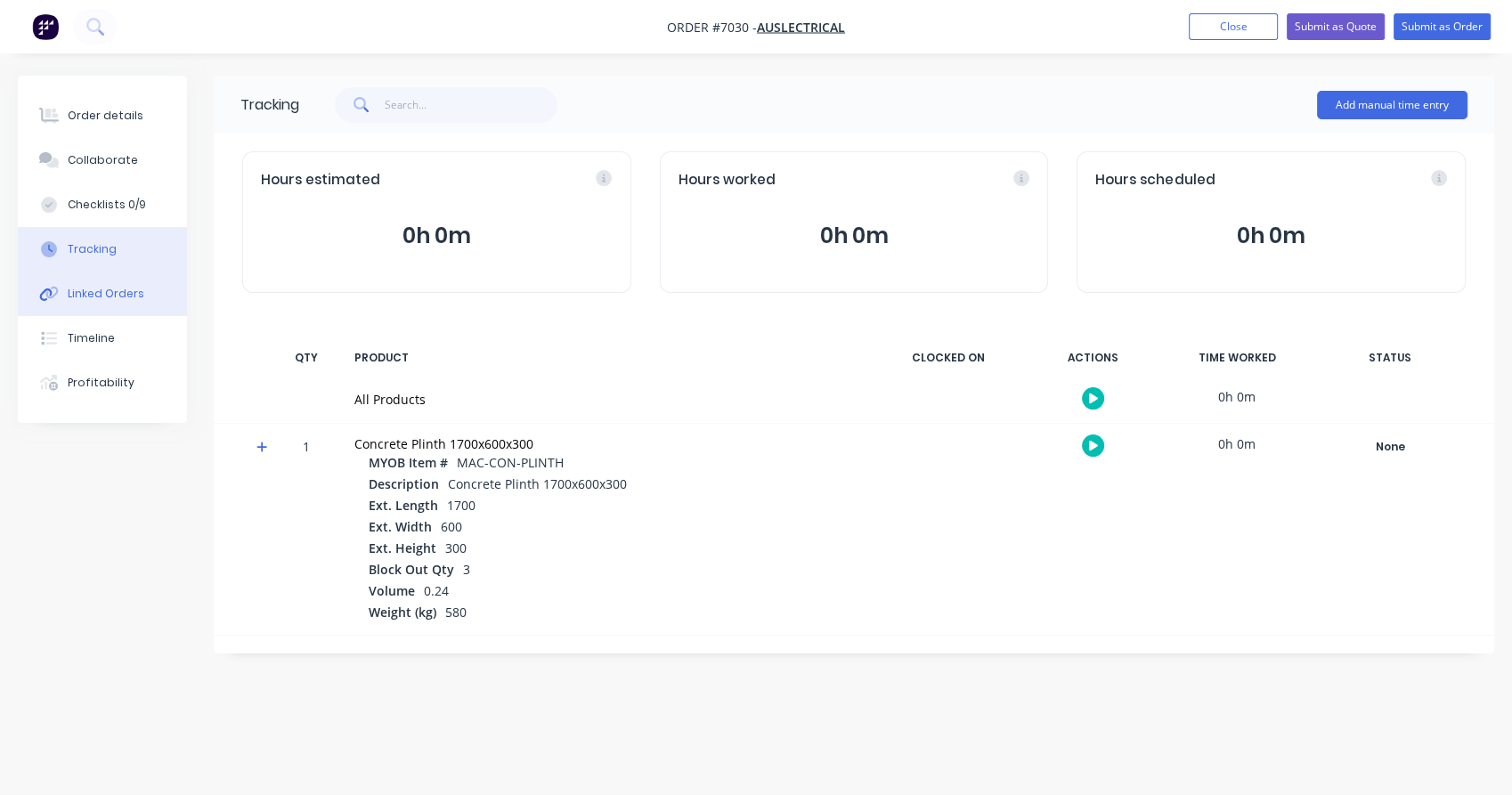
click at [114, 296] on div "Linked Orders" at bounding box center [106, 293] width 77 height 16
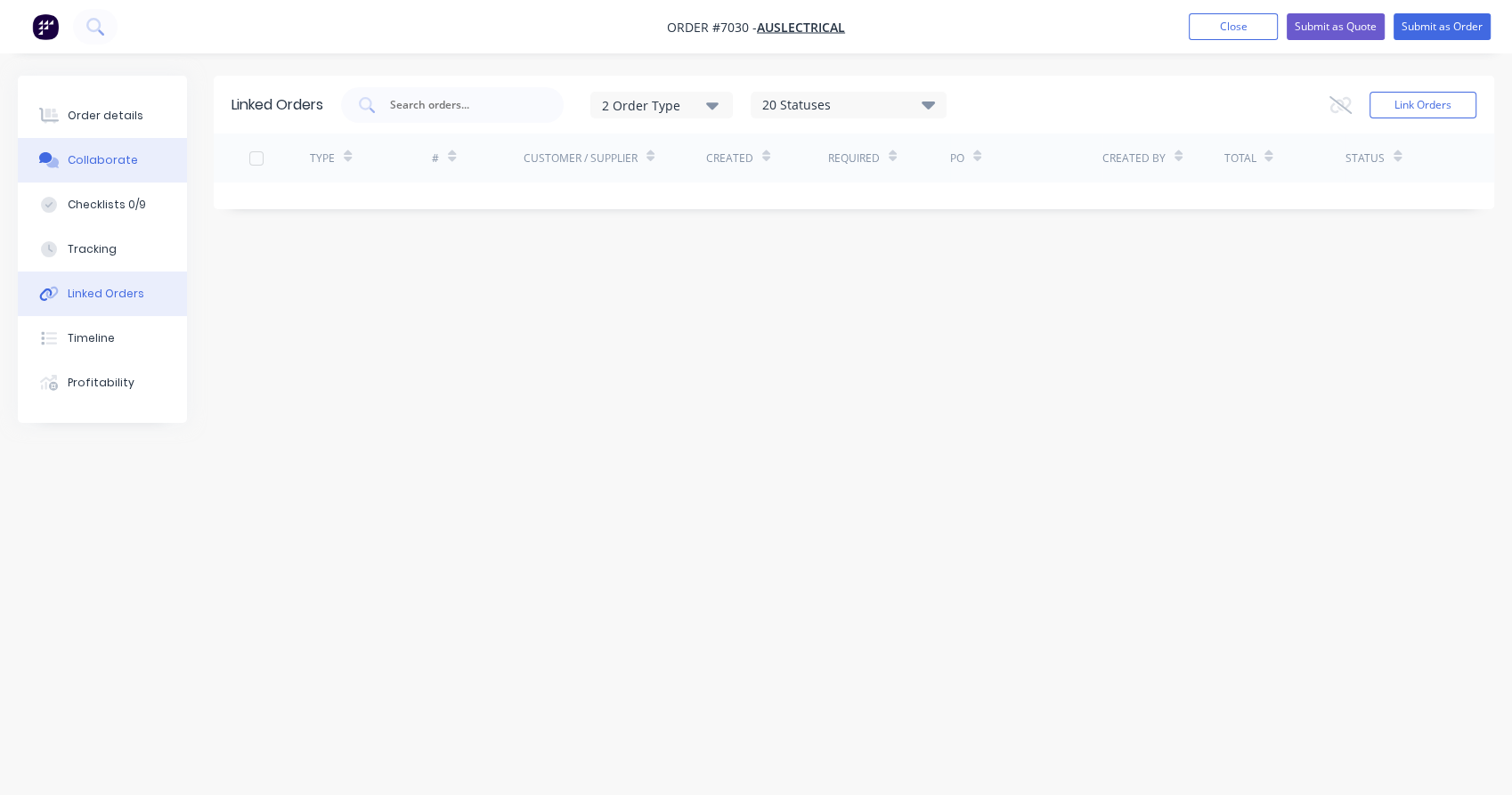
click at [105, 167] on div "Collaborate" at bounding box center [103, 161] width 70 height 16
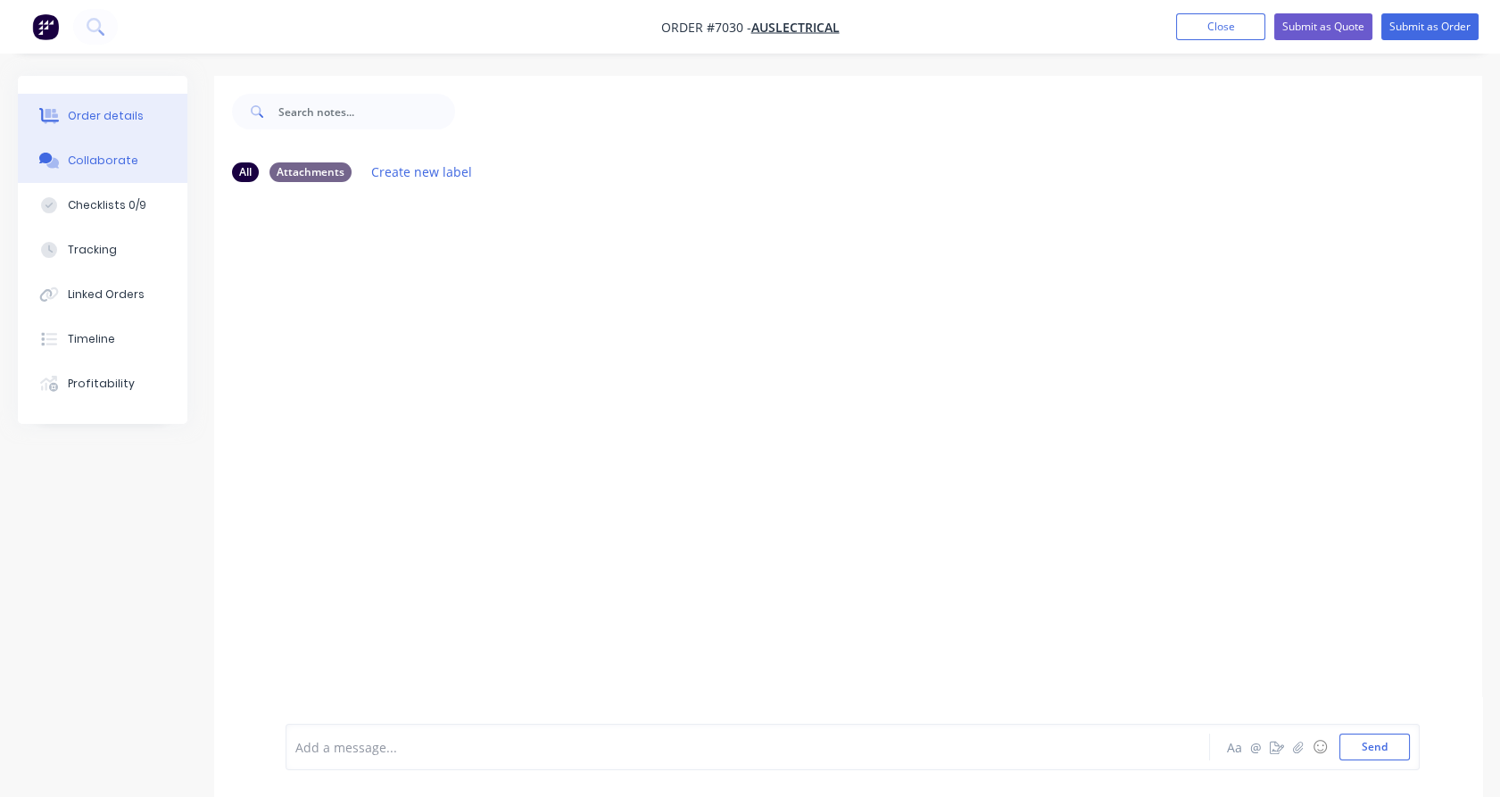
click at [100, 114] on div "Order details" at bounding box center [106, 116] width 76 height 16
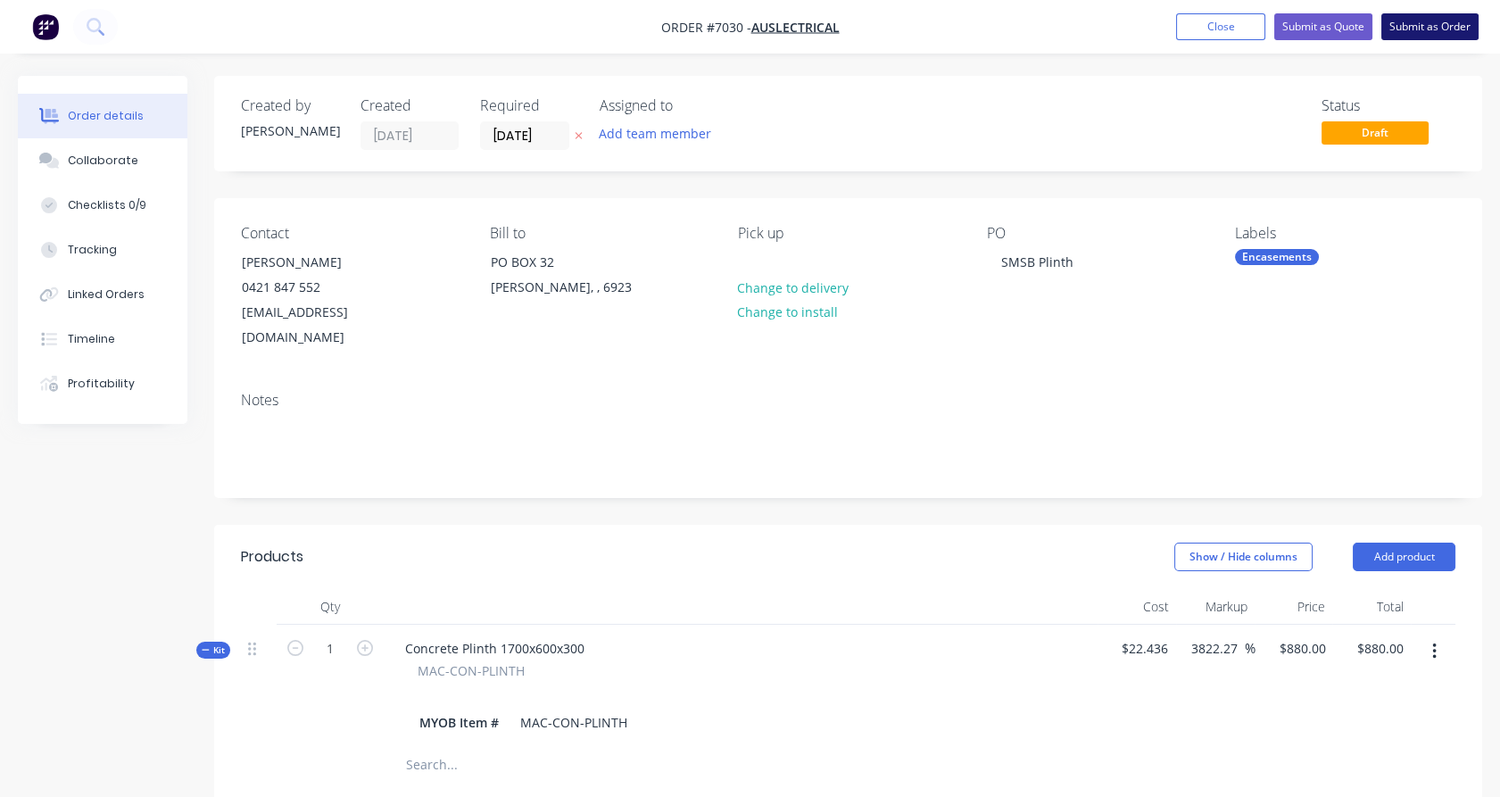
click at [1420, 21] on button "Submit as Order" at bounding box center [1429, 26] width 97 height 27
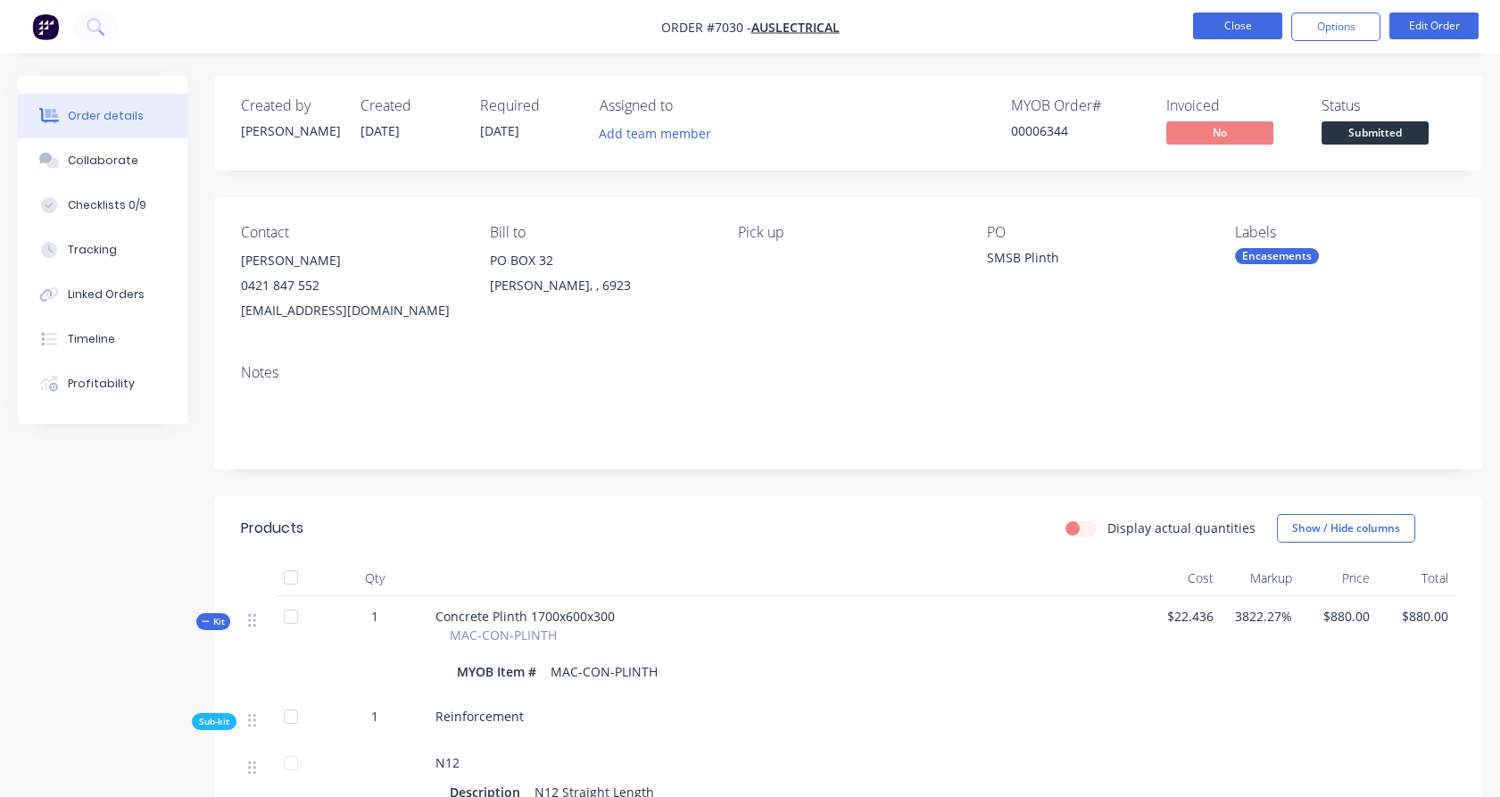
click at [1211, 32] on button "Close" at bounding box center [1237, 25] width 89 height 27
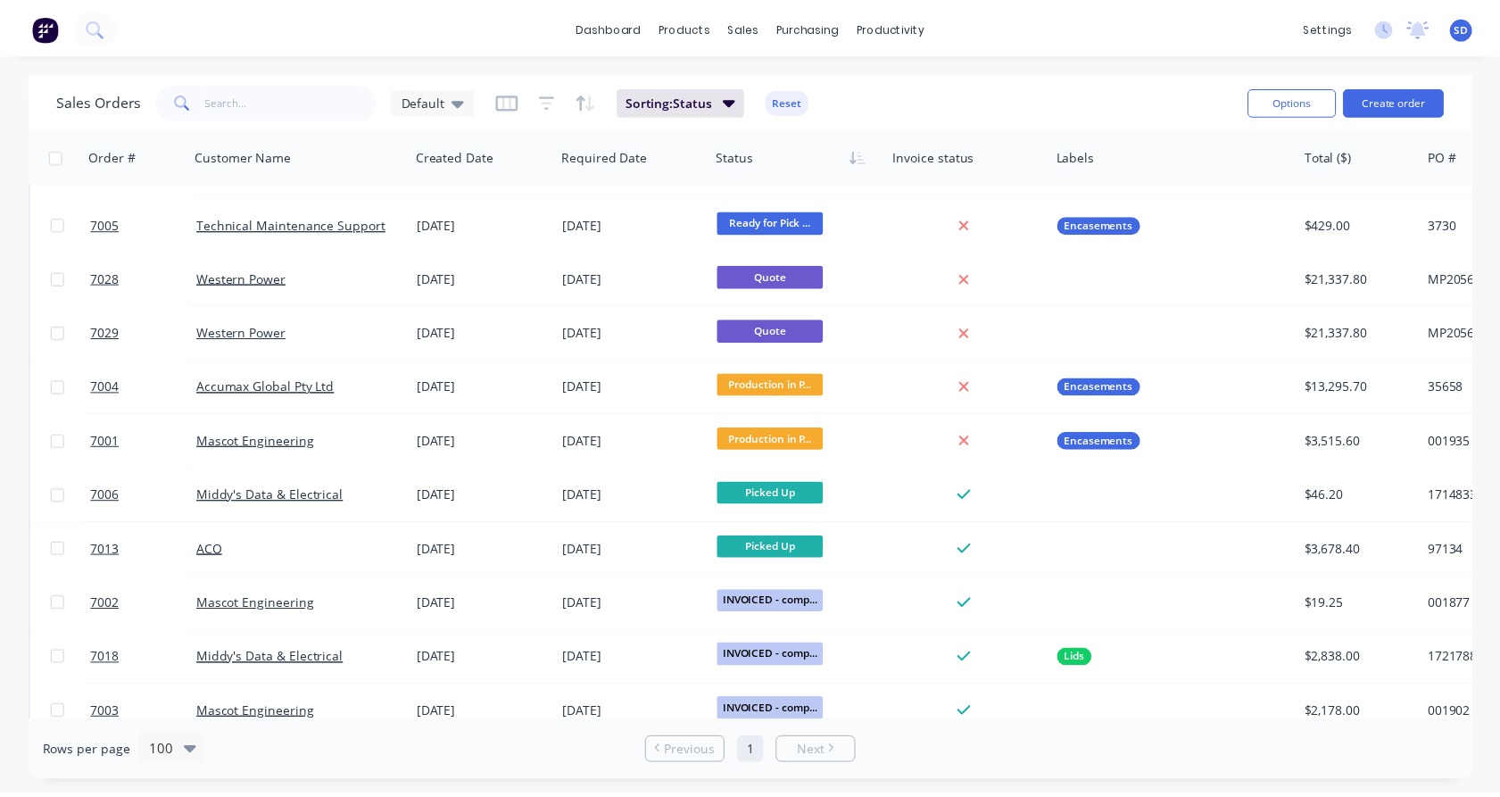
scroll to position [1045, 0]
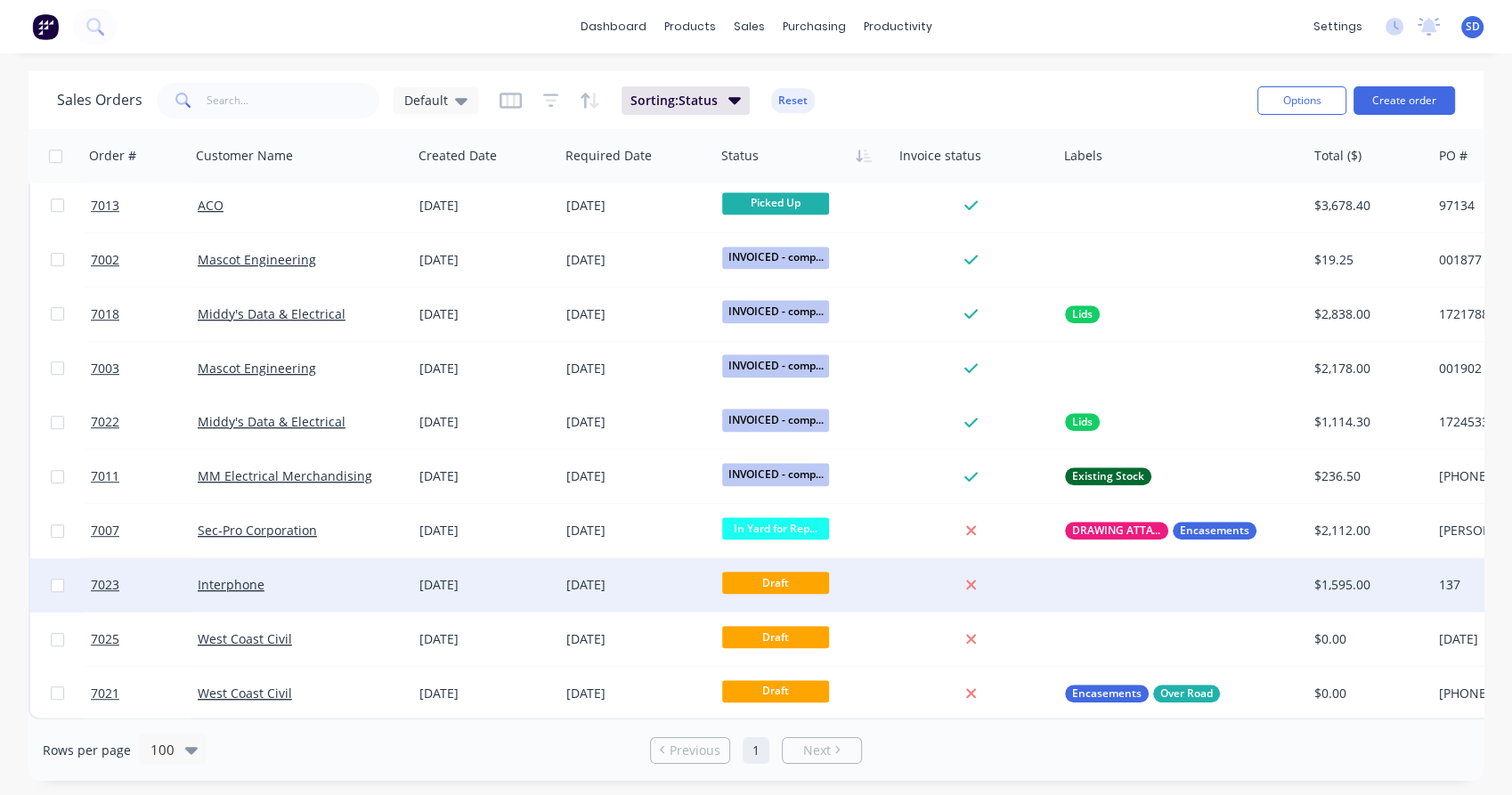
click at [354, 586] on div "Interphone" at bounding box center [301, 585] width 222 height 54
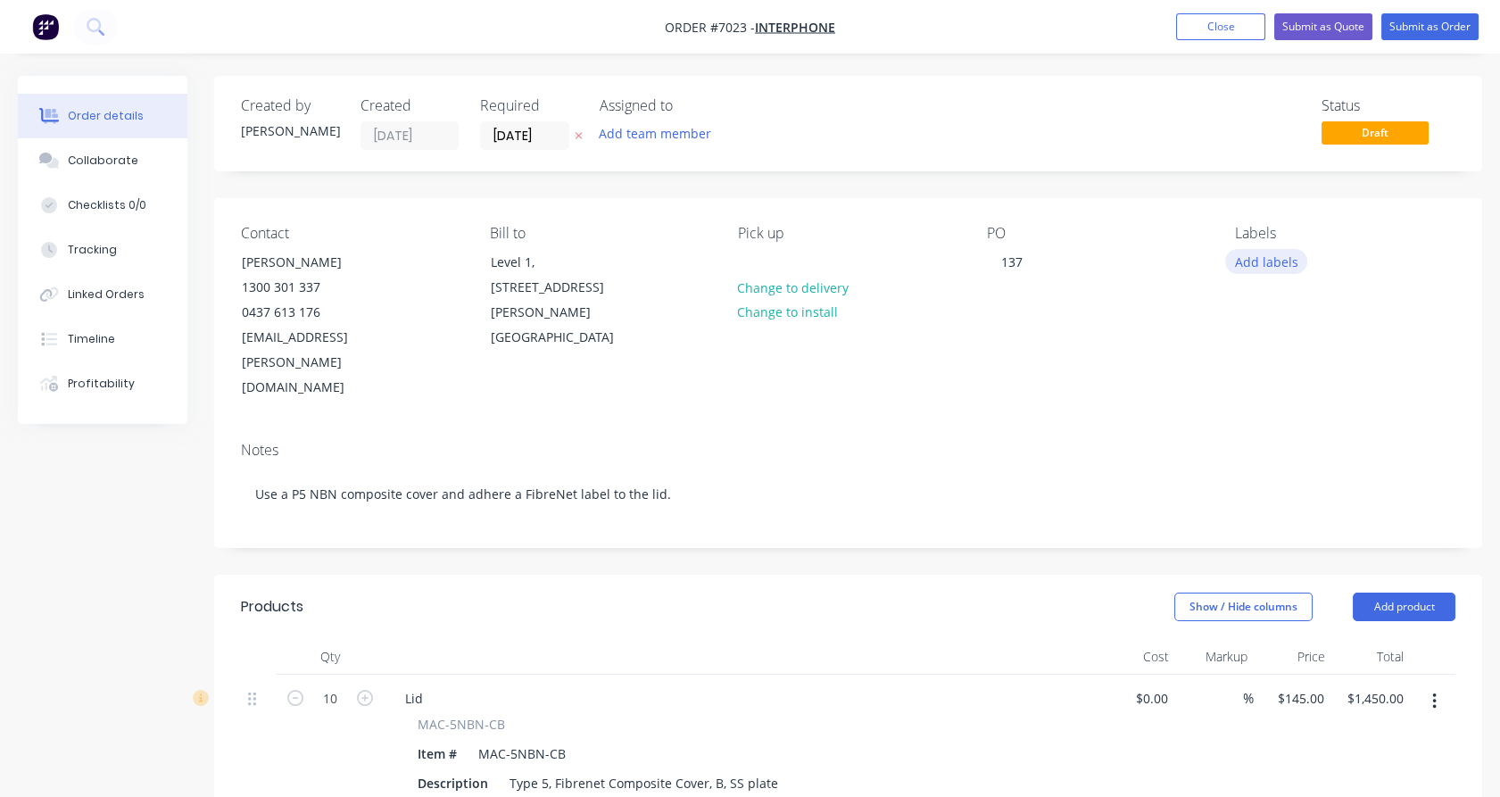
click at [1257, 264] on button "Add labels" at bounding box center [1266, 261] width 82 height 24
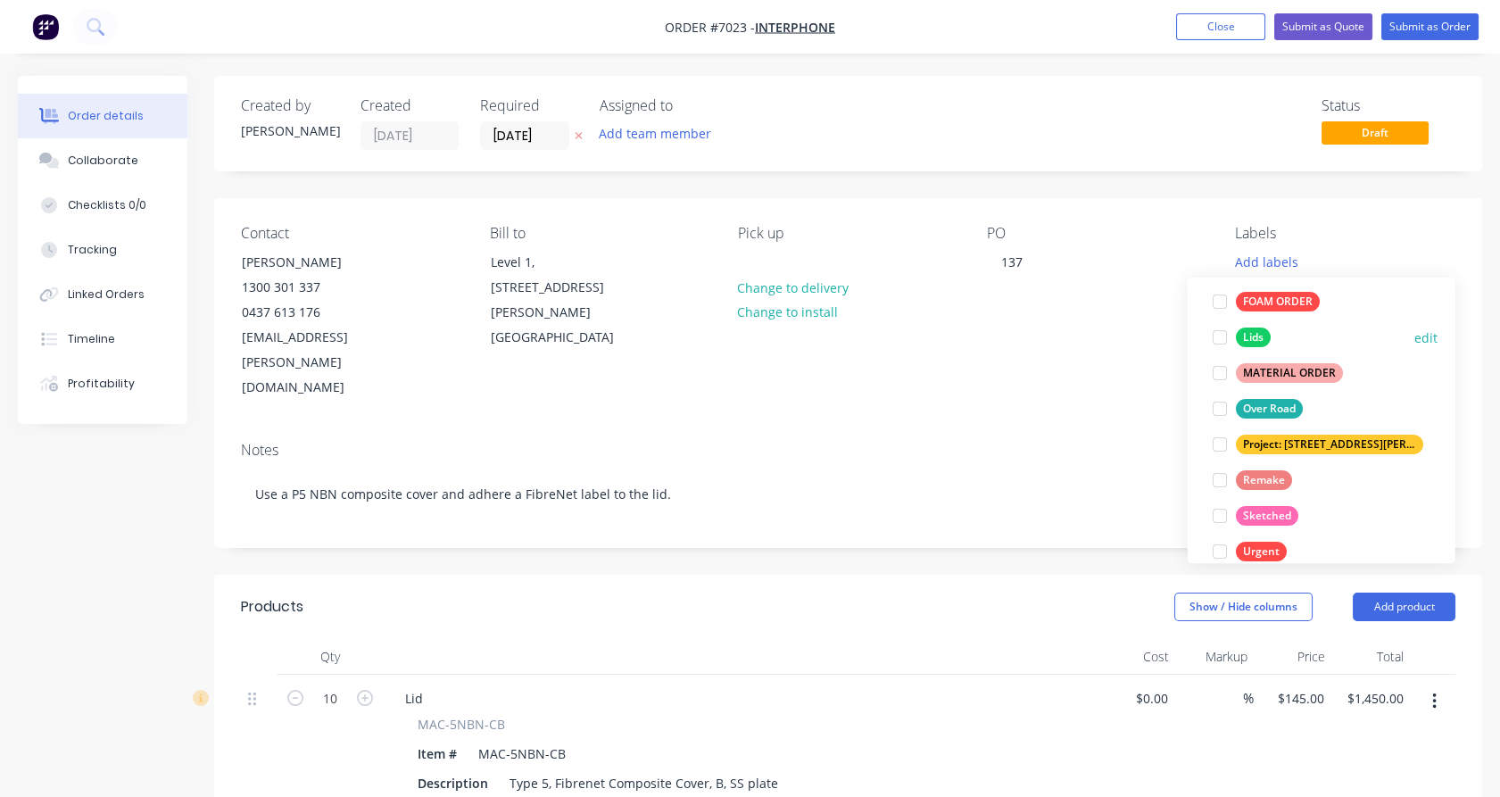
click at [1216, 342] on div at bounding box center [1220, 337] width 36 height 36
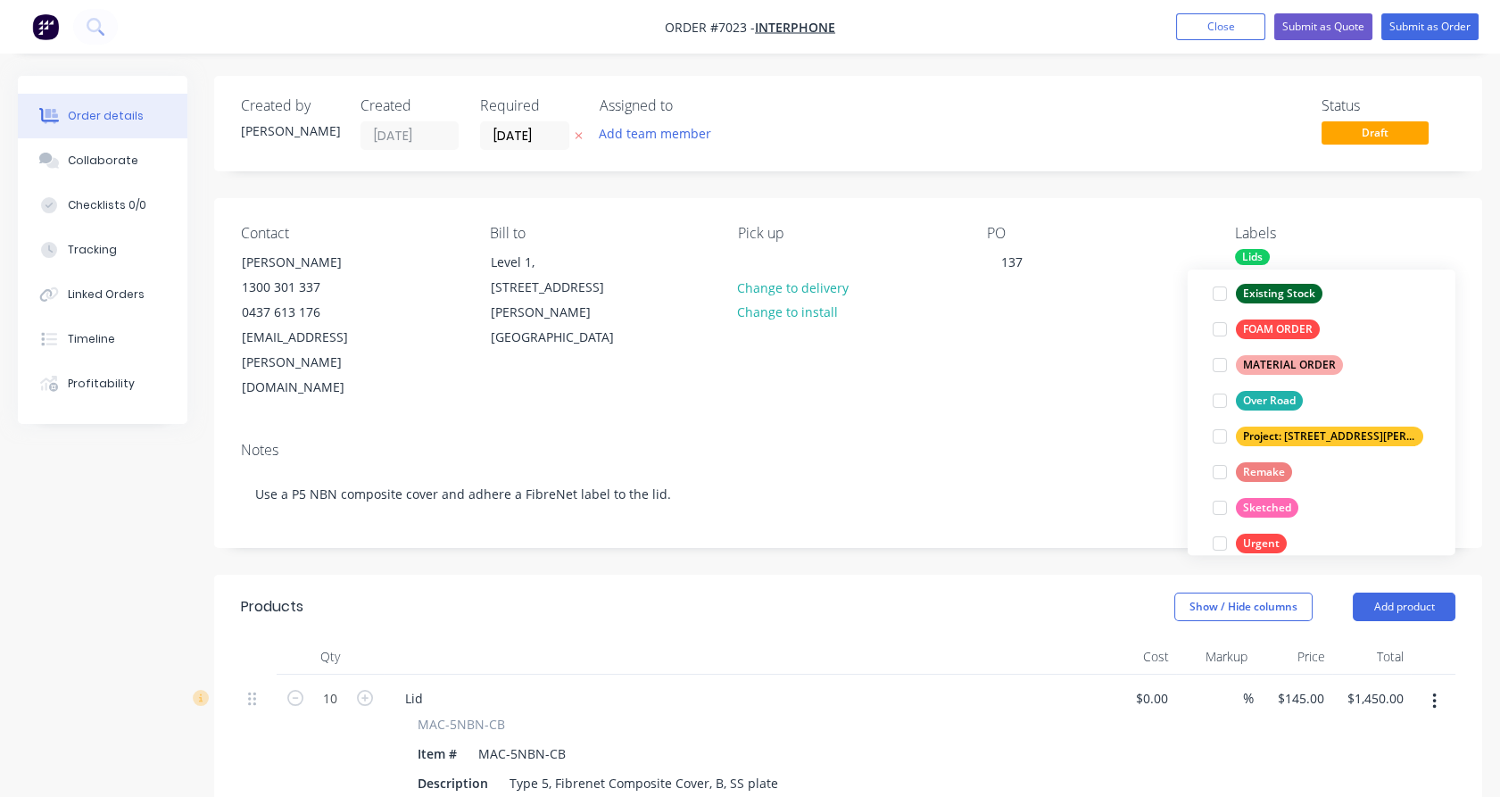
scroll to position [83, 0]
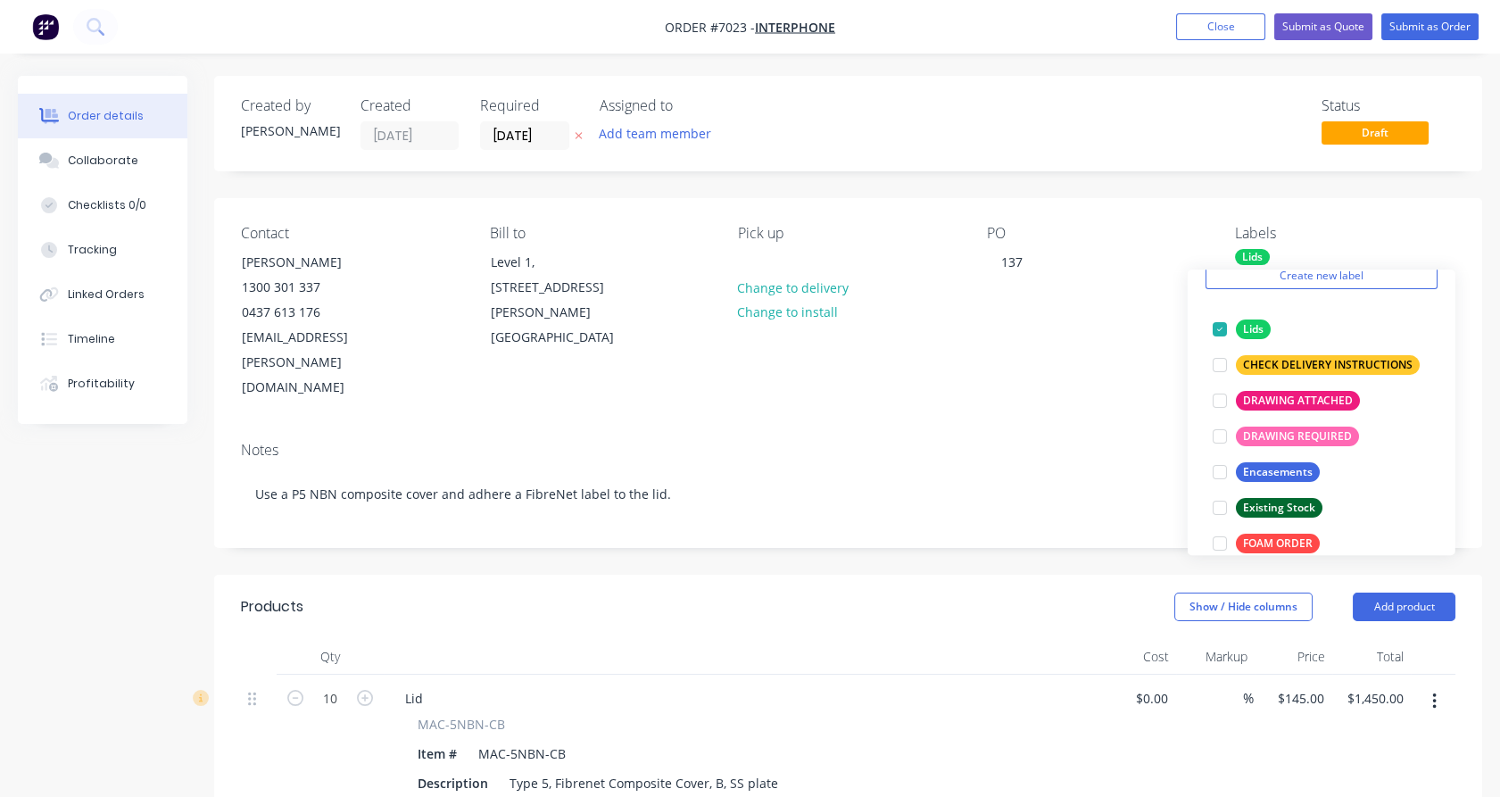
click at [1433, 214] on div "Contact Mark Martin 1300 301 337 0437 613 176 mark.martin@interphone.com.au Bil…" at bounding box center [848, 312] width 1268 height 229
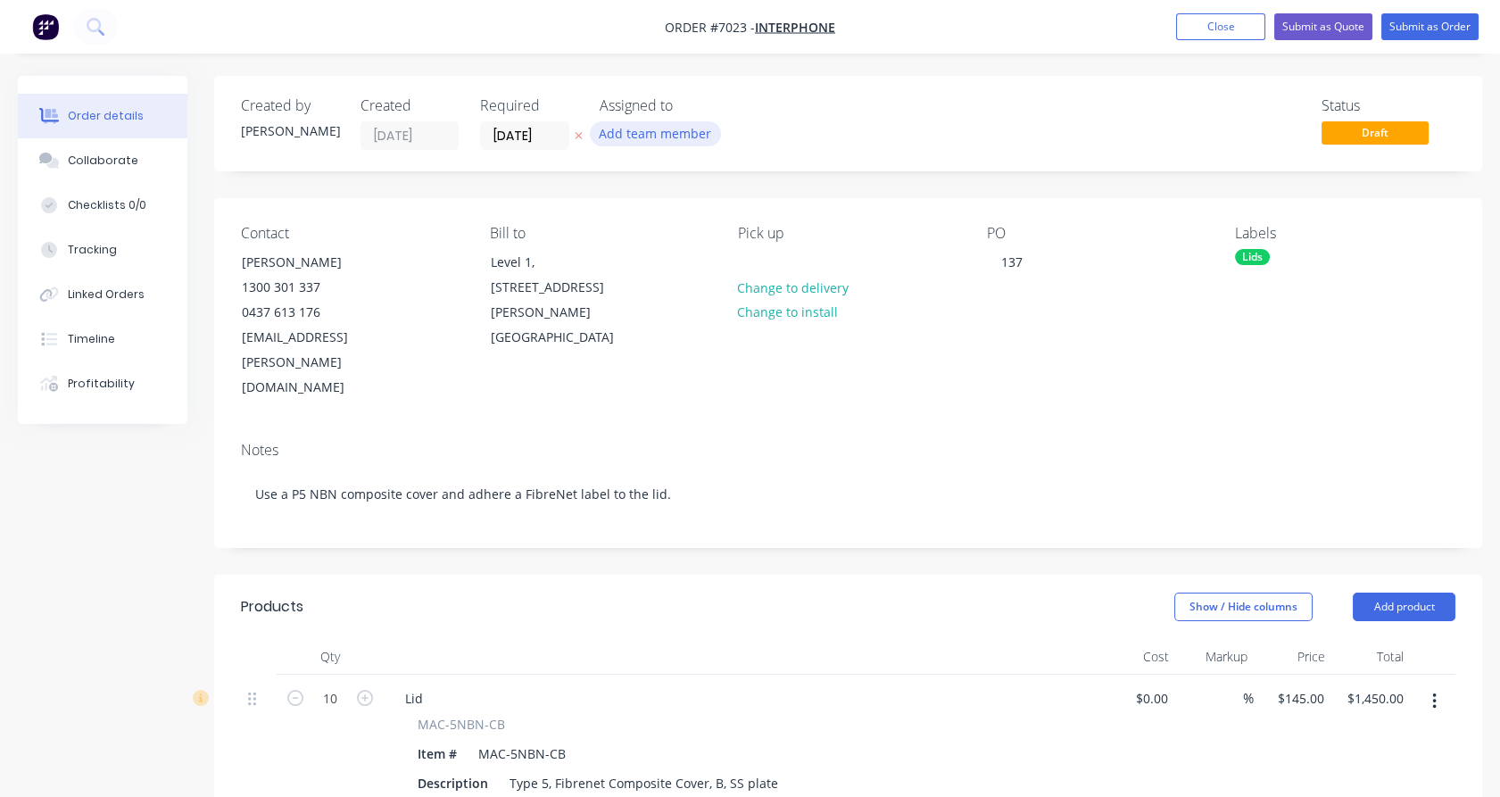
click at [637, 133] on button "Add team member" at bounding box center [655, 133] width 131 height 24
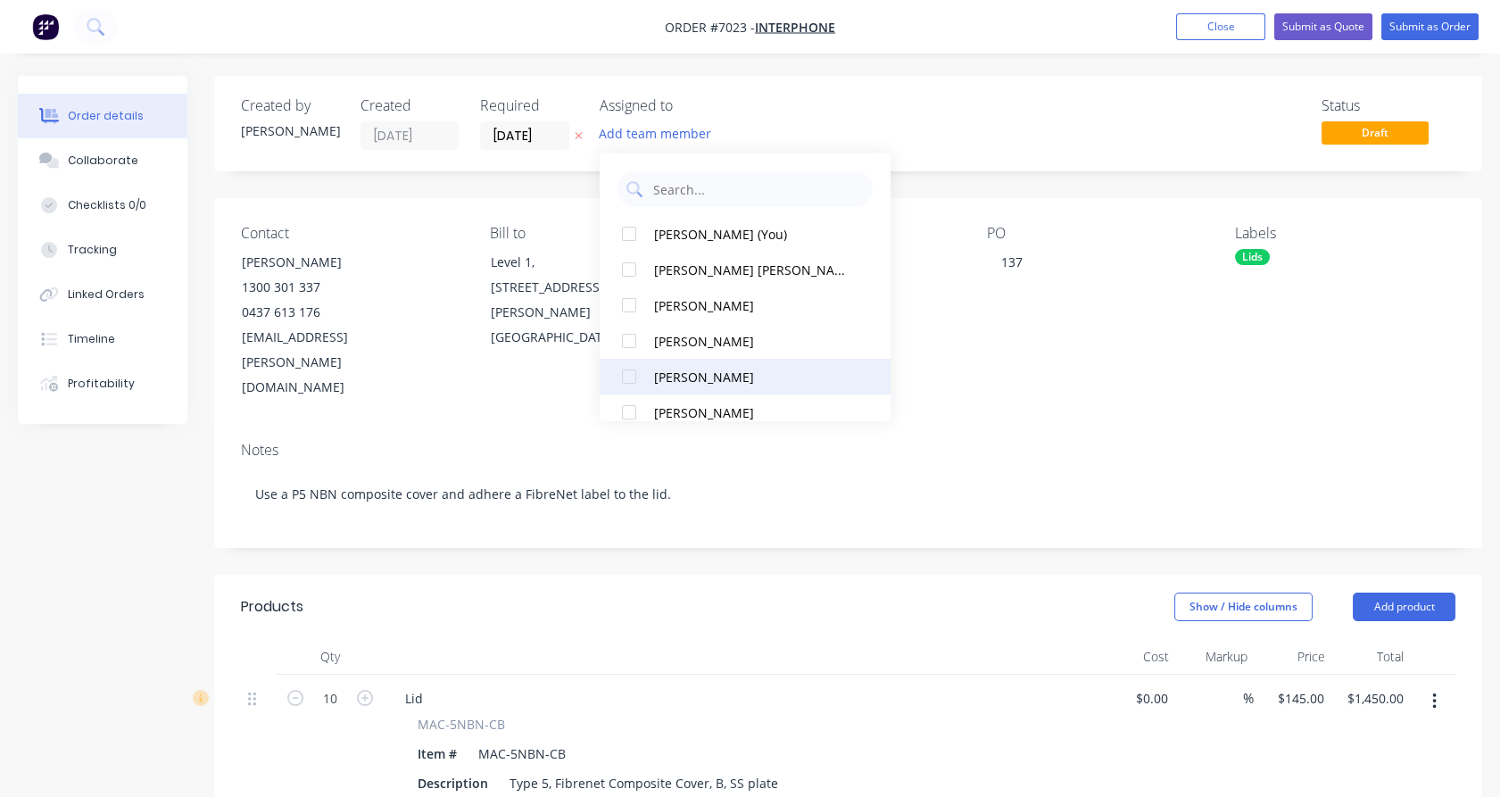
click at [665, 378] on div "[PERSON_NAME]" at bounding box center [752, 376] width 197 height 19
click at [1438, 227] on div "Labels" at bounding box center [1345, 233] width 220 height 17
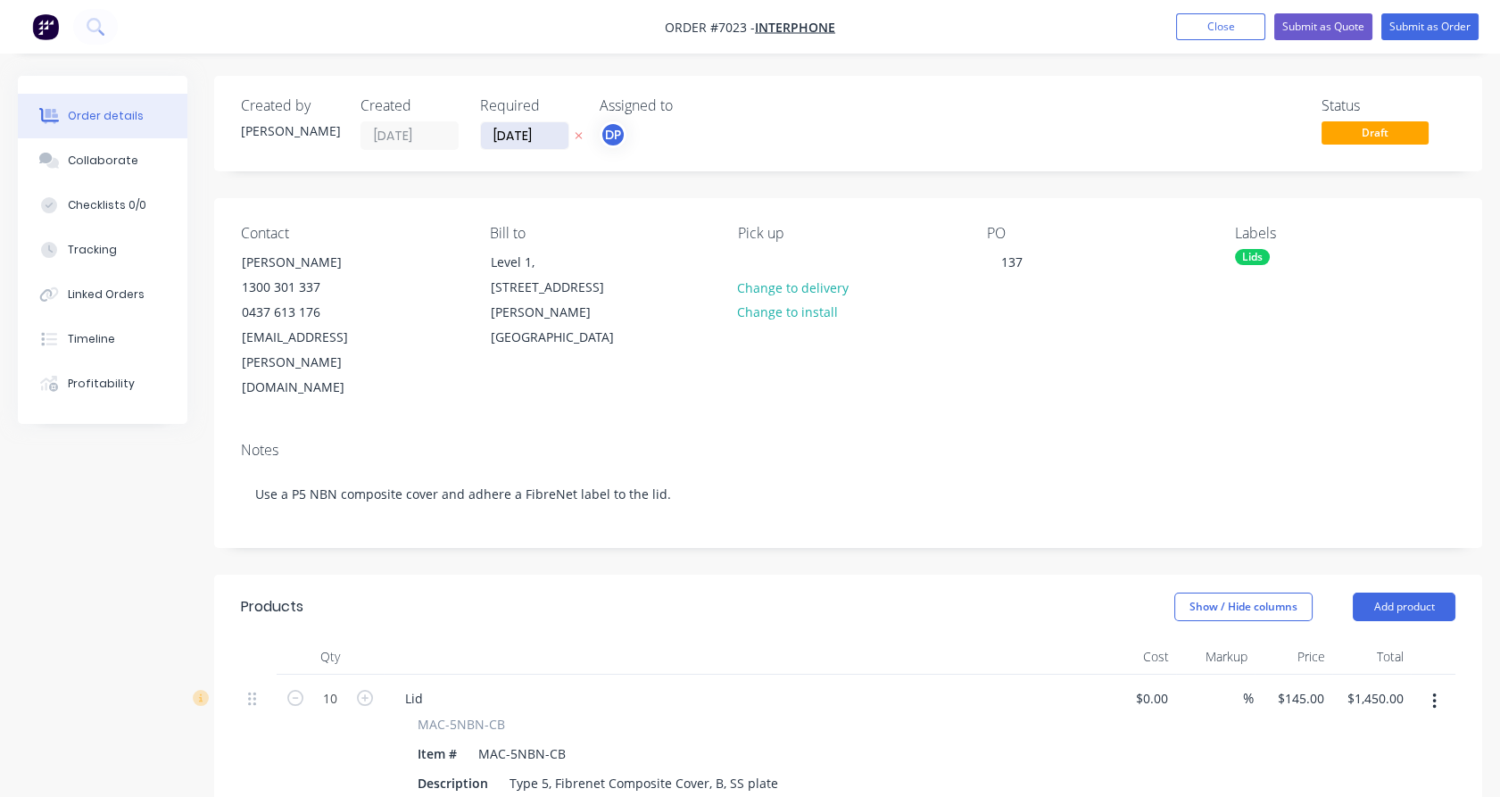
click at [522, 136] on input "[DATE]" at bounding box center [524, 135] width 87 height 27
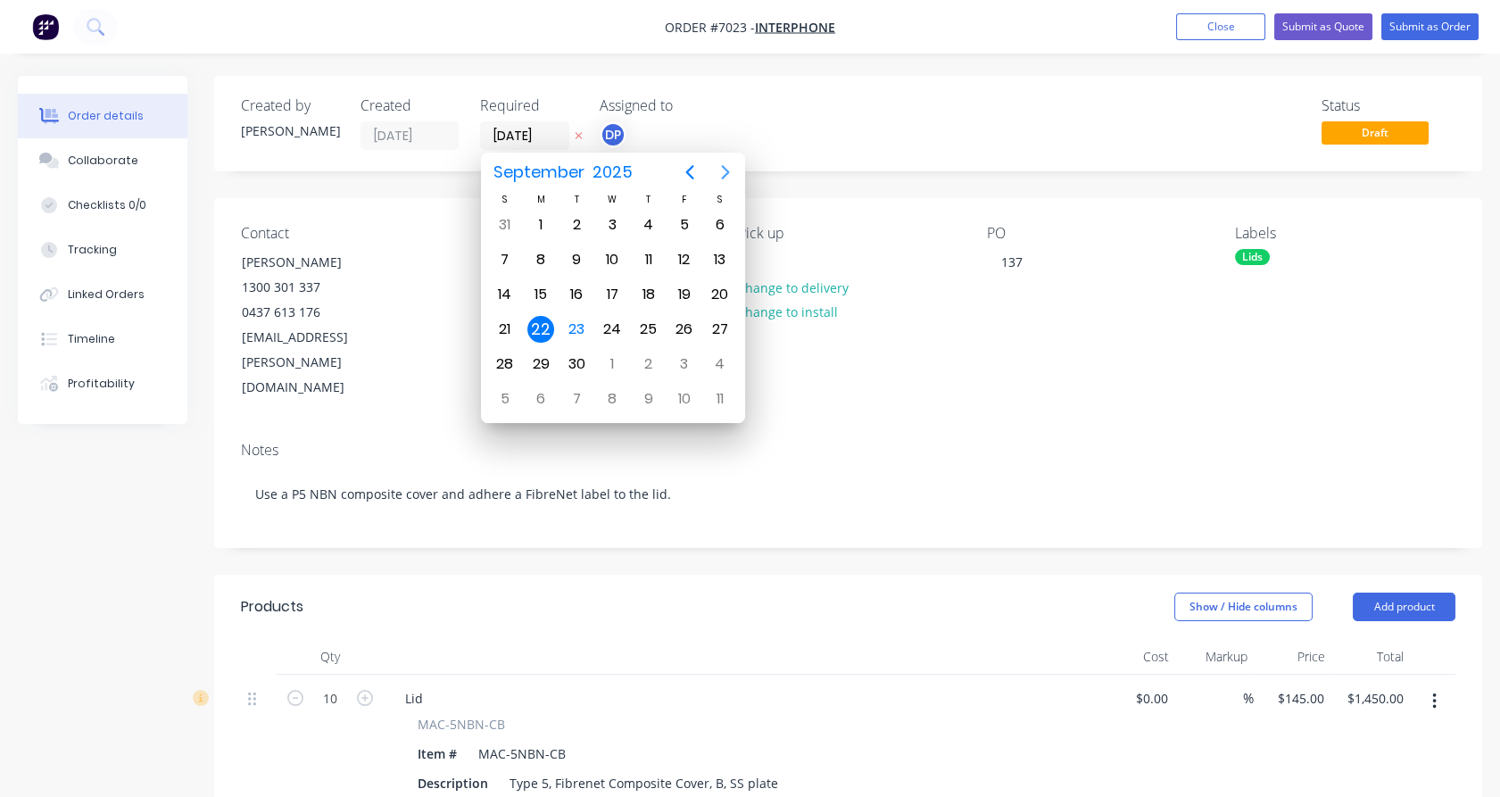
click at [728, 169] on icon "Next page" at bounding box center [725, 171] width 21 height 21
click at [640, 286] on div "16" at bounding box center [648, 294] width 27 height 27
type input "[DATE]"
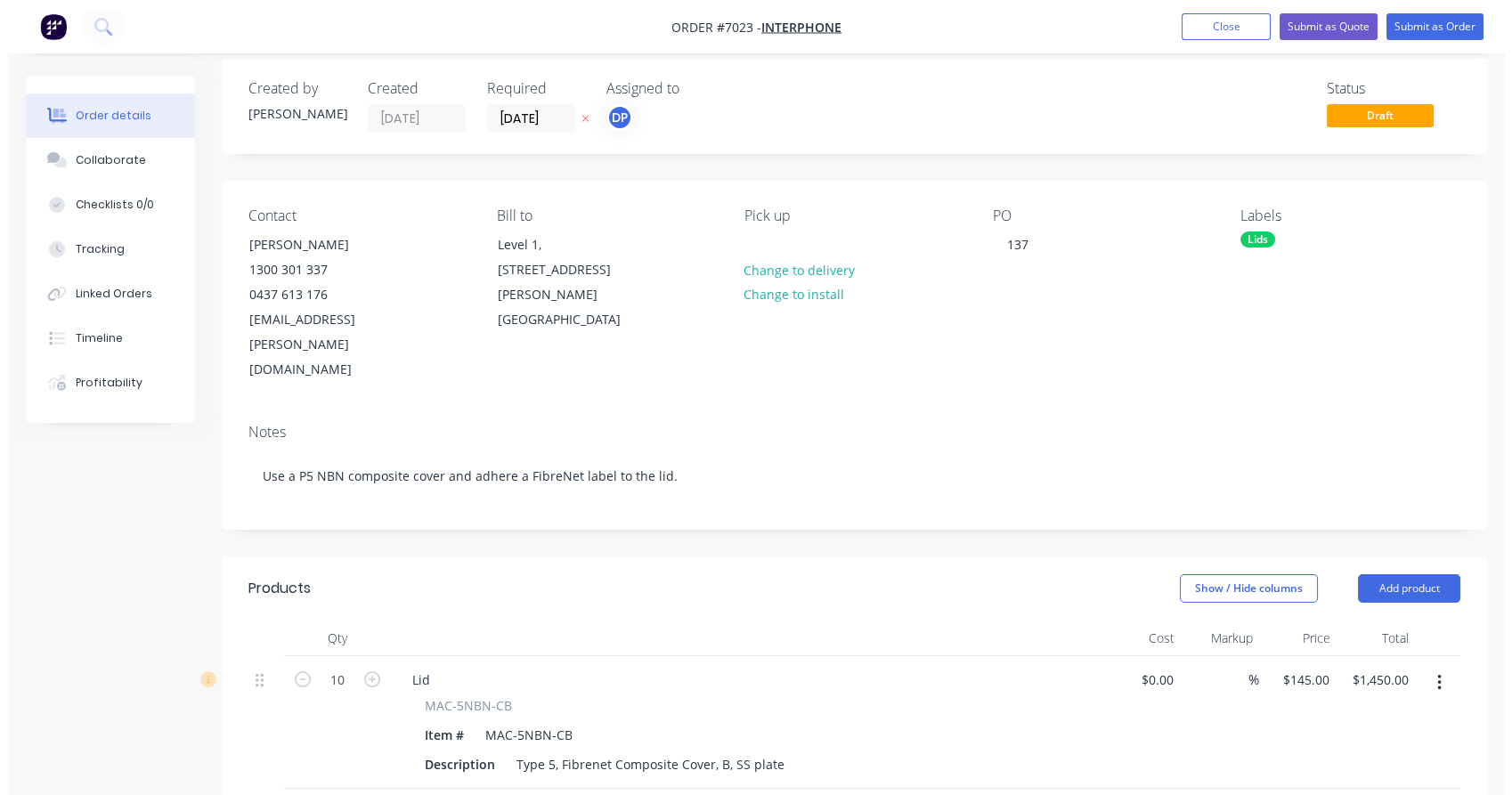
scroll to position [0, 0]
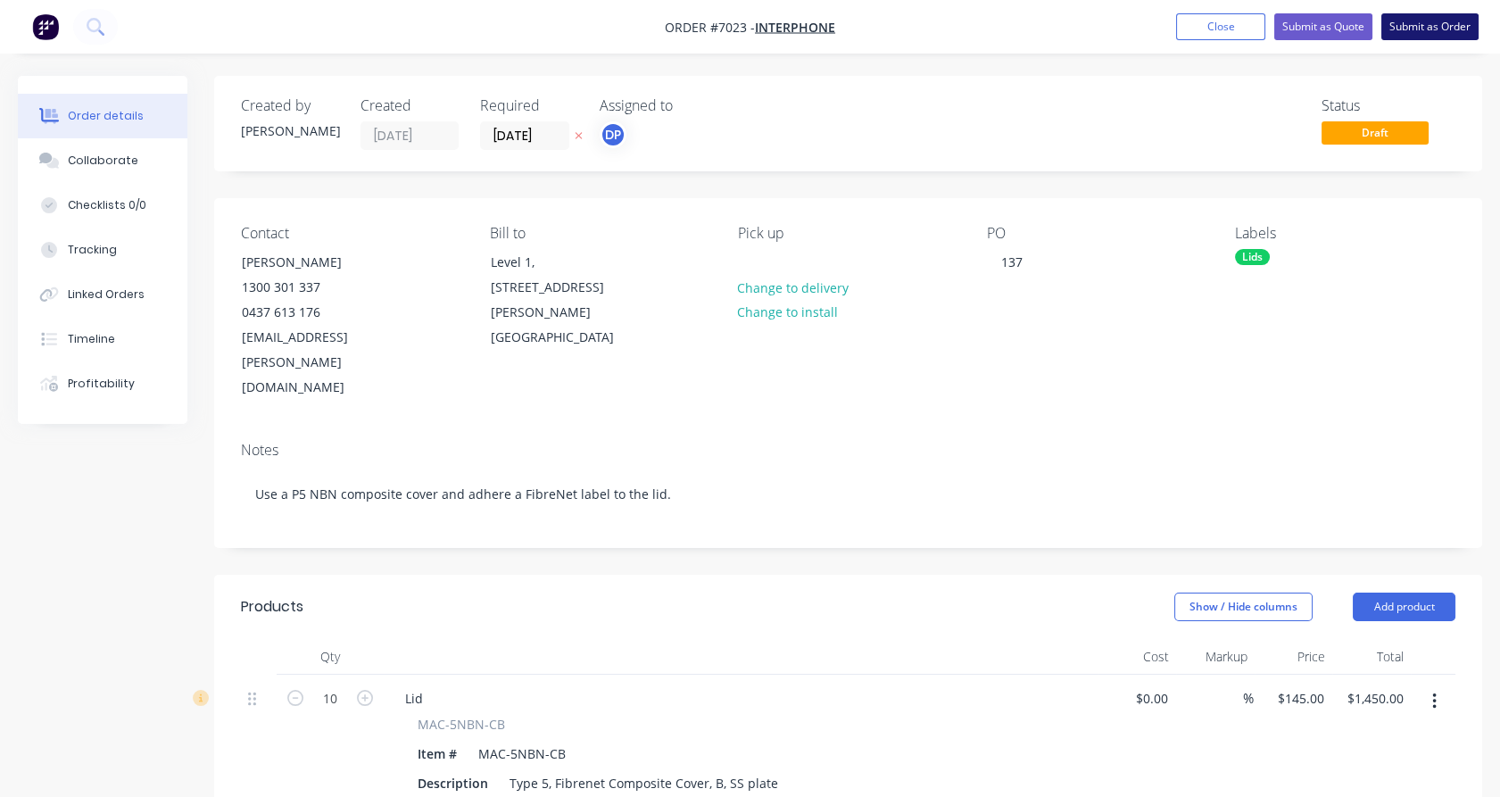
click at [1430, 20] on button "Submit as Order" at bounding box center [1429, 26] width 97 height 27
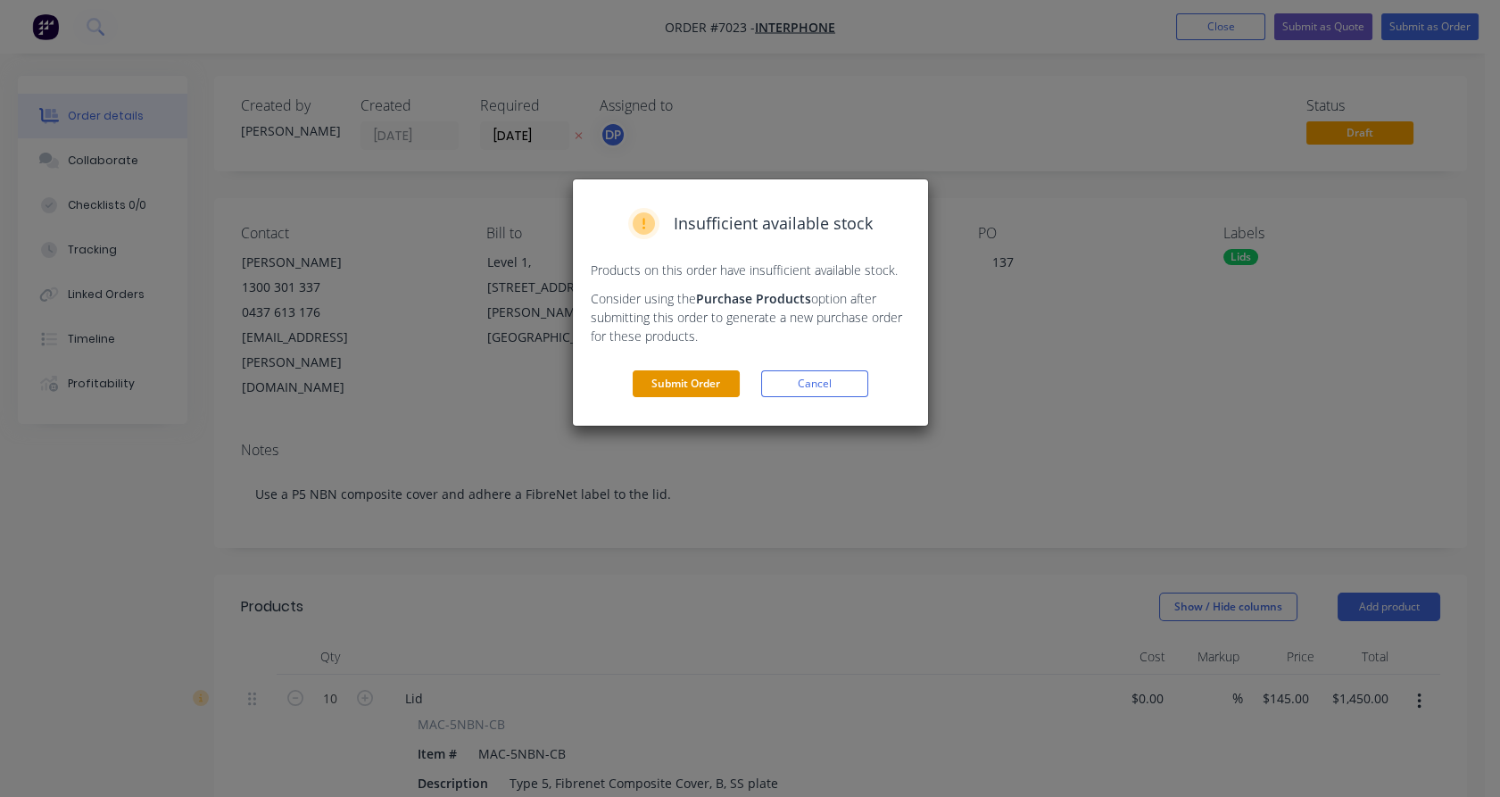
click at [683, 385] on button "Submit Order" at bounding box center [685, 383] width 107 height 27
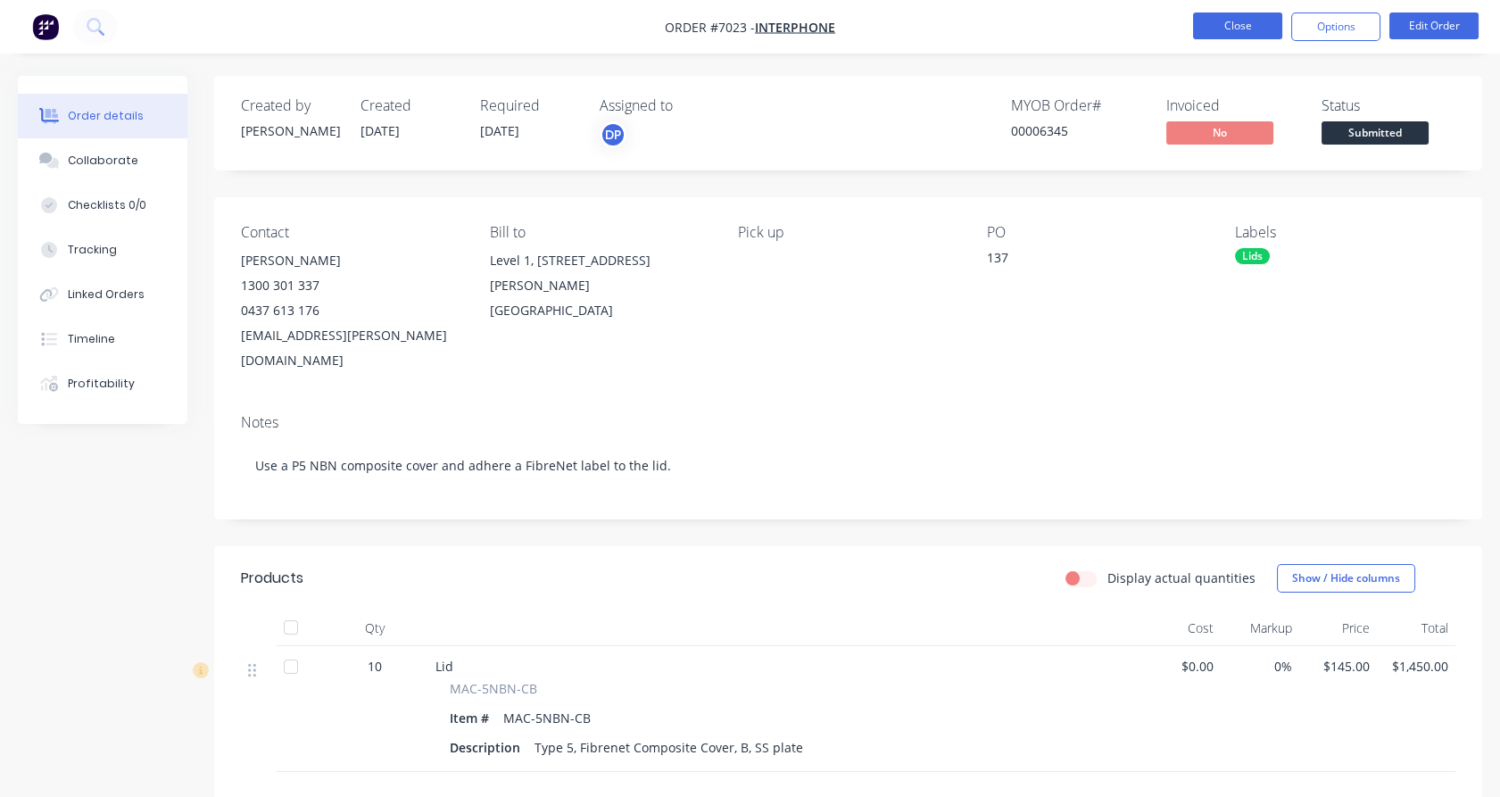
click at [1211, 26] on button "Close" at bounding box center [1237, 25] width 89 height 27
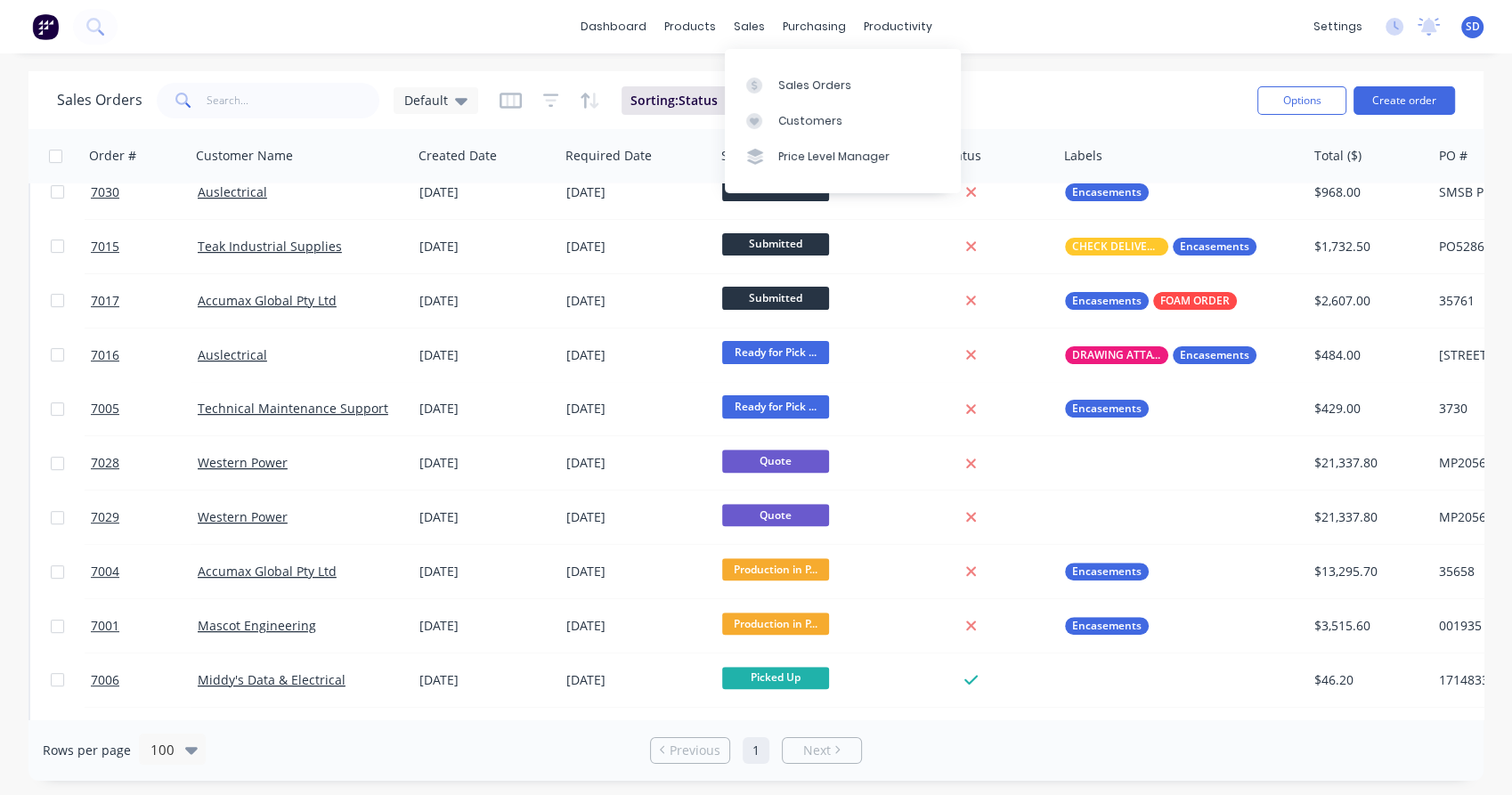
scroll to position [549, 0]
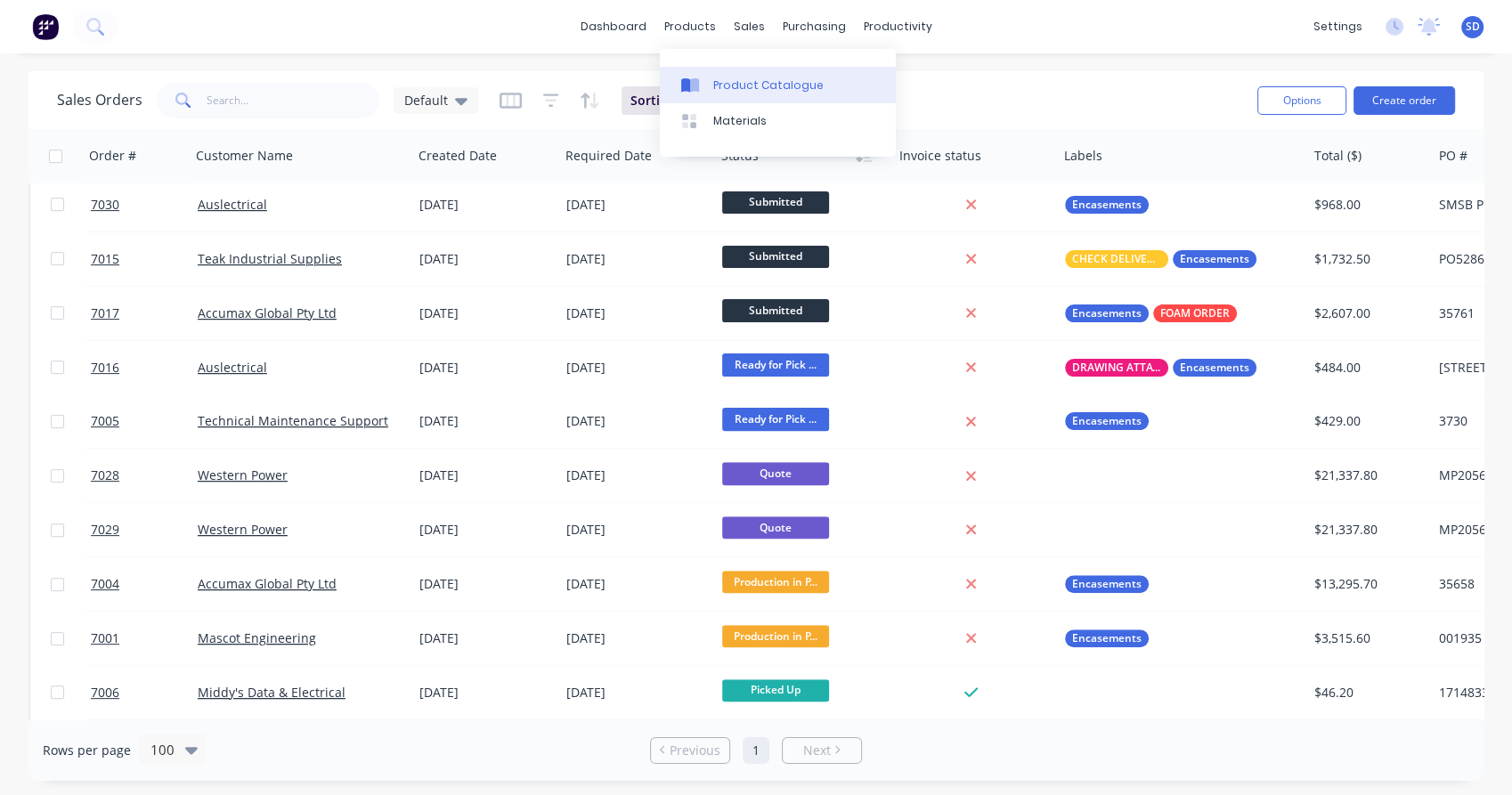
click at [745, 91] on div "Product Catalogue" at bounding box center [768, 86] width 111 height 16
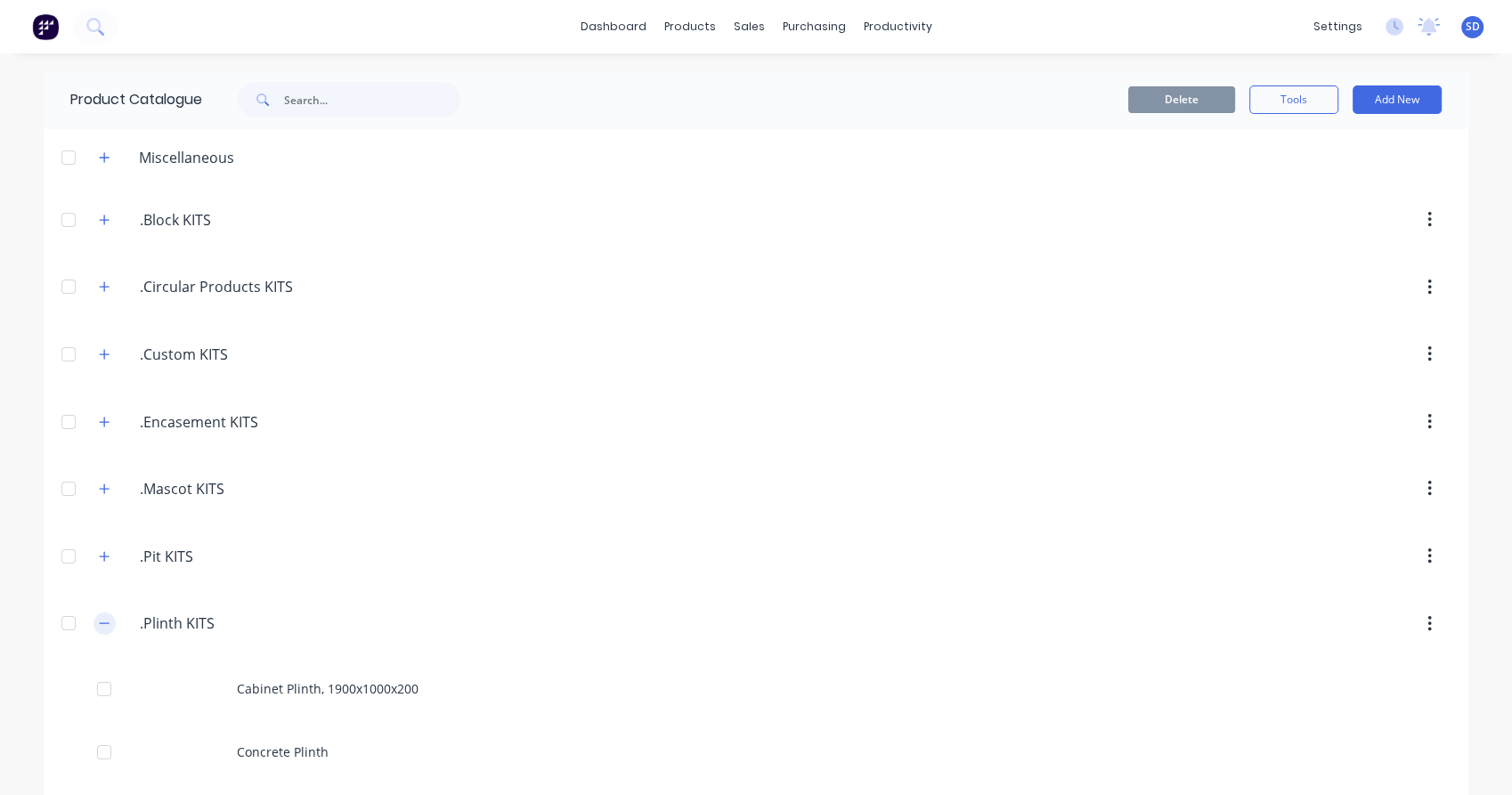
click at [99, 626] on icon "button" at bounding box center [104, 622] width 11 height 12
click at [99, 220] on icon "button" at bounding box center [104, 219] width 11 height 12
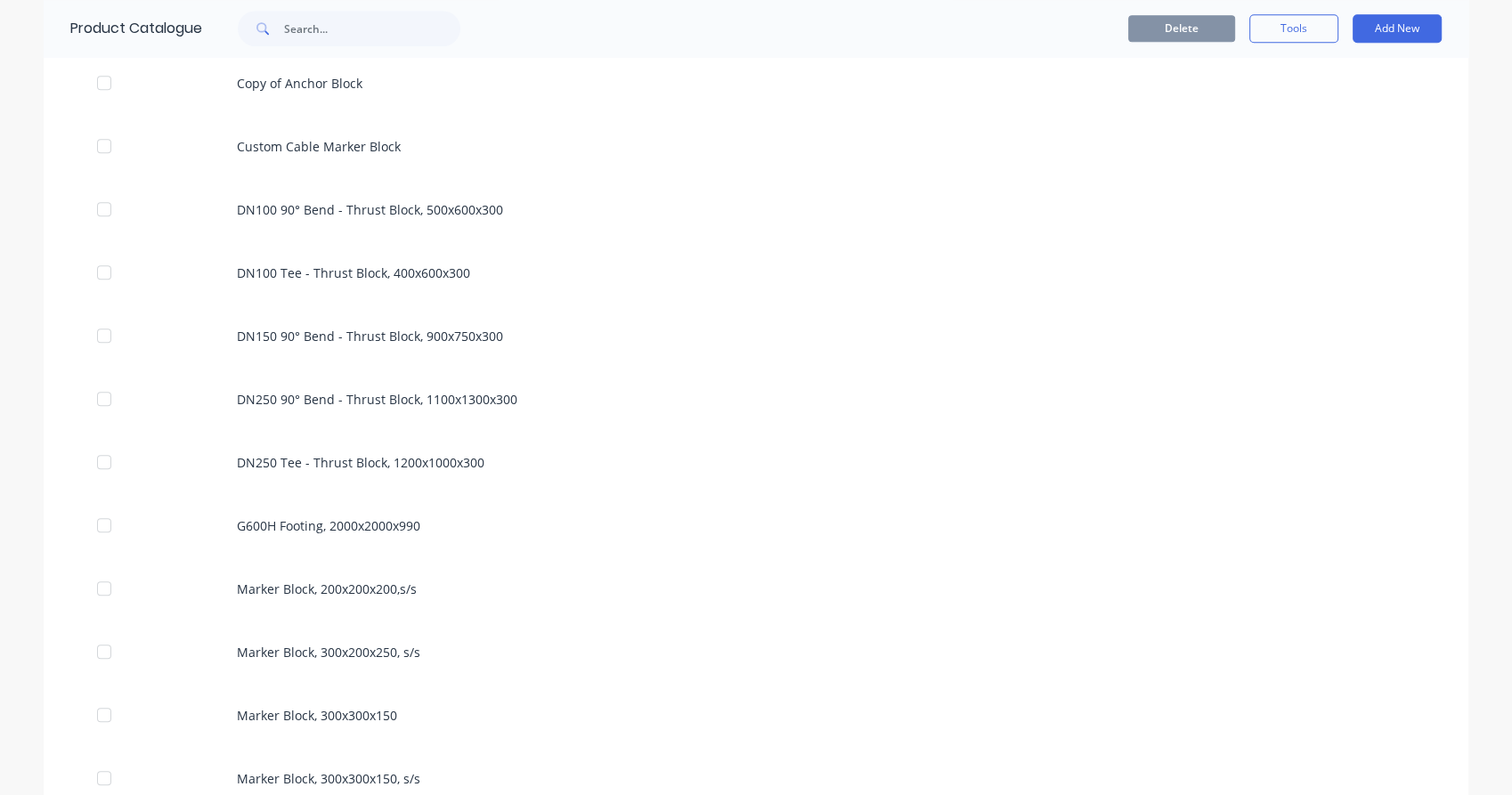
scroll to position [1285, 0]
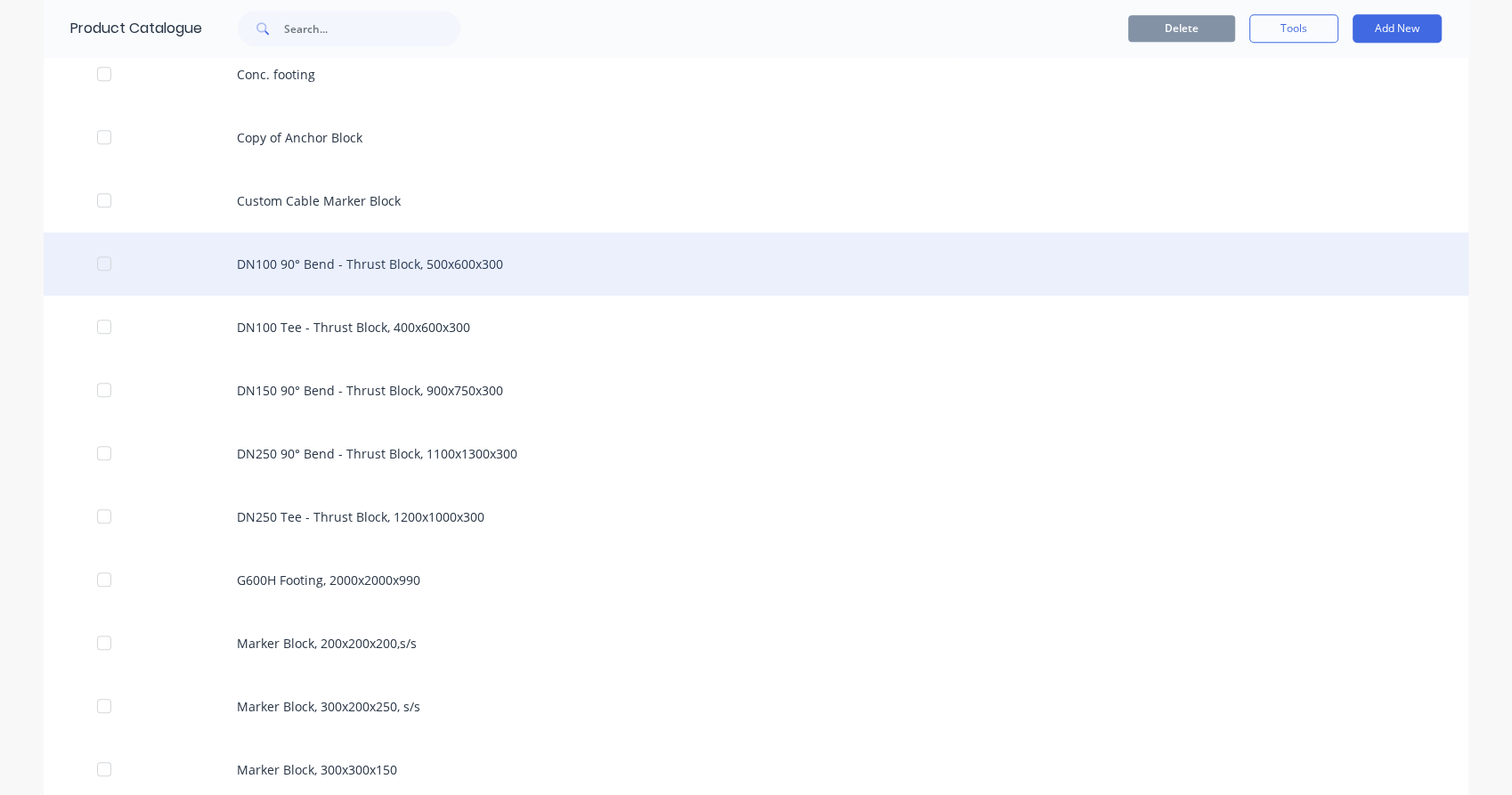
click at [474, 275] on div "DN100 90° Bend - Thrust Block, 500x600x300" at bounding box center [756, 263] width 1424 height 63
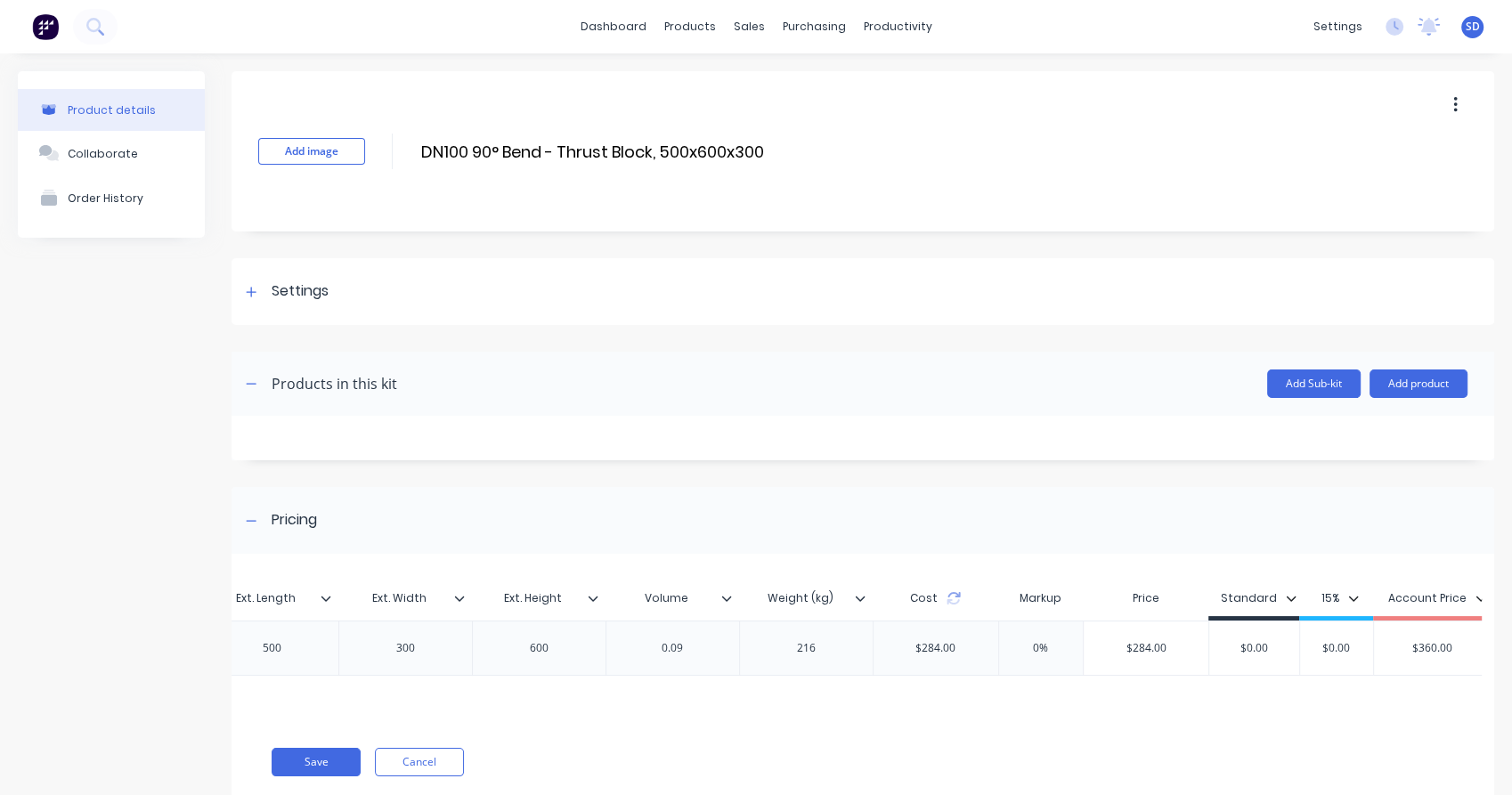
scroll to position [0, 669]
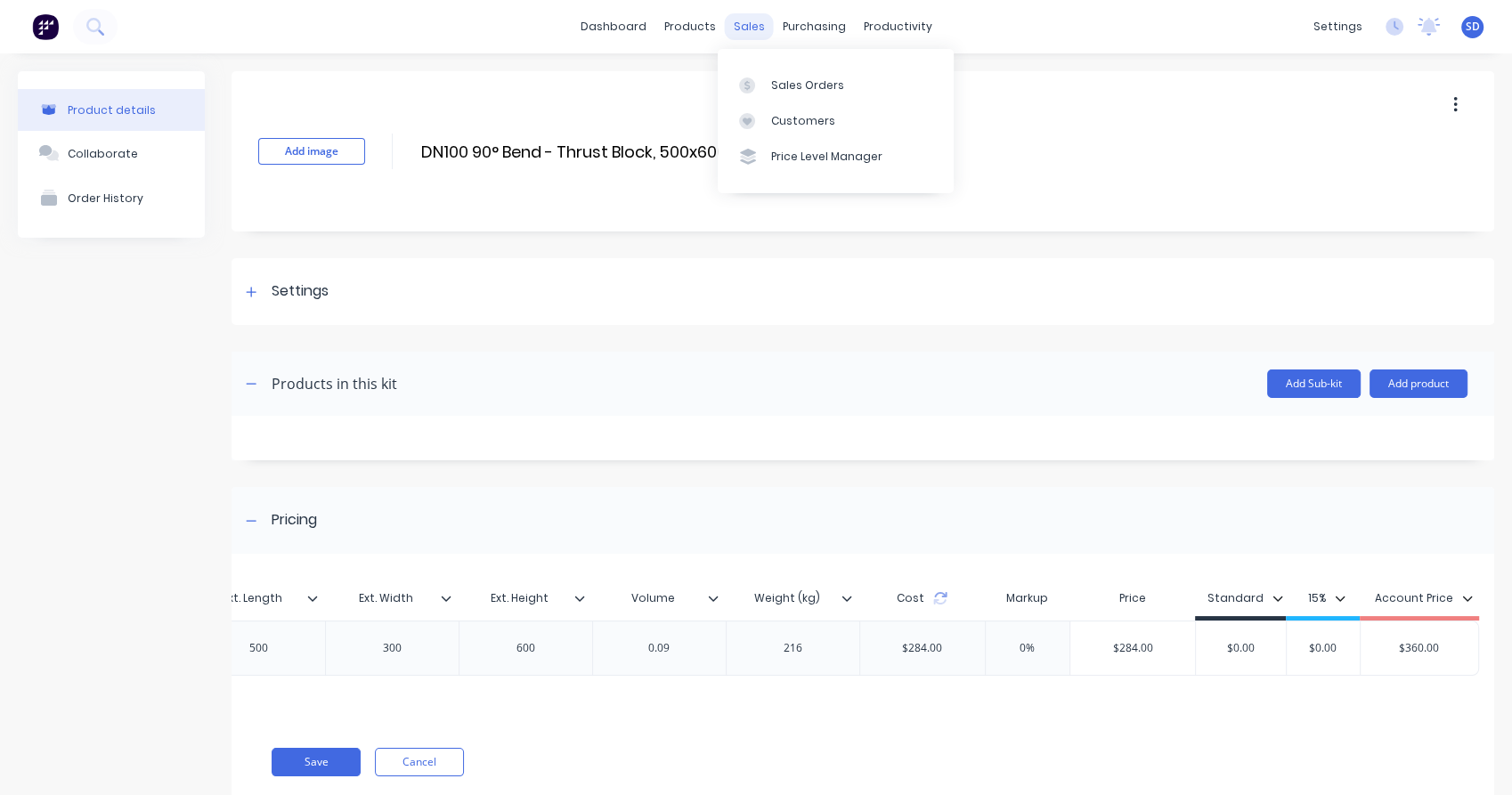
click at [739, 32] on div "sales" at bounding box center [749, 26] width 49 height 27
click at [783, 72] on link "Sales Orders" at bounding box center [835, 85] width 236 height 36
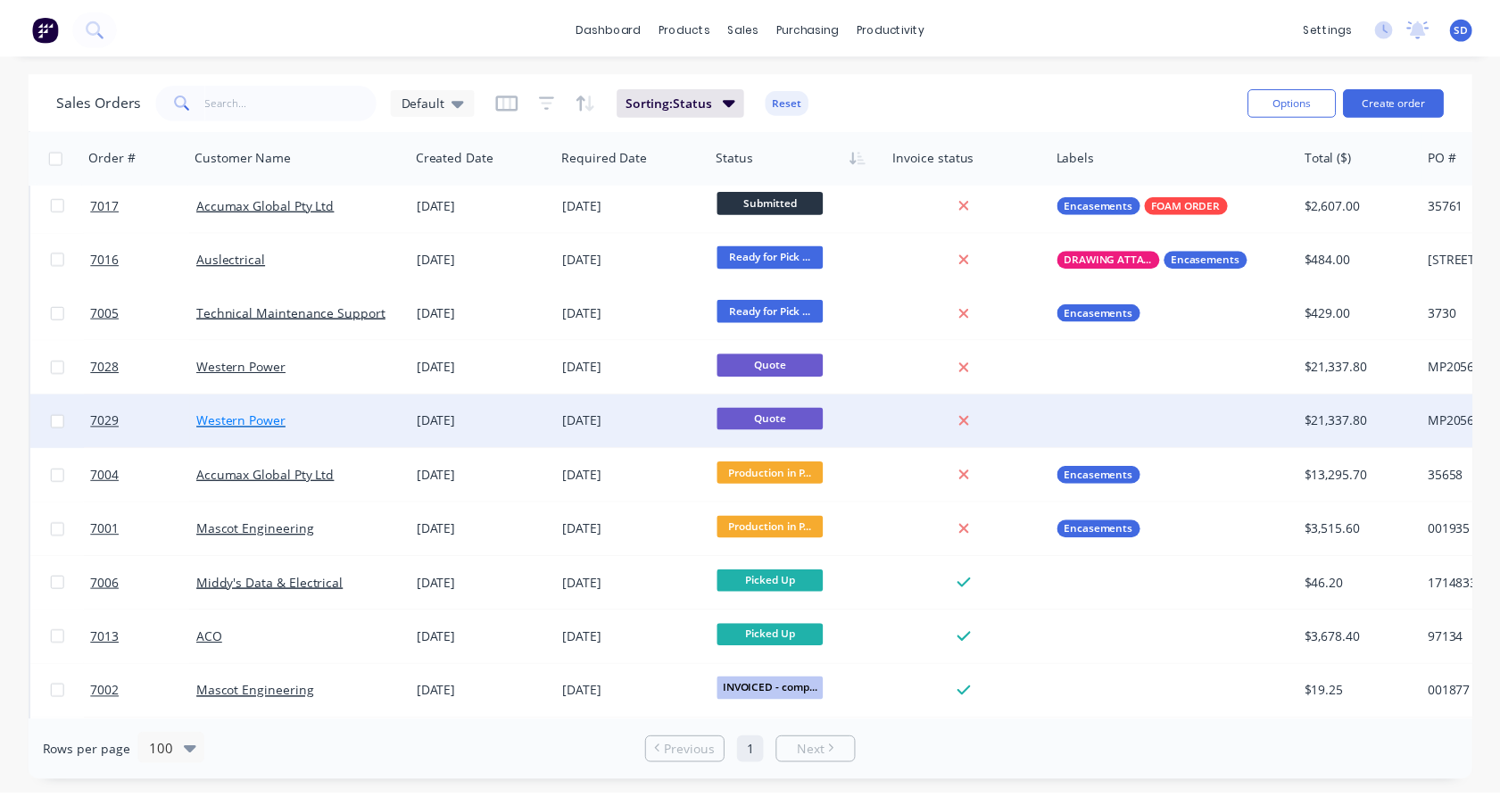
scroll to position [693, 0]
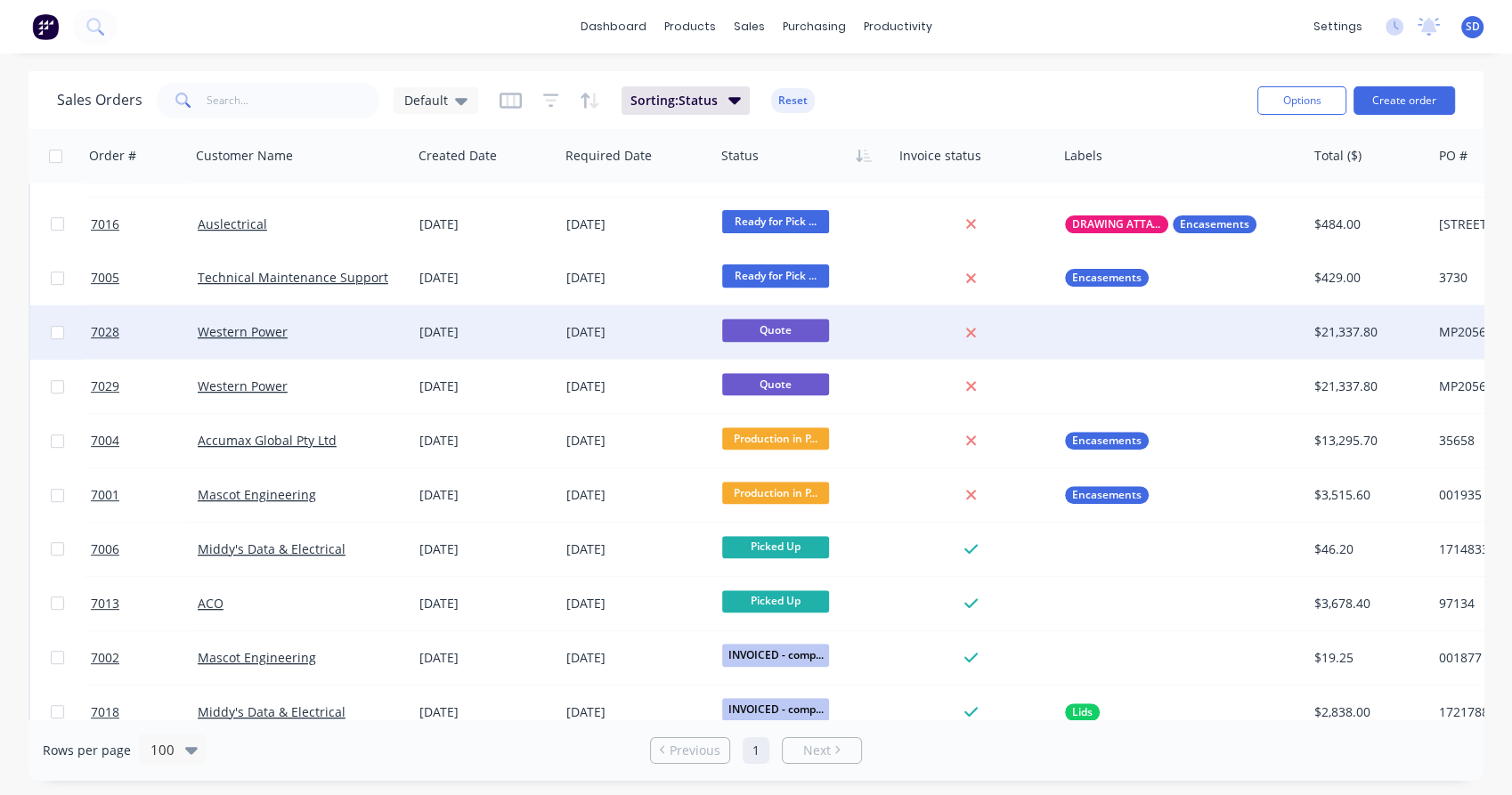
click at [317, 327] on div "Western Power" at bounding box center [296, 332] width 198 height 18
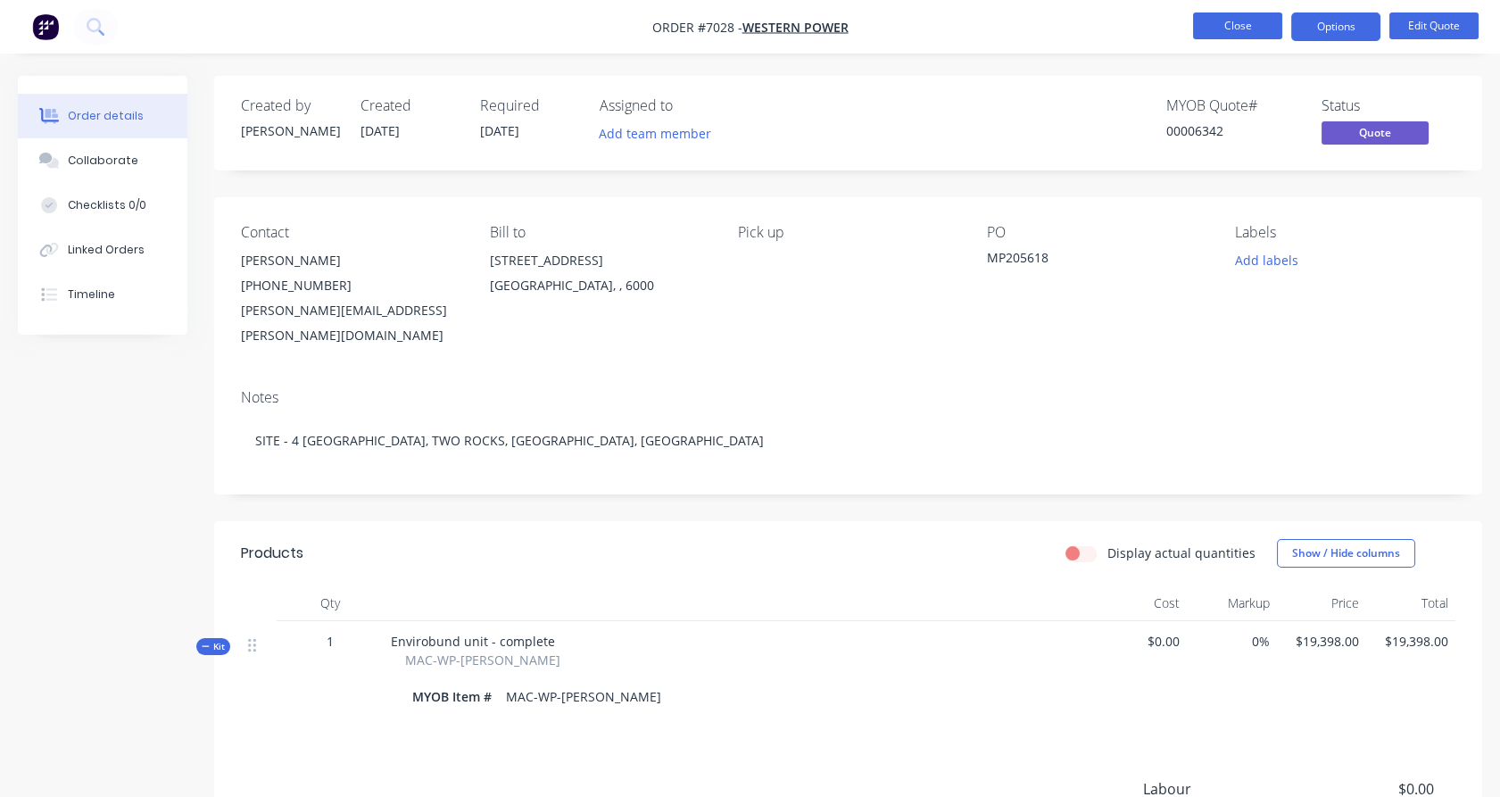
click at [1216, 31] on button "Close" at bounding box center [1237, 25] width 89 height 27
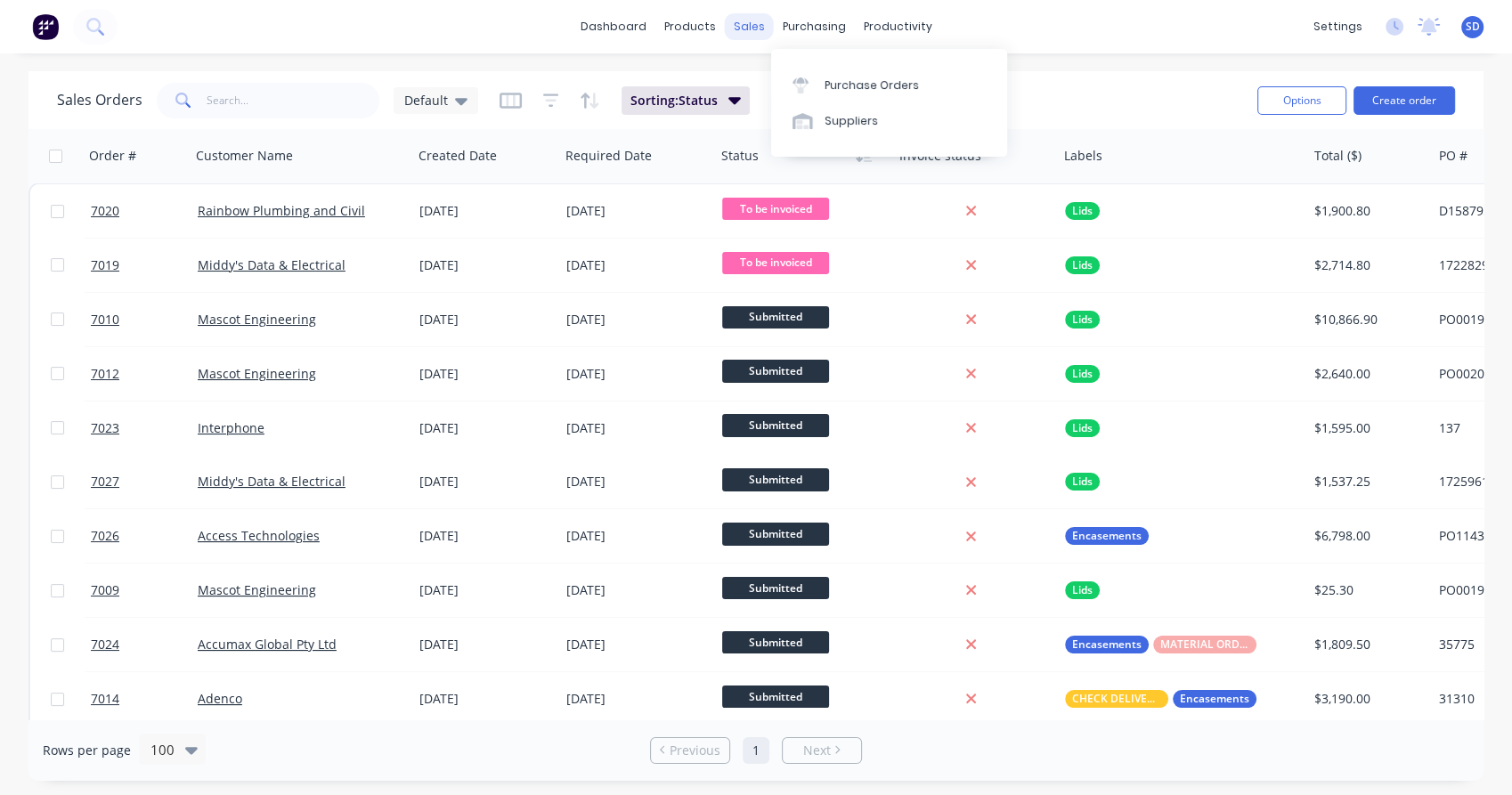
click at [746, 37] on div "sales" at bounding box center [749, 26] width 49 height 27
click at [828, 87] on div "Sales Orders" at bounding box center [814, 86] width 73 height 16
click at [1420, 95] on button "Create order" at bounding box center [1404, 101] width 102 height 29
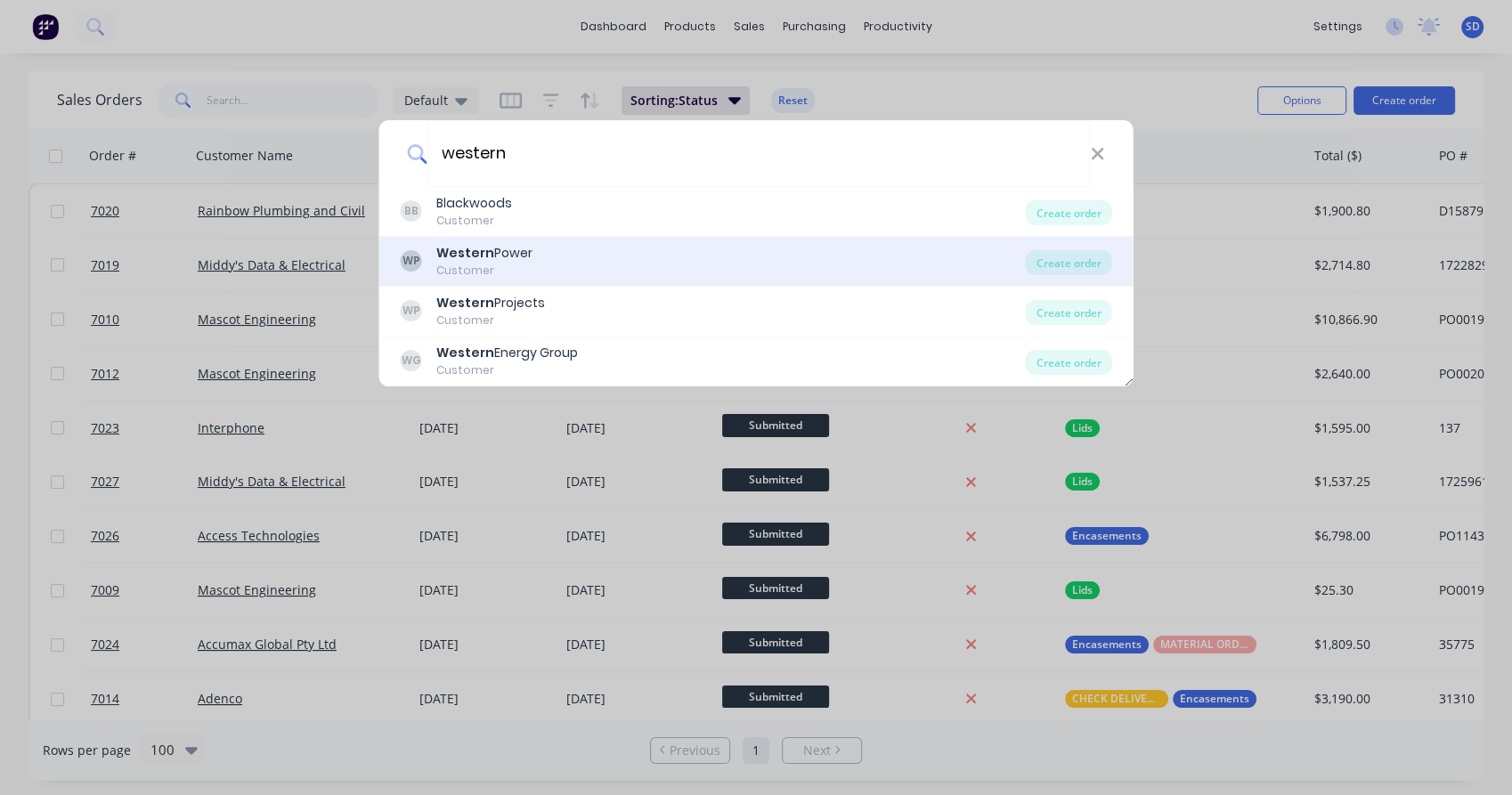
type input "western"
click at [515, 263] on div "Customer" at bounding box center [484, 270] width 96 height 16
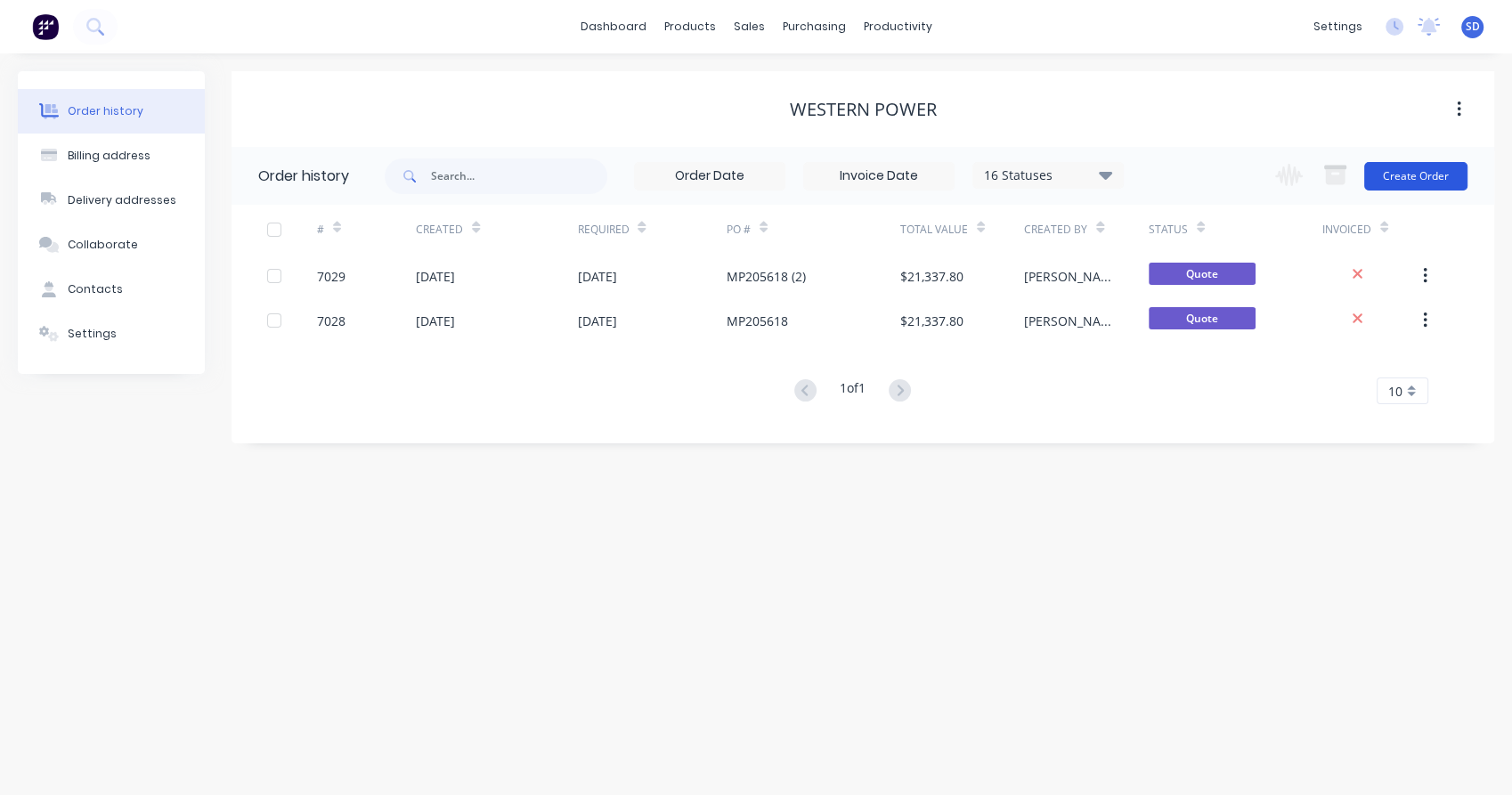
click at [1416, 184] on button "Create Order" at bounding box center [1415, 176] width 103 height 29
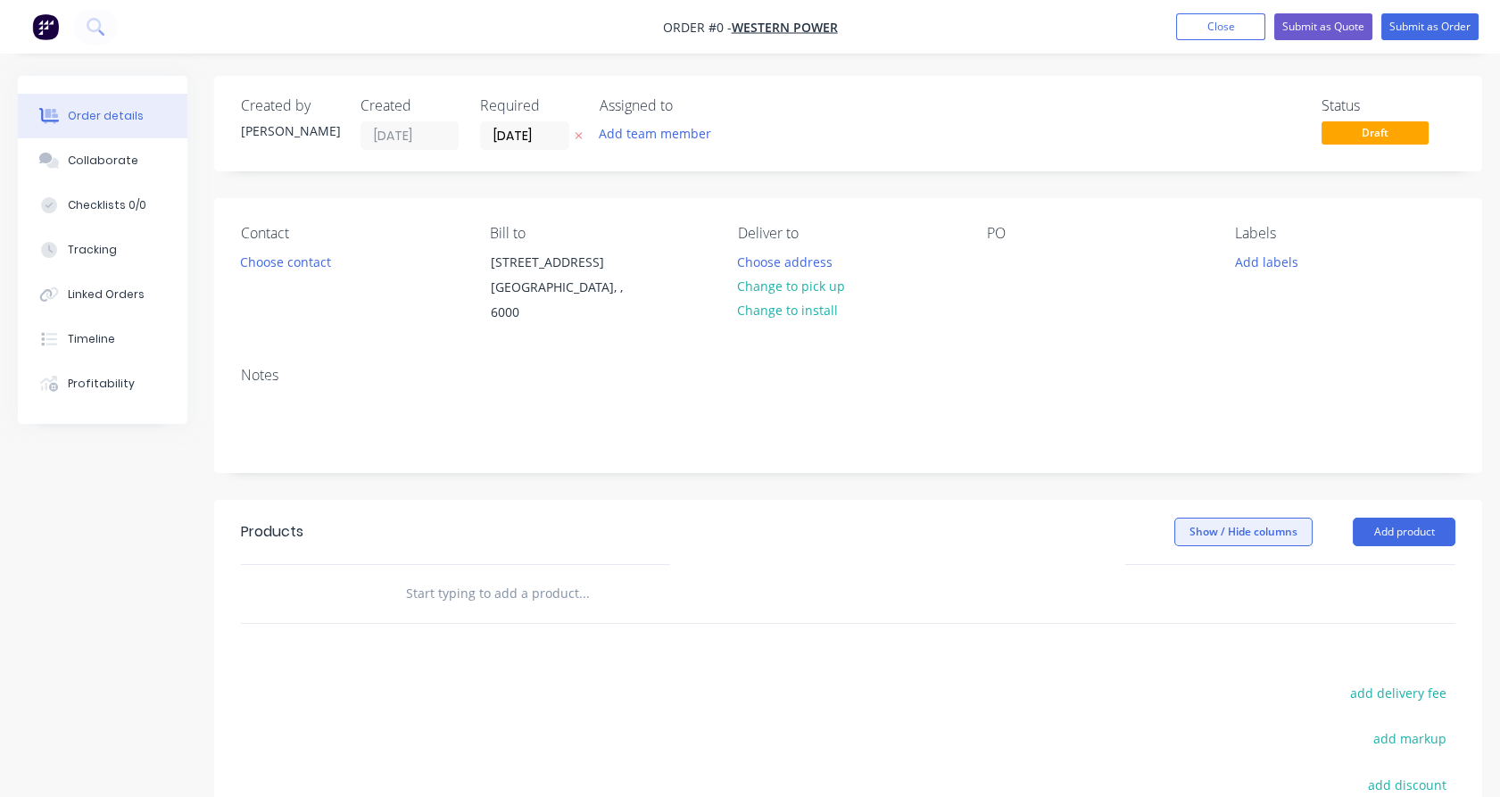
click at [1413, 517] on button "Add product" at bounding box center [1403, 531] width 103 height 29
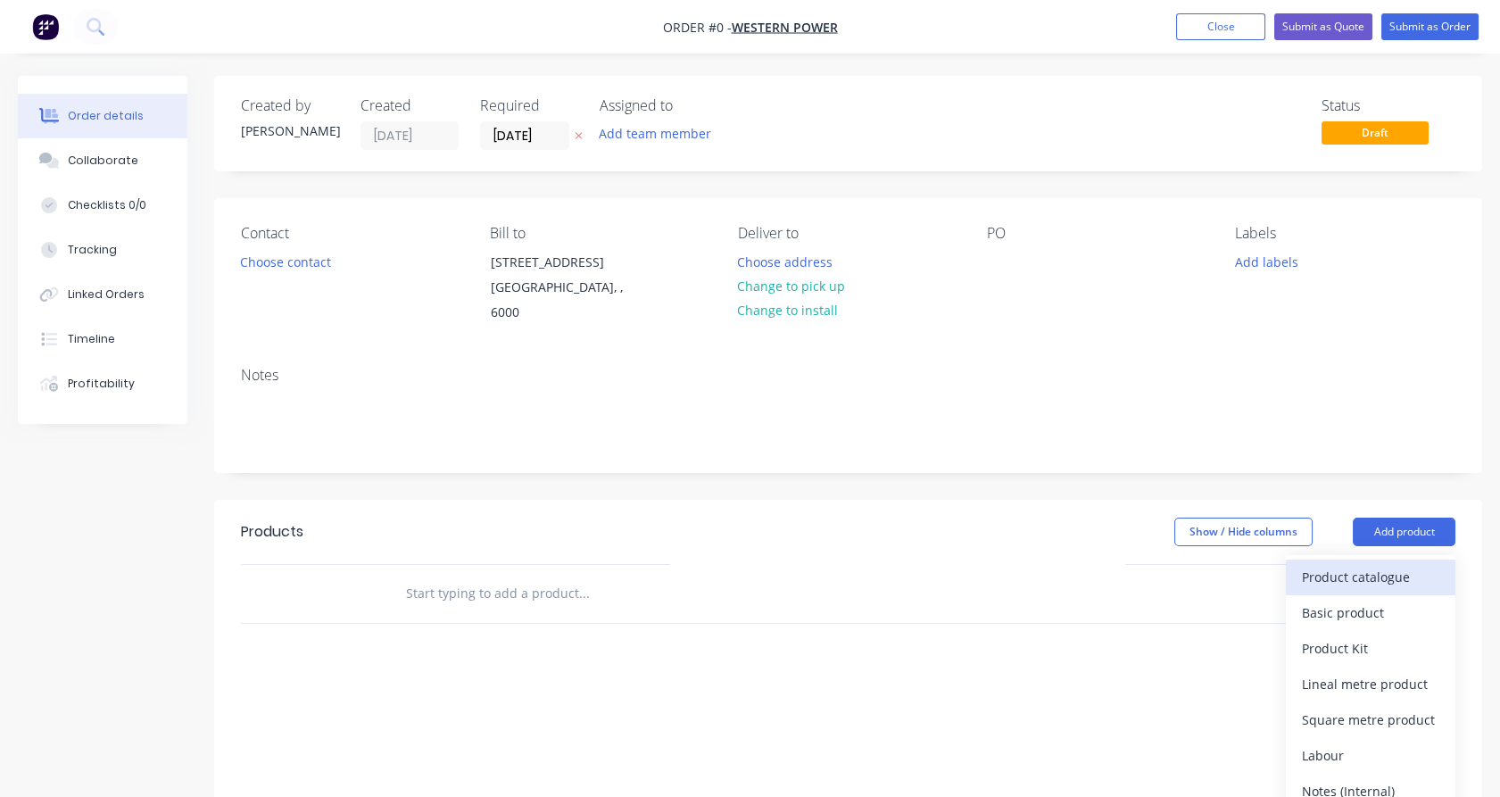
click at [1358, 564] on div "Product catalogue" at bounding box center [1370, 577] width 137 height 26
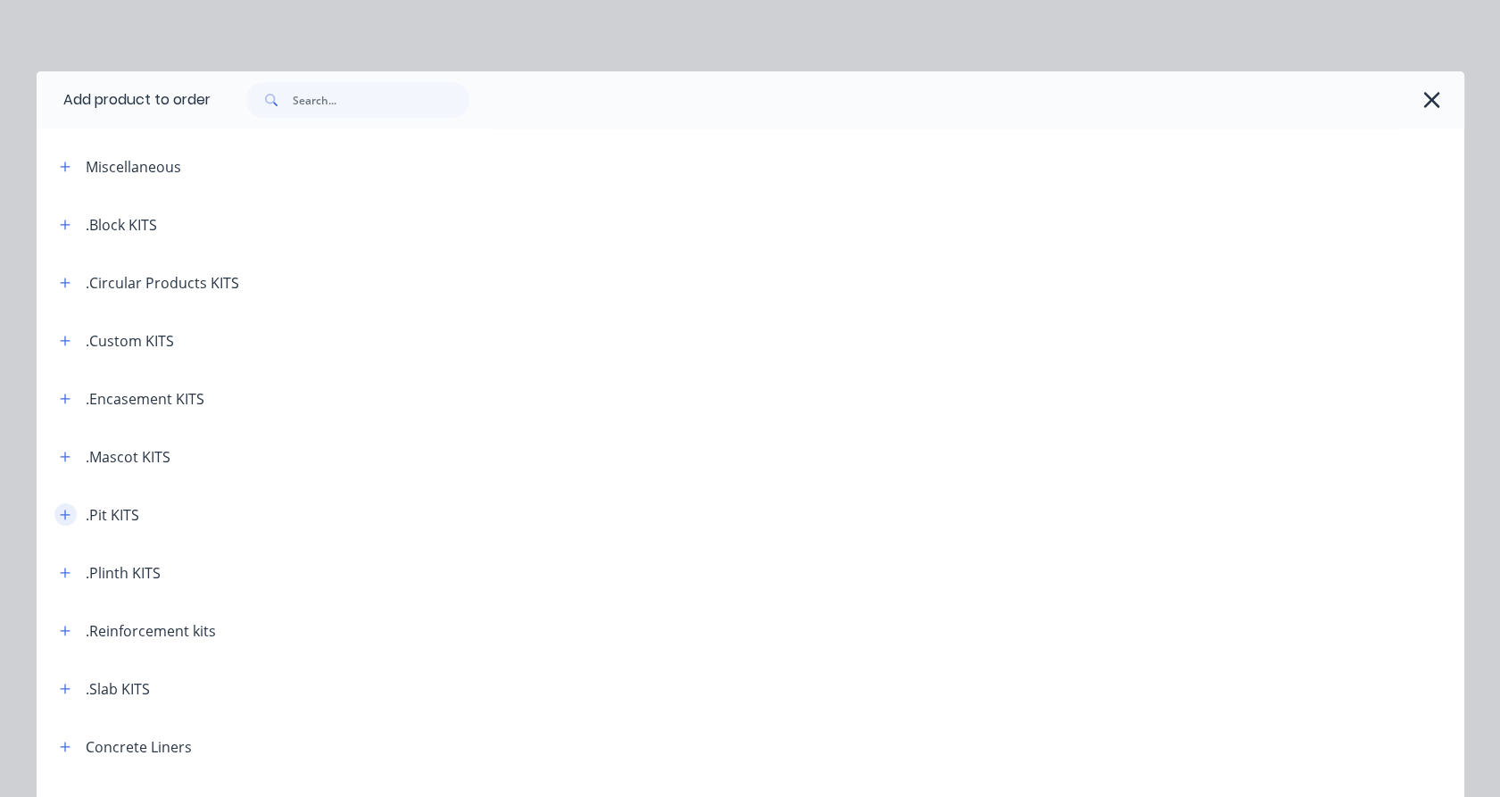
click at [60, 520] on icon "button" at bounding box center [65, 514] width 11 height 12
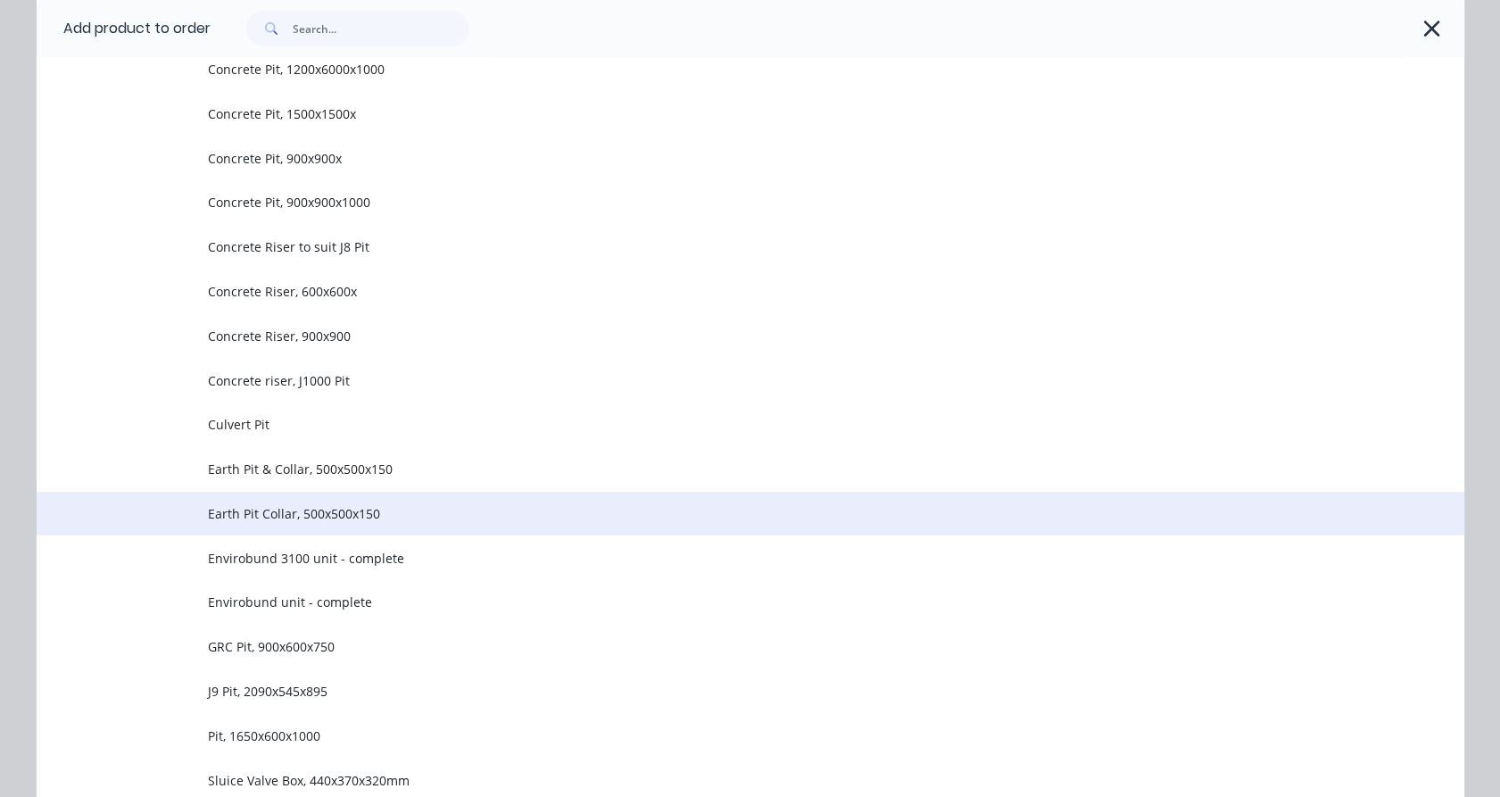
scroll to position [792, 0]
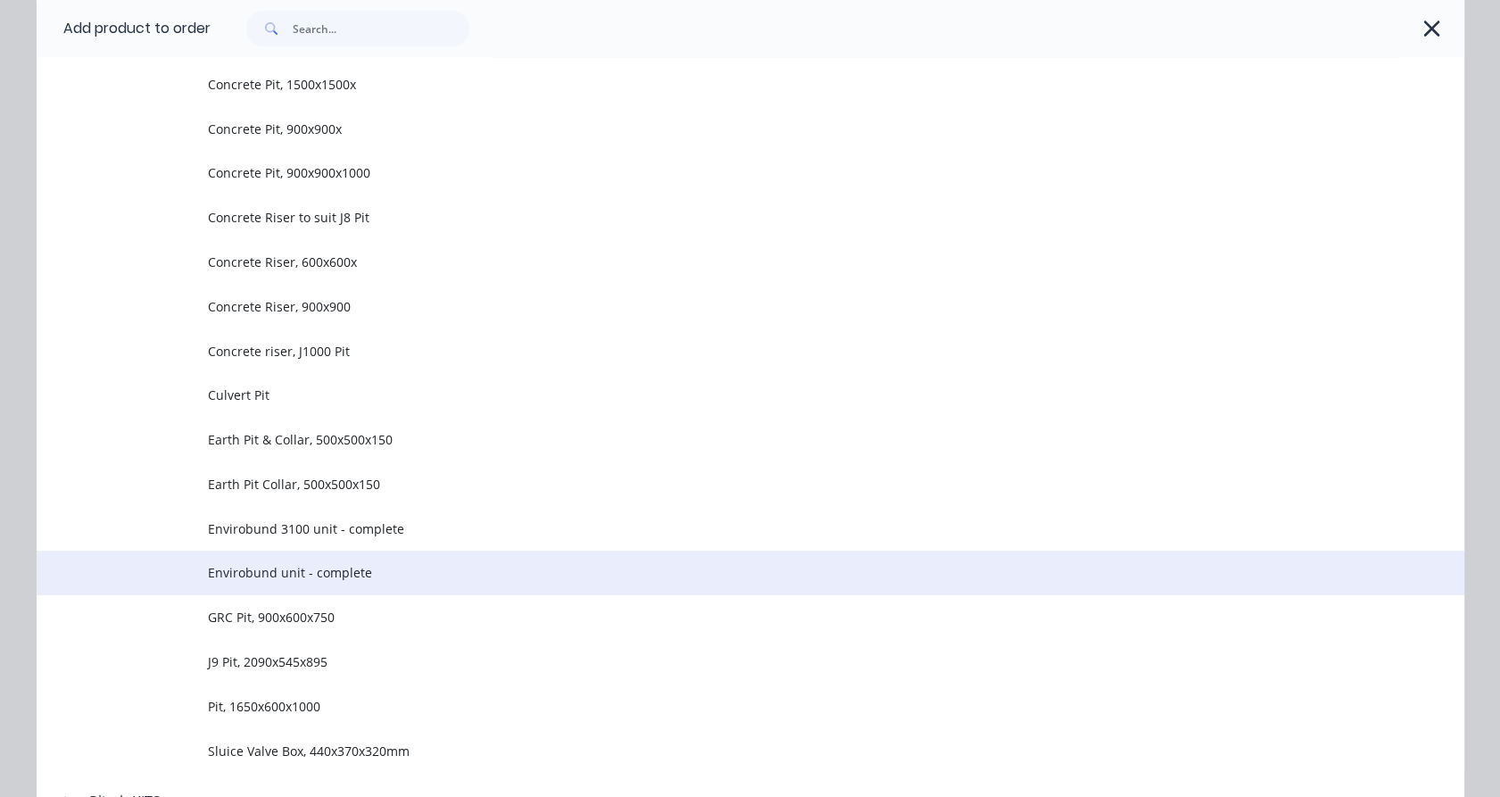
click at [333, 571] on span "Envirobund unit - complete" at bounding box center [710, 572] width 1004 height 19
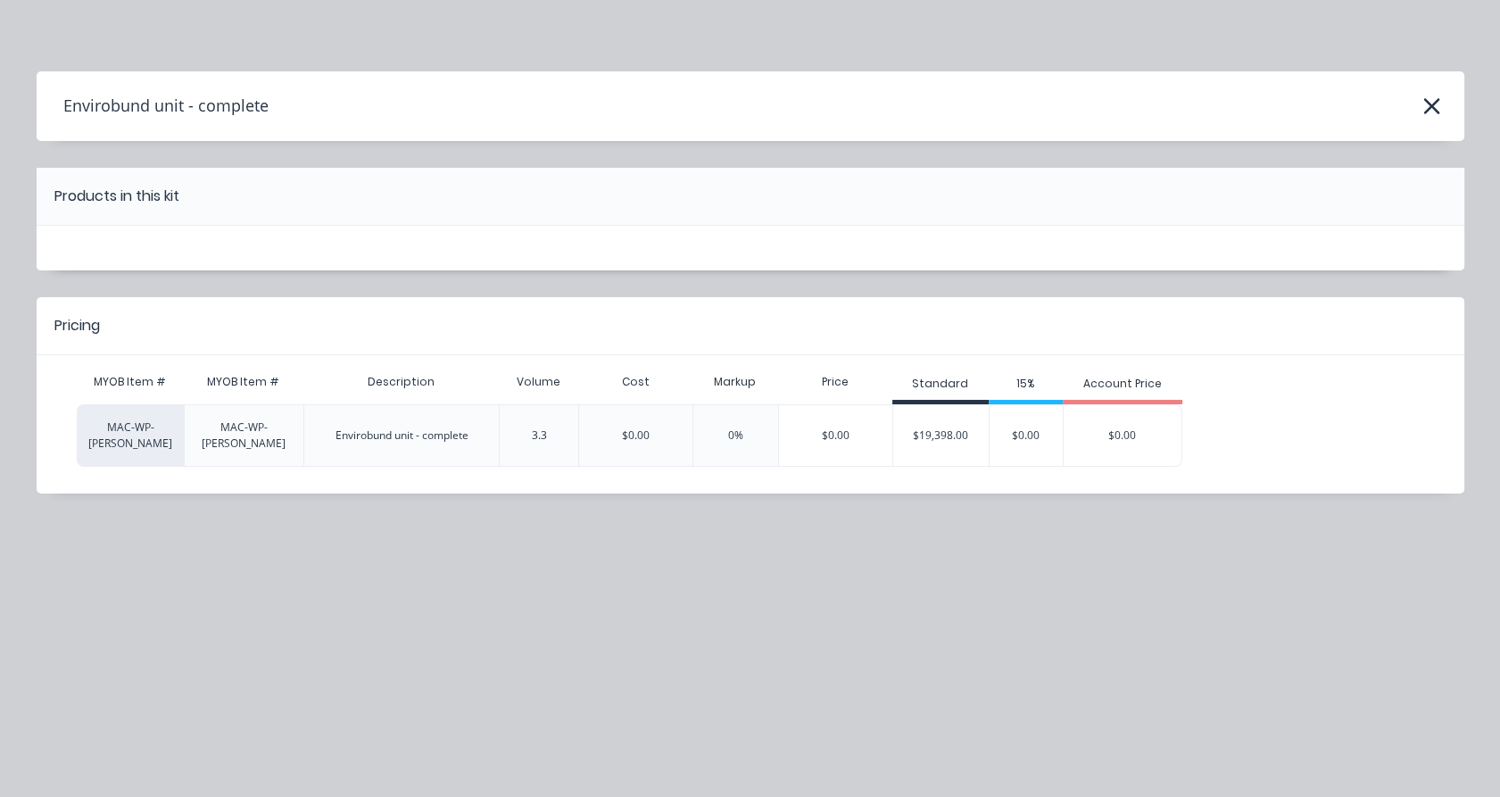
click at [921, 417] on div "$19,398.00" at bounding box center [941, 435] width 96 height 45
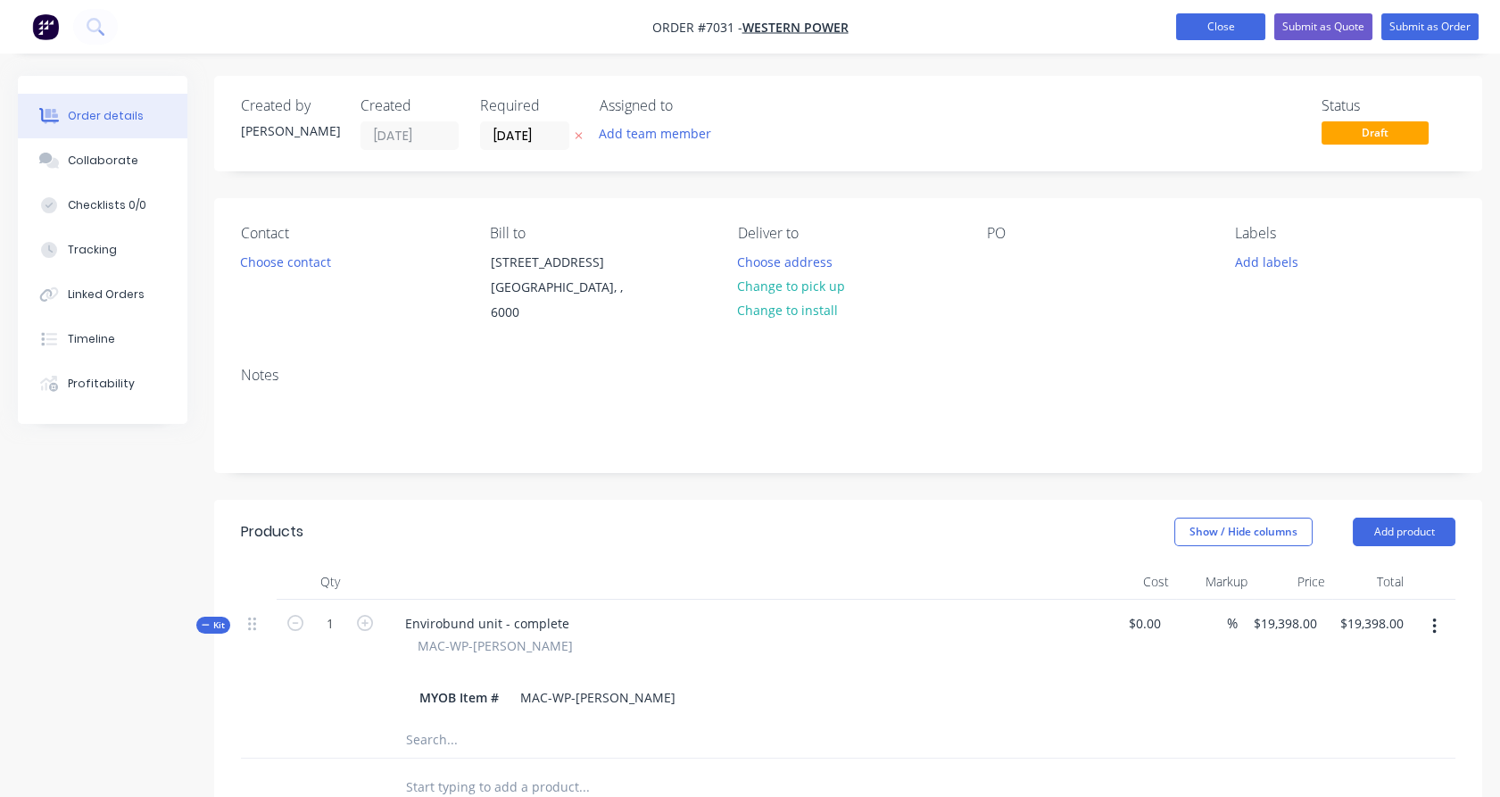
click at [1220, 31] on button "Close" at bounding box center [1220, 26] width 89 height 27
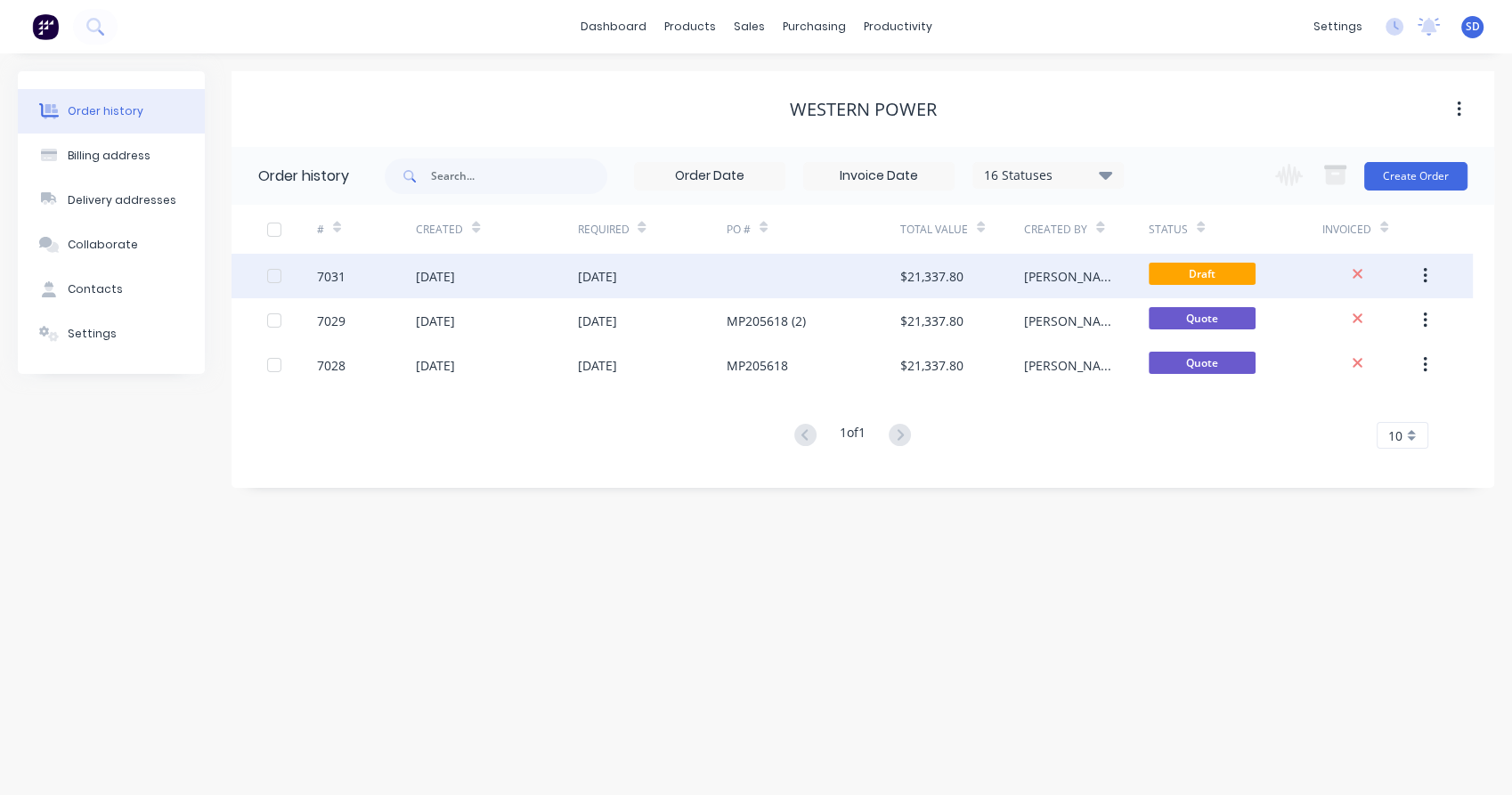
click at [1420, 274] on button "button" at bounding box center [1425, 275] width 42 height 32
click at [1334, 320] on div "Archive" at bounding box center [1360, 322] width 137 height 26
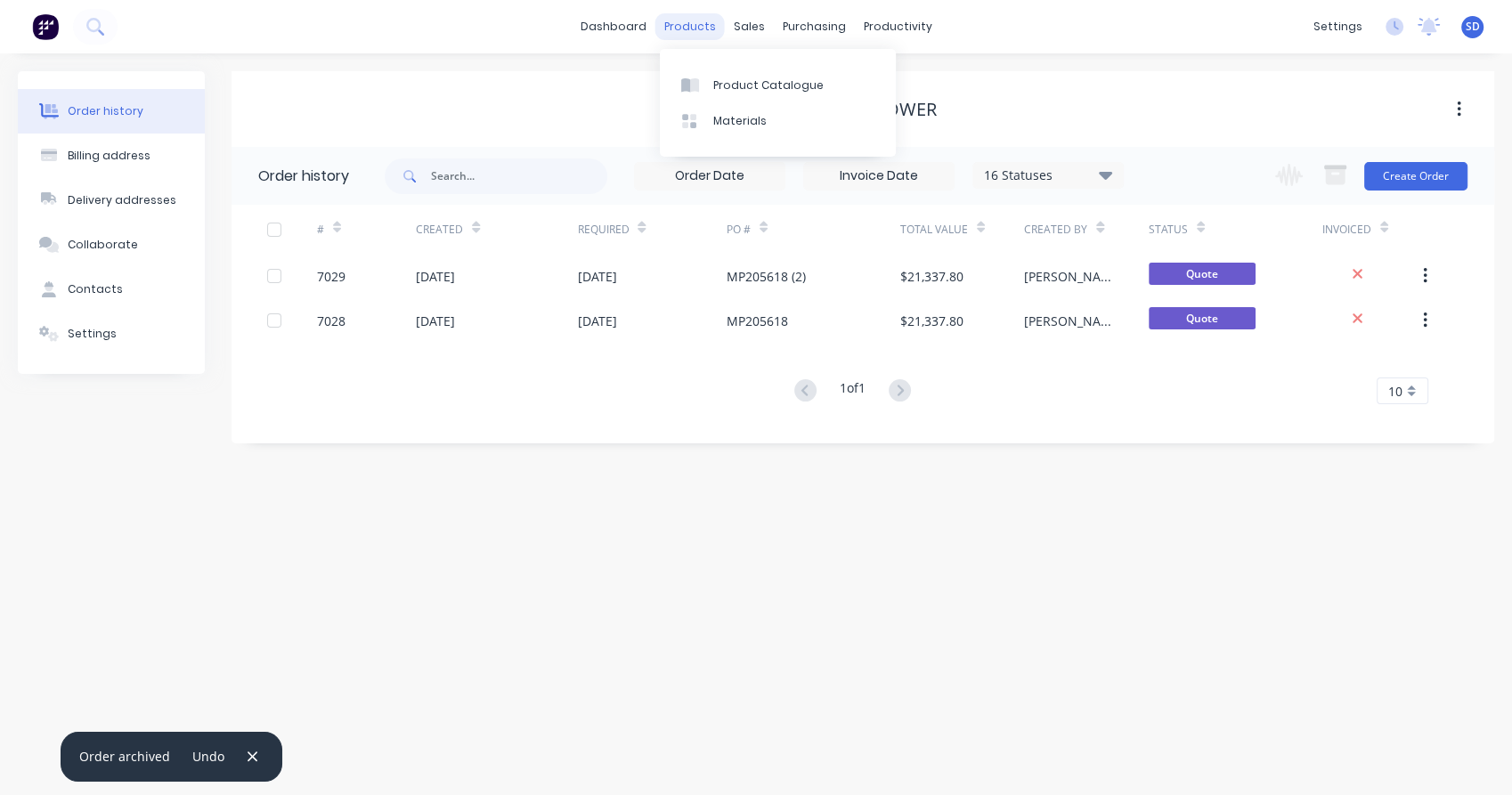
drag, startPoint x: 703, startPoint y: 18, endPoint x: 703, endPoint y: 32, distance: 14.0
click at [703, 17] on div "products" at bounding box center [691, 26] width 70 height 27
click at [722, 85] on div "Product Catalogue" at bounding box center [768, 86] width 111 height 16
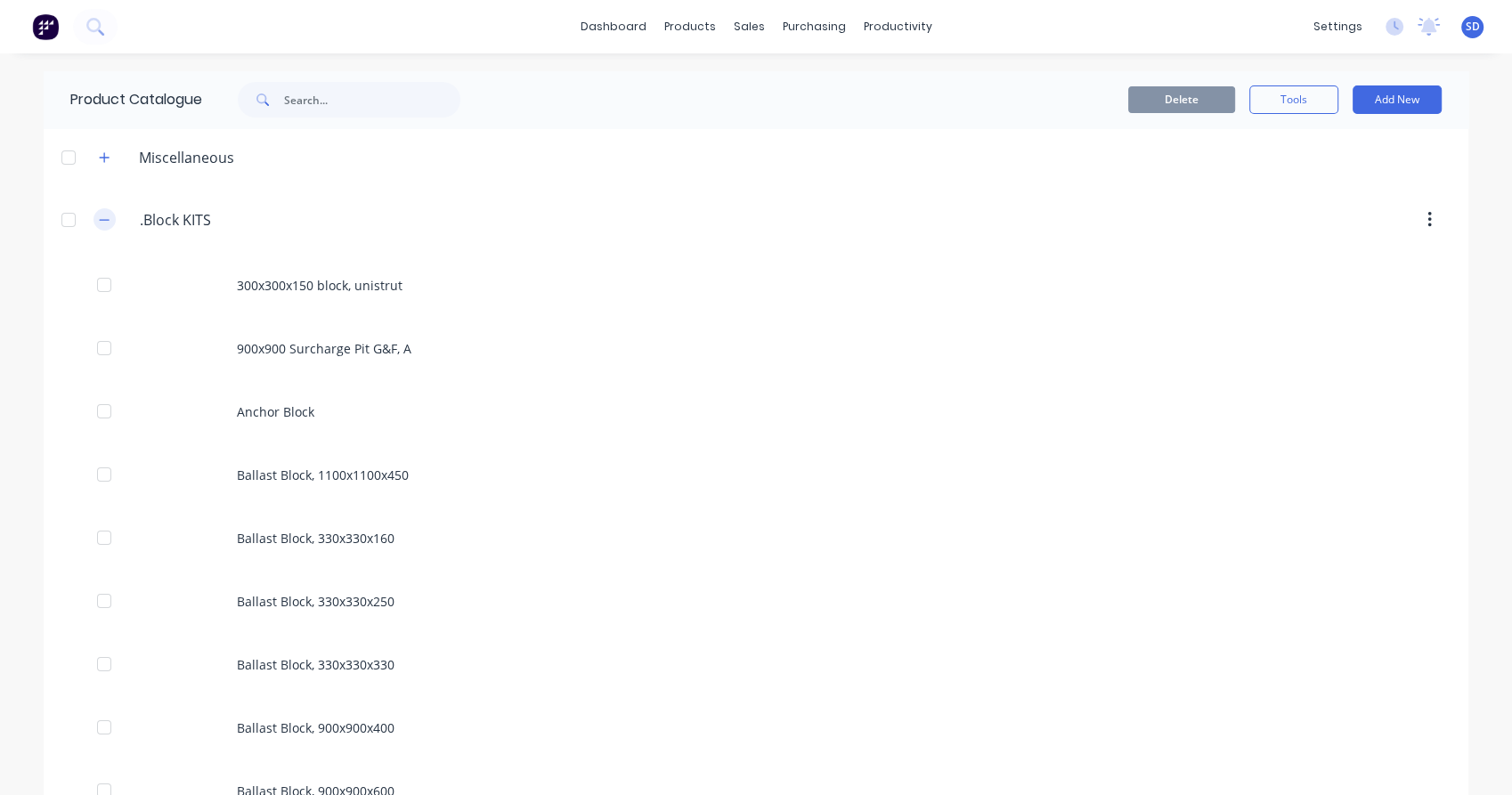
click at [100, 219] on icon "button" at bounding box center [105, 218] width 10 height 1
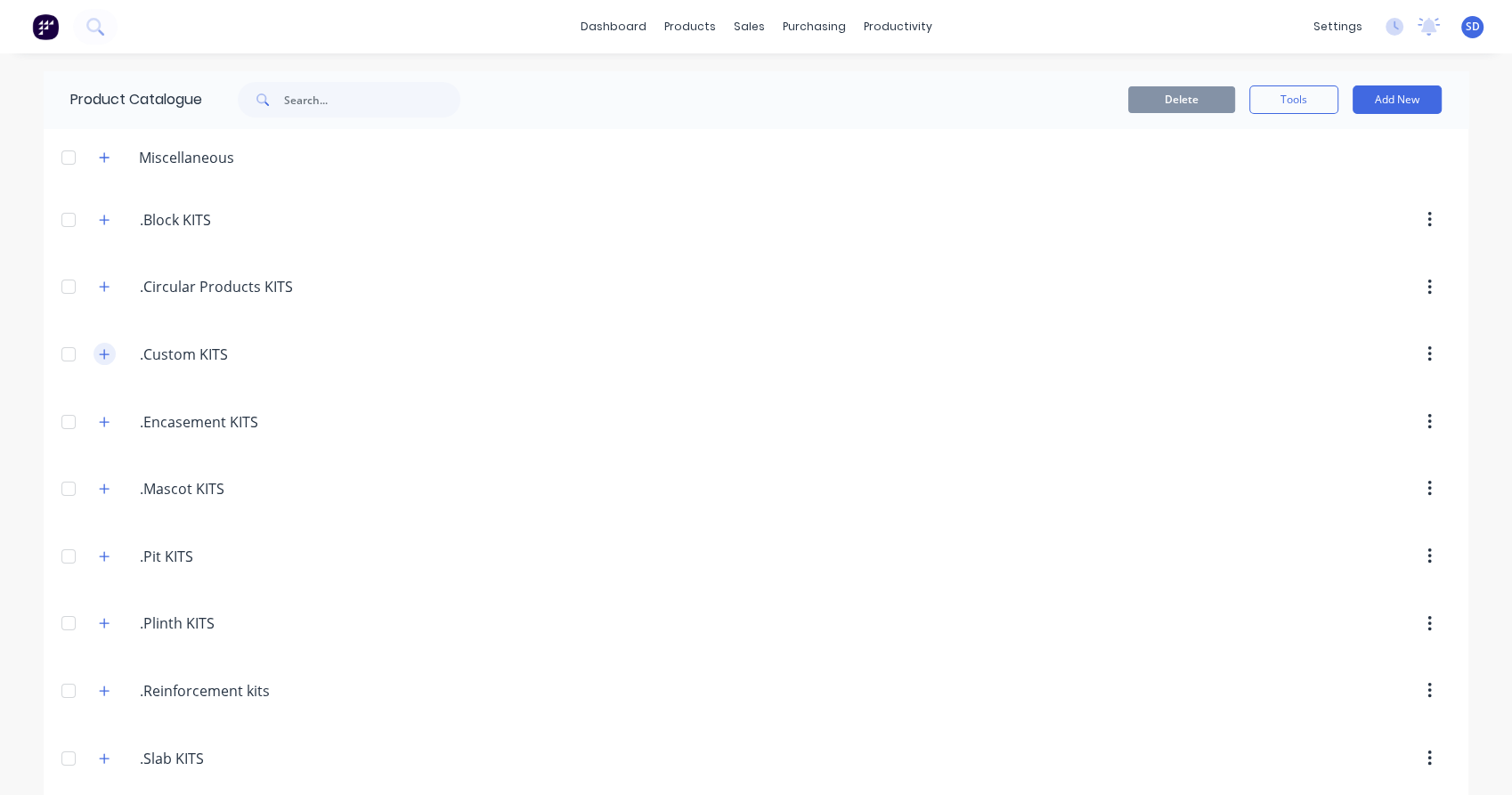
click at [99, 350] on icon "button" at bounding box center [104, 354] width 11 height 12
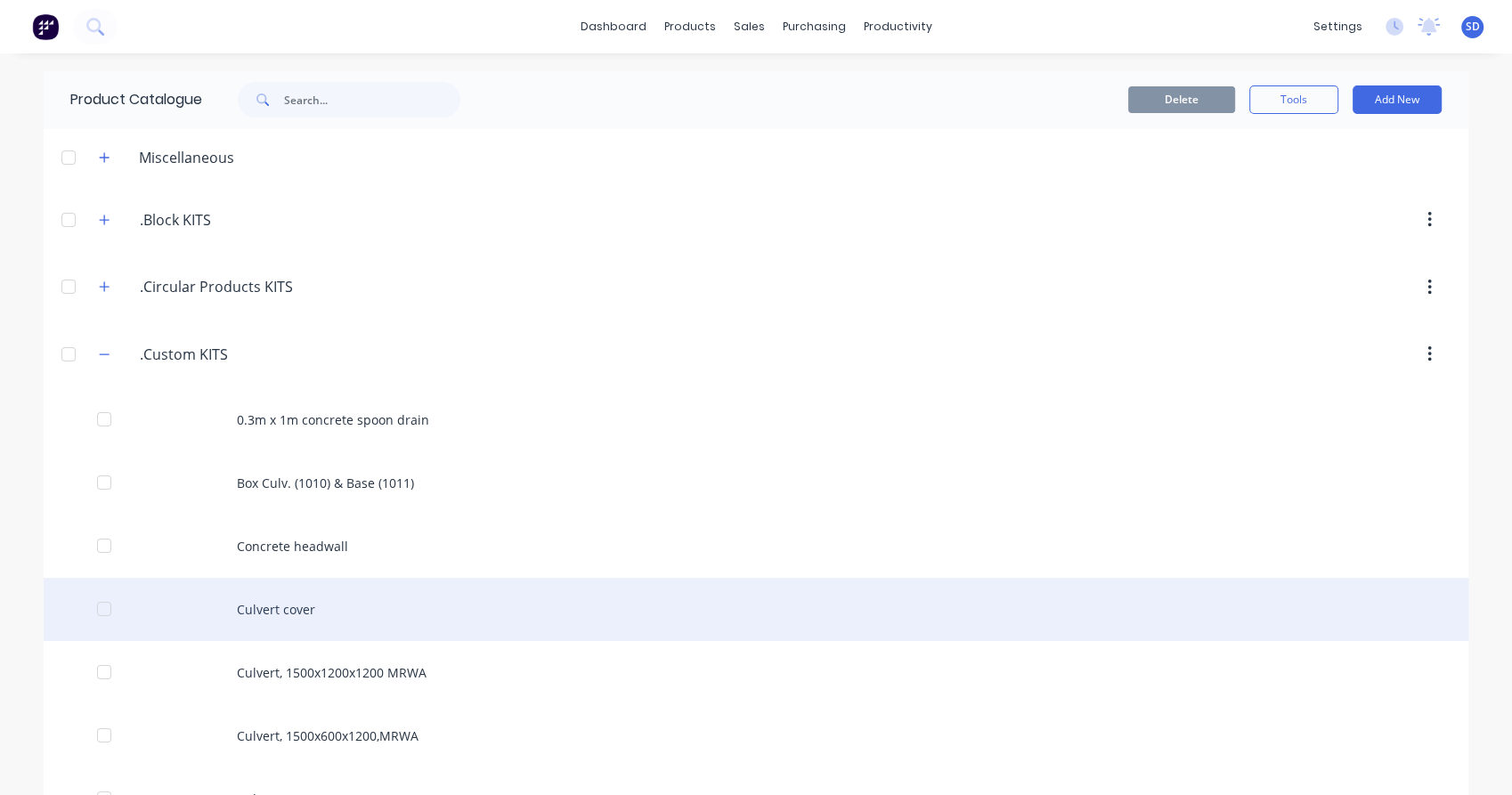
click at [257, 612] on div "Culvert cover" at bounding box center [756, 608] width 1424 height 63
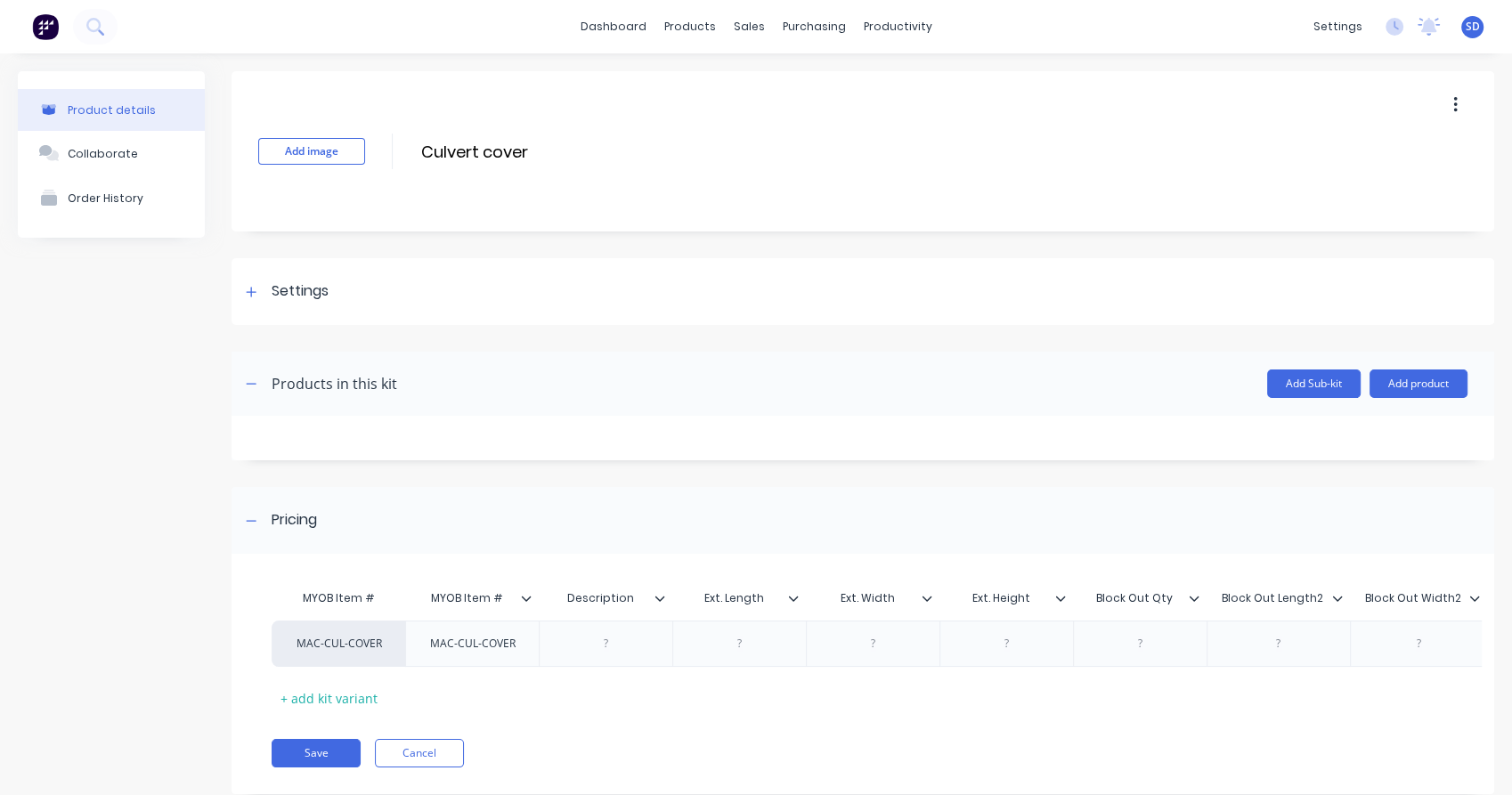
click at [1435, 107] on button "button" at bounding box center [1455, 105] width 42 height 32
click at [1374, 146] on span "Duplicate" at bounding box center [1390, 152] width 134 height 19
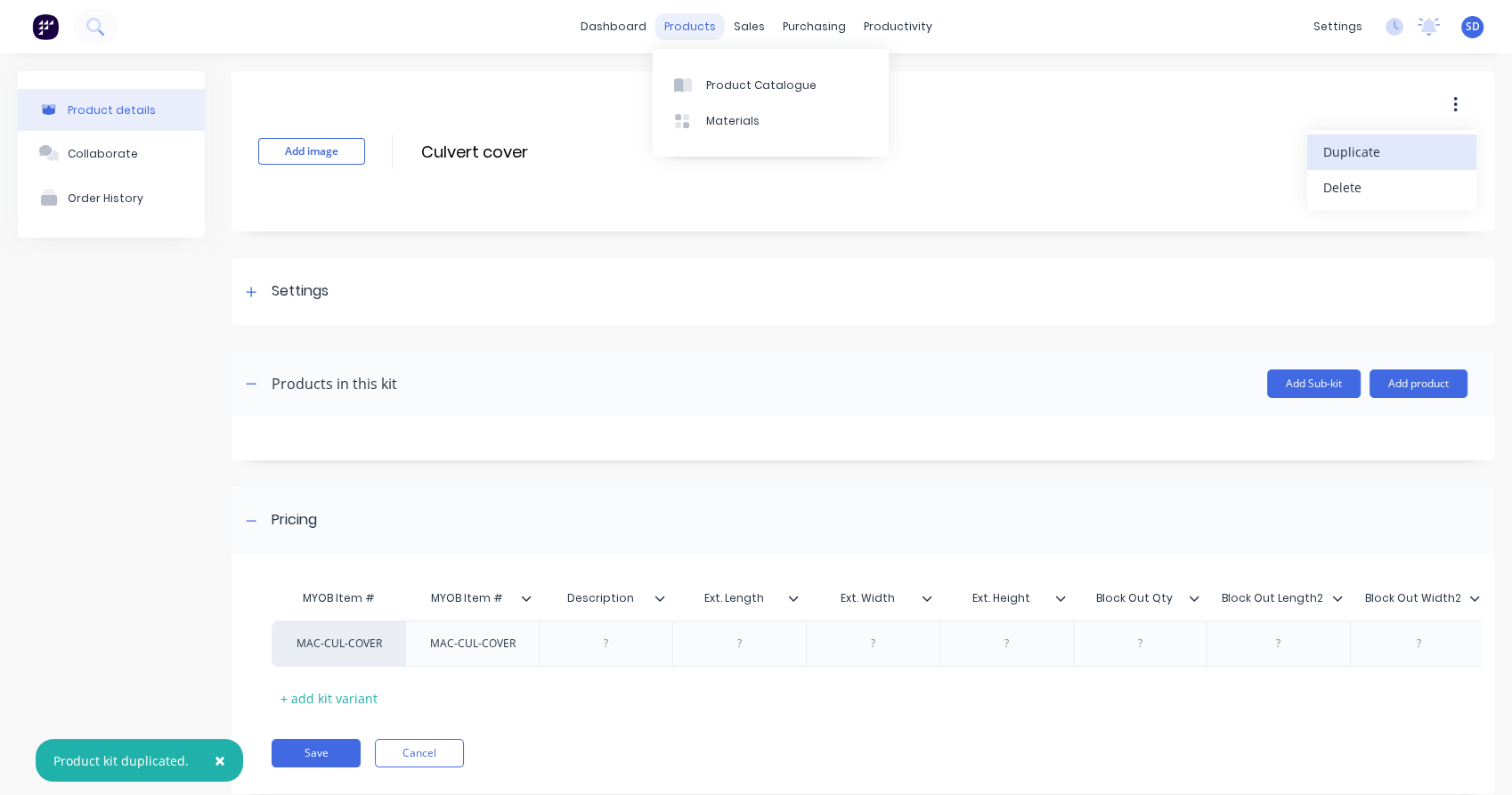
click at [694, 30] on div "products" at bounding box center [691, 26] width 70 height 27
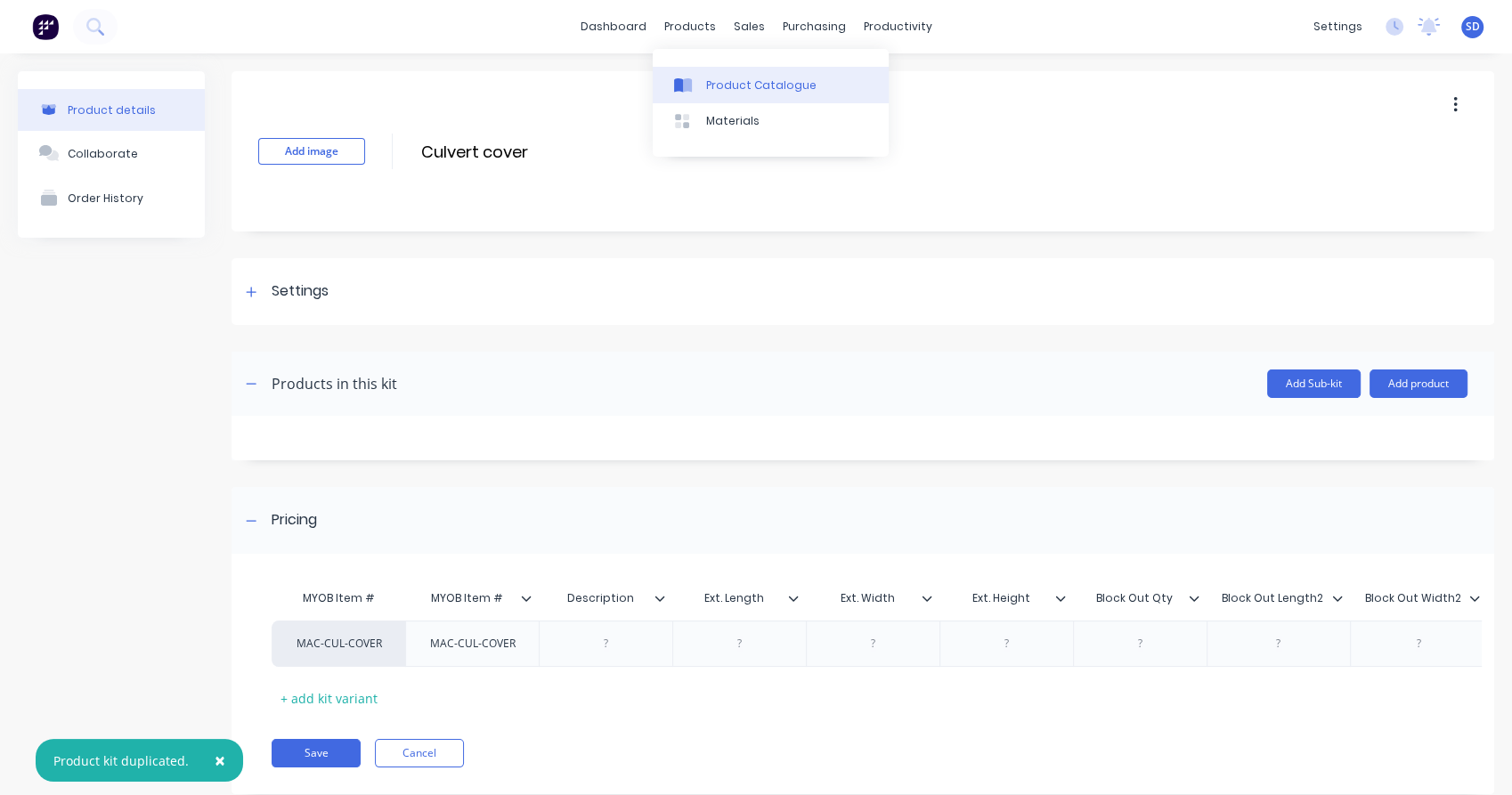
click at [717, 81] on div "Product Catalogue" at bounding box center [760, 86] width 111 height 16
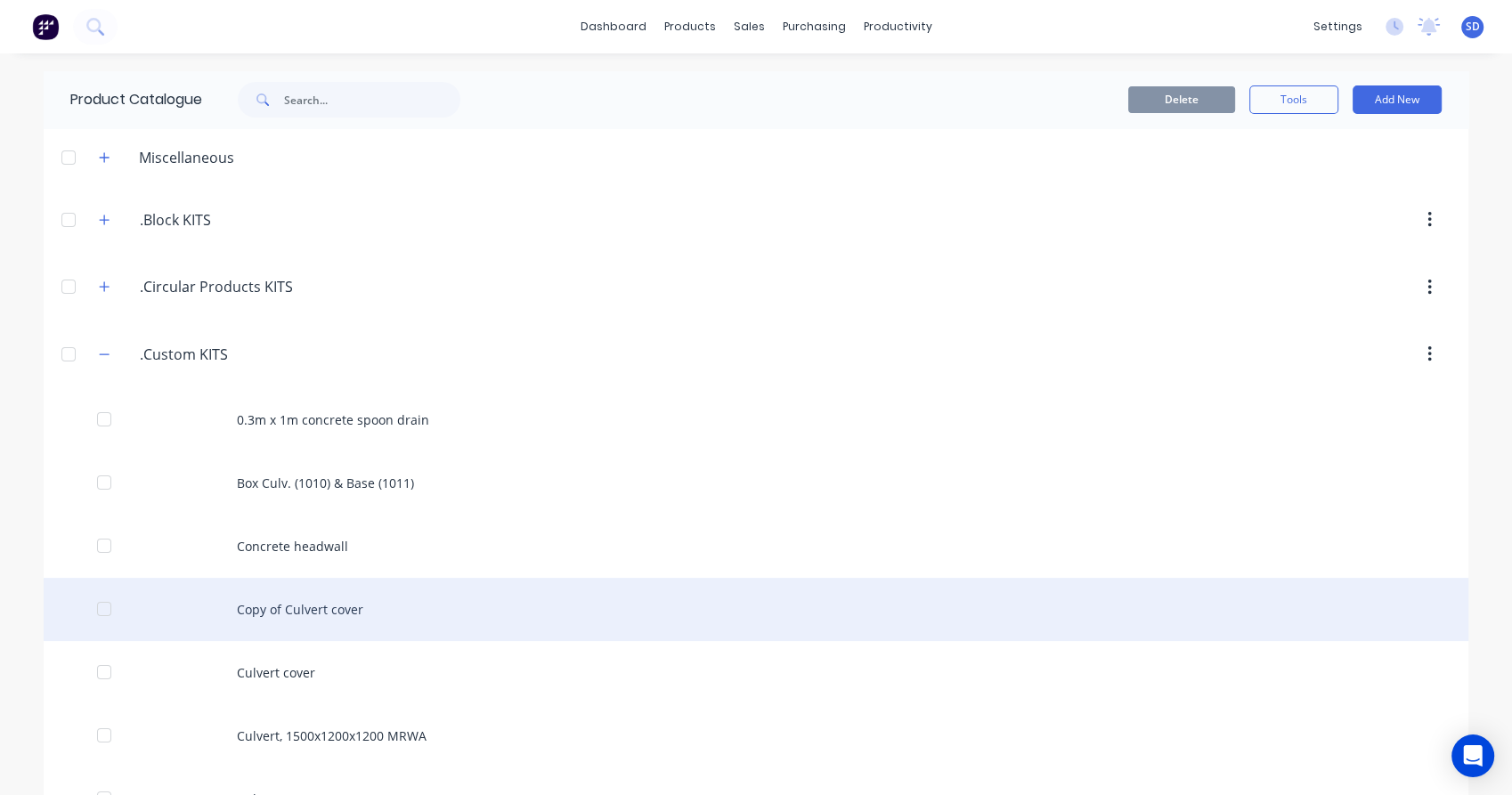
click at [350, 606] on div "Copy of Culvert cover" at bounding box center [756, 608] width 1424 height 63
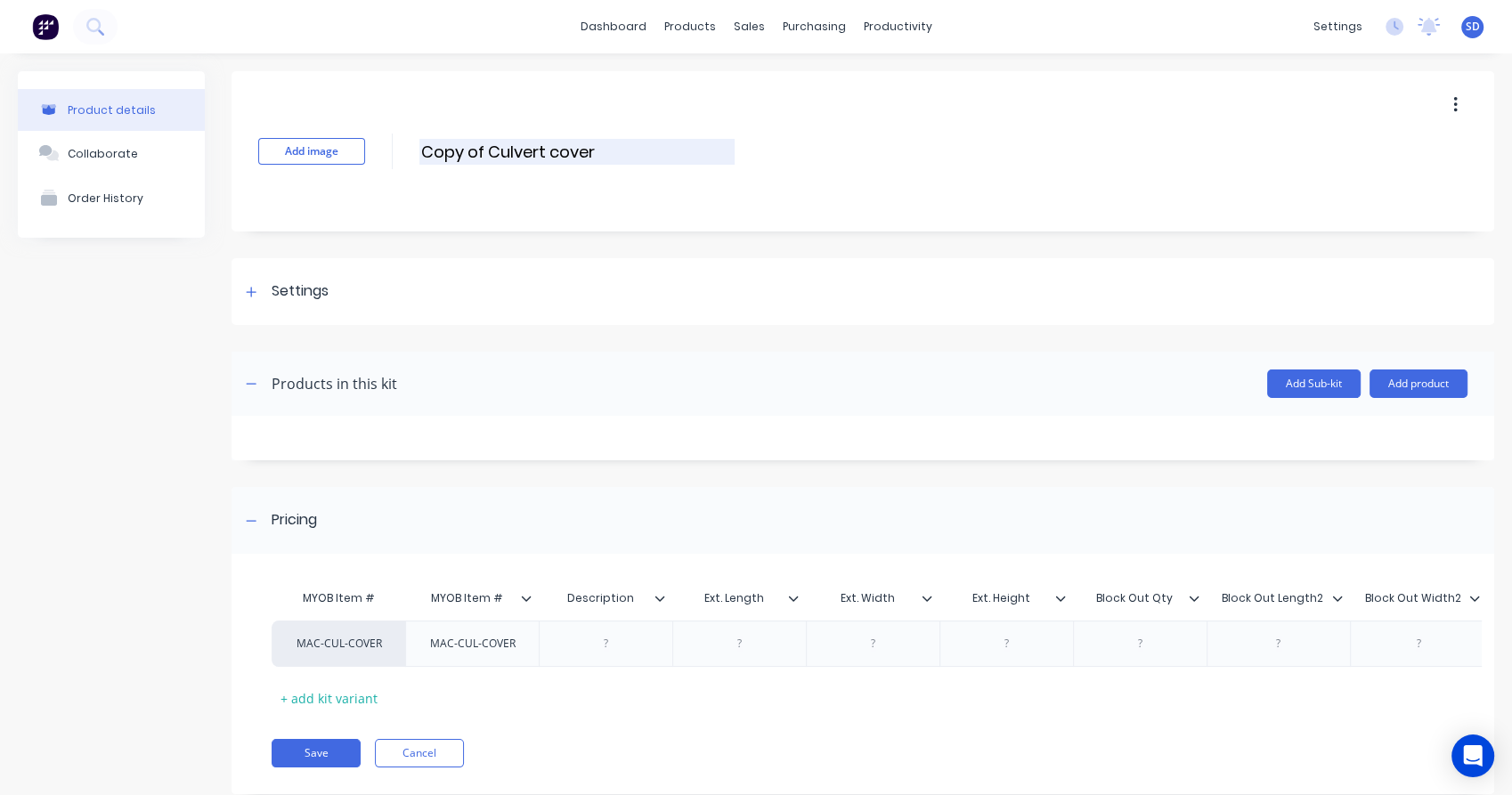
click at [486, 146] on input "Copy of Culvert cover" at bounding box center [577, 152] width 315 height 26
drag, startPoint x: 484, startPoint y: 150, endPoint x: 407, endPoint y: 153, distance: 77.1
click at [407, 153] on div "Add image Copy of Culvert cover Copy of Culvert cover Enter kit name" at bounding box center [862, 151] width 1262 height 161
click at [425, 150] on input "Culvert cover" at bounding box center [577, 152] width 315 height 26
type input "Copy of Culvert cover"
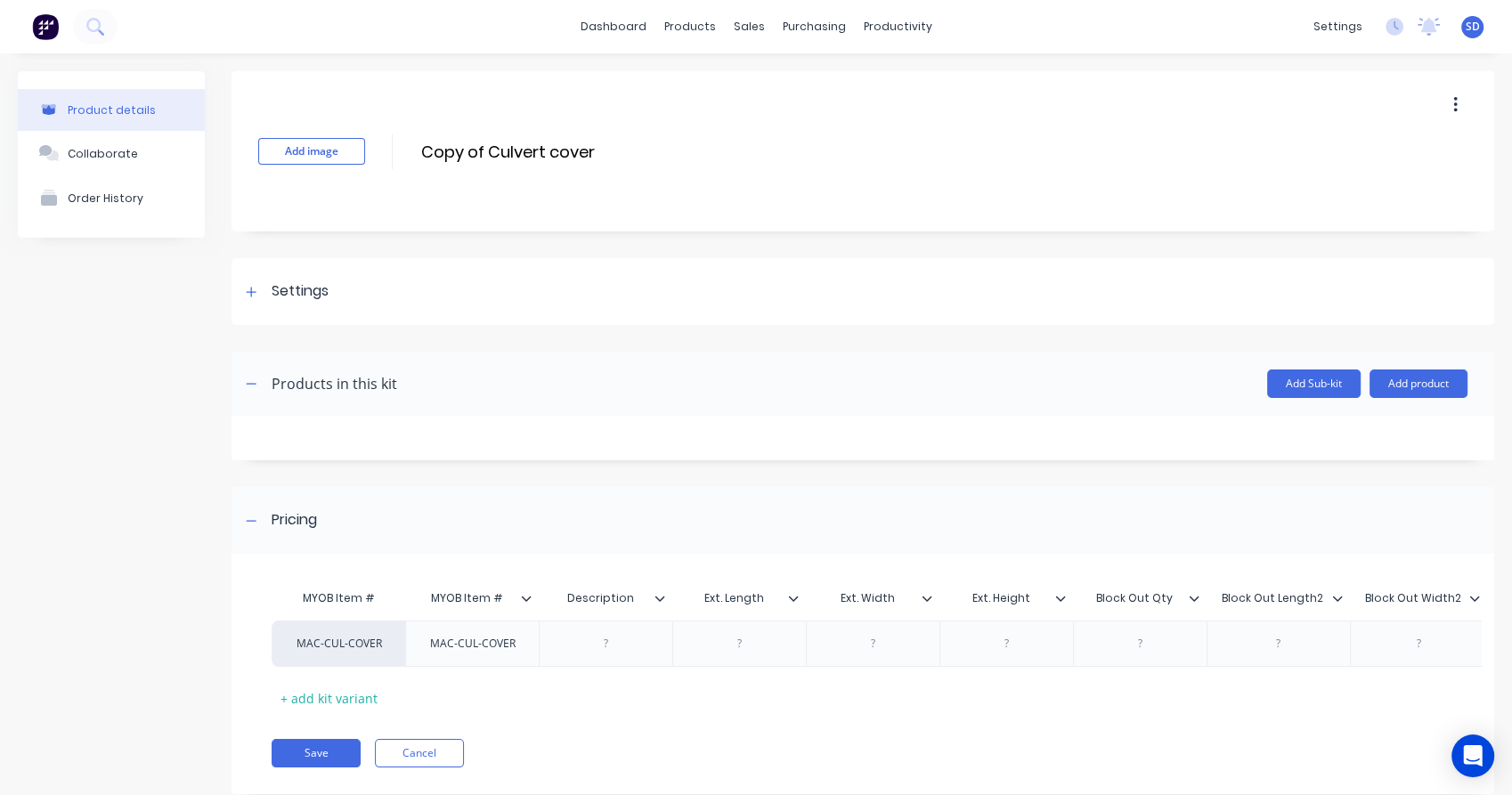
click at [903, 124] on div "Add image Copy of Culvert cover Copy of Culvert cover Enter kit name" at bounding box center [862, 151] width 1262 height 161
click at [331, 762] on button "Save" at bounding box center [315, 752] width 89 height 29
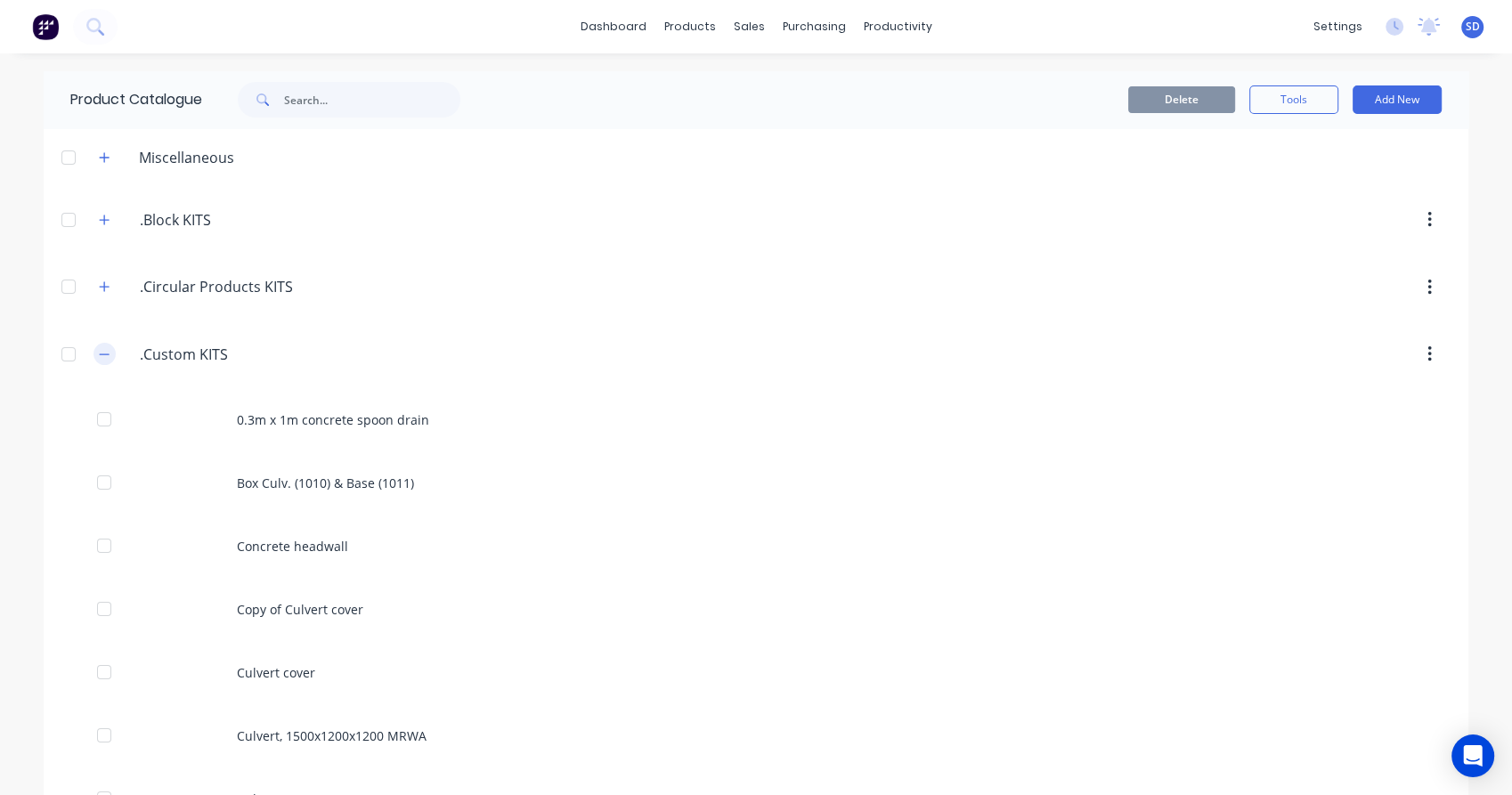
click at [99, 357] on icon "button" at bounding box center [104, 354] width 11 height 12
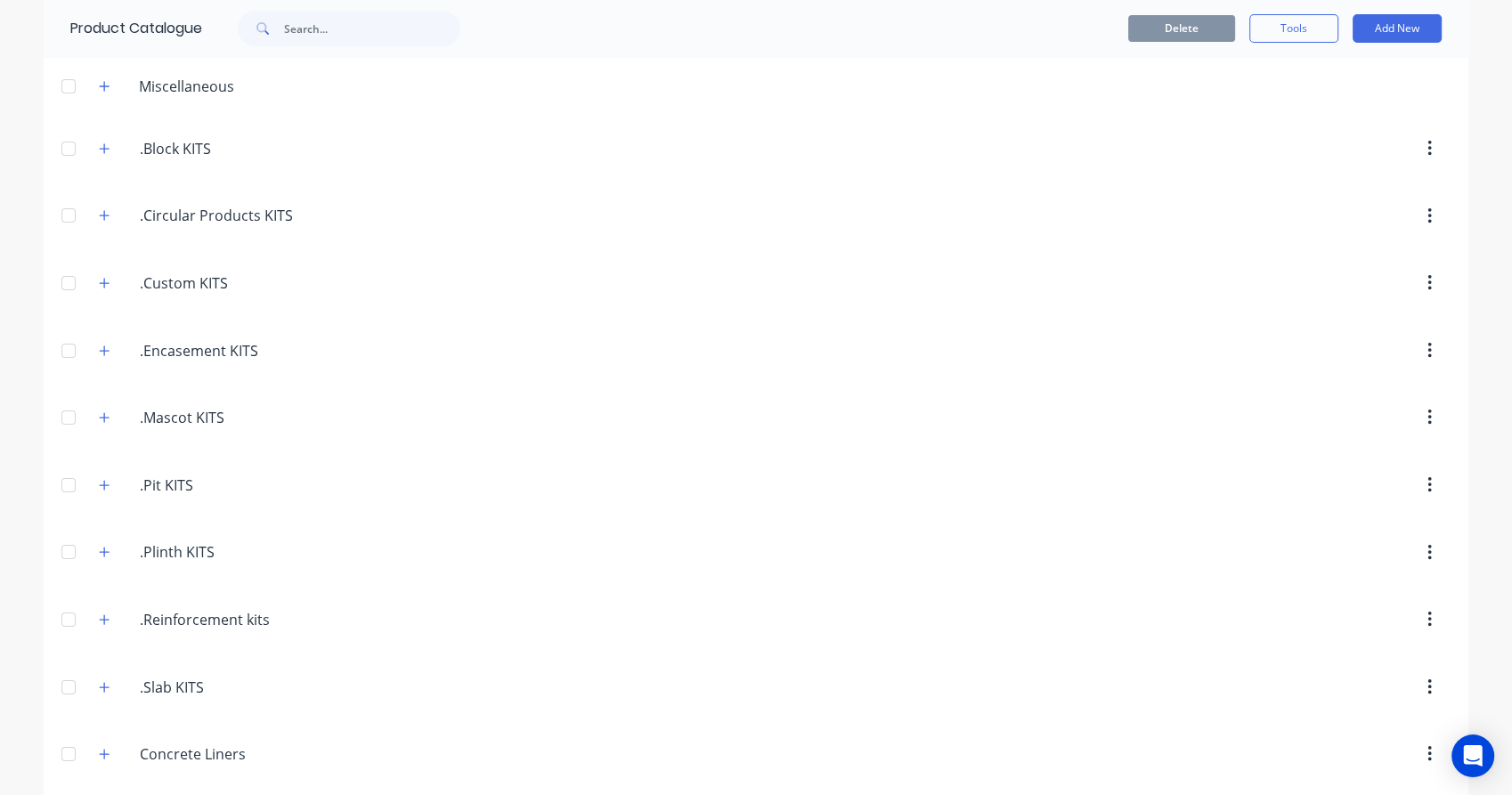
scroll to position [99, 0]
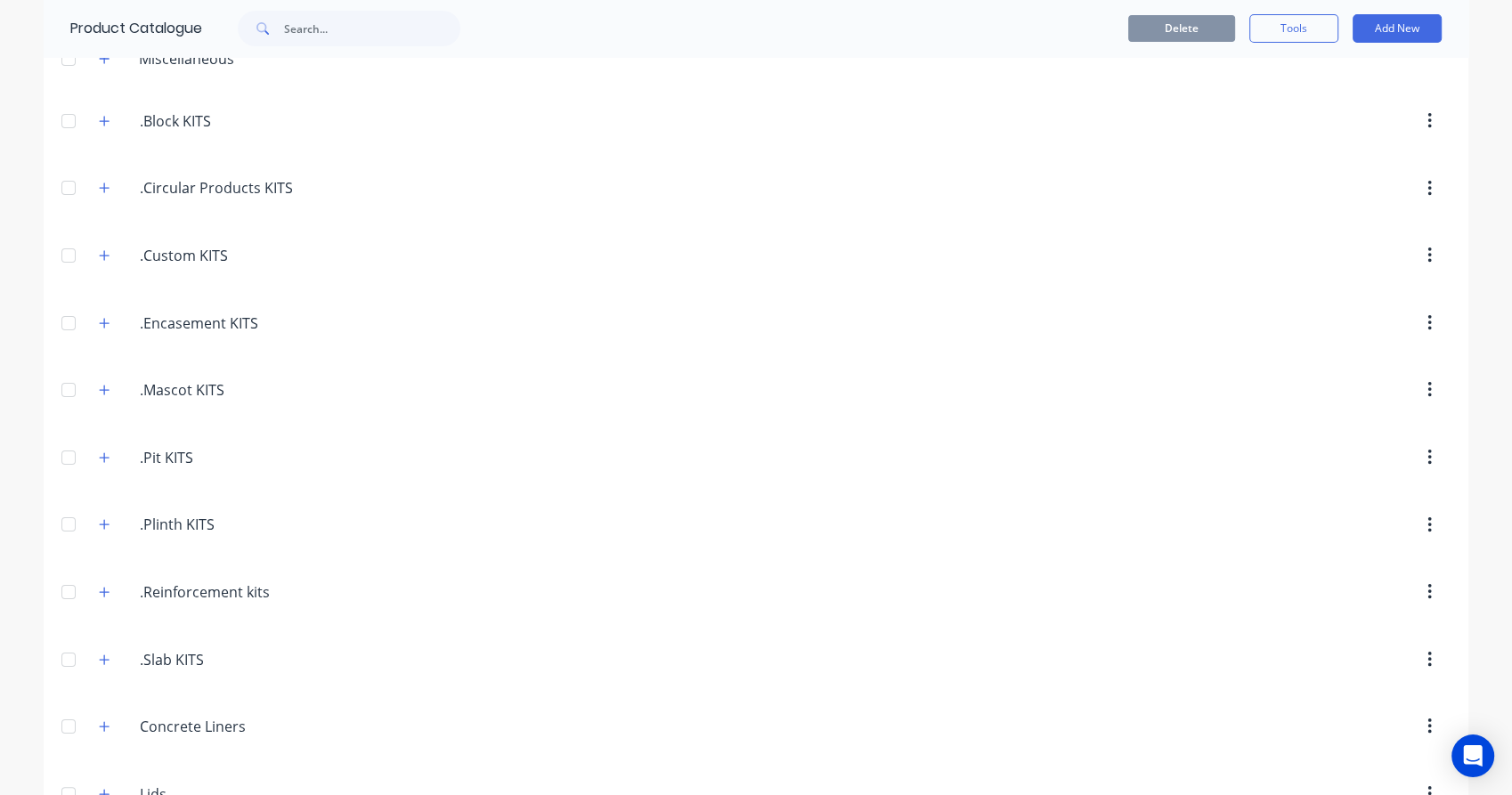
click at [89, 239] on div ".Custom.KITS .Custom KITS" at bounding box center [225, 255] width 279 height 32
click at [99, 249] on icon "button" at bounding box center [104, 255] width 11 height 12
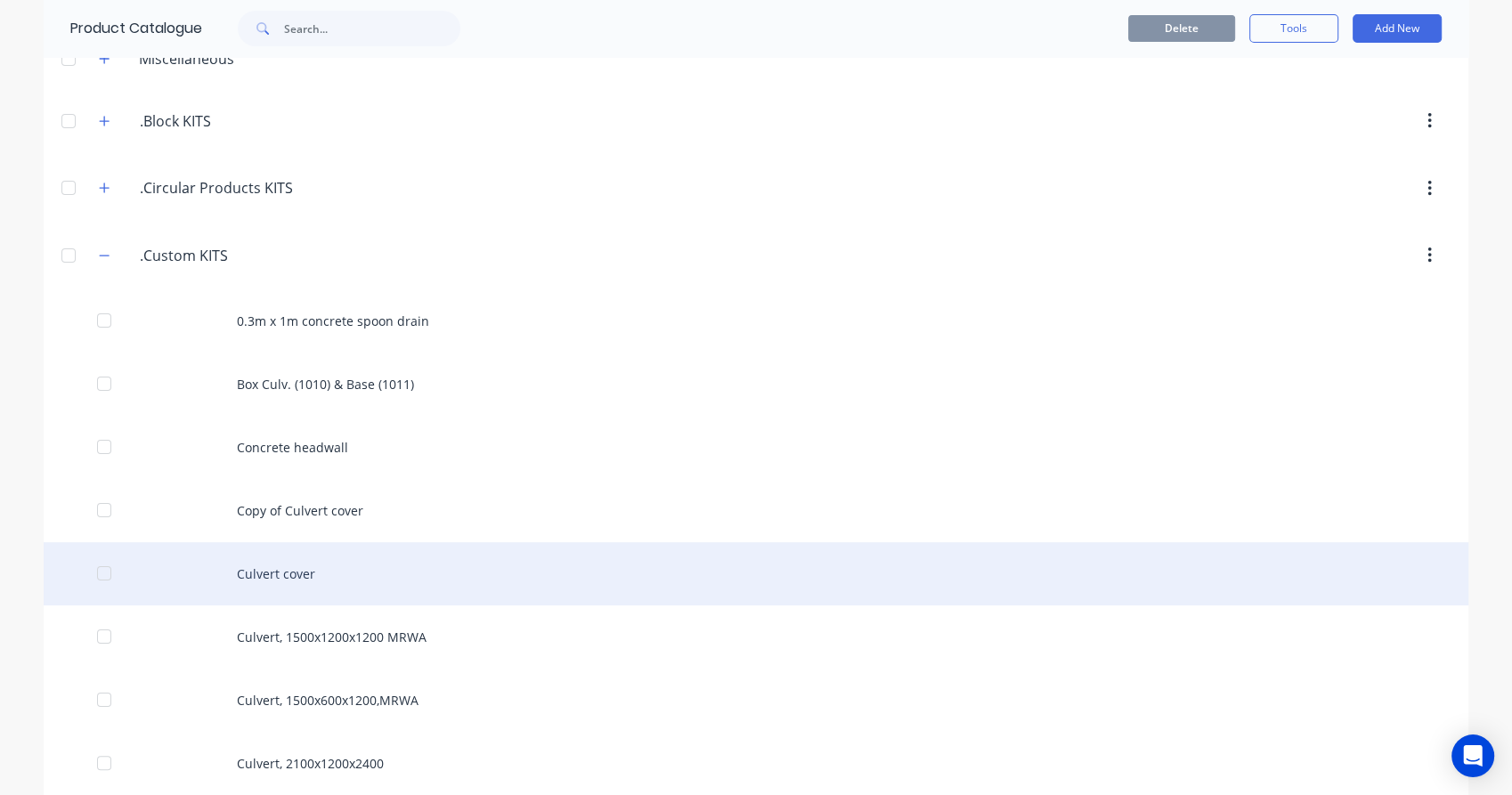
click at [293, 573] on div "Culvert cover" at bounding box center [756, 573] width 1424 height 63
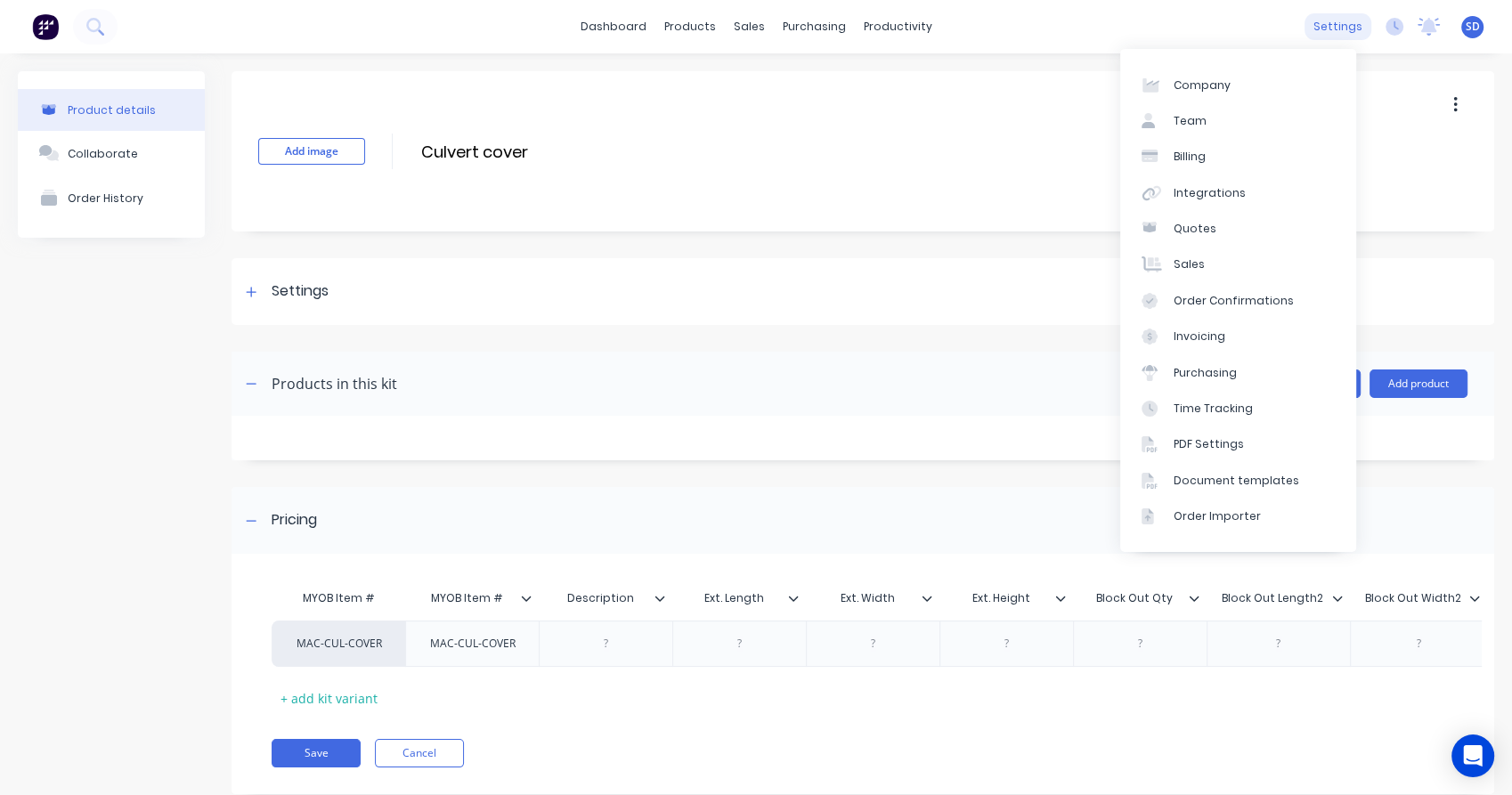
click at [1336, 36] on div "settings" at bounding box center [1337, 26] width 67 height 27
drag, startPoint x: 1203, startPoint y: 119, endPoint x: 1206, endPoint y: 161, distance: 42.1
click at [1203, 120] on div "Team" at bounding box center [1190, 121] width 33 height 16
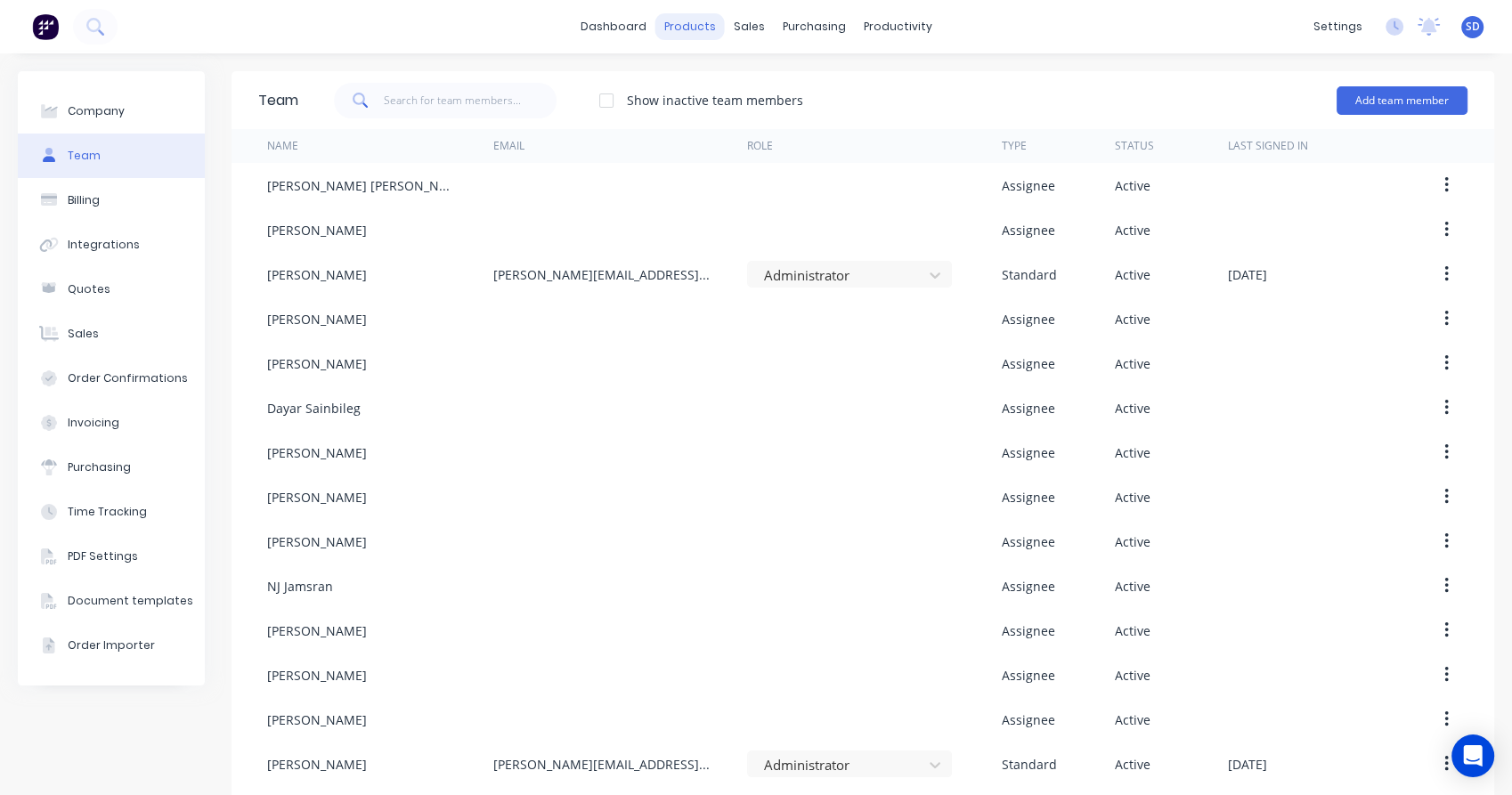
click at [684, 27] on div "products" at bounding box center [691, 26] width 70 height 27
click at [738, 73] on link "Product Catalogue" at bounding box center [770, 85] width 236 height 36
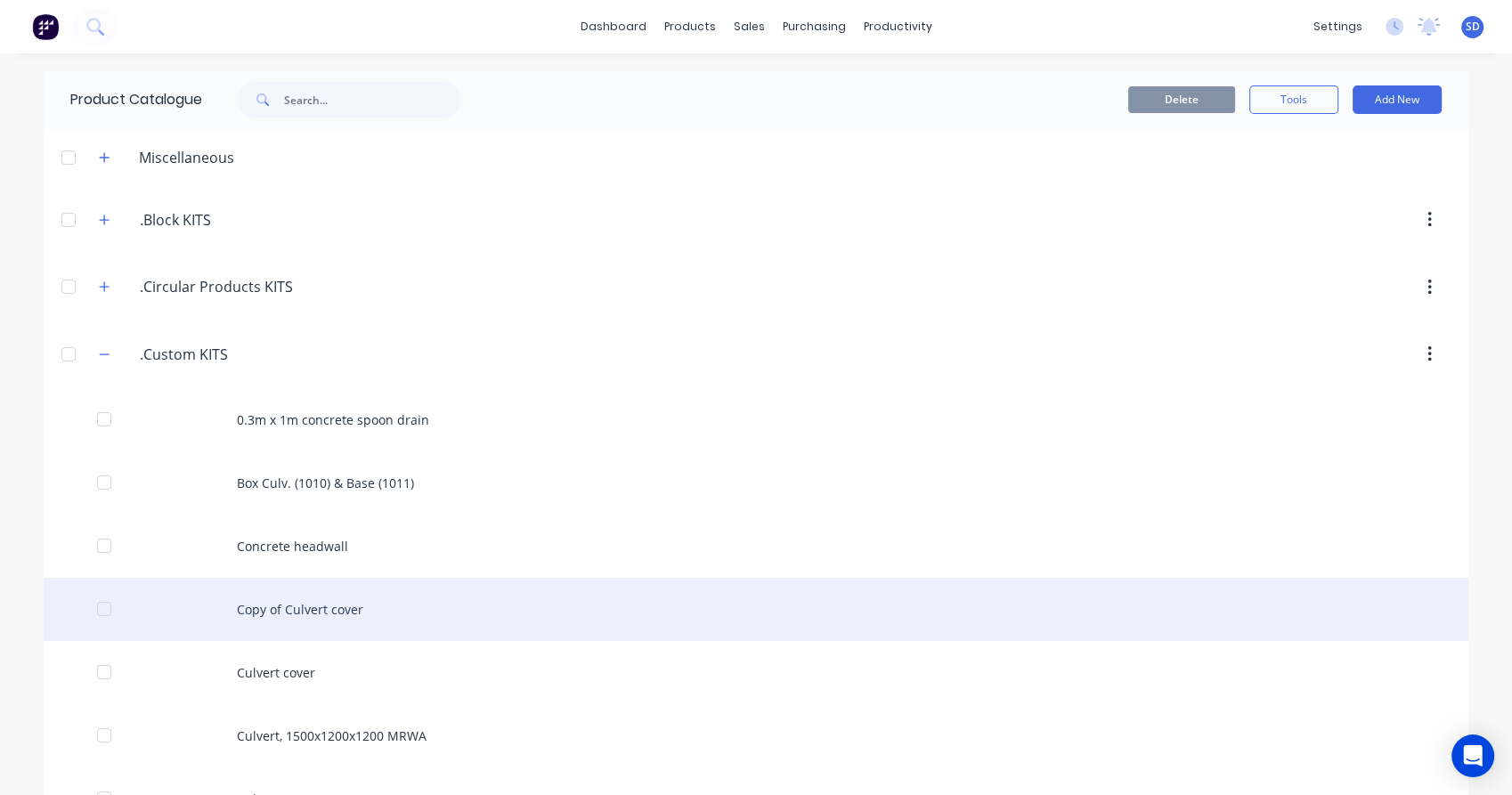
click at [313, 605] on div "Copy of Culvert cover" at bounding box center [756, 608] width 1424 height 63
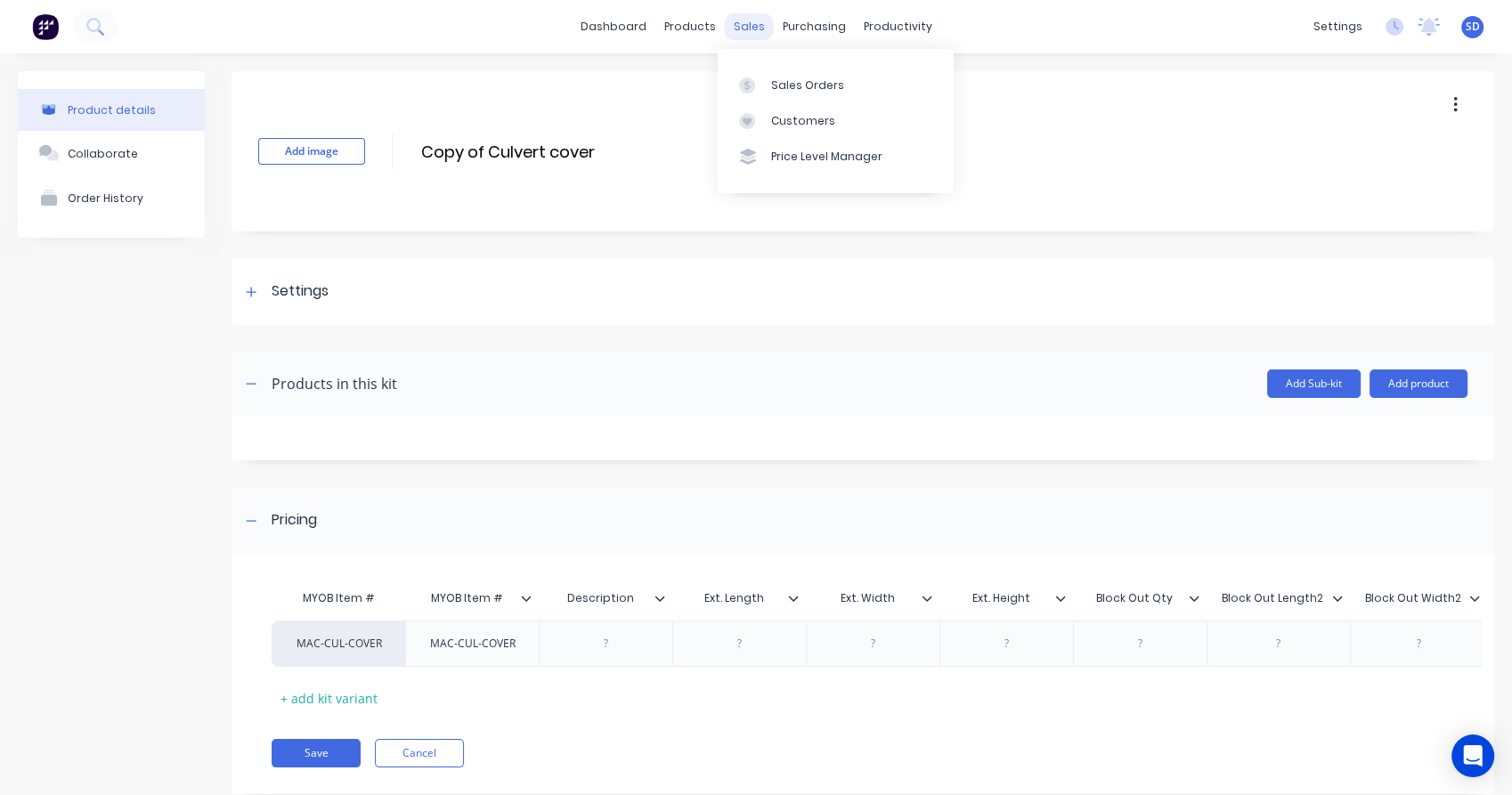
click at [743, 25] on div "sales" at bounding box center [749, 26] width 49 height 27
click at [780, 95] on link "Sales Orders" at bounding box center [835, 85] width 236 height 36
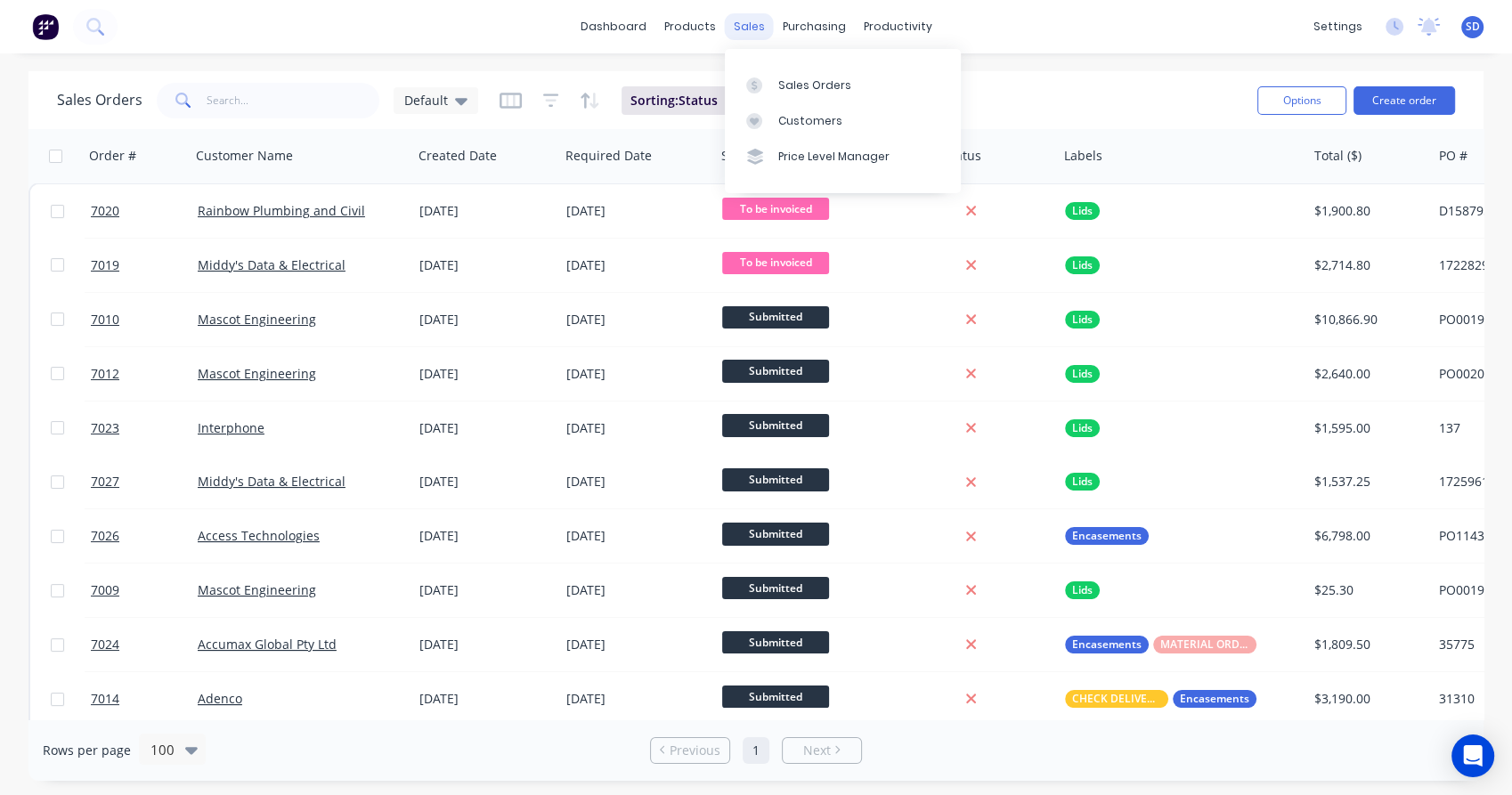
click at [748, 21] on div "sales" at bounding box center [749, 26] width 49 height 27
click at [691, 36] on div "products" at bounding box center [691, 26] width 70 height 27
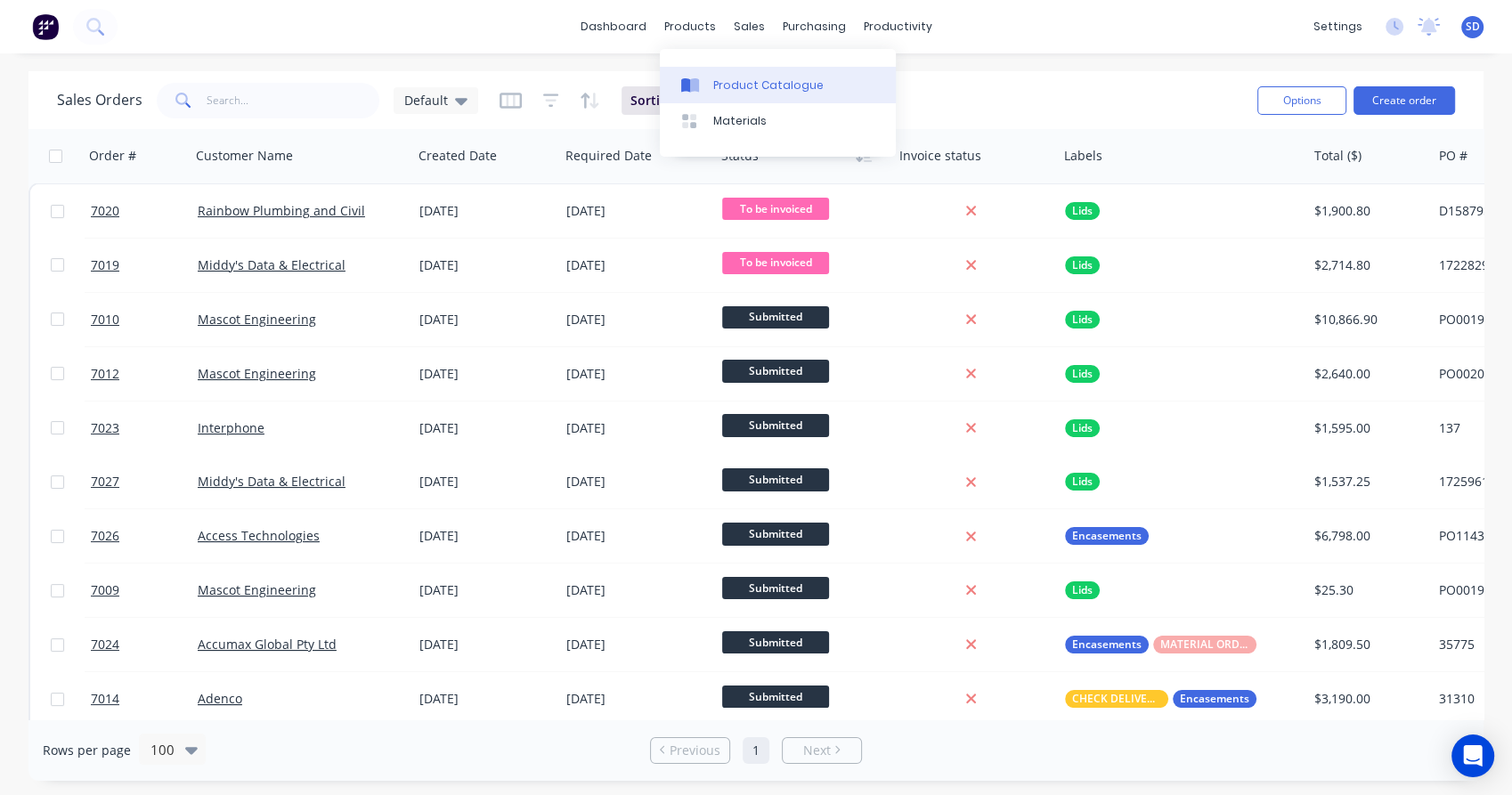
click at [733, 80] on div "Product Catalogue" at bounding box center [768, 86] width 111 height 16
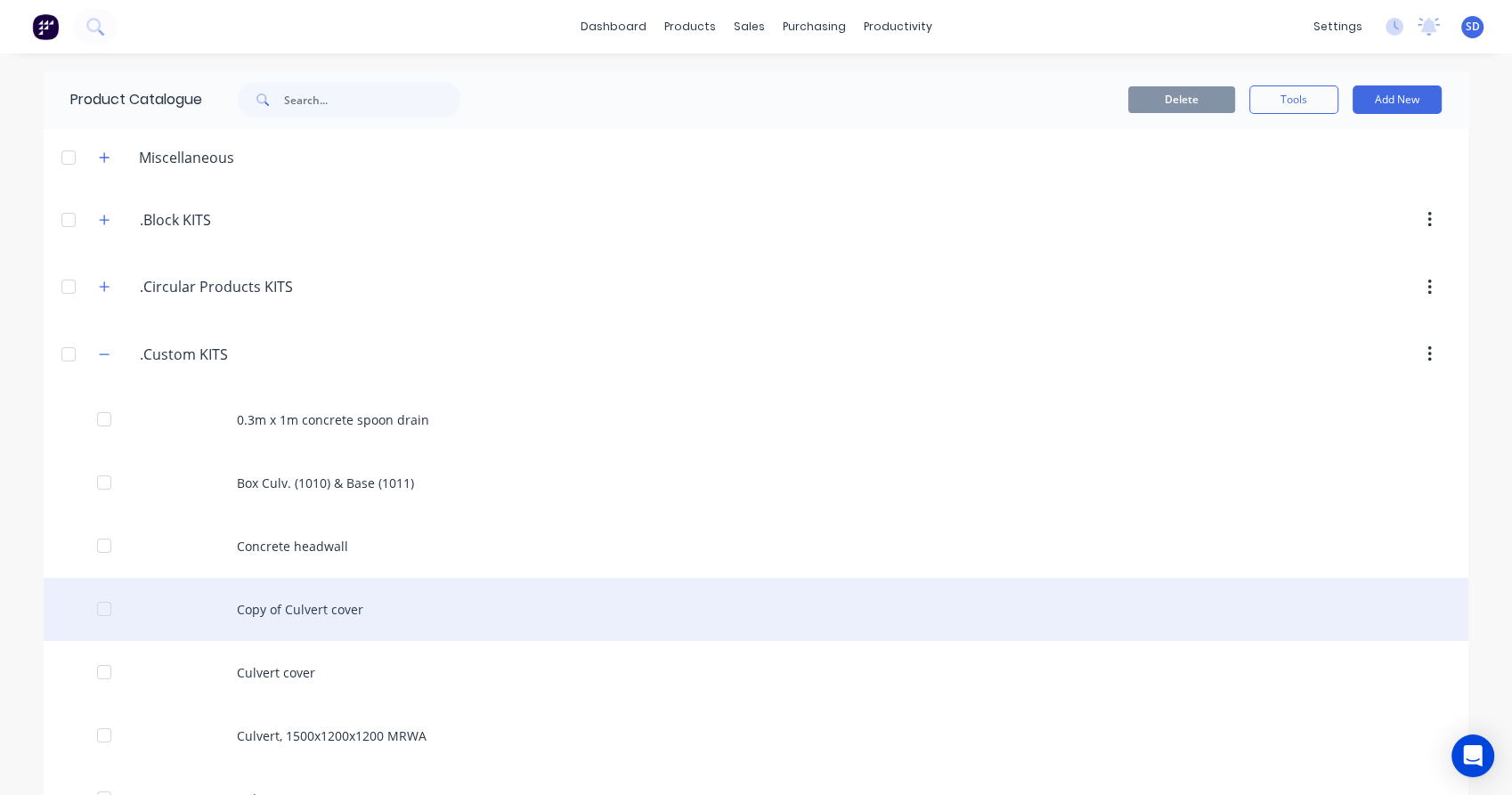
click at [350, 612] on div "Copy of Culvert cover" at bounding box center [756, 608] width 1424 height 63
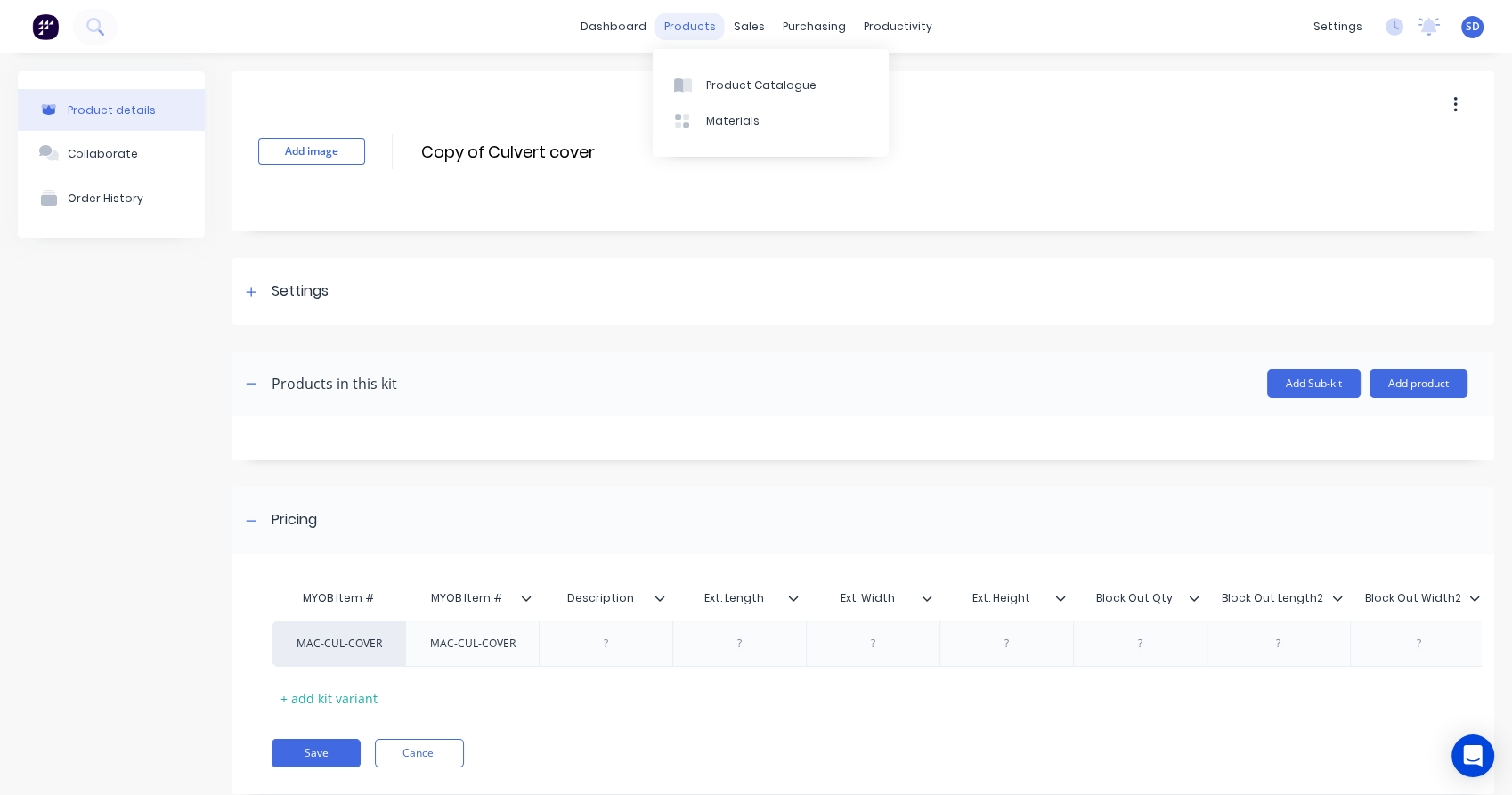
click at [691, 21] on div "products" at bounding box center [691, 26] width 70 height 27
click at [765, 78] on link "Sales Orders" at bounding box center [835, 85] width 236 height 36
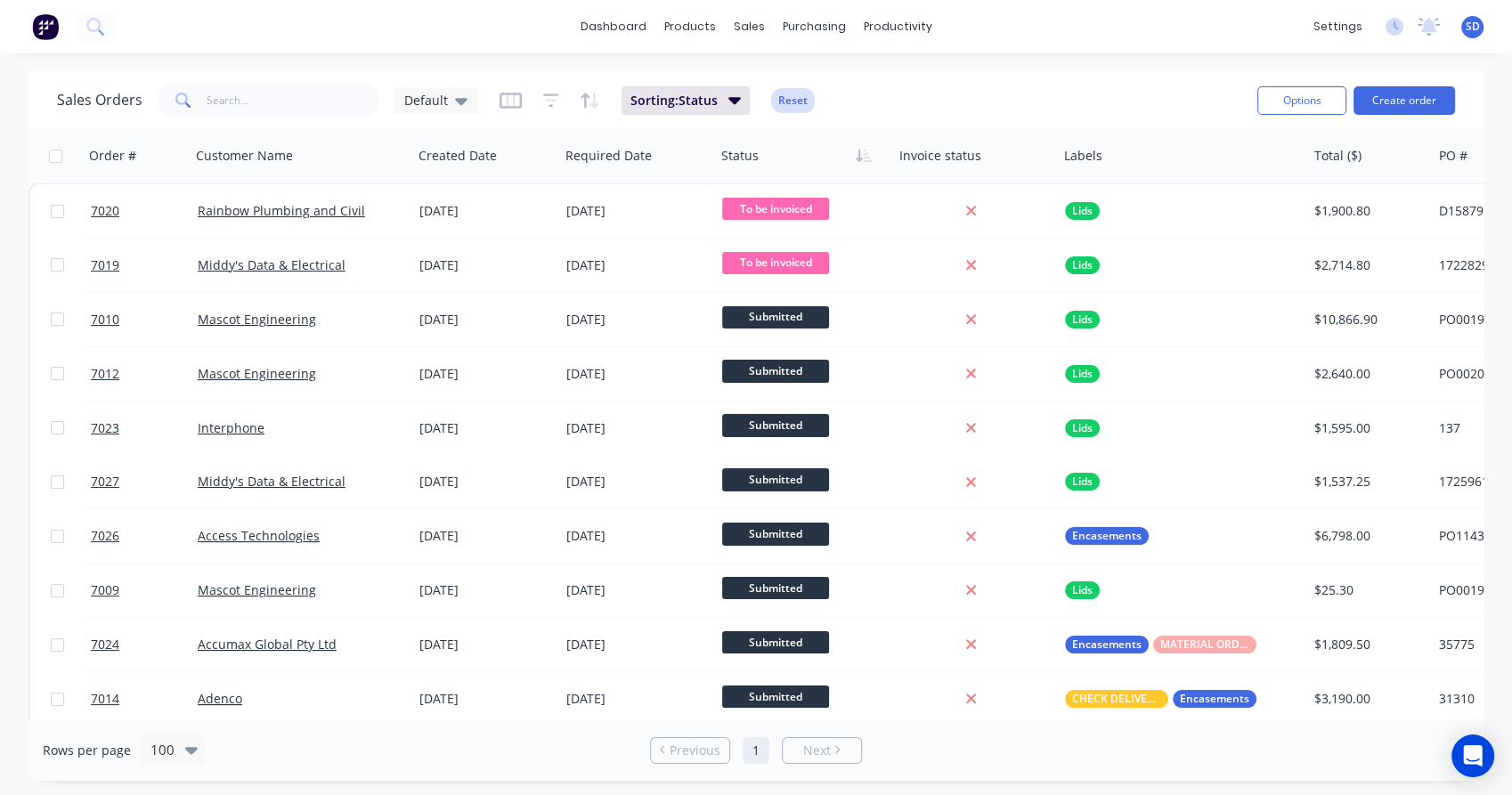
click at [796, 100] on button "Reset" at bounding box center [793, 100] width 44 height 25
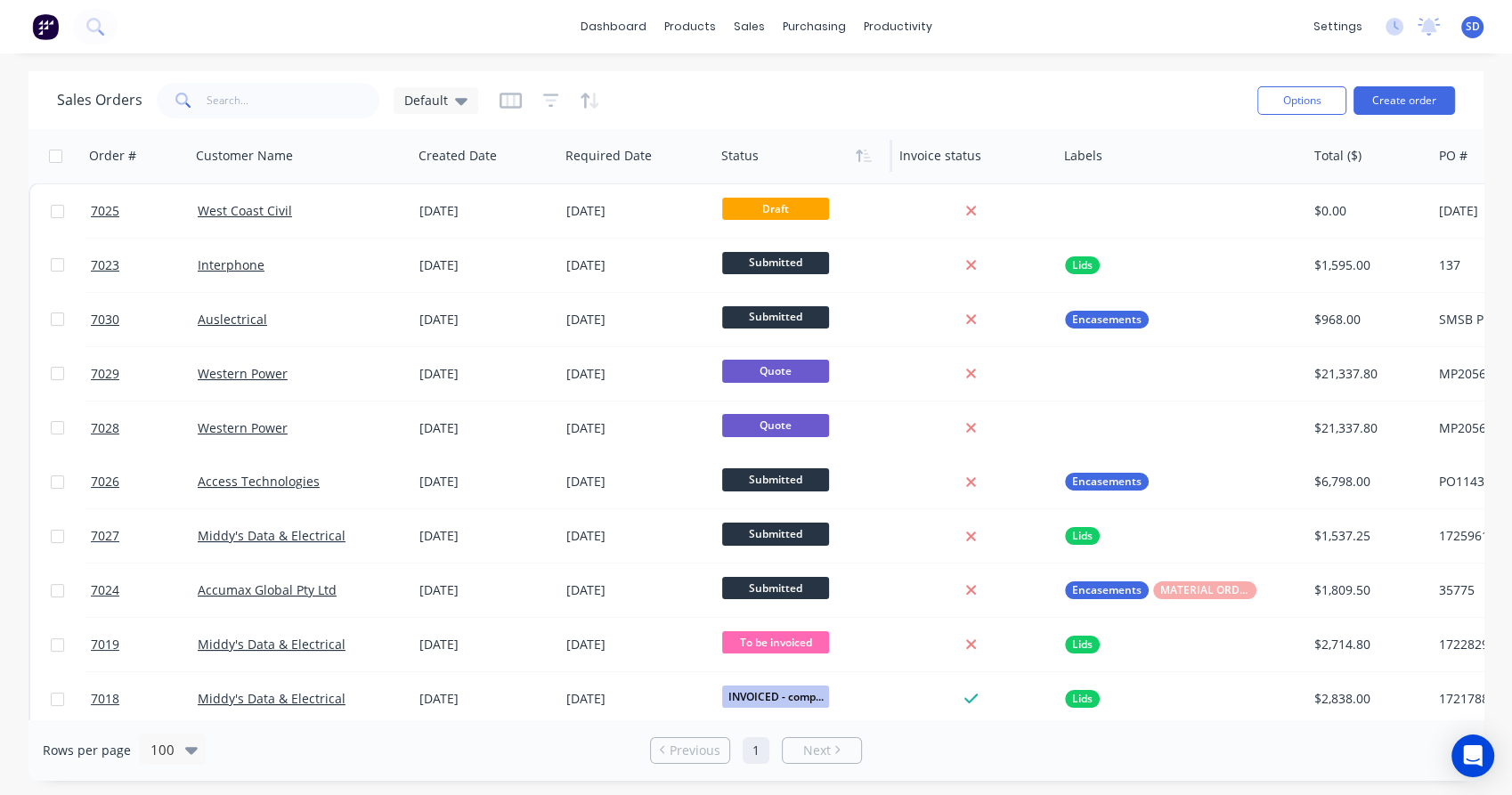
click at [840, 155] on div at bounding box center [799, 156] width 156 height 36
click at [864, 156] on icon "button" at bounding box center [863, 156] width 16 height 14
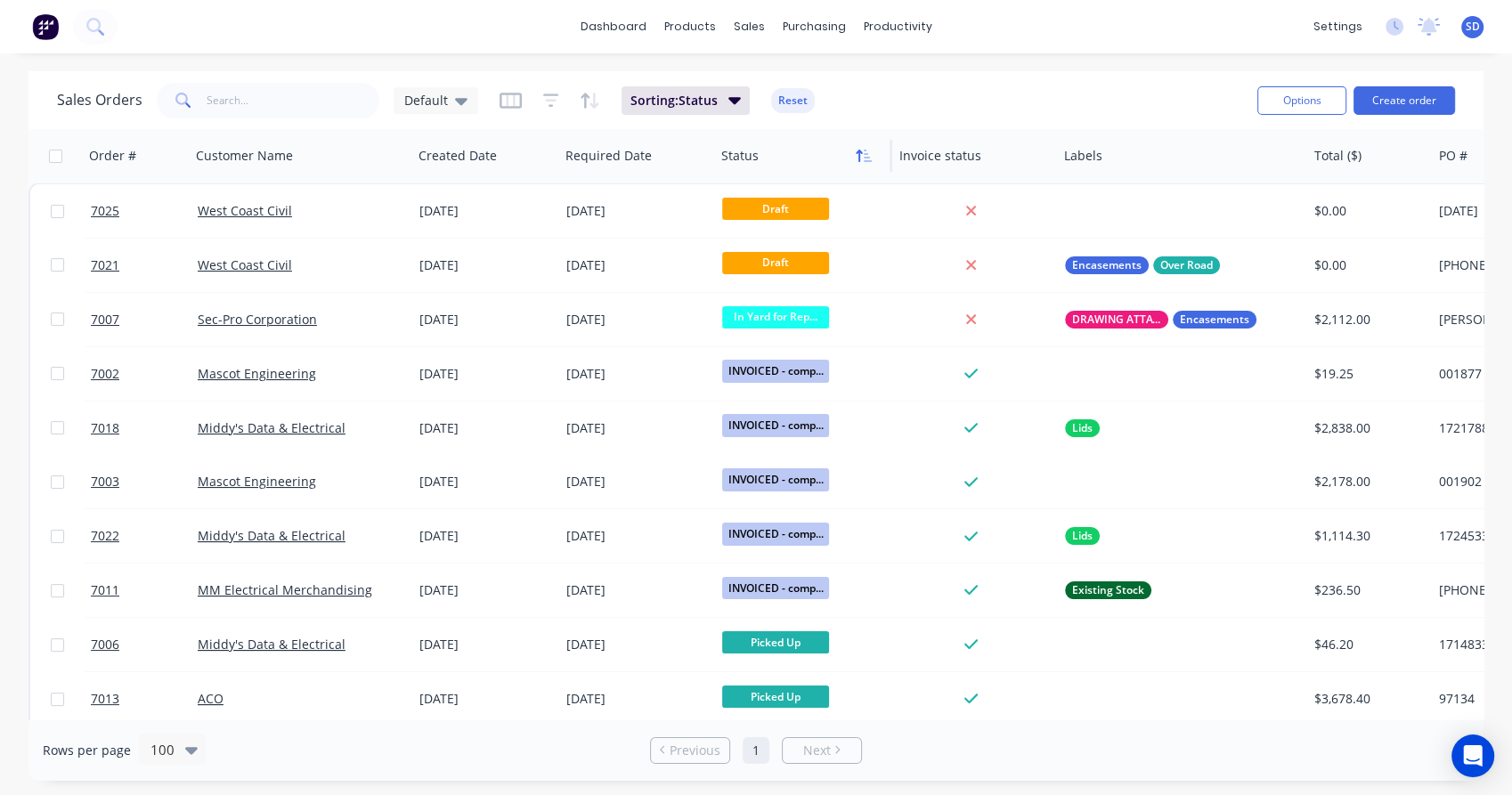
click at [859, 151] on icon "button" at bounding box center [858, 156] width 6 height 12
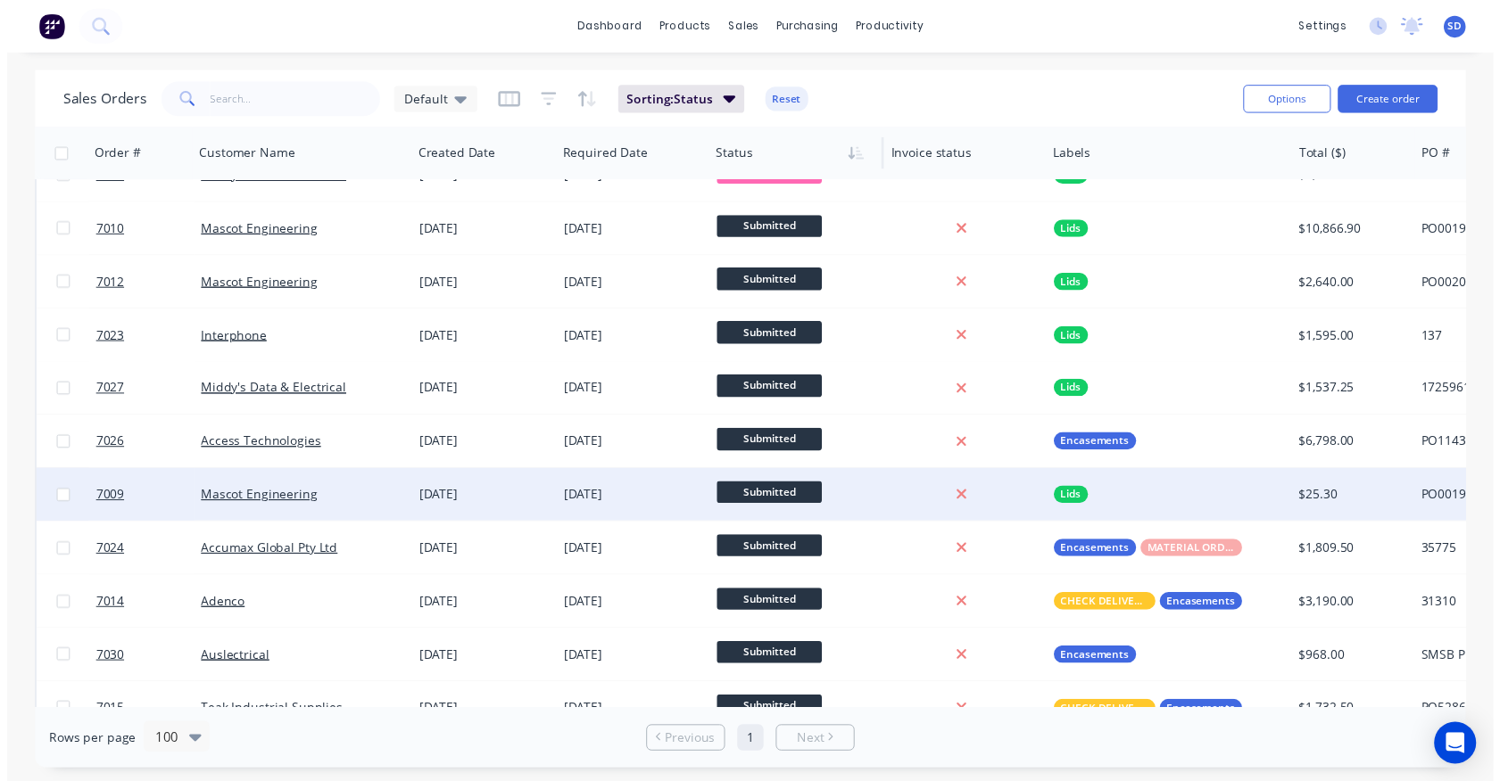
scroll to position [99, 0]
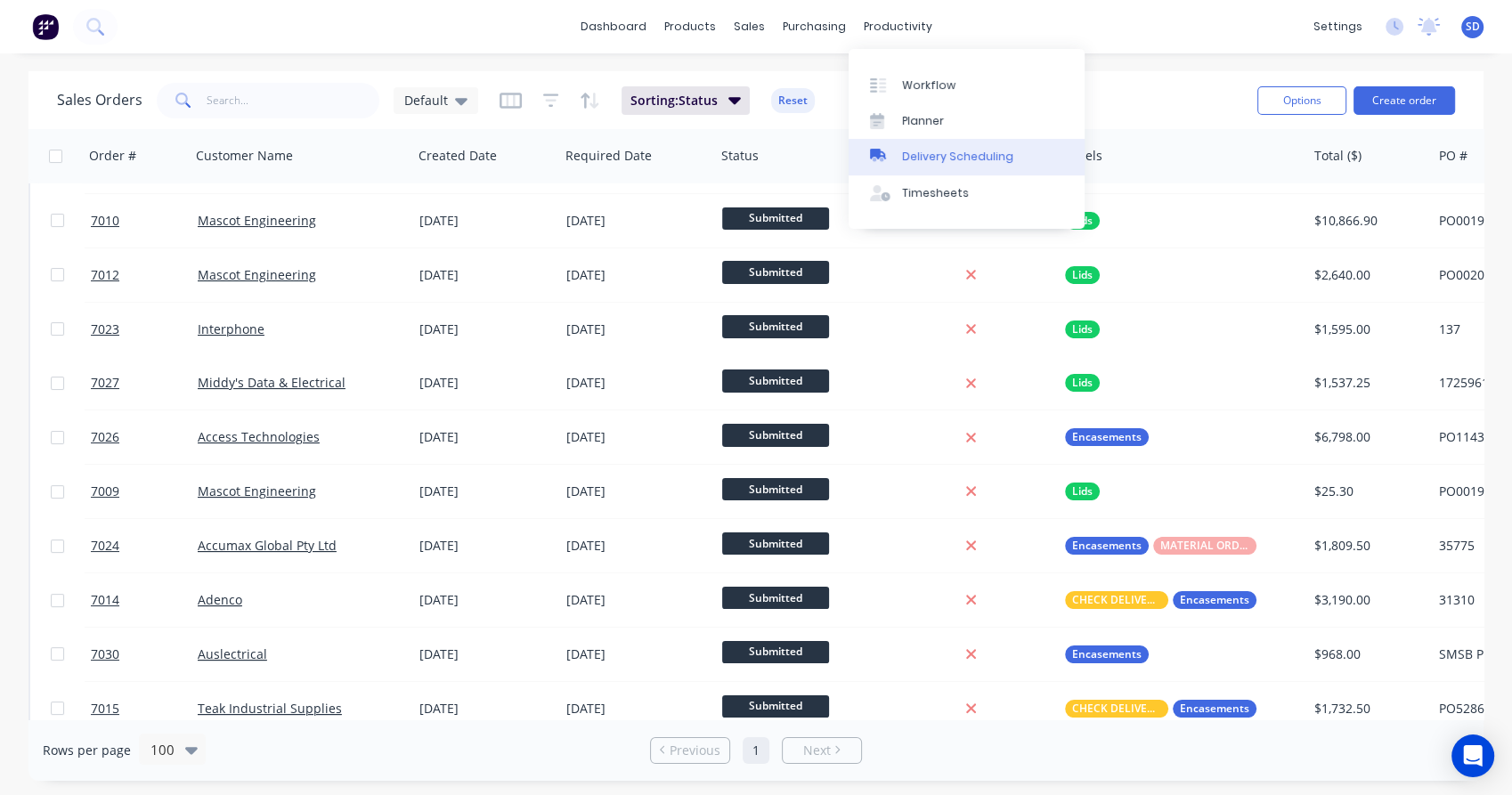
drag, startPoint x: 911, startPoint y: 79, endPoint x: 887, endPoint y: 151, distance: 75.9
click at [911, 79] on div "Workflow" at bounding box center [929, 86] width 54 height 16
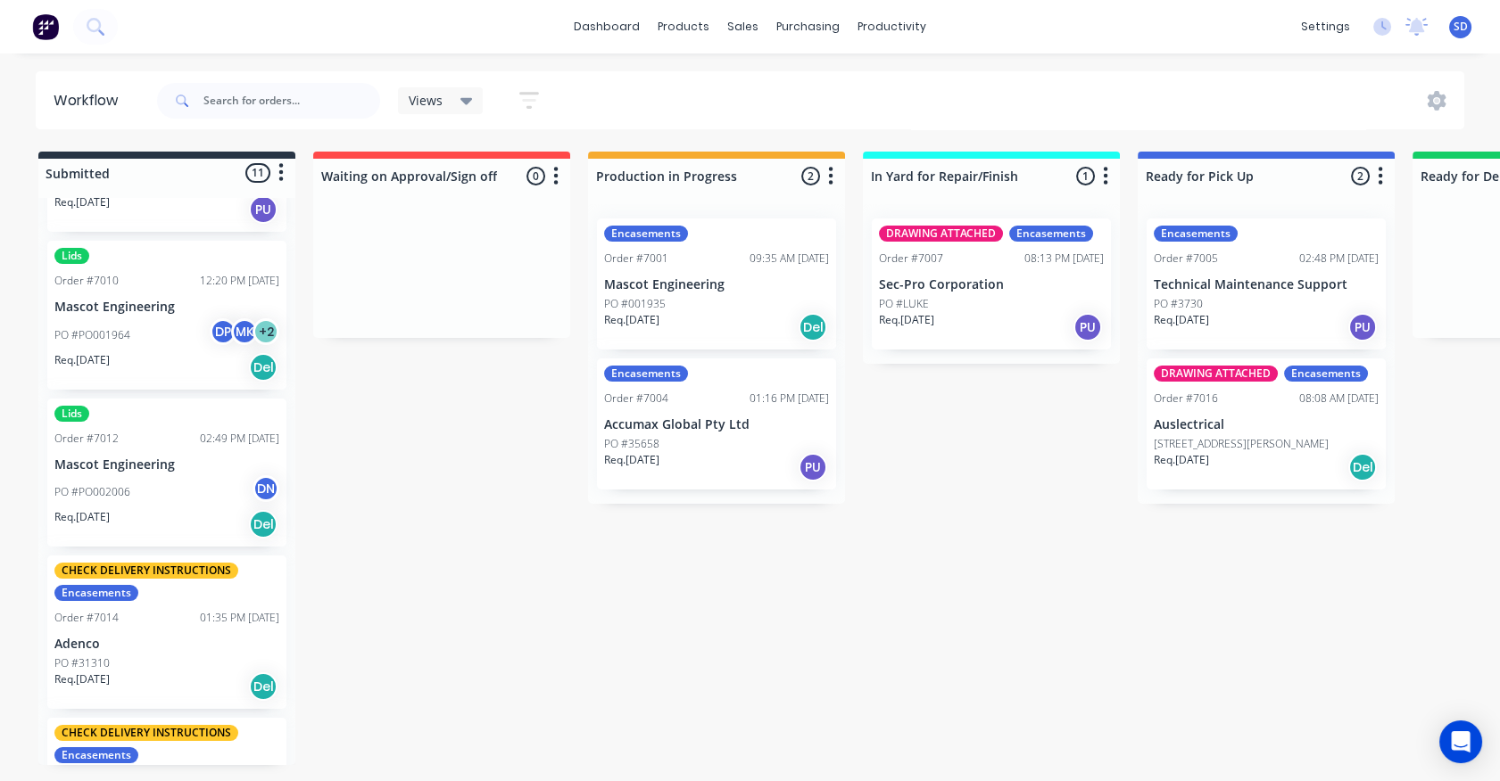
scroll to position [99, 0]
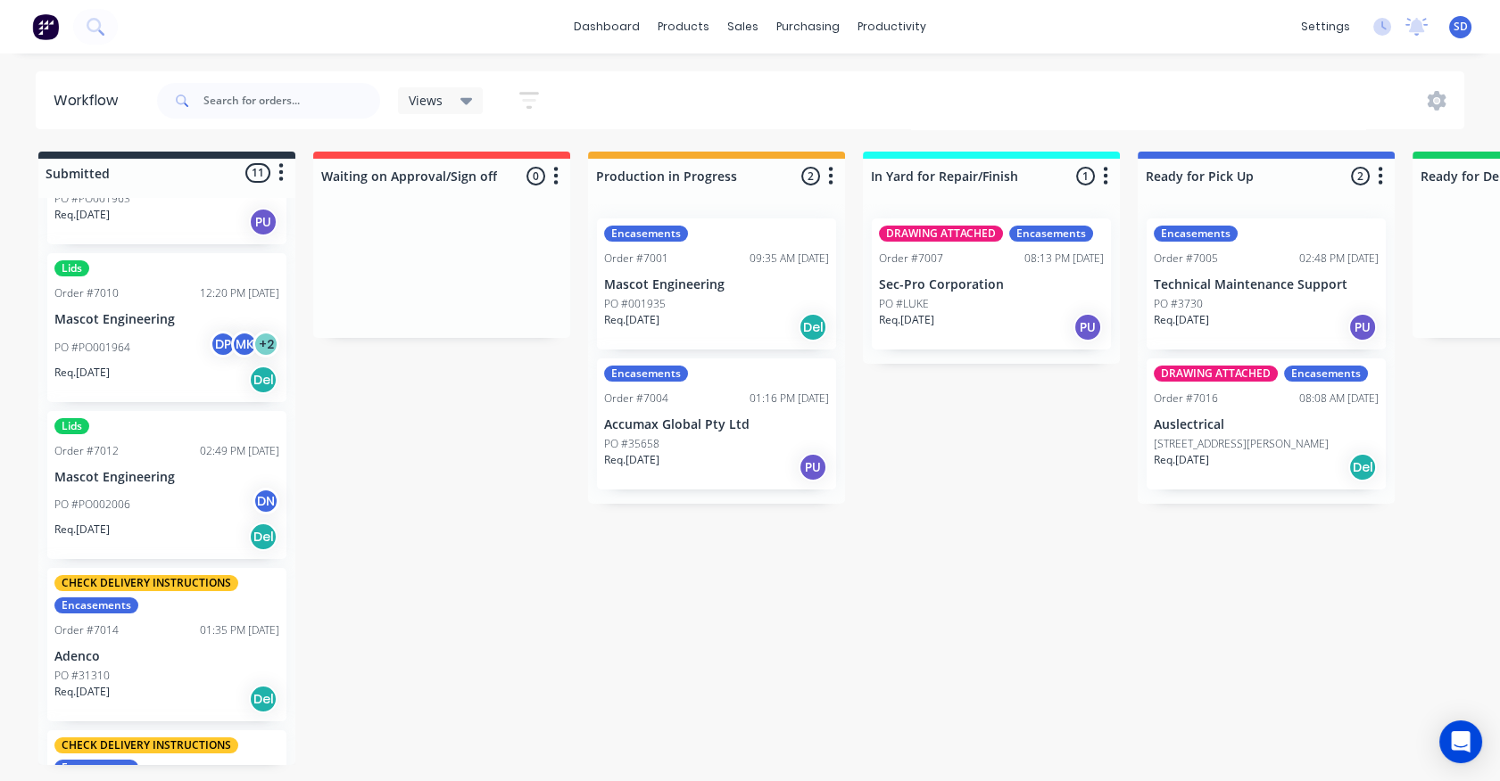
click at [1193, 547] on div "Submitted 11 Status colour #273444 hex #273444 Save Cancel Summaries Total orde…" at bounding box center [1474, 462] width 2975 height 620
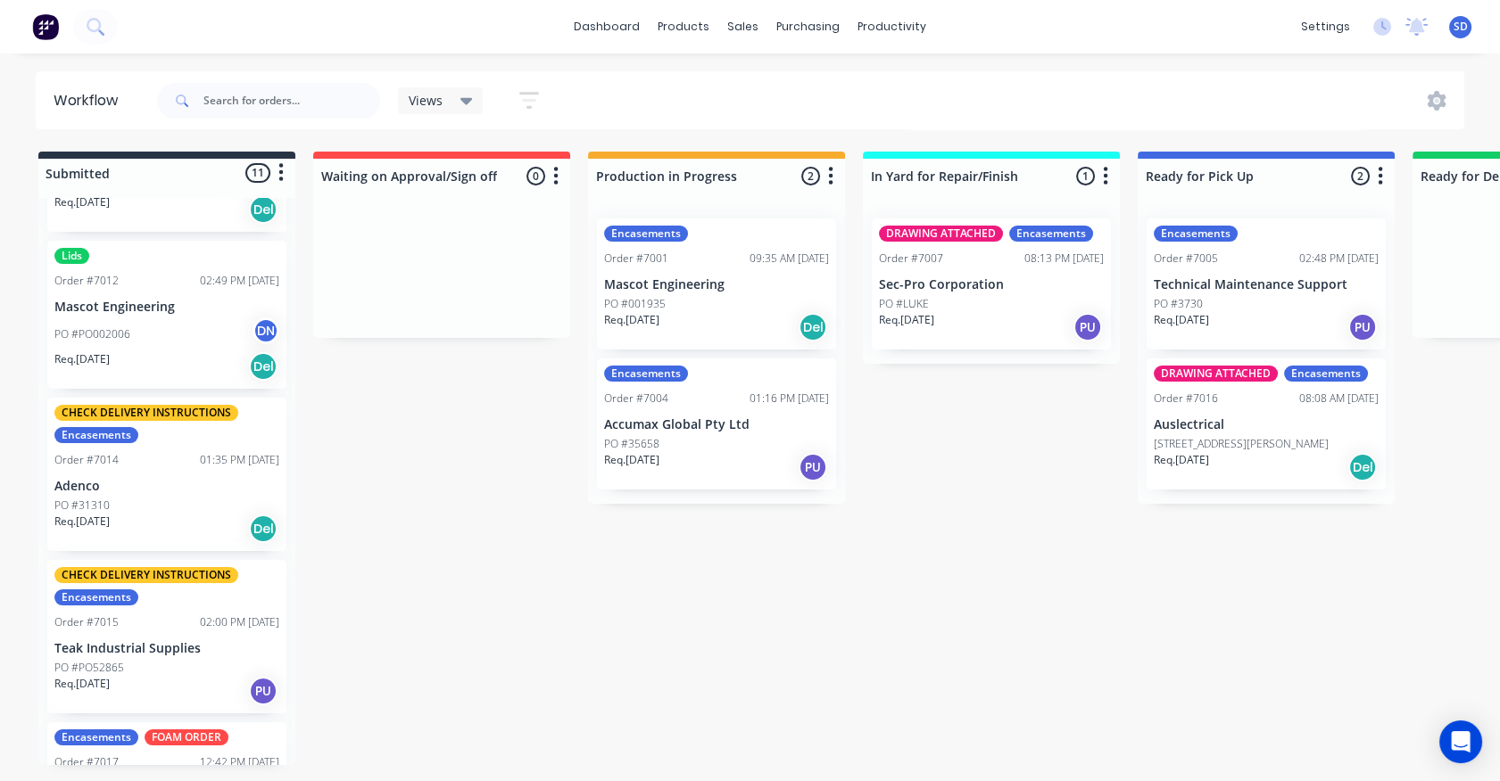
scroll to position [297, 0]
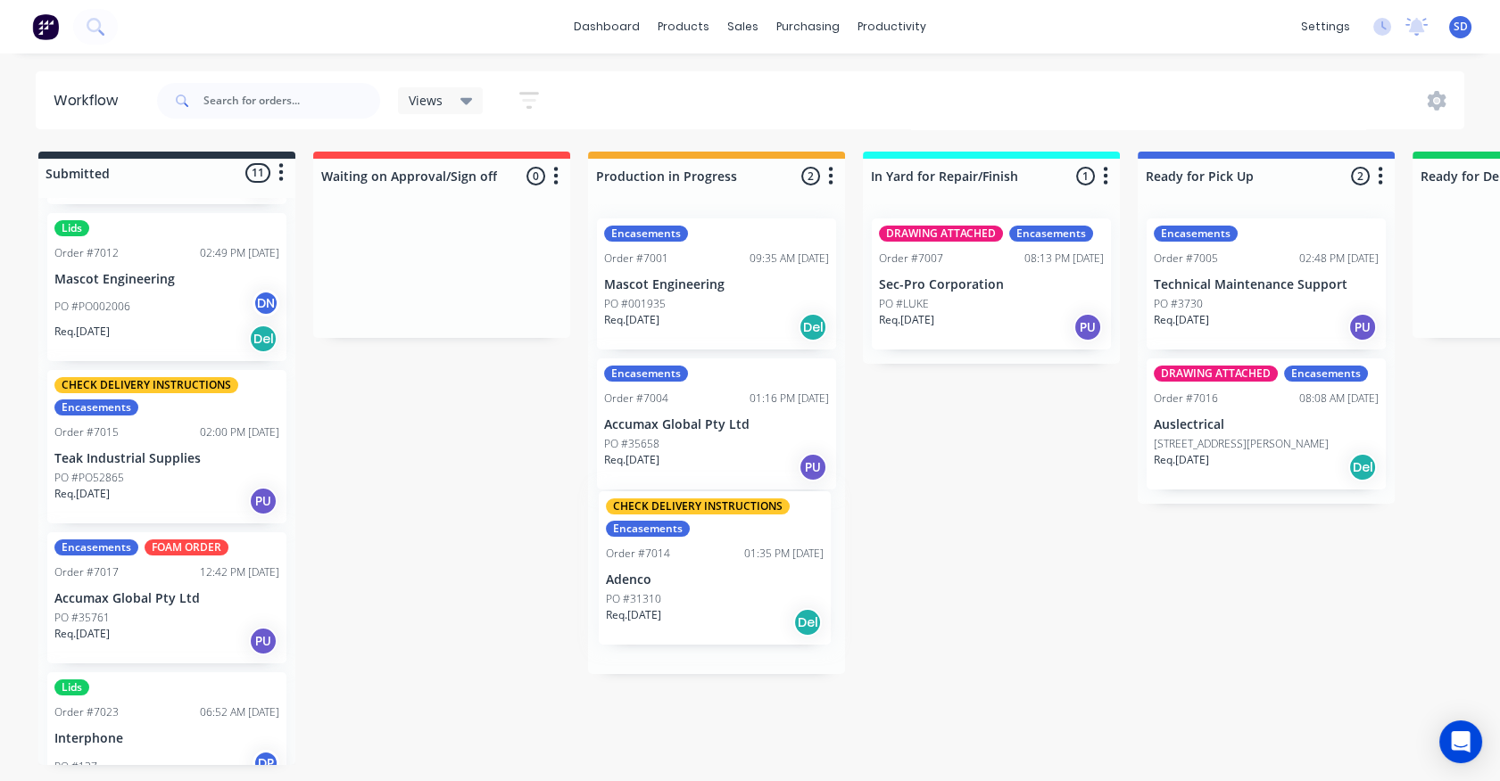
drag, startPoint x: 152, startPoint y: 464, endPoint x: 708, endPoint y: 584, distance: 569.5
click at [708, 584] on div "Submitted 11 Status colour #273444 hex #273444 Save Cancel Summaries Total orde…" at bounding box center [1474, 462] width 2975 height 620
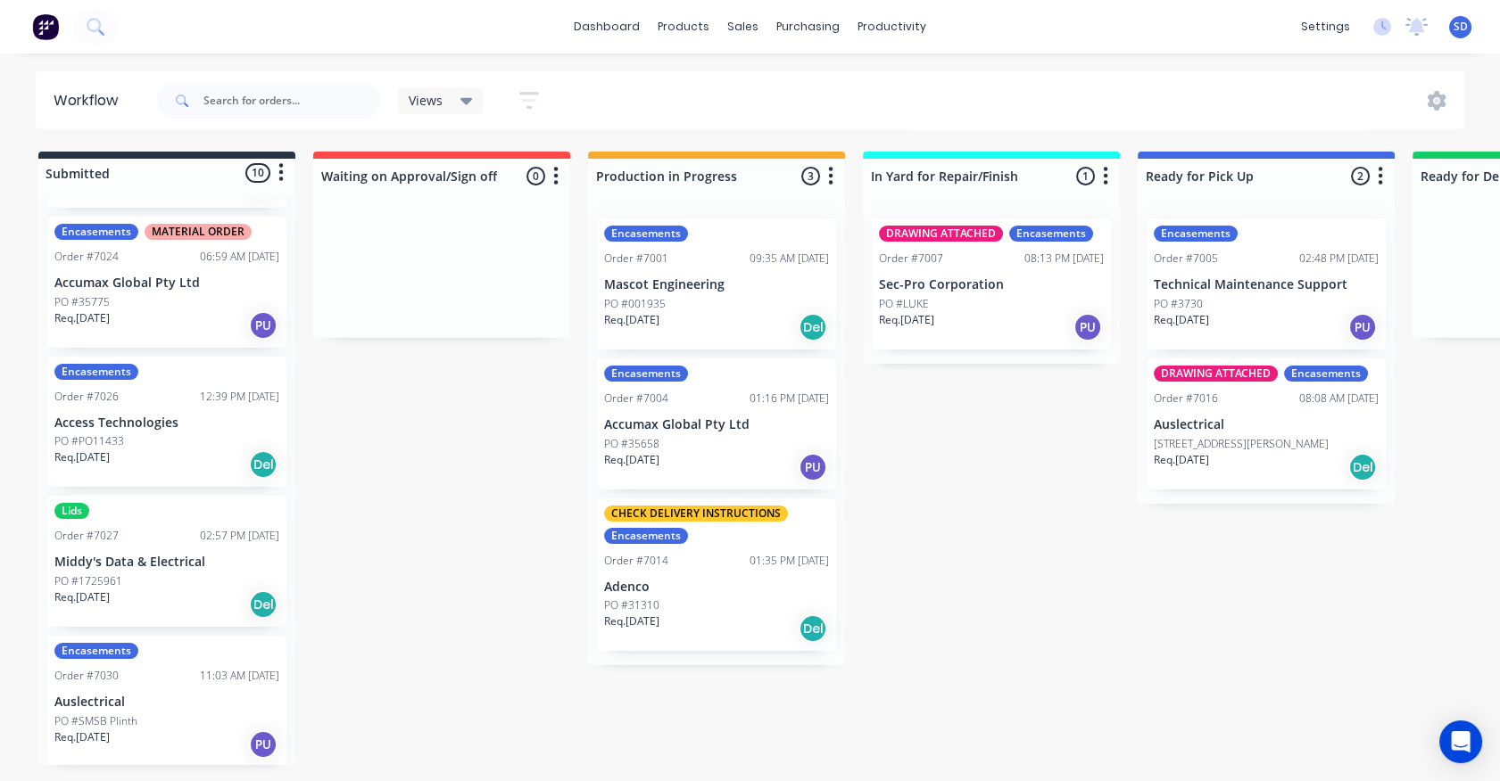
scroll to position [4, 0]
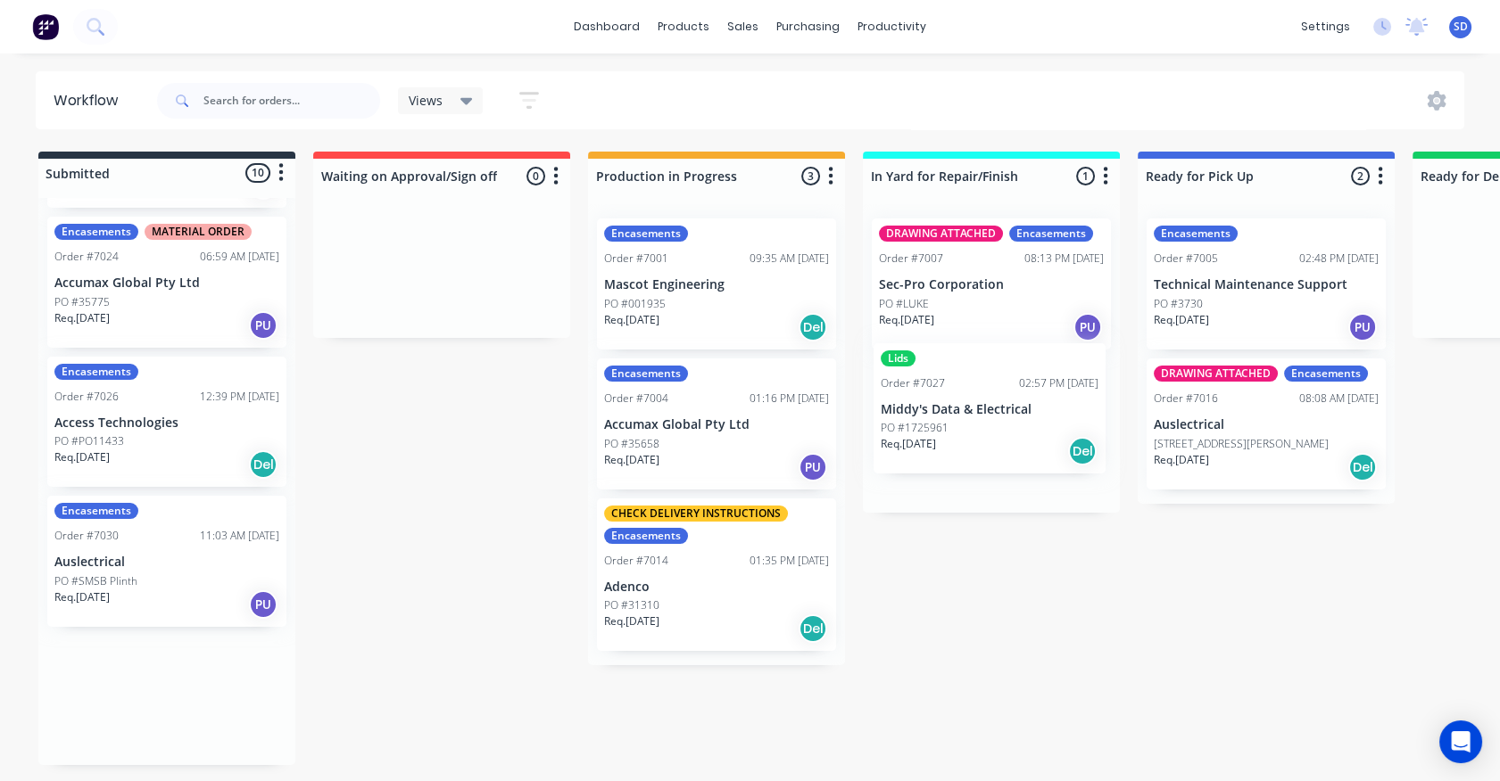
drag, startPoint x: 178, startPoint y: 558, endPoint x: 1009, endPoint y: 409, distance: 843.9
click at [1009, 409] on div "Submitted 10 Status colour #273444 hex #273444 Save Cancel Summaries Total orde…" at bounding box center [1474, 462] width 2975 height 620
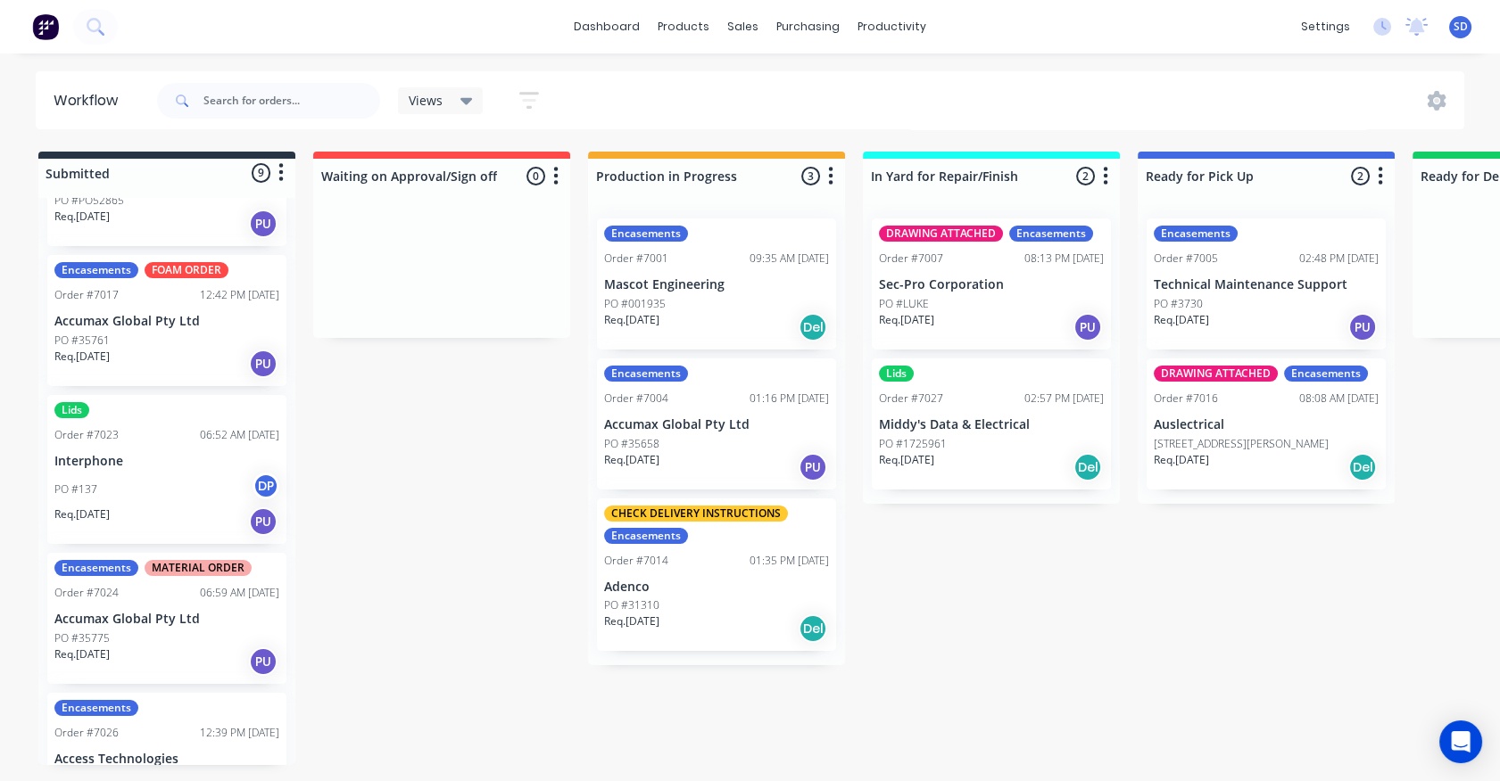
scroll to position [573, 0]
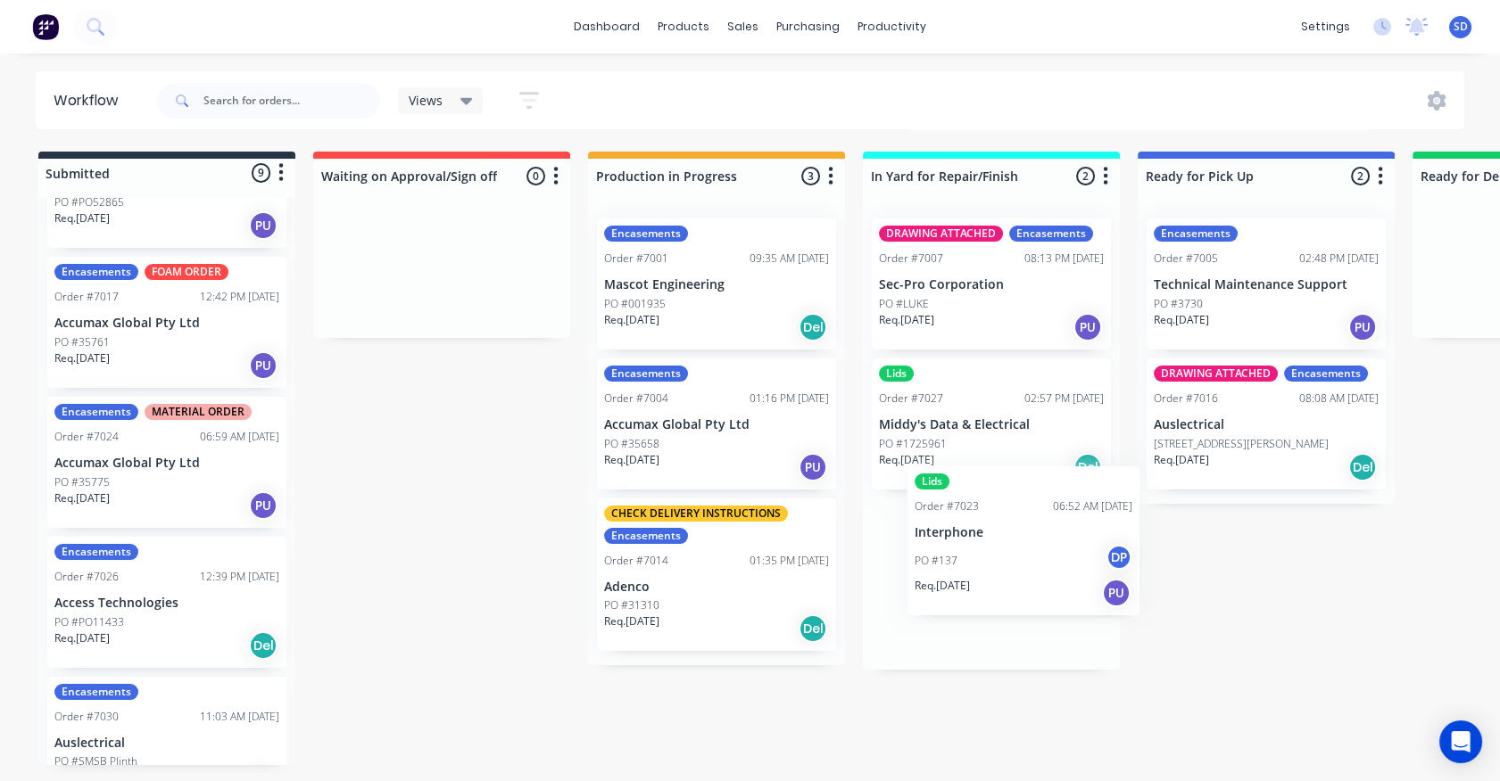
drag, startPoint x: 161, startPoint y: 493, endPoint x: 1029, endPoint y: 570, distance: 871.4
click at [1029, 570] on div "Submitted 9 Status colour #273444 hex #273444 Save Cancel Summaries Total order…" at bounding box center [1474, 462] width 2975 height 620
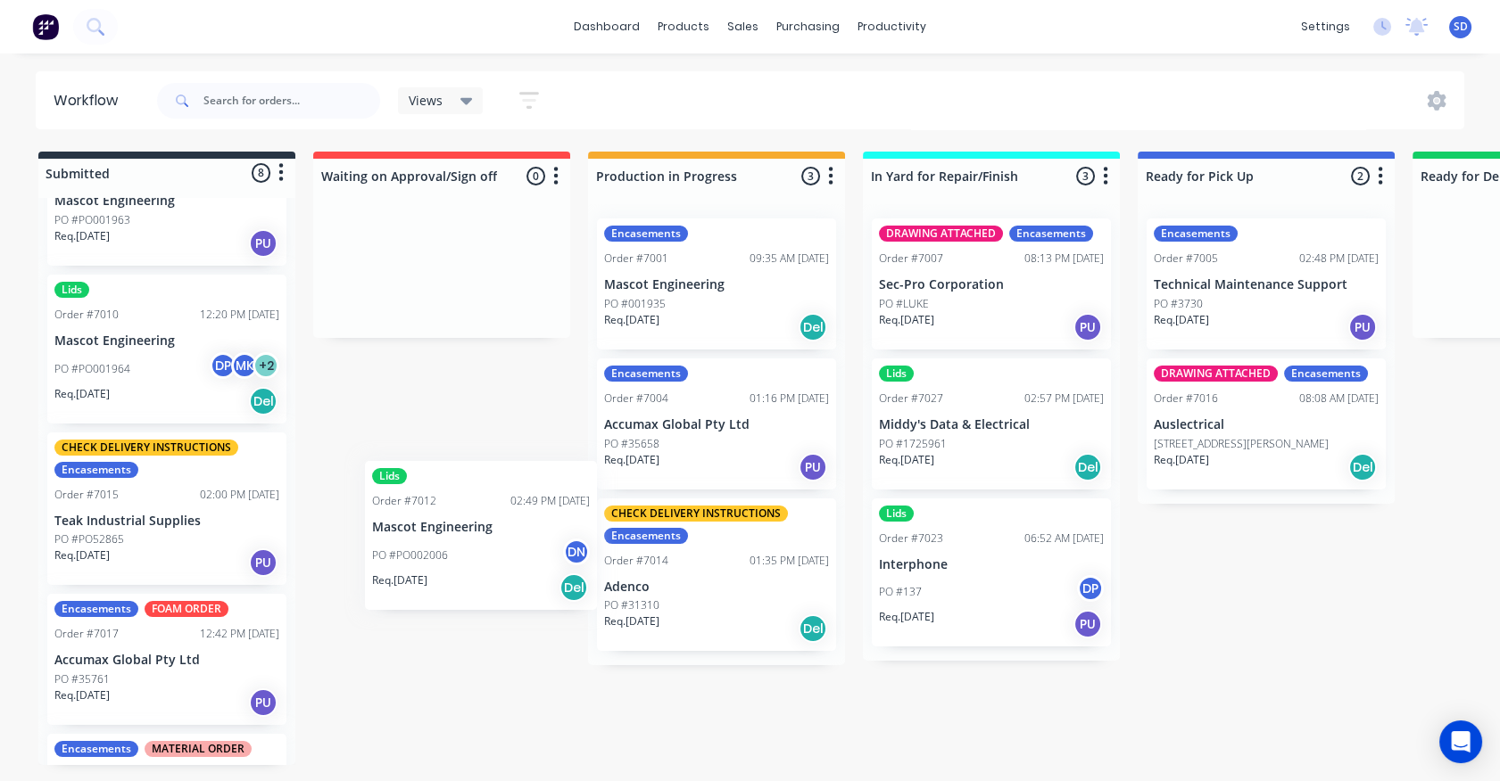
scroll to position [0, 0]
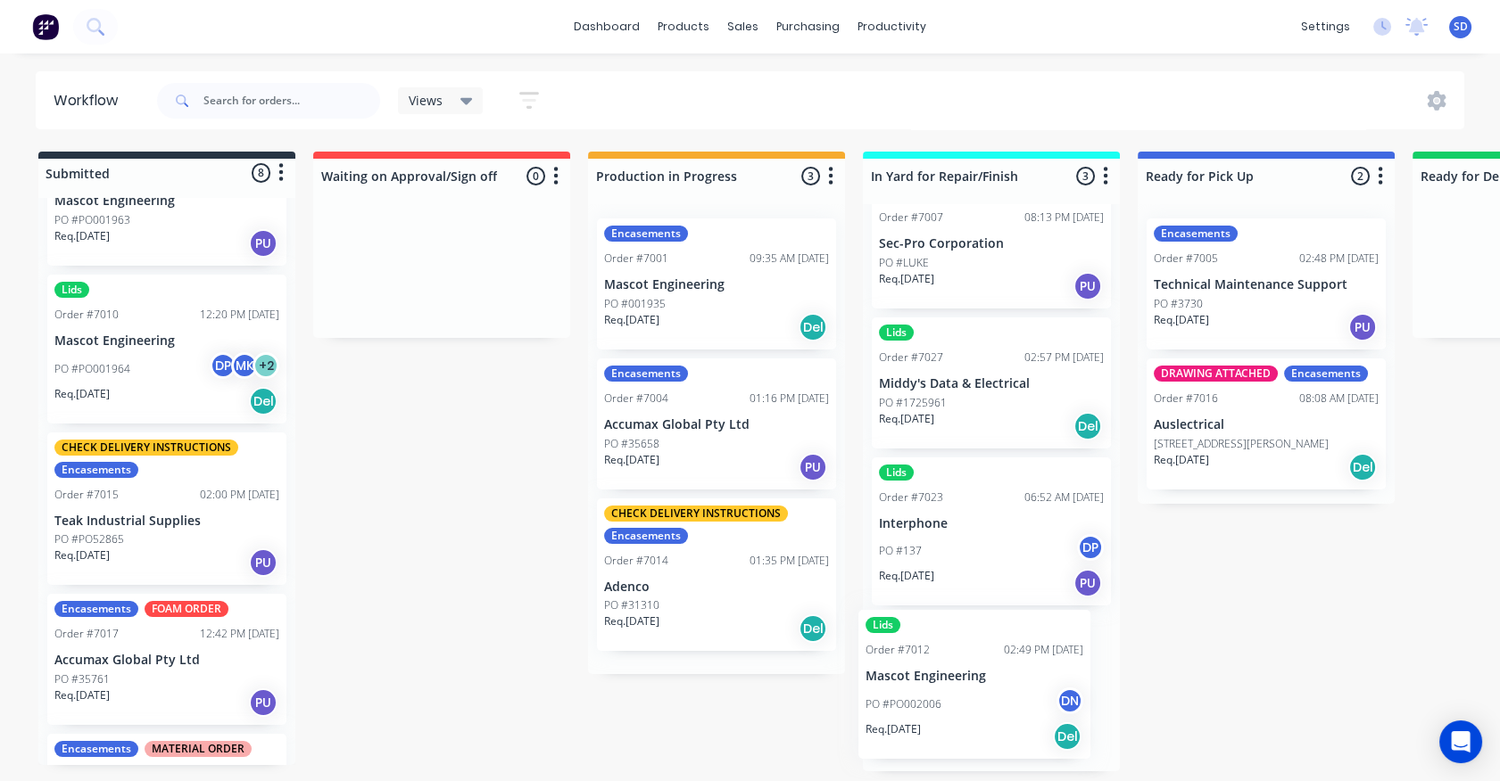
drag, startPoint x: 128, startPoint y: 505, endPoint x: 1017, endPoint y: 714, distance: 913.6
click at [1017, 714] on div "Submitted 8 Status colour #273444 hex #273444 Save Cancel Summaries Total order…" at bounding box center [1474, 462] width 2975 height 620
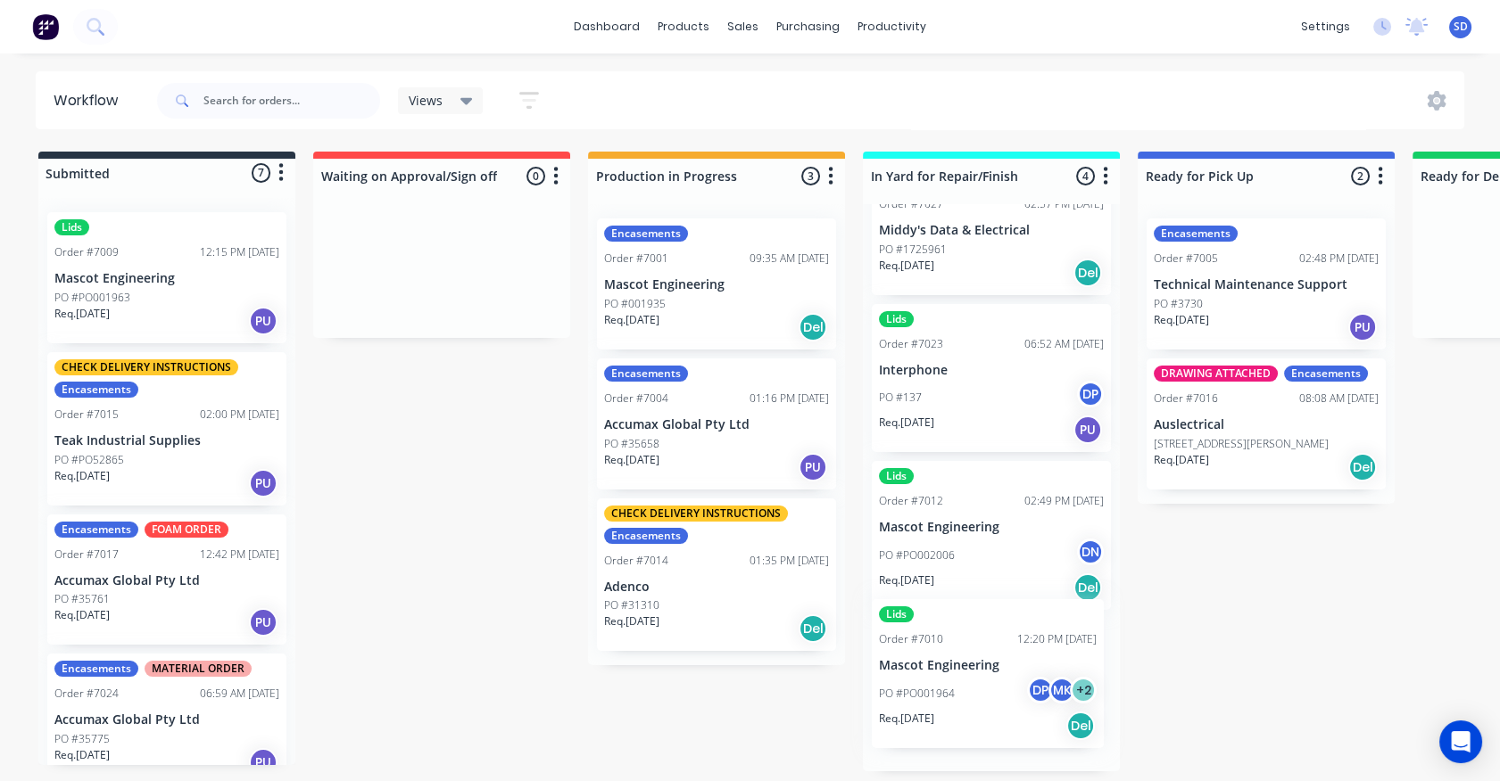
drag, startPoint x: 161, startPoint y: 428, endPoint x: 908, endPoint y: 702, distance: 795.3
click at [992, 683] on div "Submitted 7 Status colour #273444 hex #273444 Save Cancel Summaries Total order…" at bounding box center [1474, 462] width 2975 height 620
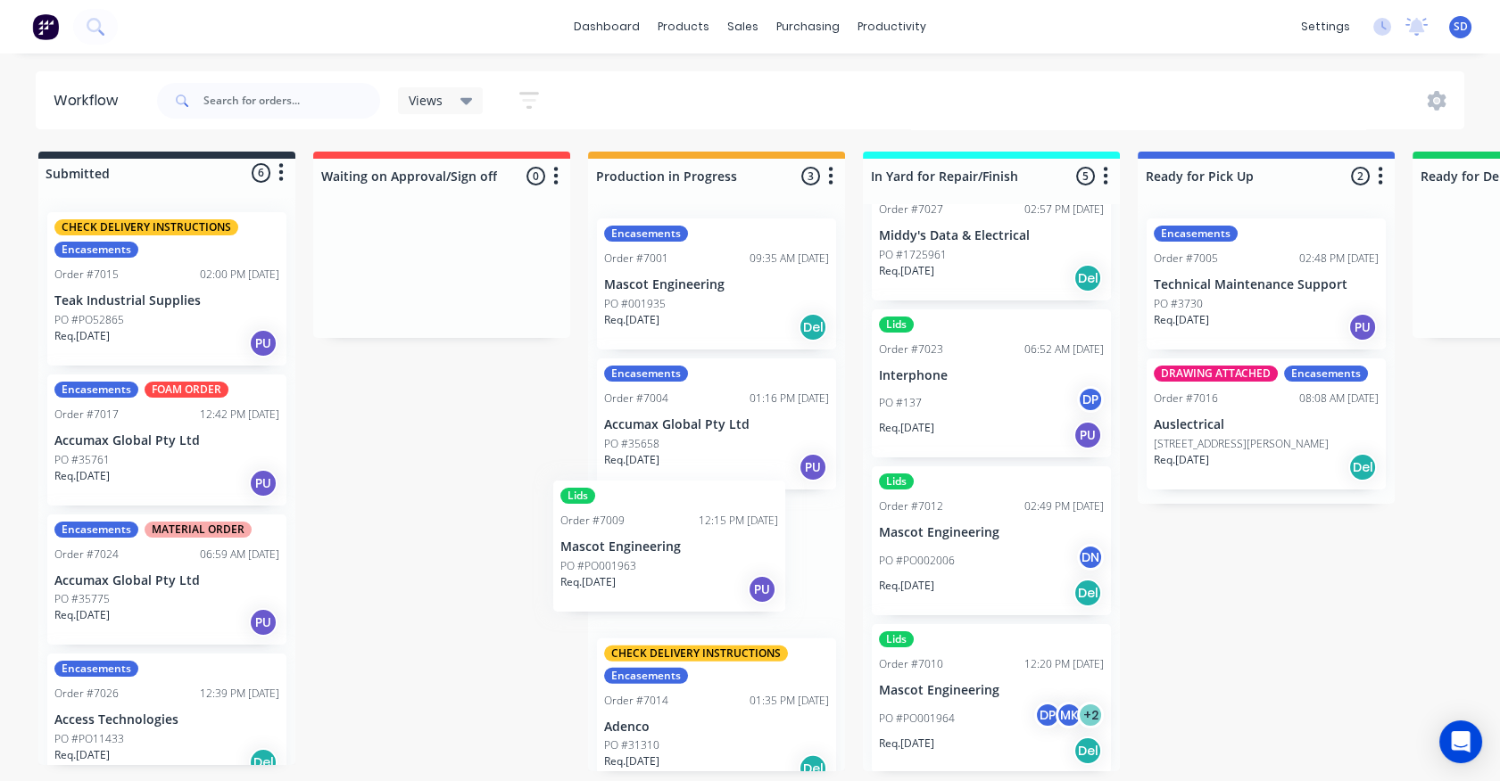
scroll to position [4, 0]
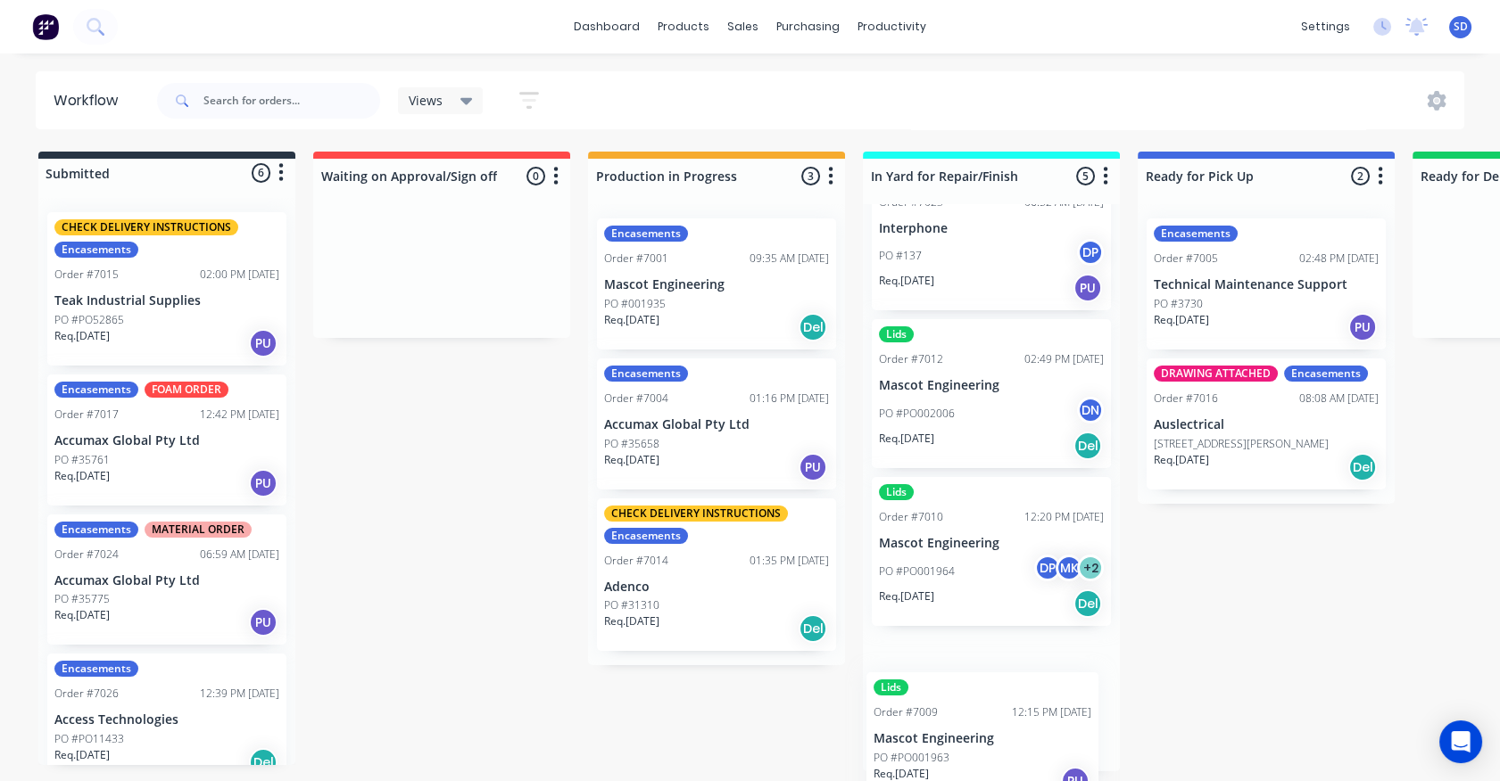
drag, startPoint x: 145, startPoint y: 314, endPoint x: 966, endPoint y: 759, distance: 934.4
click at [965, 762] on div "Submitted 6 Status colour #273444 hex #273444 Save Cancel Summaries Total order…" at bounding box center [1474, 462] width 2975 height 620
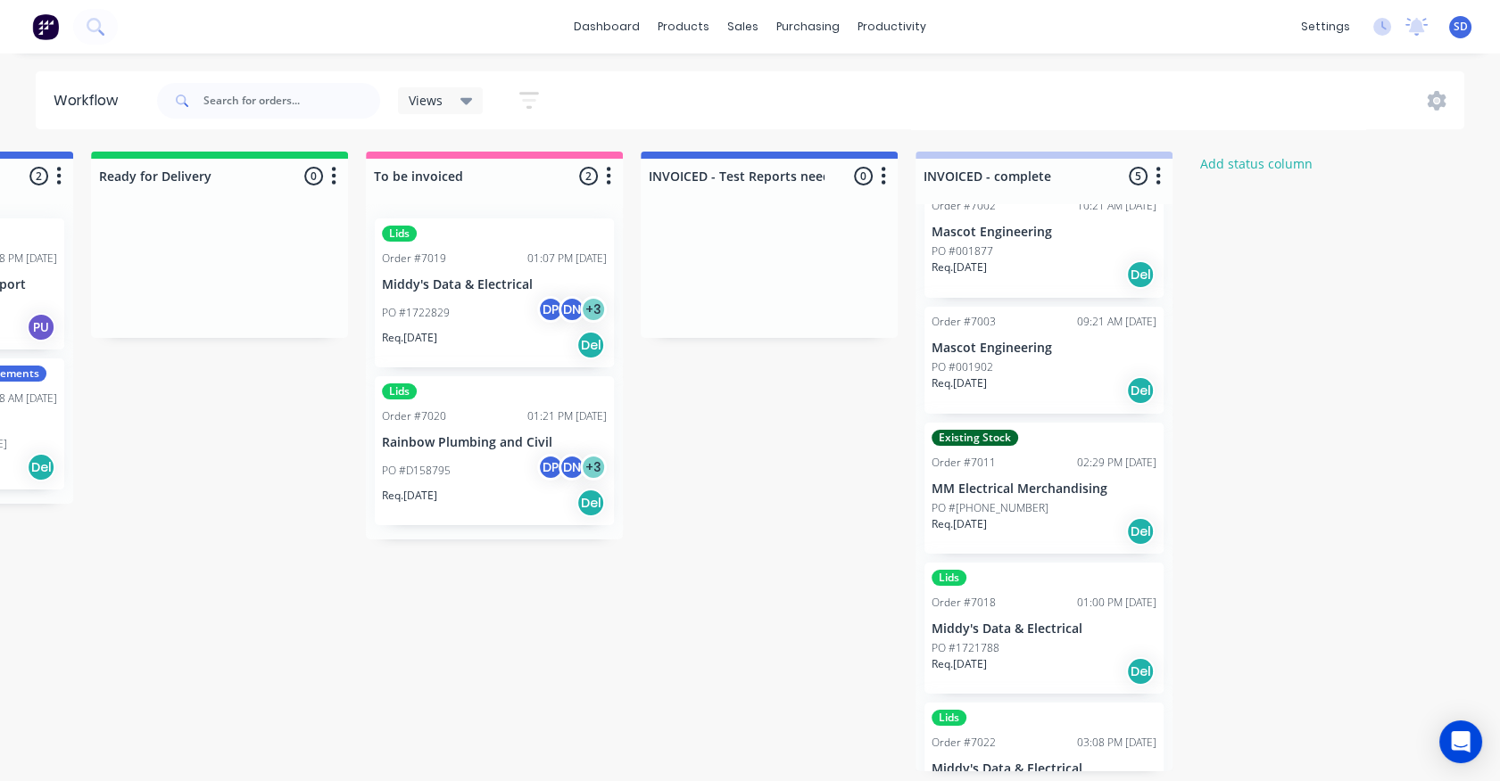
scroll to position [0, 0]
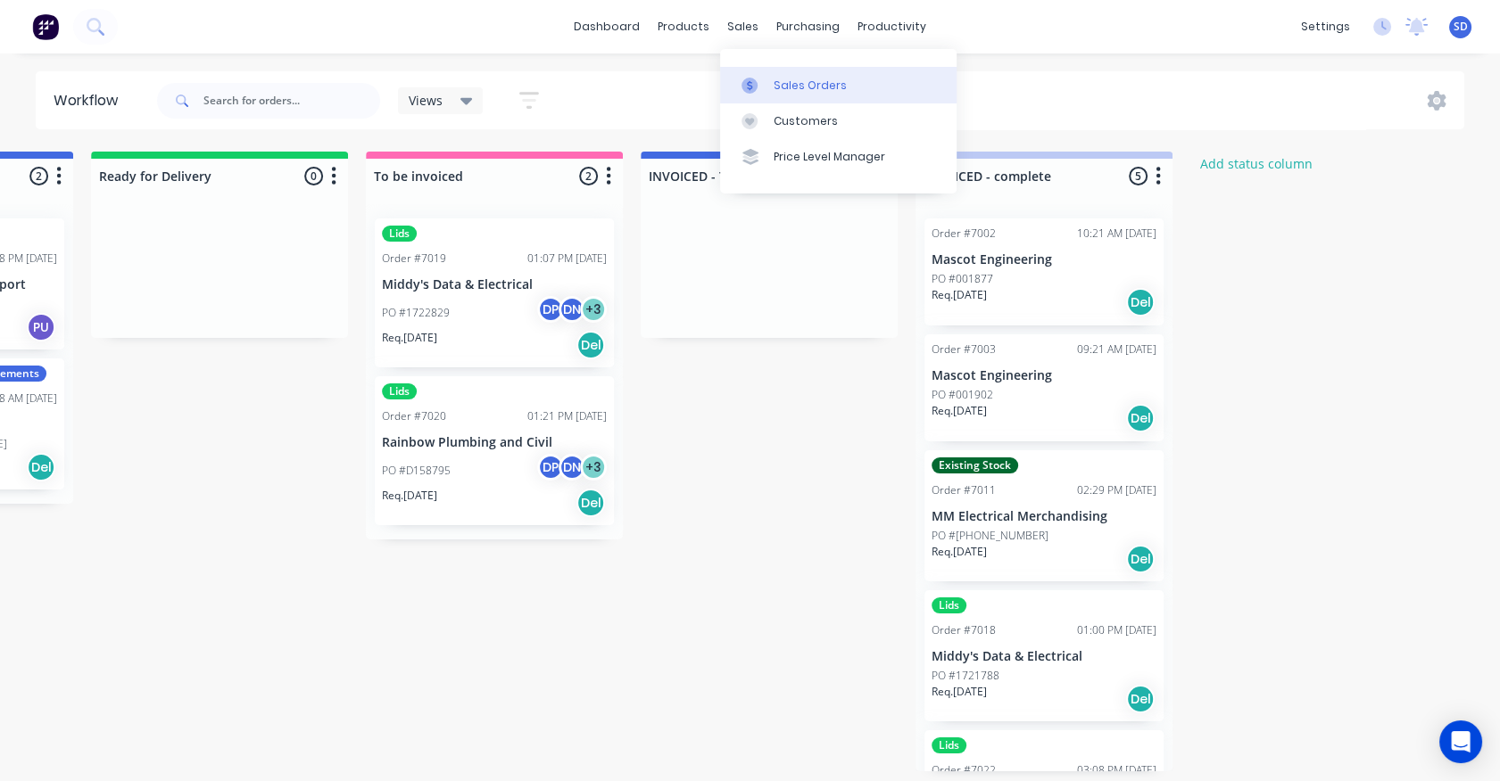
click at [774, 86] on div "Sales Orders" at bounding box center [809, 86] width 73 height 16
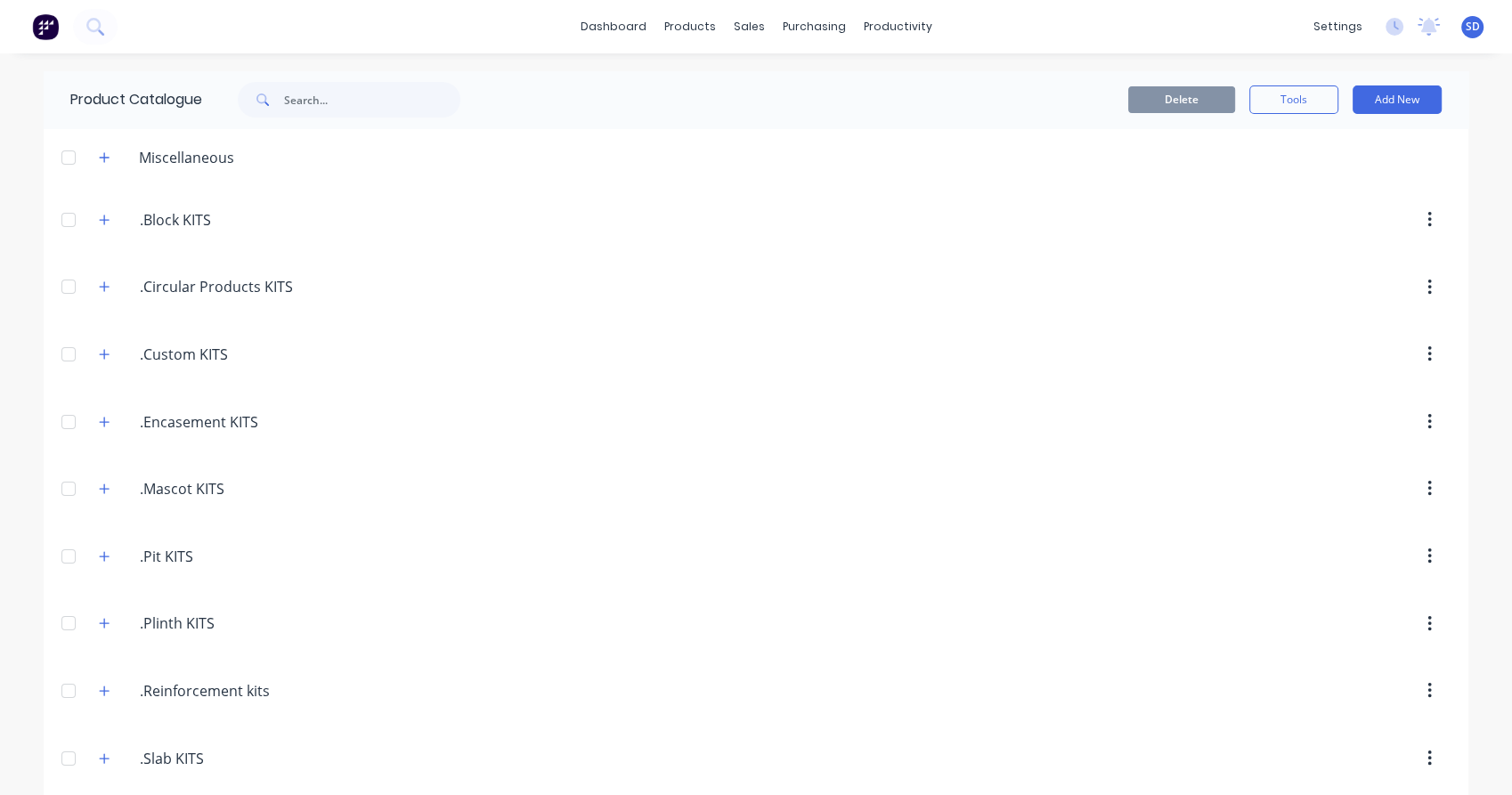
scroll to position [817, 0]
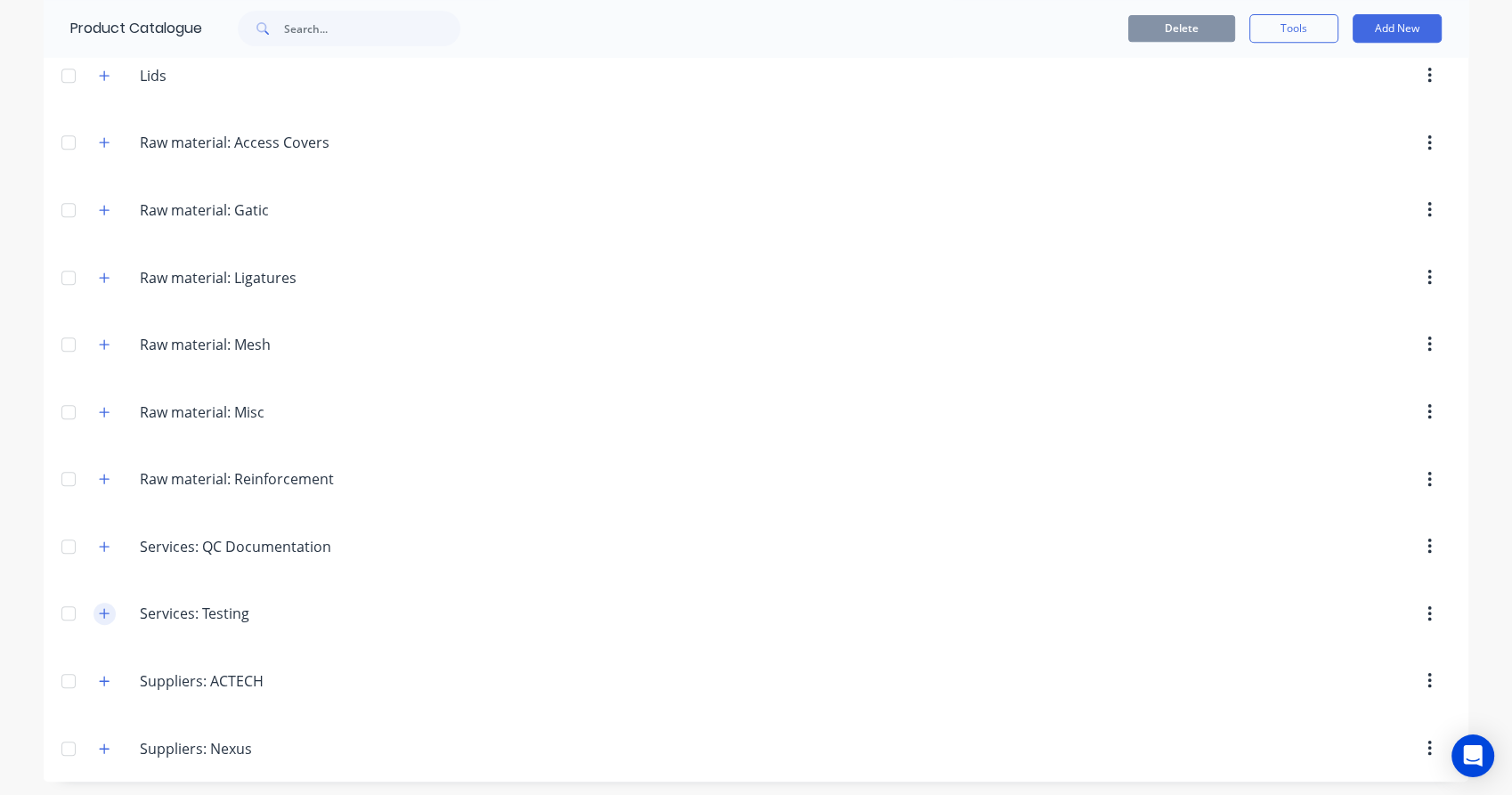
click at [103, 612] on button "button" at bounding box center [105, 613] width 22 height 22
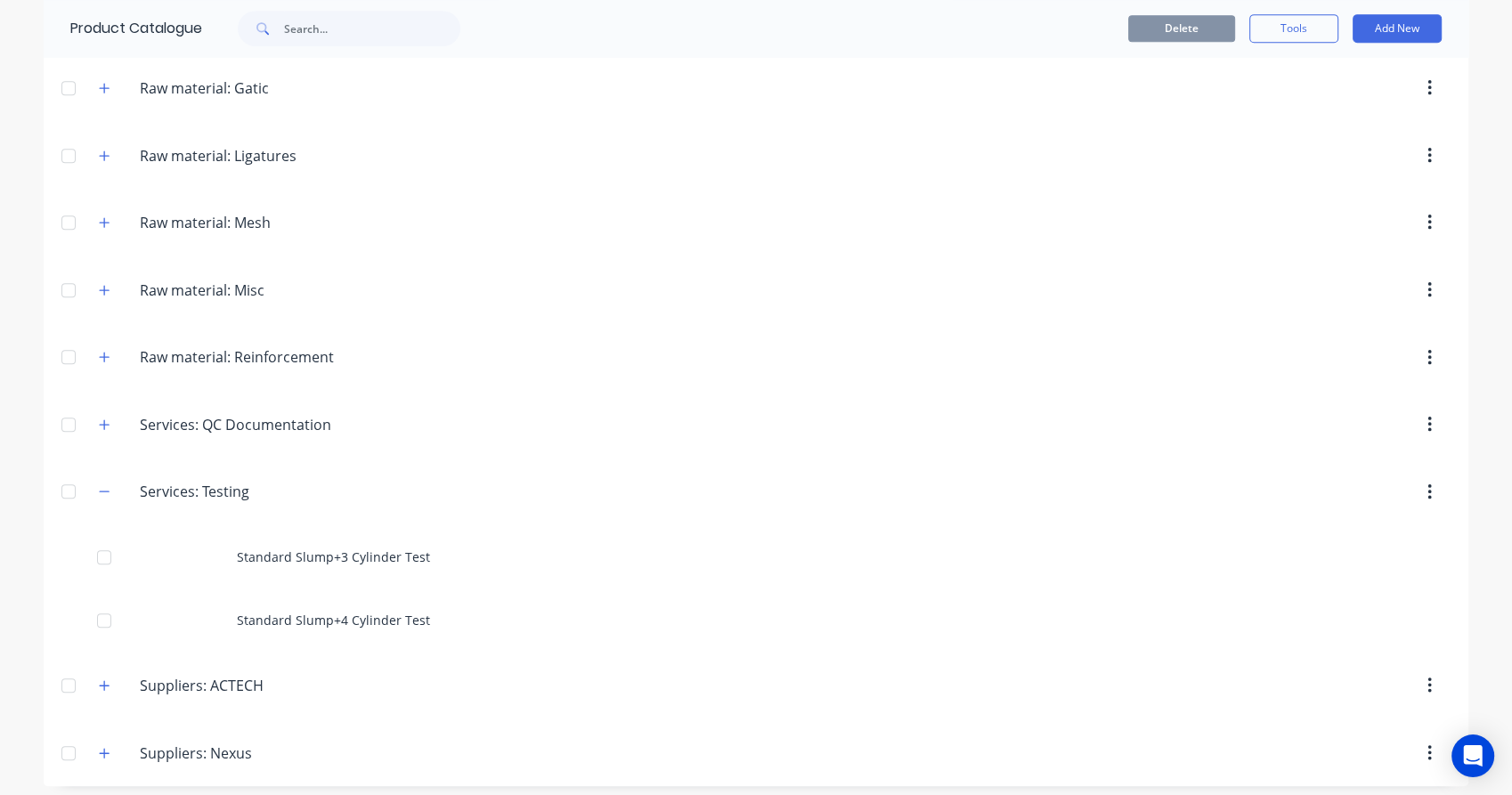
scroll to position [944, 0]
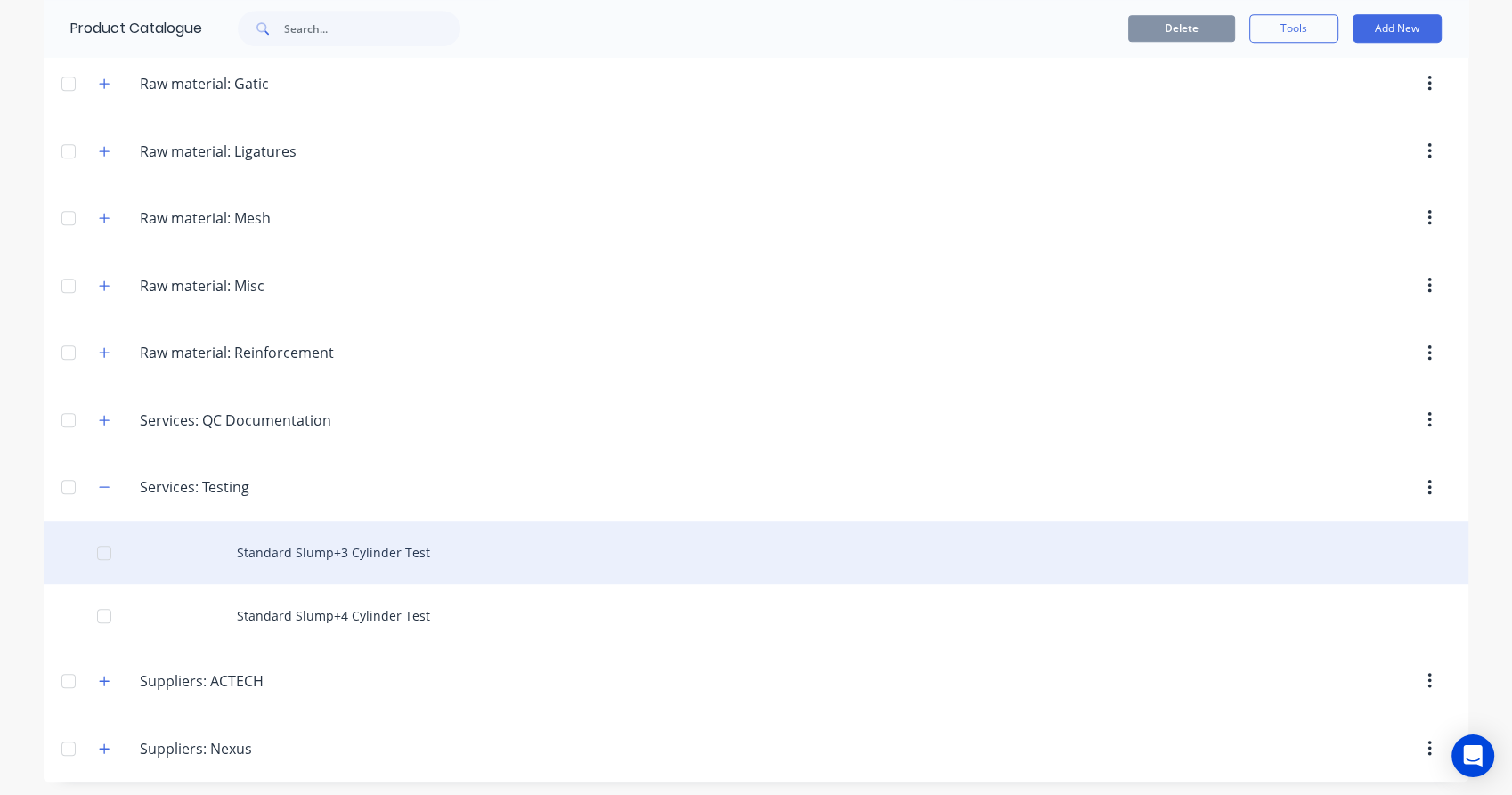
click at [363, 543] on div "Standard Slump+3 Cylinder Test" at bounding box center [756, 552] width 1424 height 63
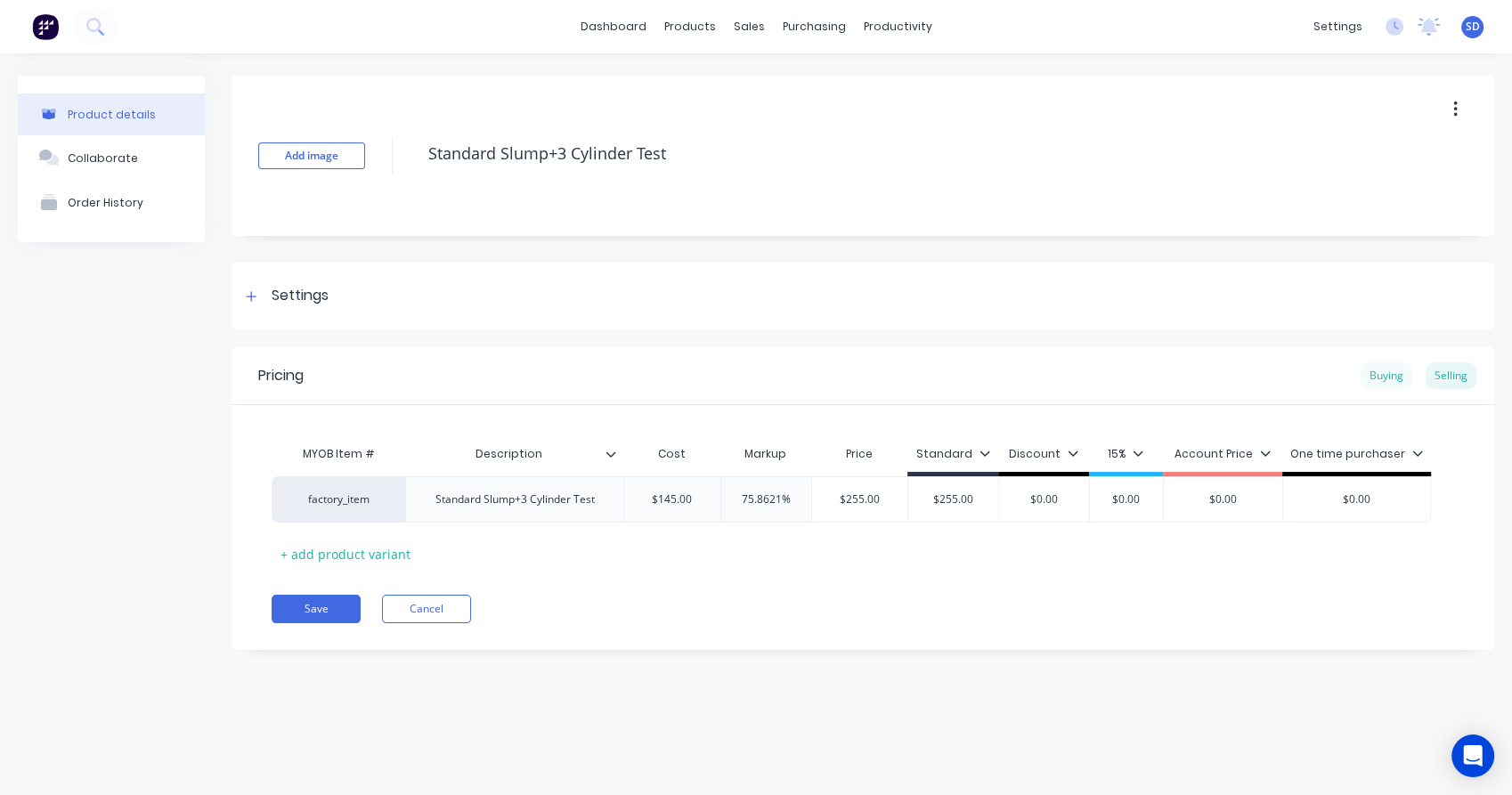
click at [1404, 379] on div "Buying" at bounding box center [1386, 375] width 52 height 27
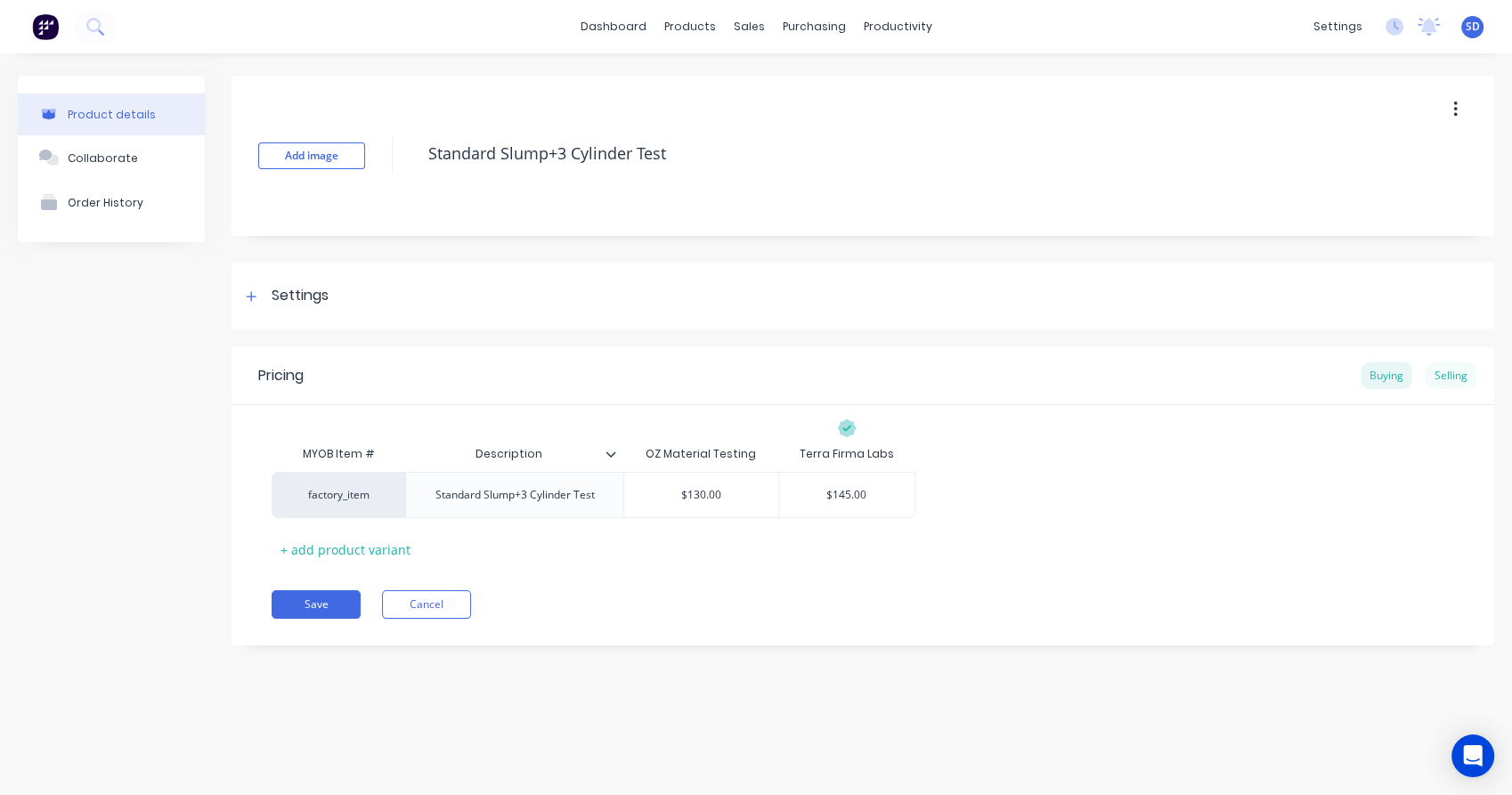
click at [1454, 369] on div "Selling" at bounding box center [1450, 375] width 51 height 27
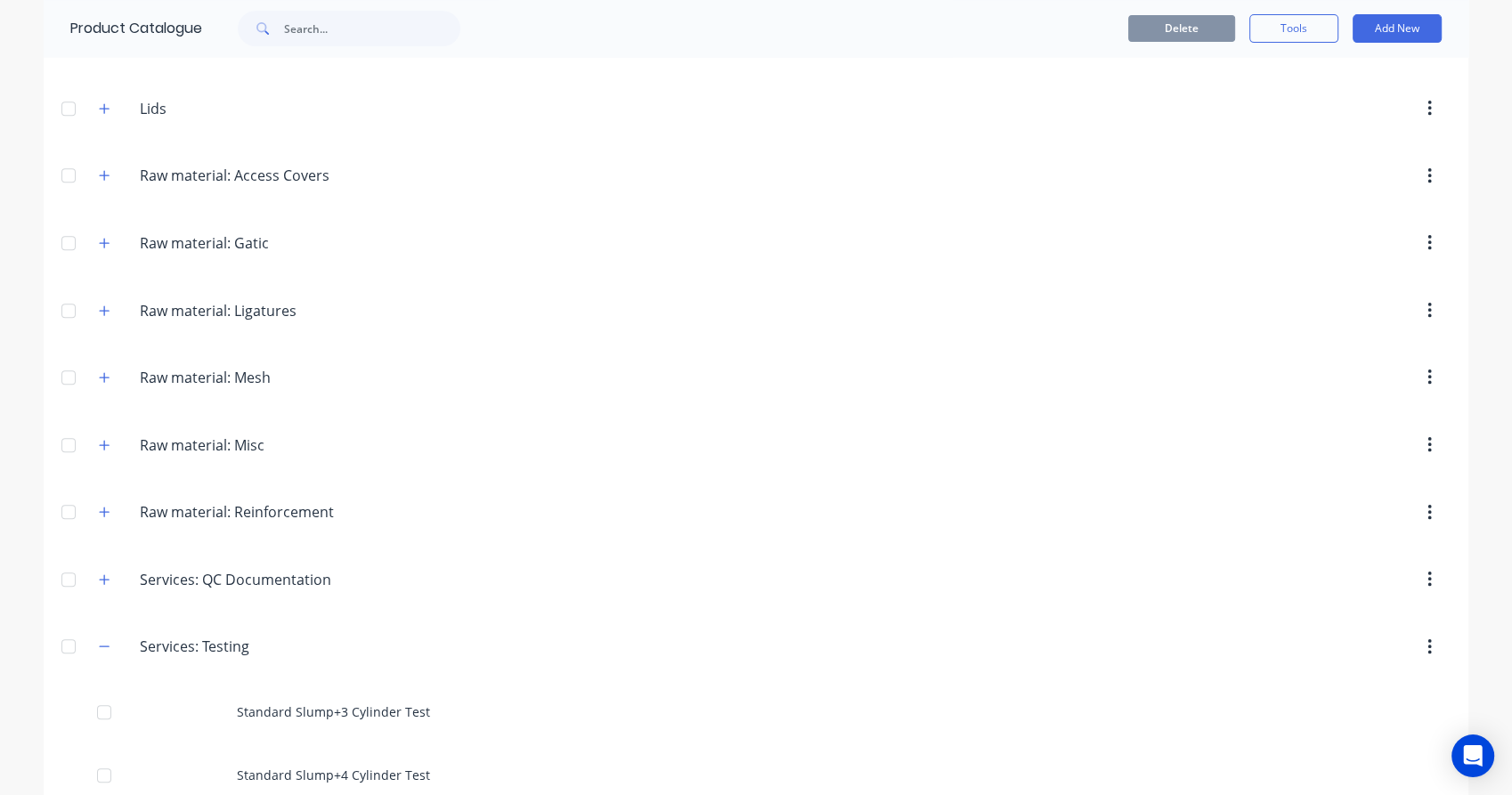
scroll to position [944, 0]
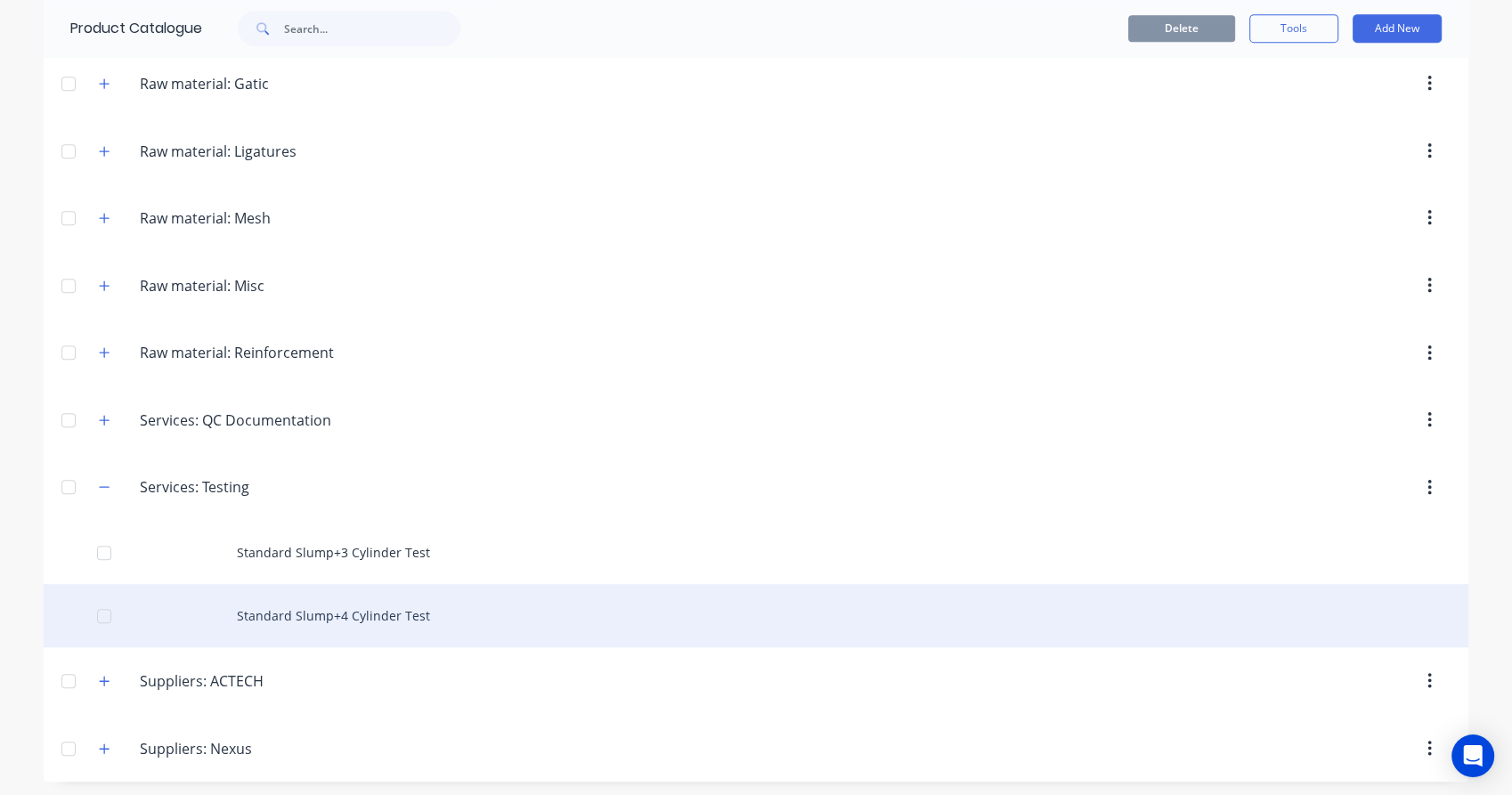
click at [407, 603] on div "Standard Slump+4 Cylinder Test" at bounding box center [756, 614] width 1424 height 63
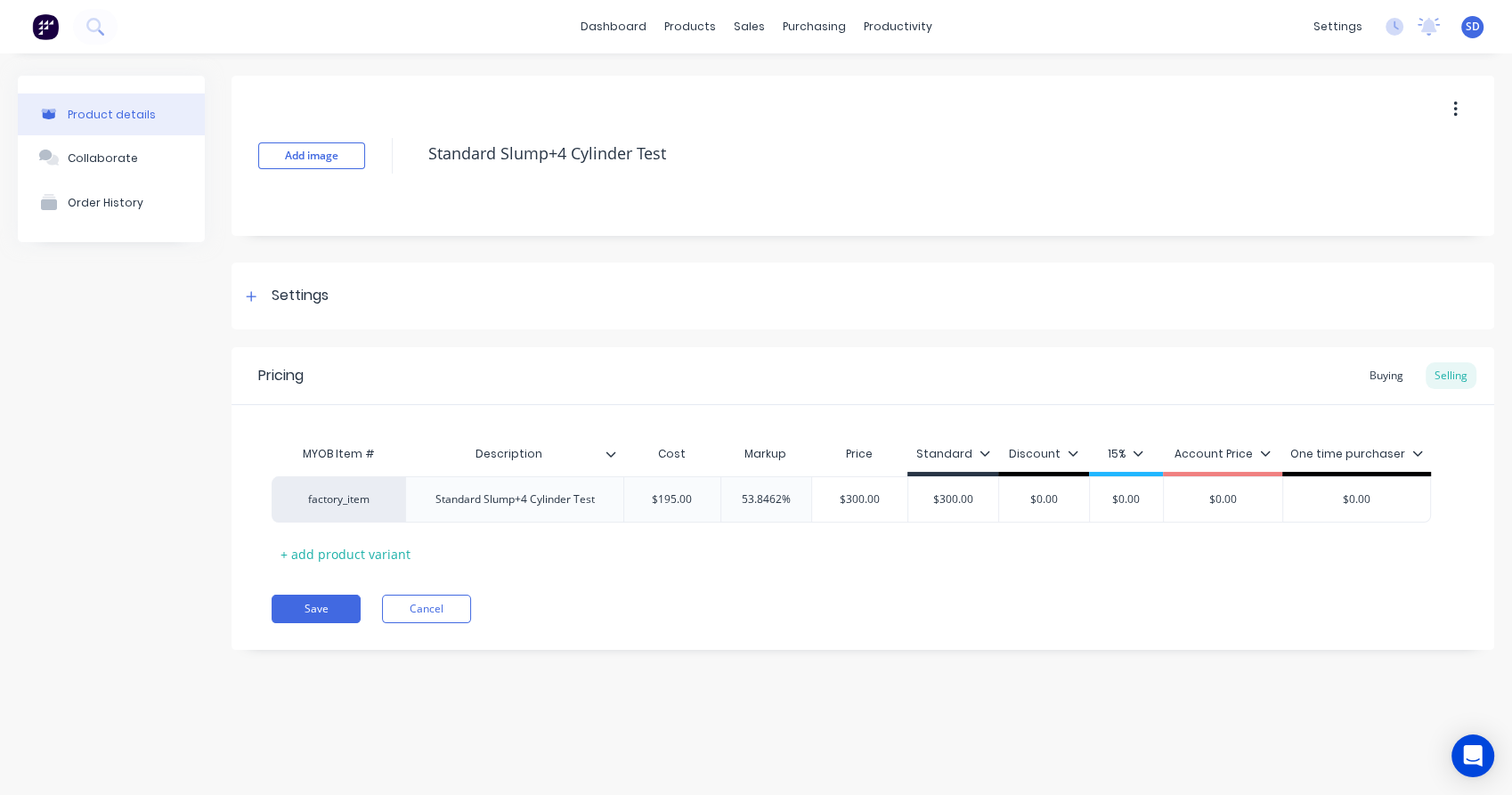
type textarea "x"
type input "$300.00"
drag, startPoint x: 975, startPoint y: 500, endPoint x: 944, endPoint y: 496, distance: 31.3
click at [944, 496] on input "$300.00" at bounding box center [953, 499] width 90 height 16
type textarea "x"
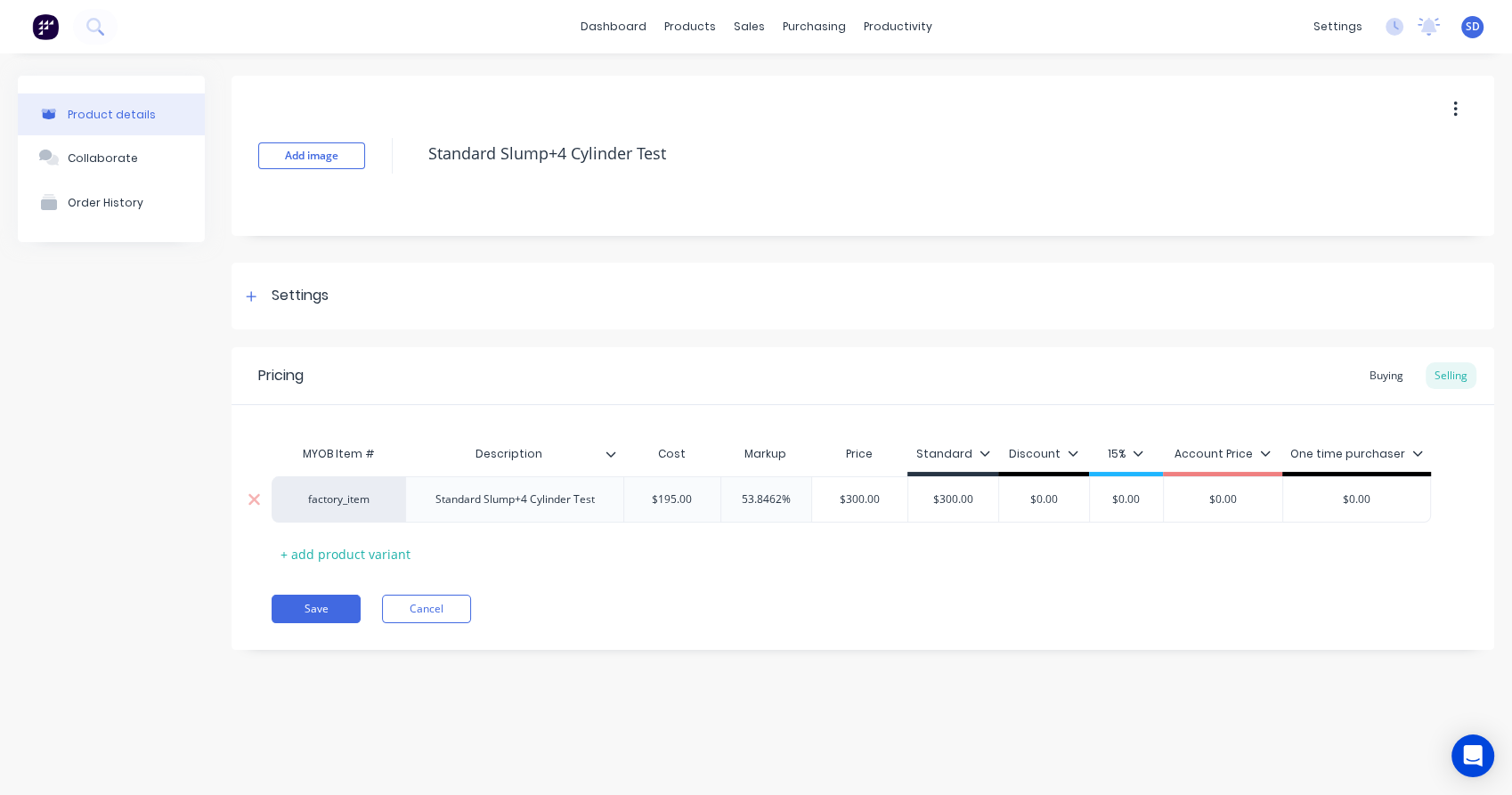
type input "$36"
type textarea "x"
type input "$360"
click at [964, 576] on div "Pricing Buying Selling MYOB Item # Description Cost Markup Price Standard Disco…" at bounding box center [862, 498] width 1262 height 302
click at [1369, 369] on div "Buying" at bounding box center [1386, 375] width 52 height 27
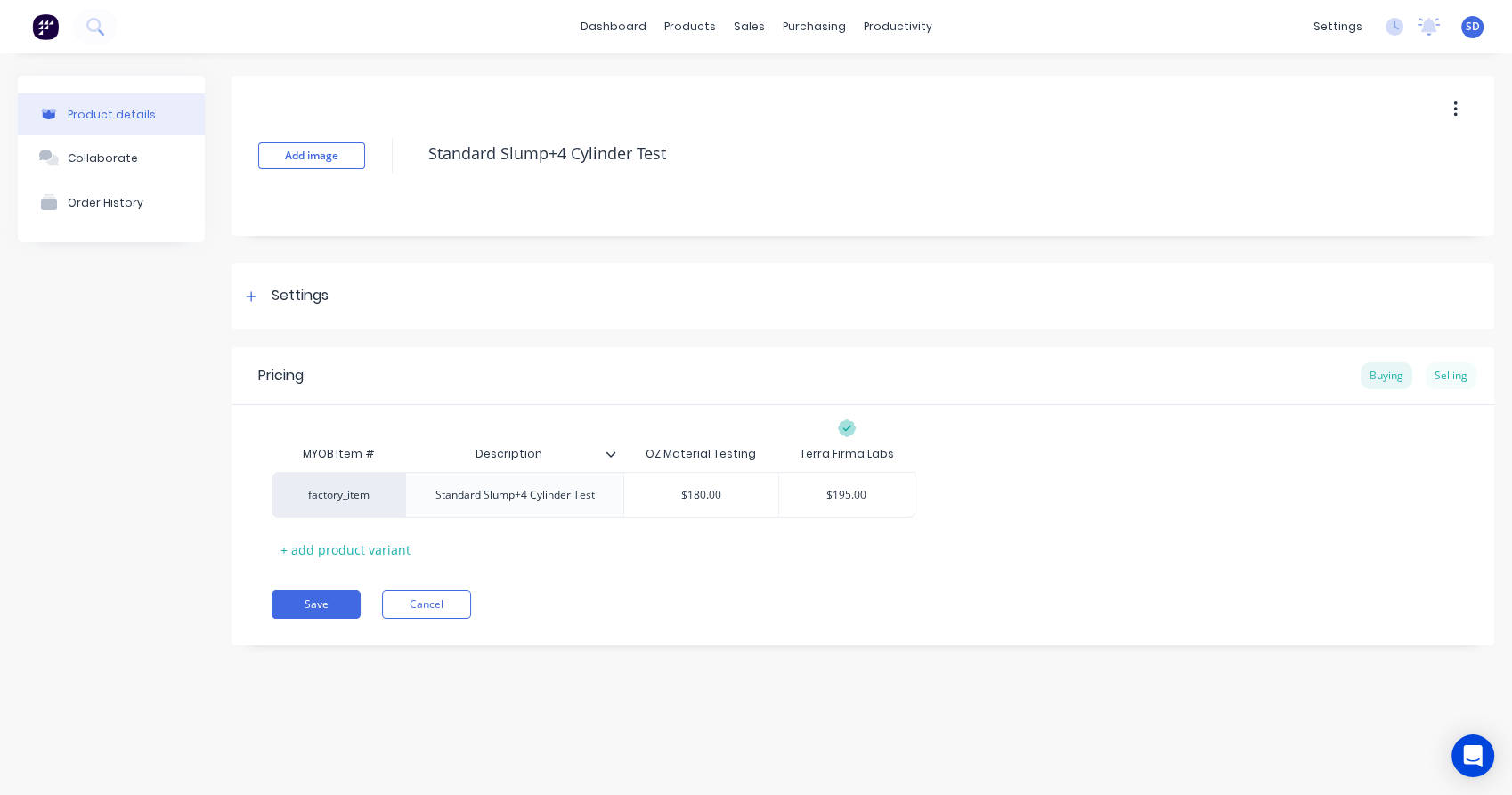
click at [1457, 372] on div "Selling" at bounding box center [1450, 375] width 51 height 27
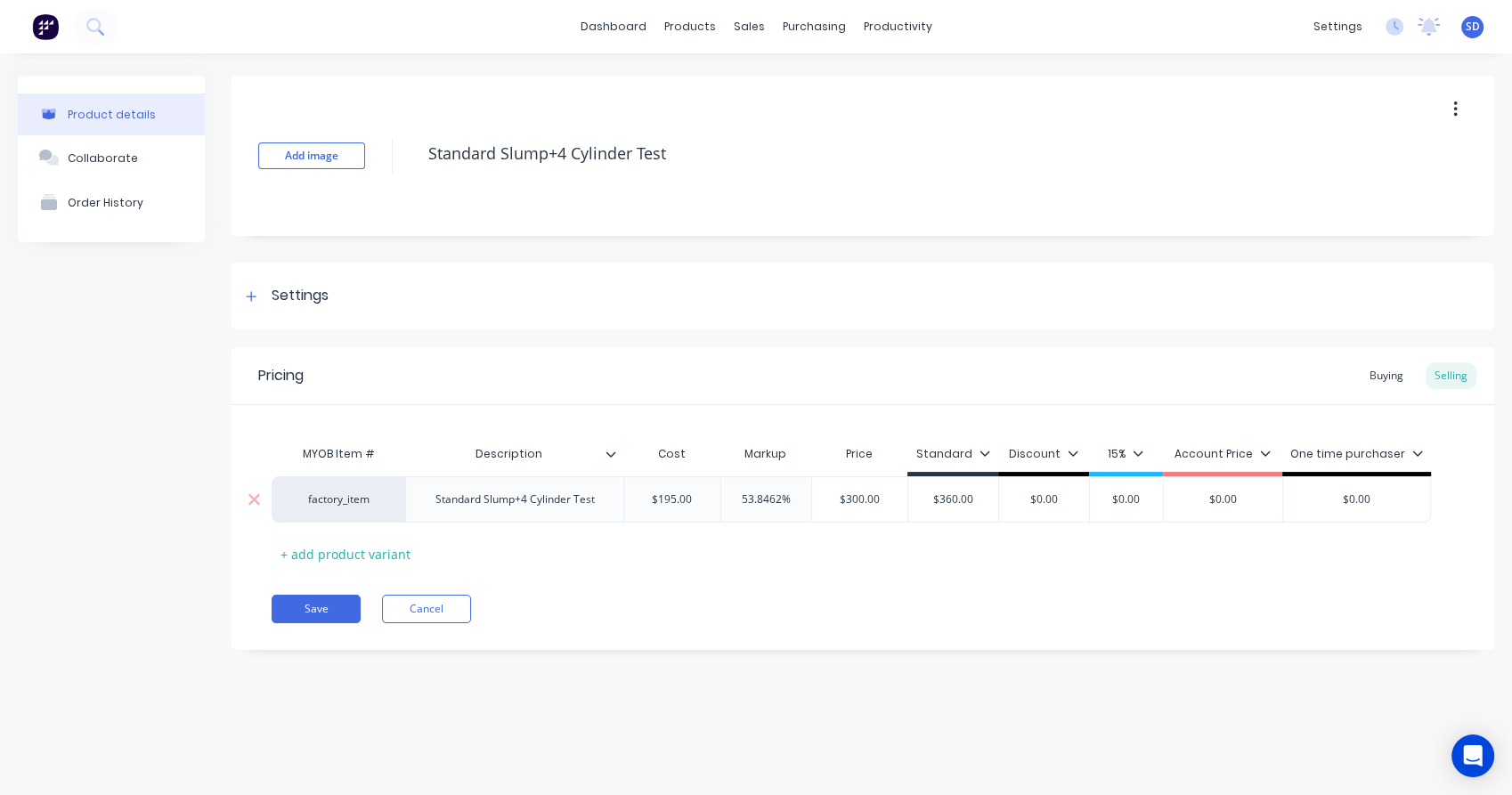
click at [354, 500] on div "factory_item" at bounding box center [338, 499] width 98 height 16
type input "c"
type input "mac-cs"
click at [548, 383] on div "Pricing Buying Selling" at bounding box center [862, 376] width 1262 height 58
drag, startPoint x: 1041, startPoint y: 281, endPoint x: 1015, endPoint y: 311, distance: 39.7
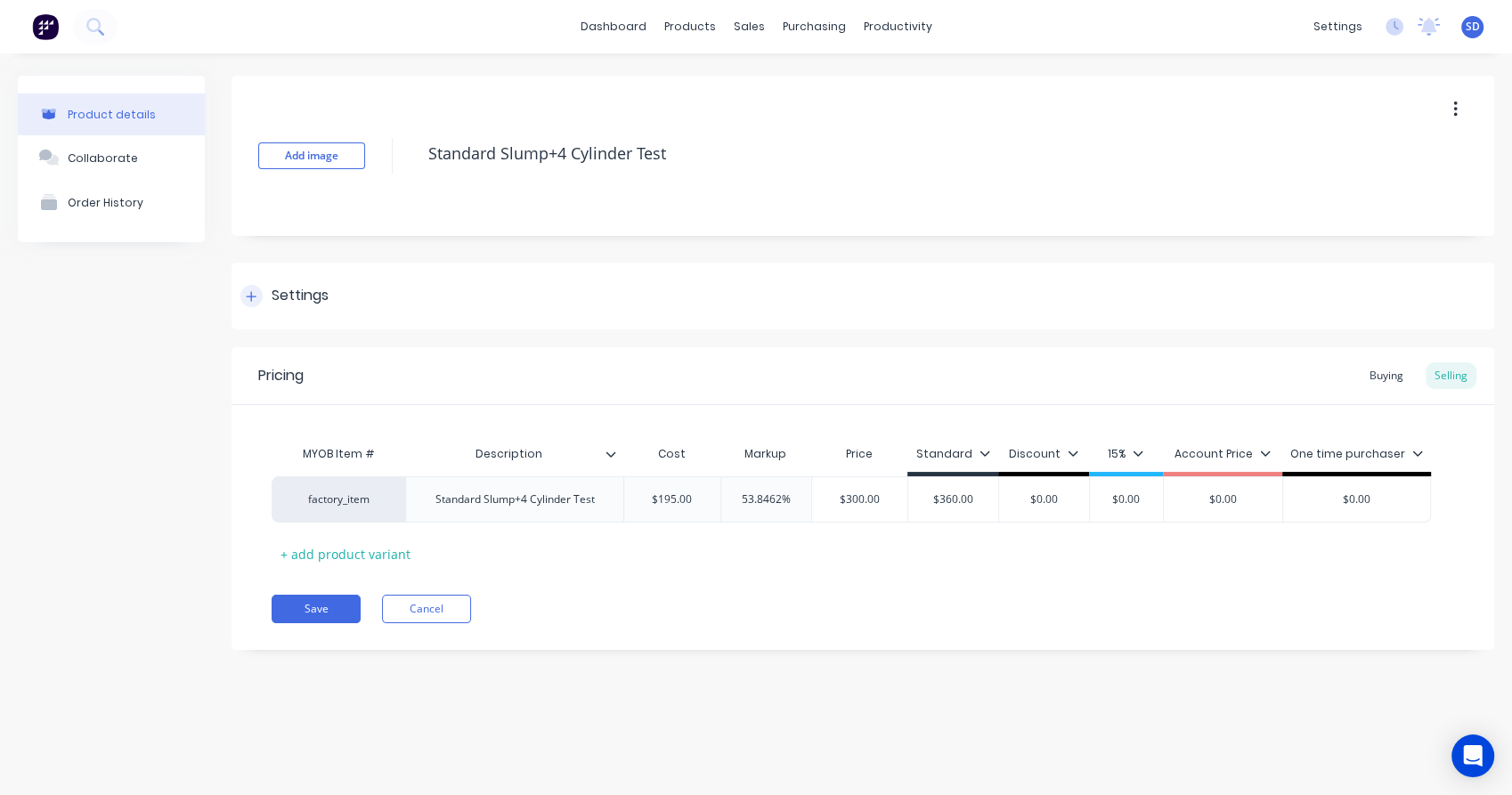
click at [1041, 280] on div "Settings" at bounding box center [862, 295] width 1262 height 67
type textarea "x"
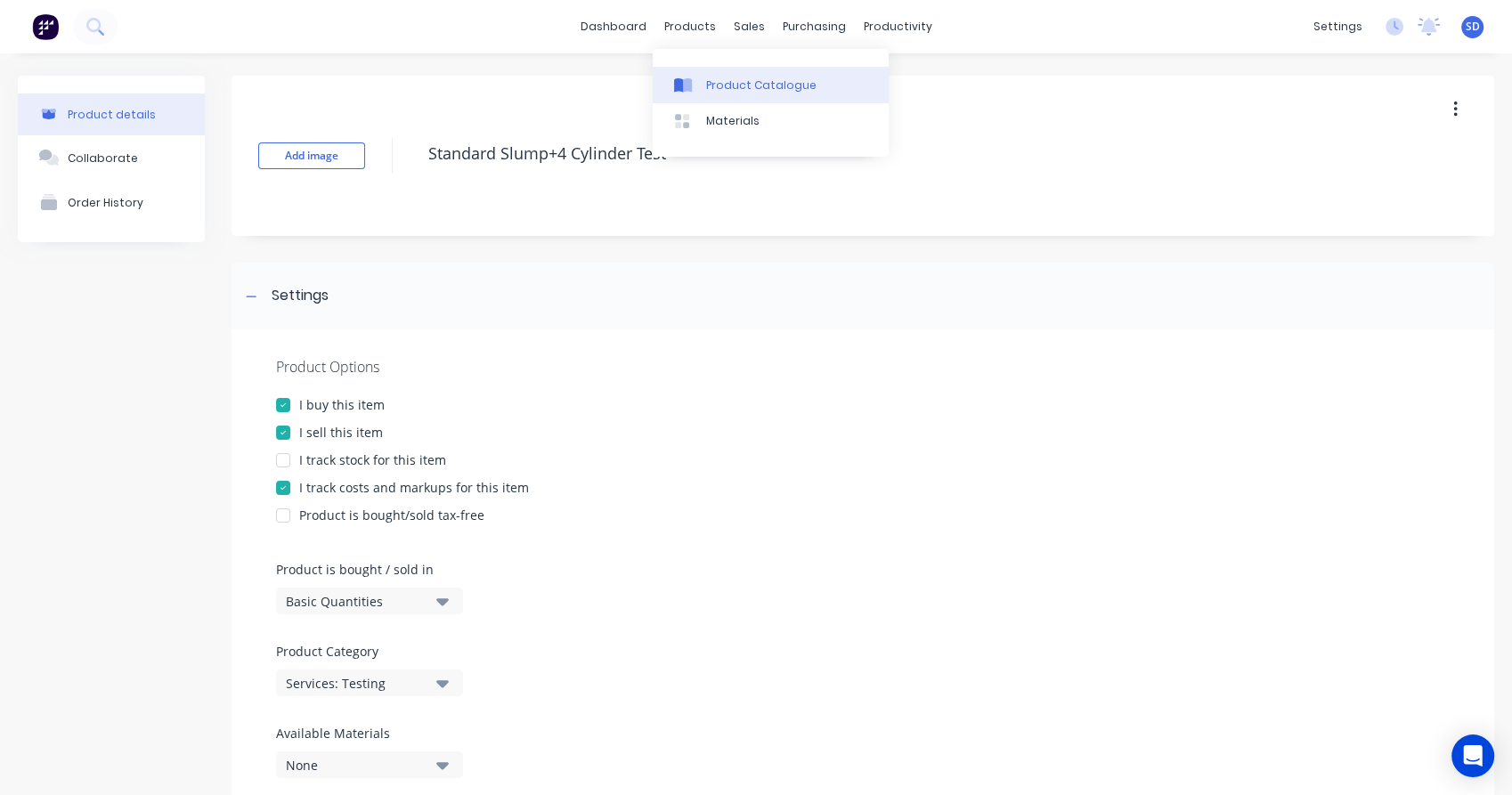
click at [731, 88] on div "Product Catalogue" at bounding box center [760, 86] width 111 height 16
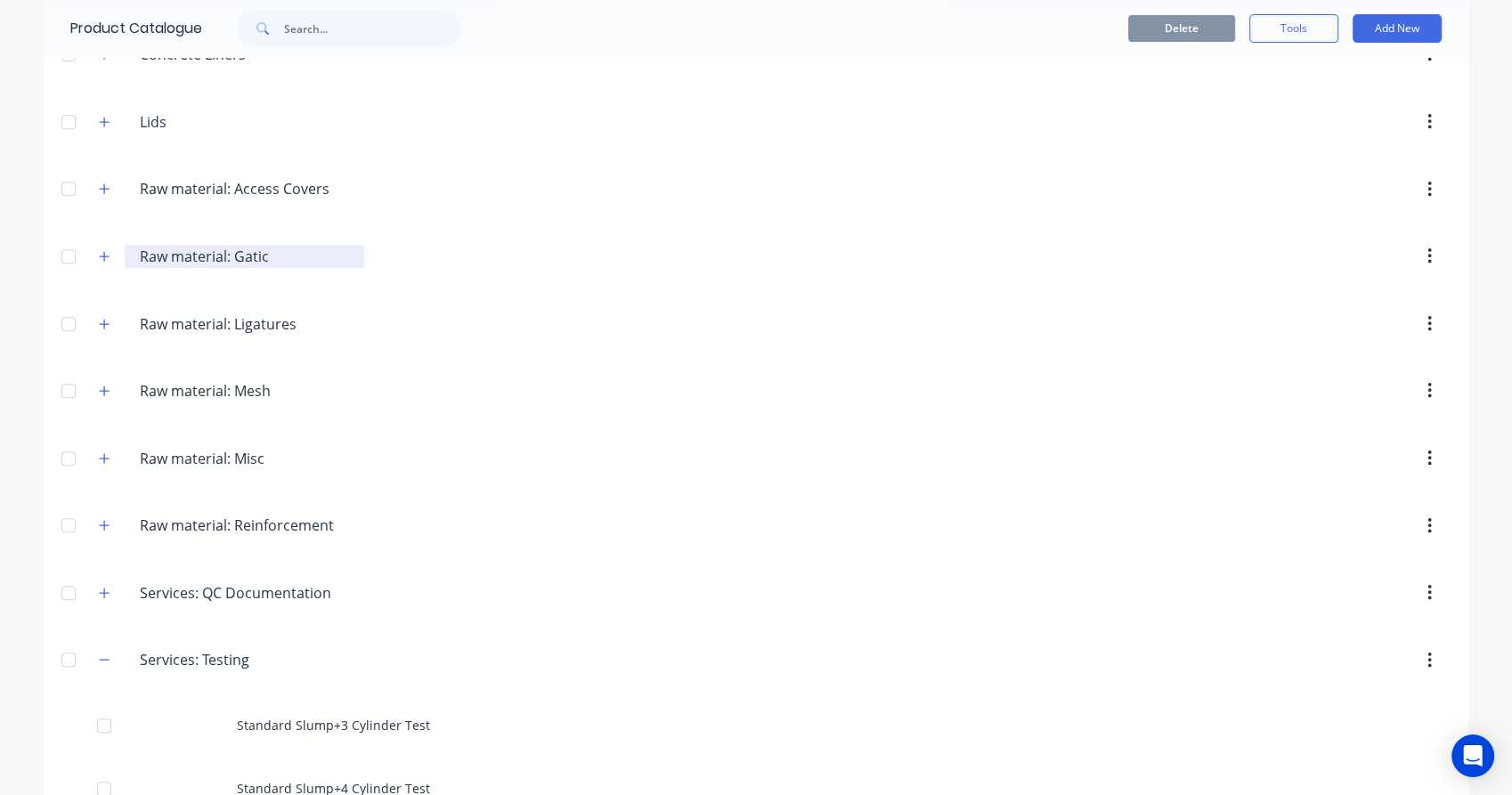
scroll to position [790, 0]
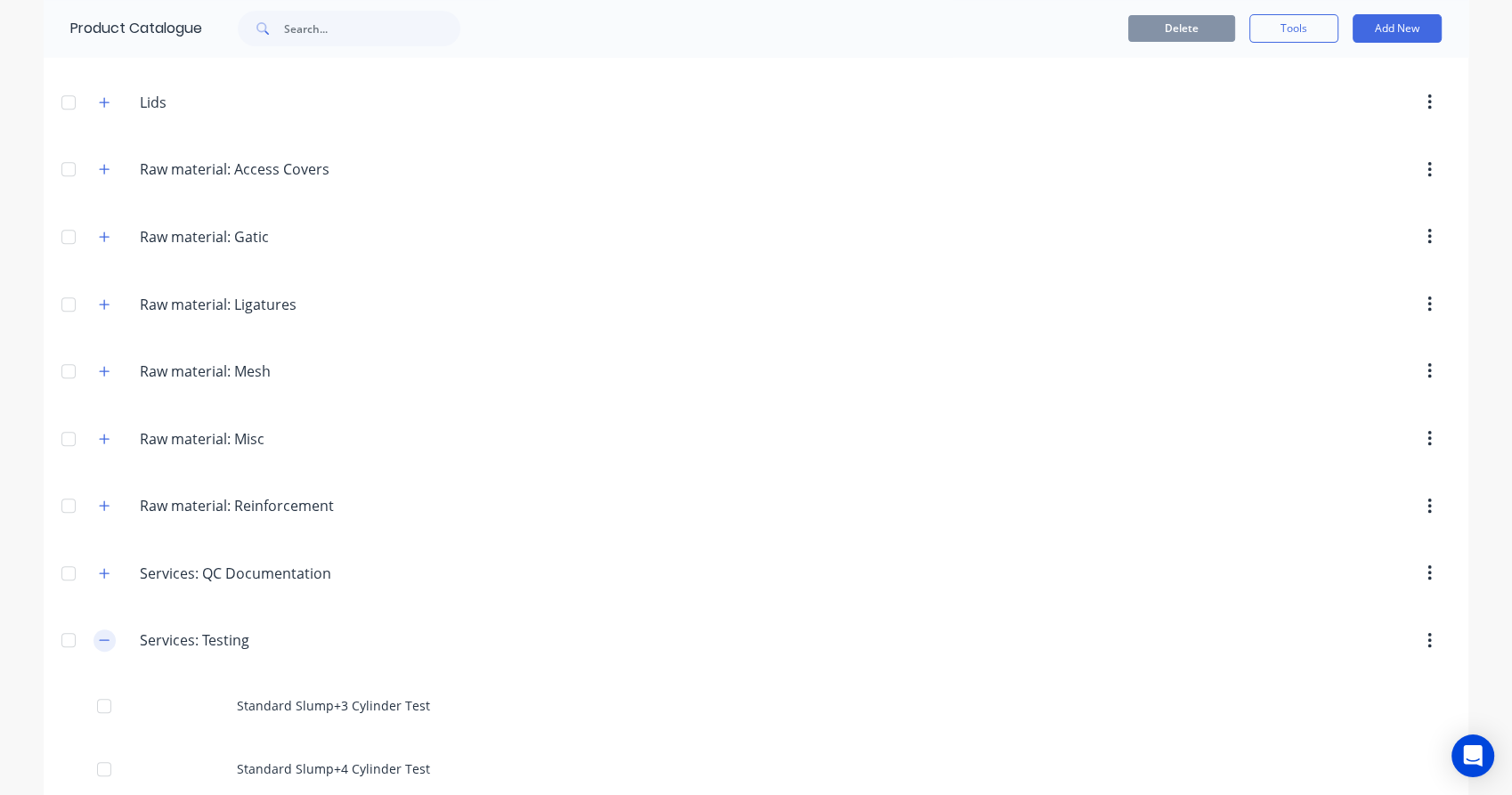
click at [94, 634] on button "button" at bounding box center [105, 640] width 22 height 22
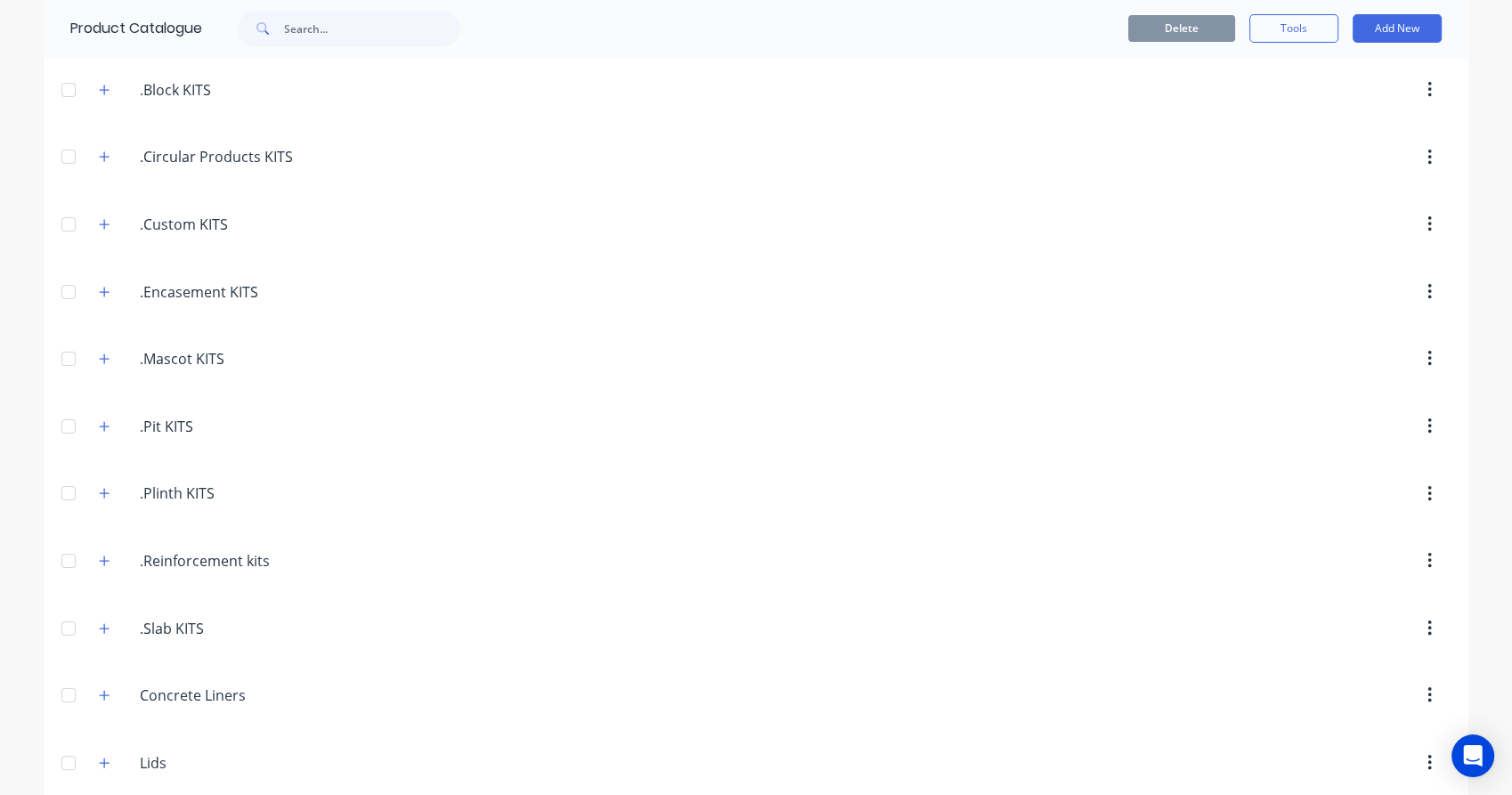
scroll to position [0, 0]
